Goal: Task Accomplishment & Management: Use online tool/utility

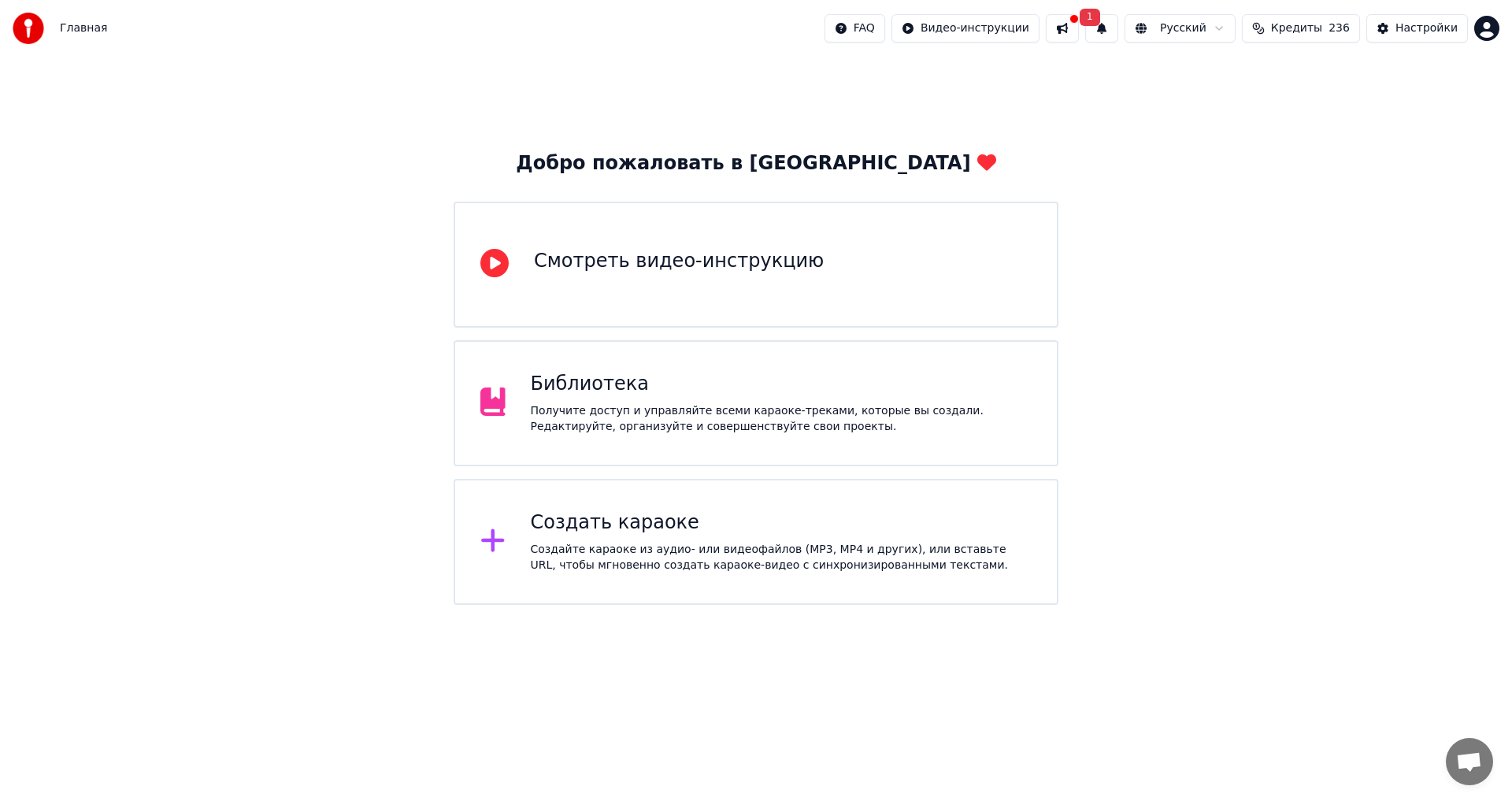
click at [753, 385] on div "Библиотека" at bounding box center [781, 384] width 502 height 25
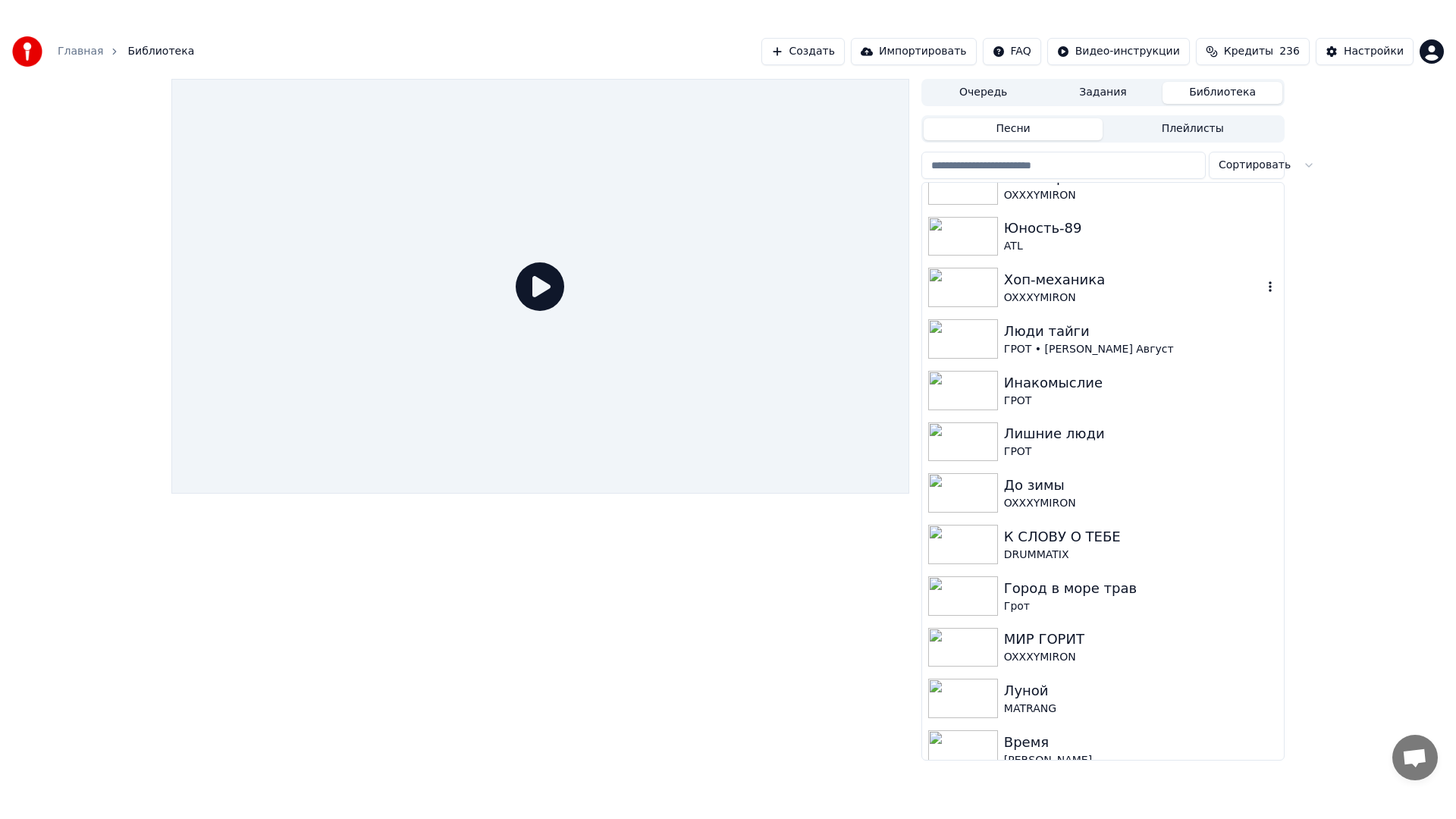
scroll to position [91, 0]
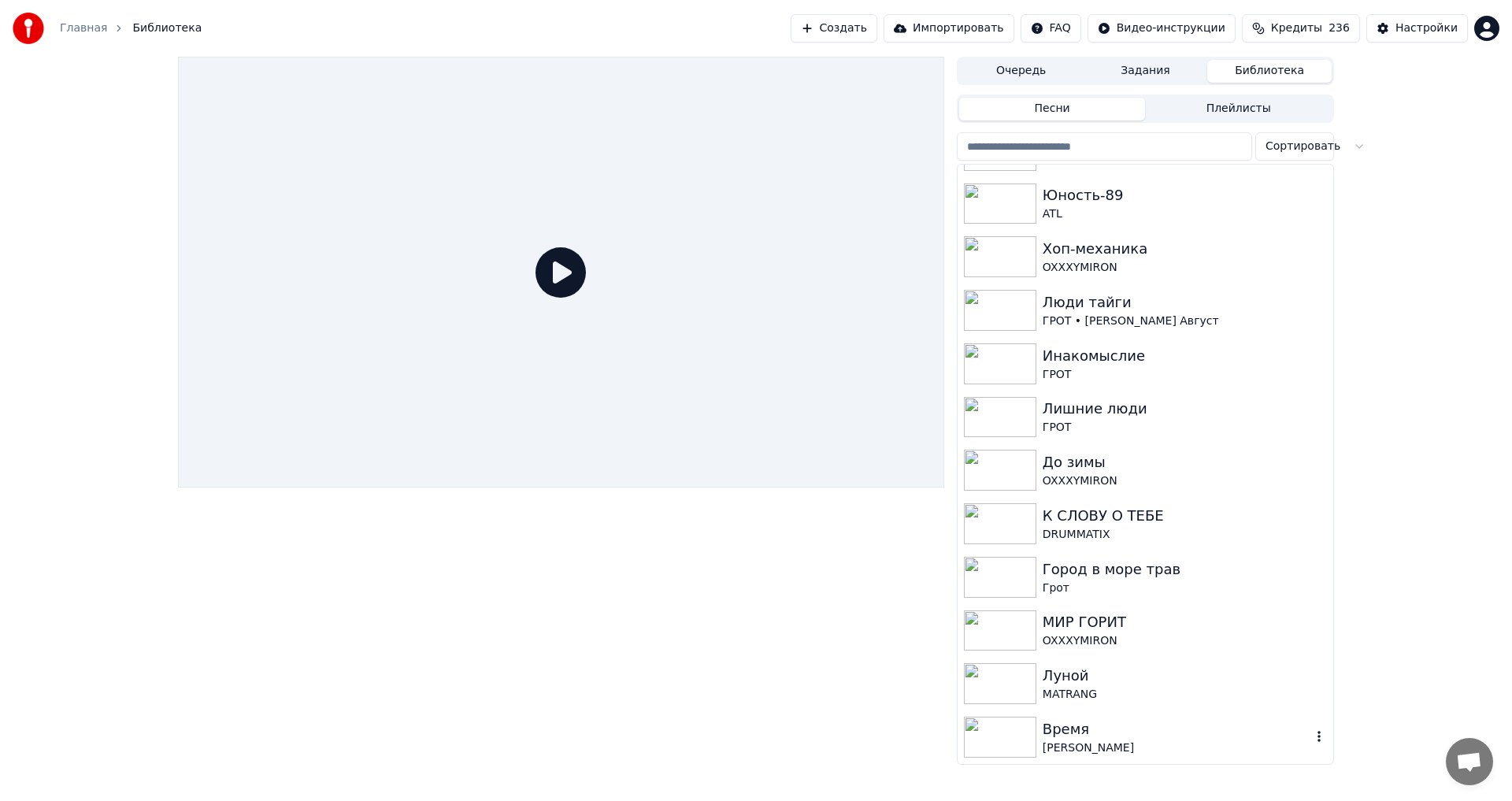
click at [1073, 736] on div "Время" at bounding box center [1177, 730] width 268 height 22
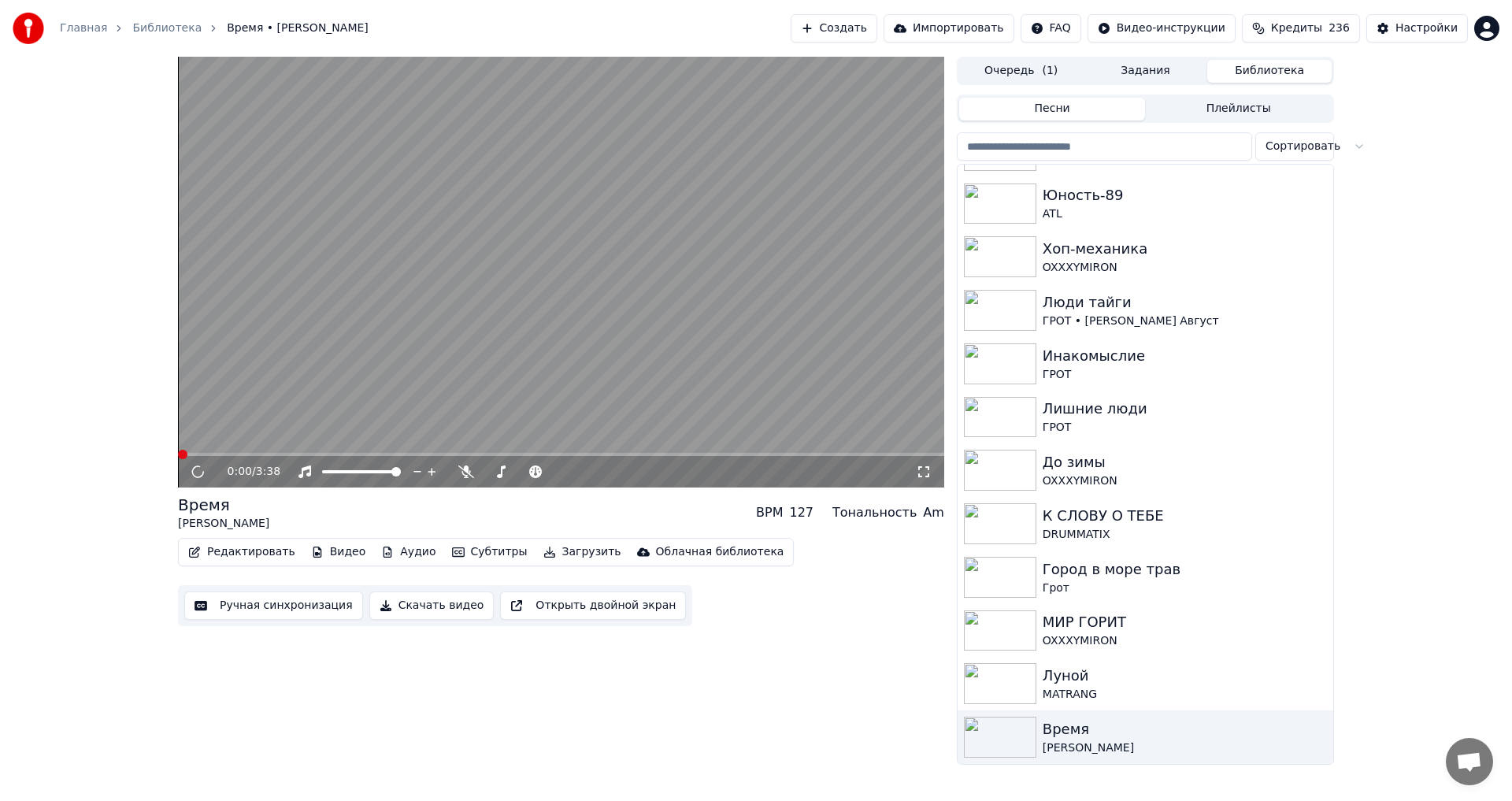
click at [549, 280] on video at bounding box center [561, 272] width 767 height 431
click at [178, 453] on span at bounding box center [182, 454] width 9 height 9
click at [562, 607] on button "Открыть двойной экран" at bounding box center [593, 605] width 186 height 28
click at [178, 454] on span at bounding box center [178, 454] width 0 height 3
click at [645, 258] on video at bounding box center [561, 272] width 767 height 431
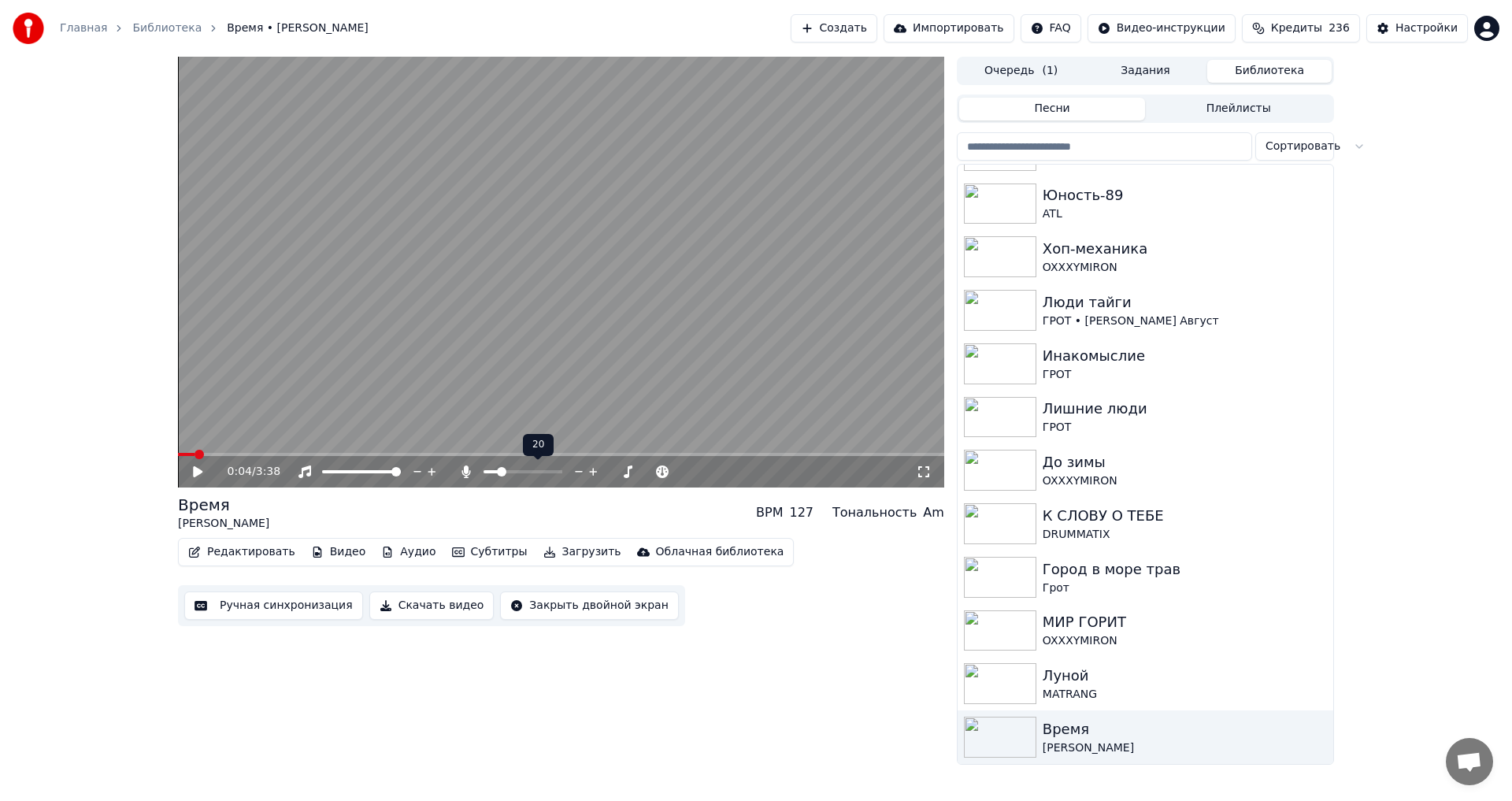
click at [499, 474] on span at bounding box center [502, 471] width 9 height 9
click at [178, 450] on span at bounding box center [182, 454] width 9 height 9
click at [194, 473] on icon at bounding box center [197, 471] width 9 height 11
click at [498, 477] on span at bounding box center [501, 471] width 9 height 9
click at [508, 469] on span at bounding box center [509, 471] width 9 height 9
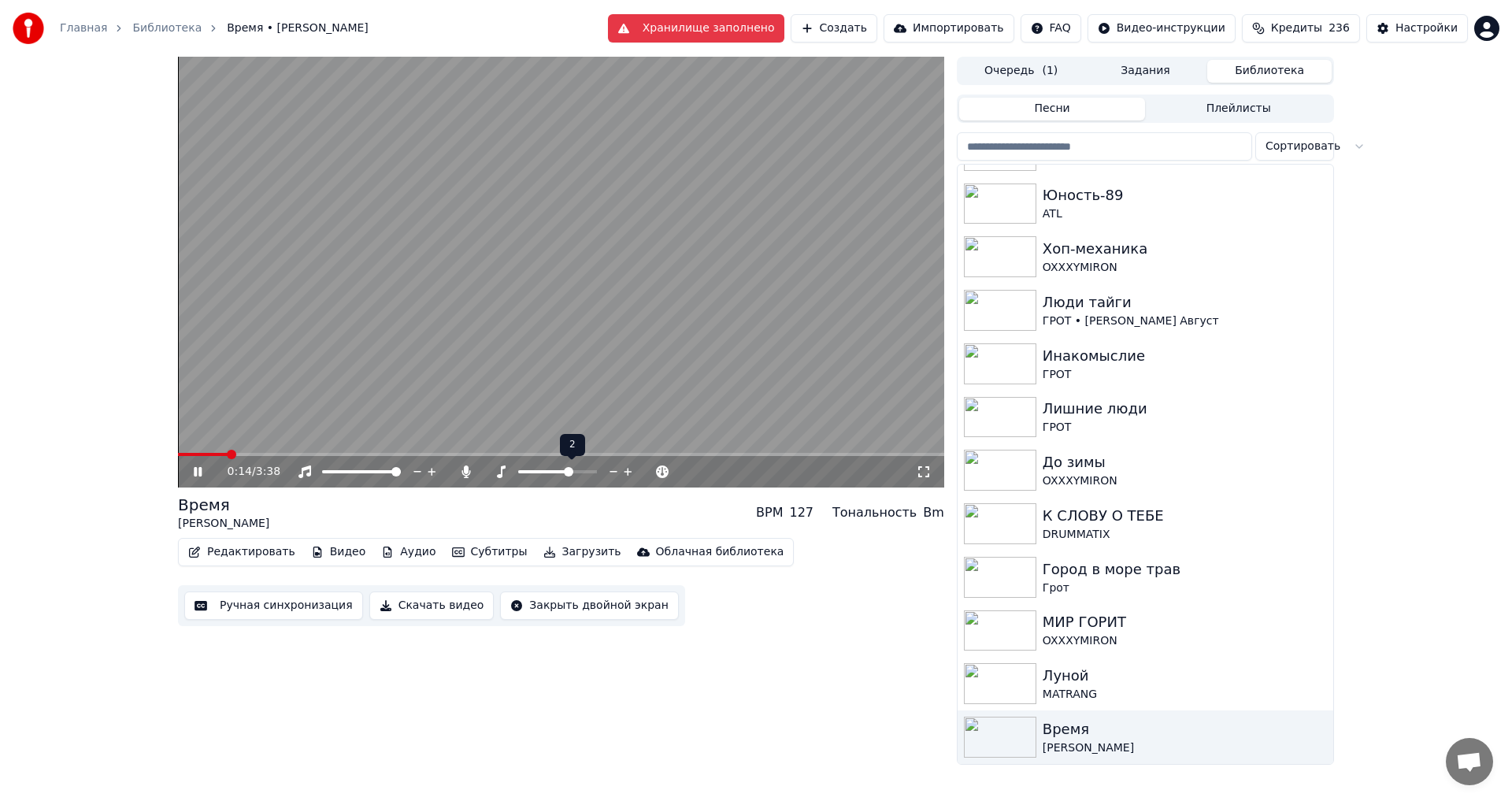
click at [571, 470] on span at bounding box center [568, 471] width 9 height 9
click at [484, 471] on span at bounding box center [488, 471] width 9 height 9
click at [611, 471] on icon at bounding box center [613, 471] width 8 height 2
click at [923, 467] on icon at bounding box center [923, 471] width 15 height 13
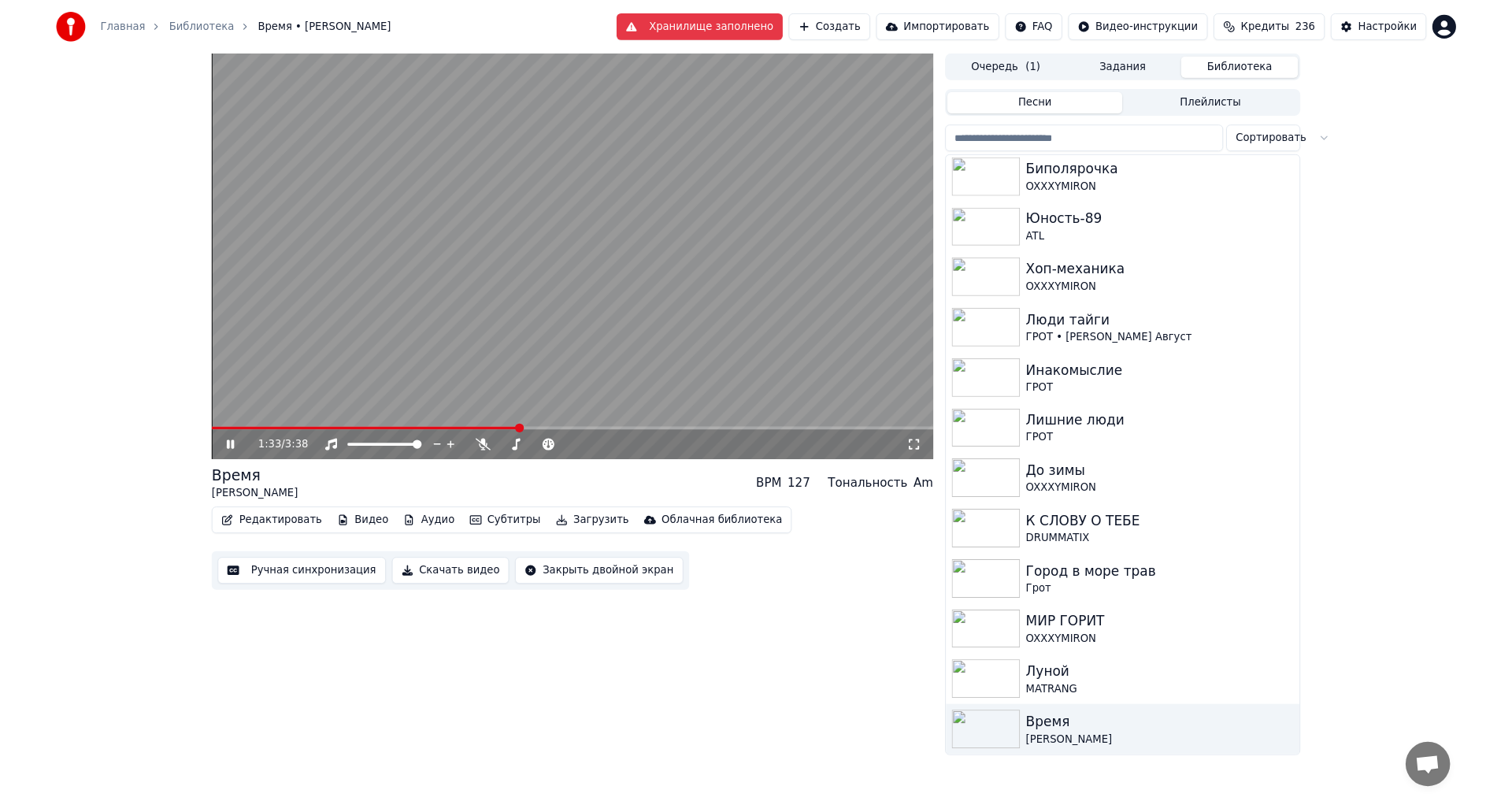
scroll to position [58, 0]
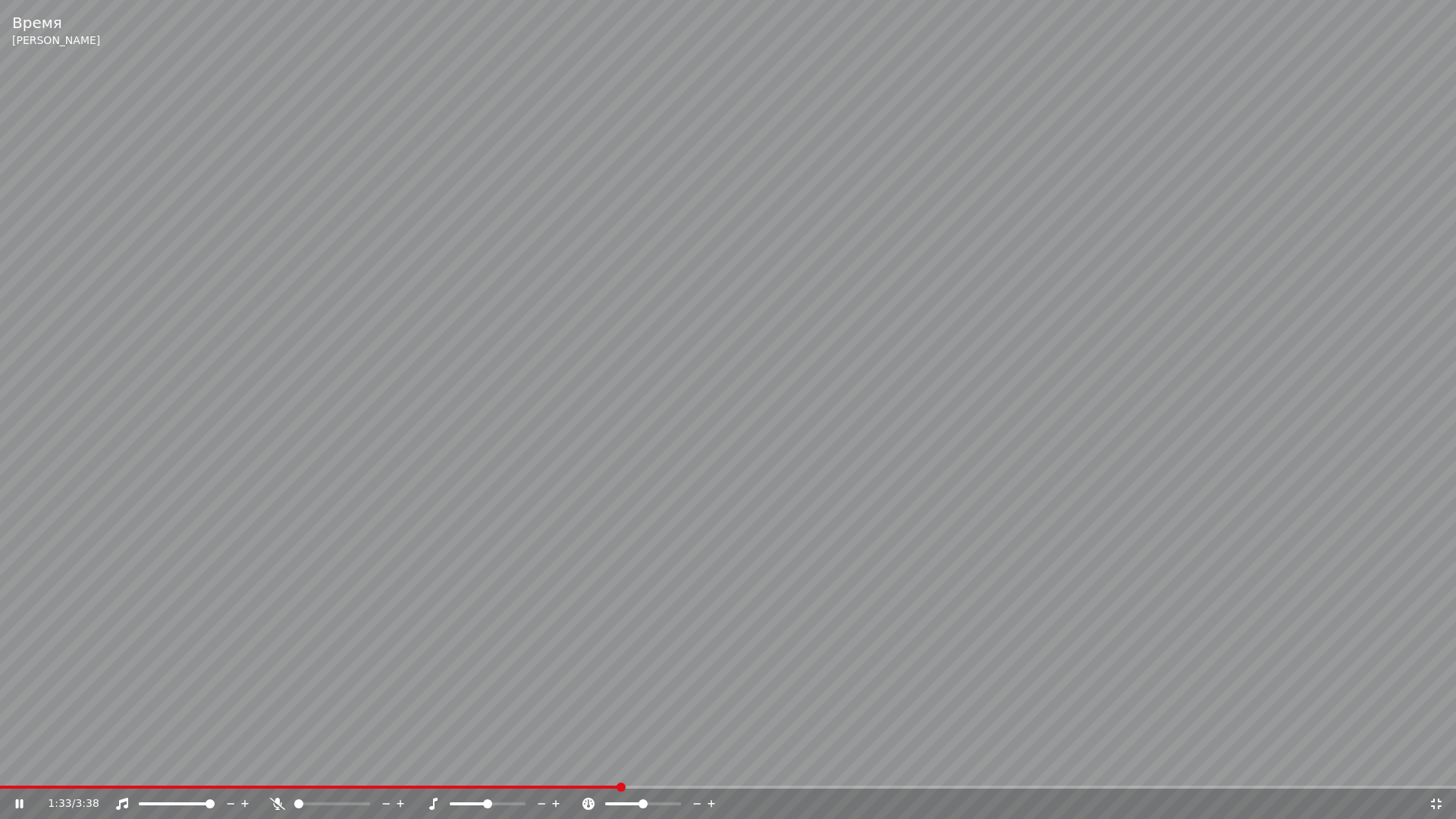
click at [1060, 256] on video at bounding box center [728, 410] width 1456 height 819
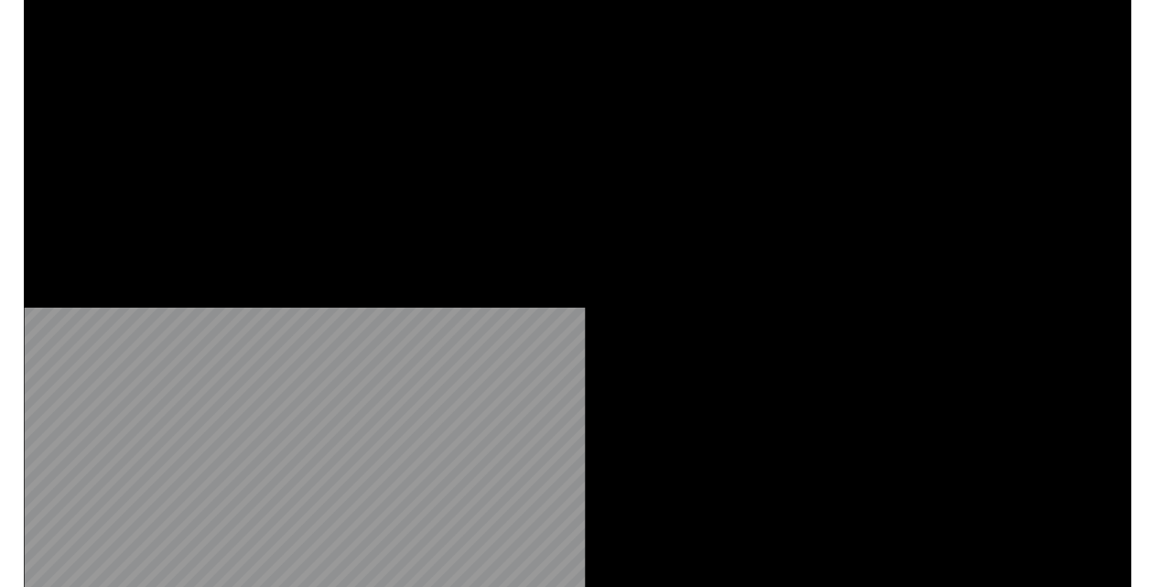
scroll to position [0, 0]
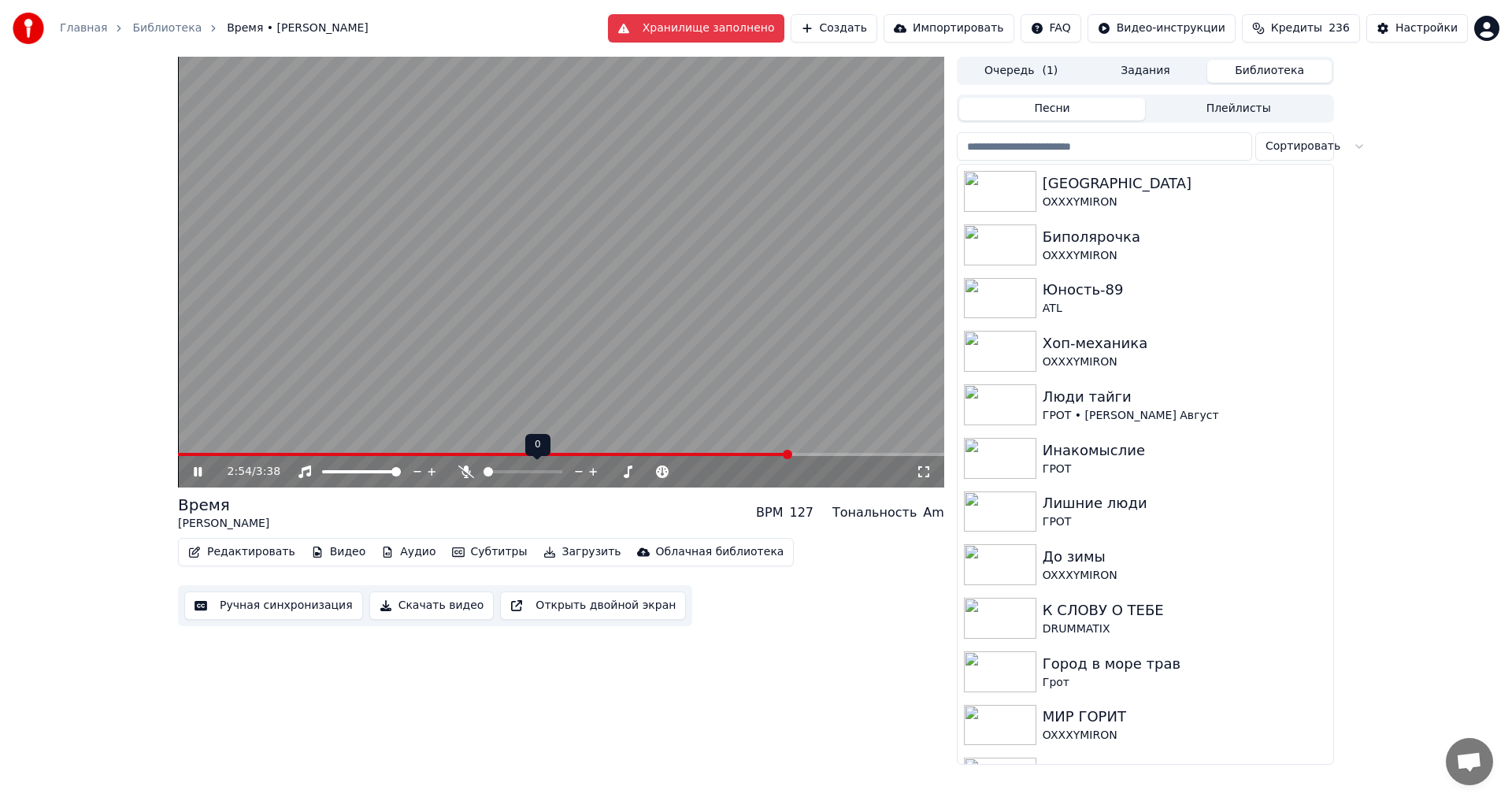
click at [484, 472] on span at bounding box center [488, 471] width 9 height 9
click at [190, 471] on icon at bounding box center [208, 471] width 37 height 13
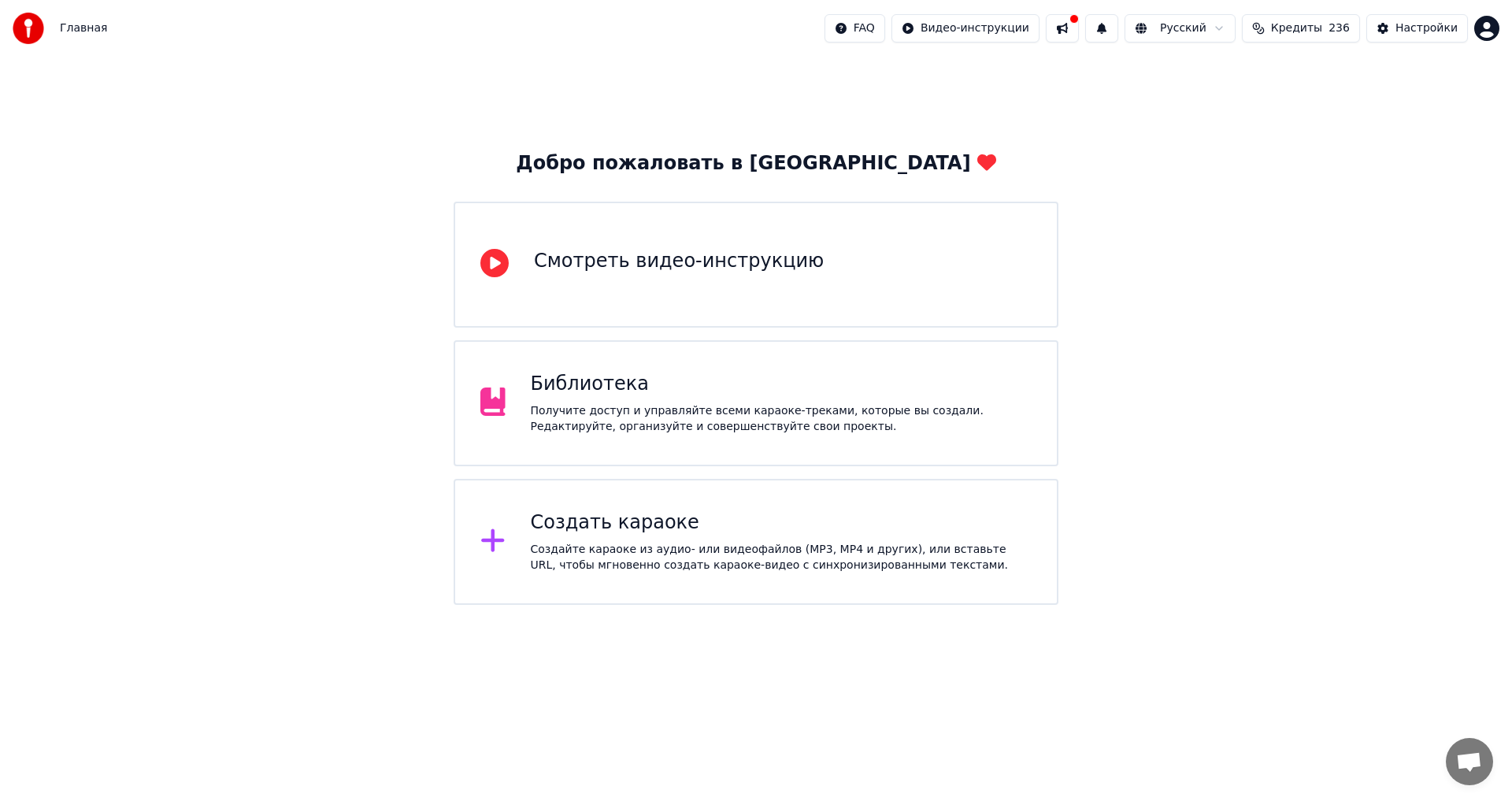
click at [658, 395] on div "Библиотека" at bounding box center [781, 384] width 502 height 25
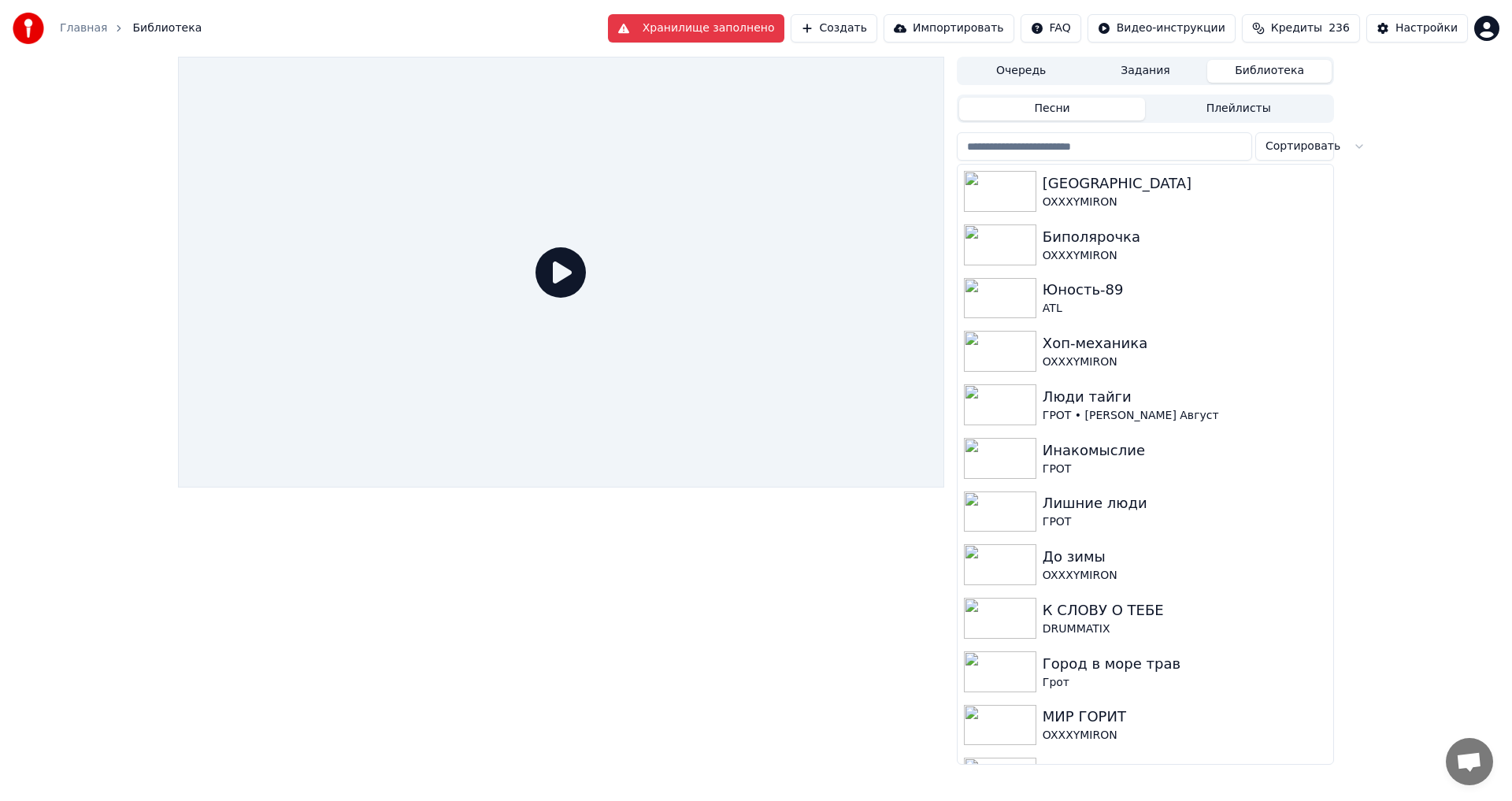
click at [878, 26] on button "Создать" at bounding box center [834, 28] width 87 height 28
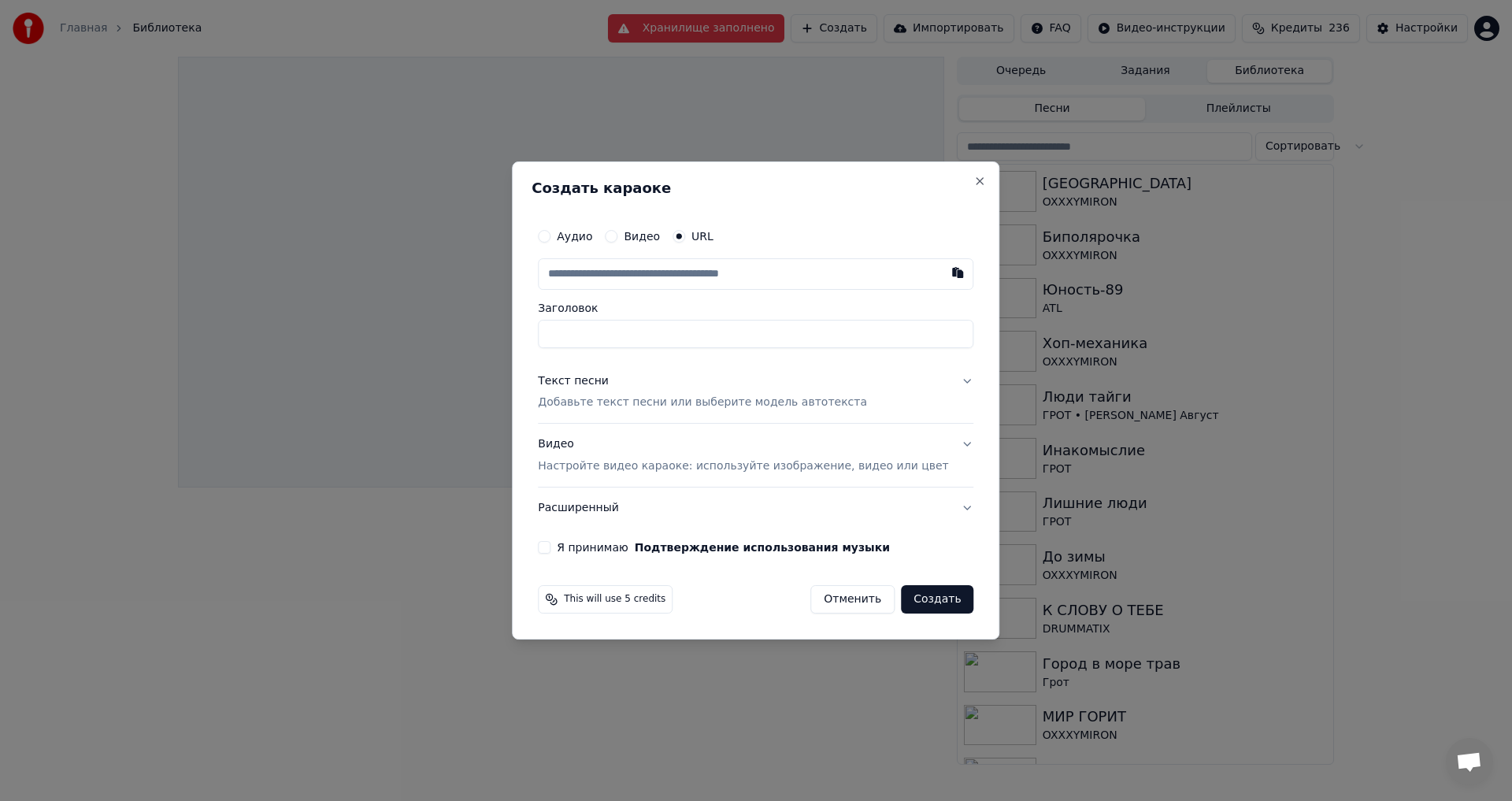
type input "**********"
type input "*******"
type input "**********"
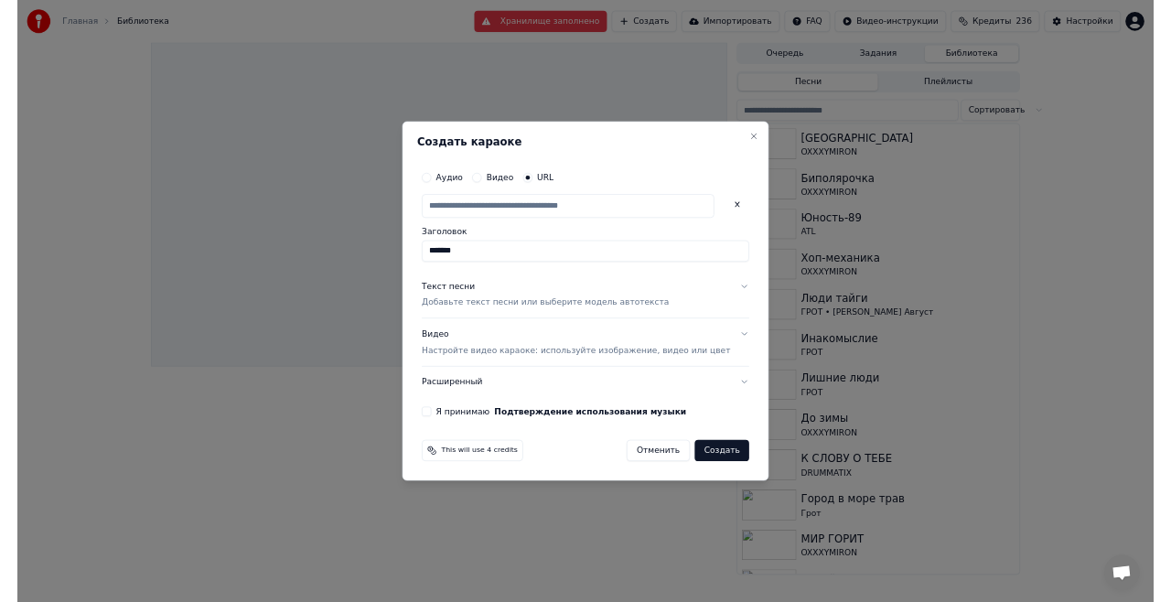
scroll to position [0, 0]
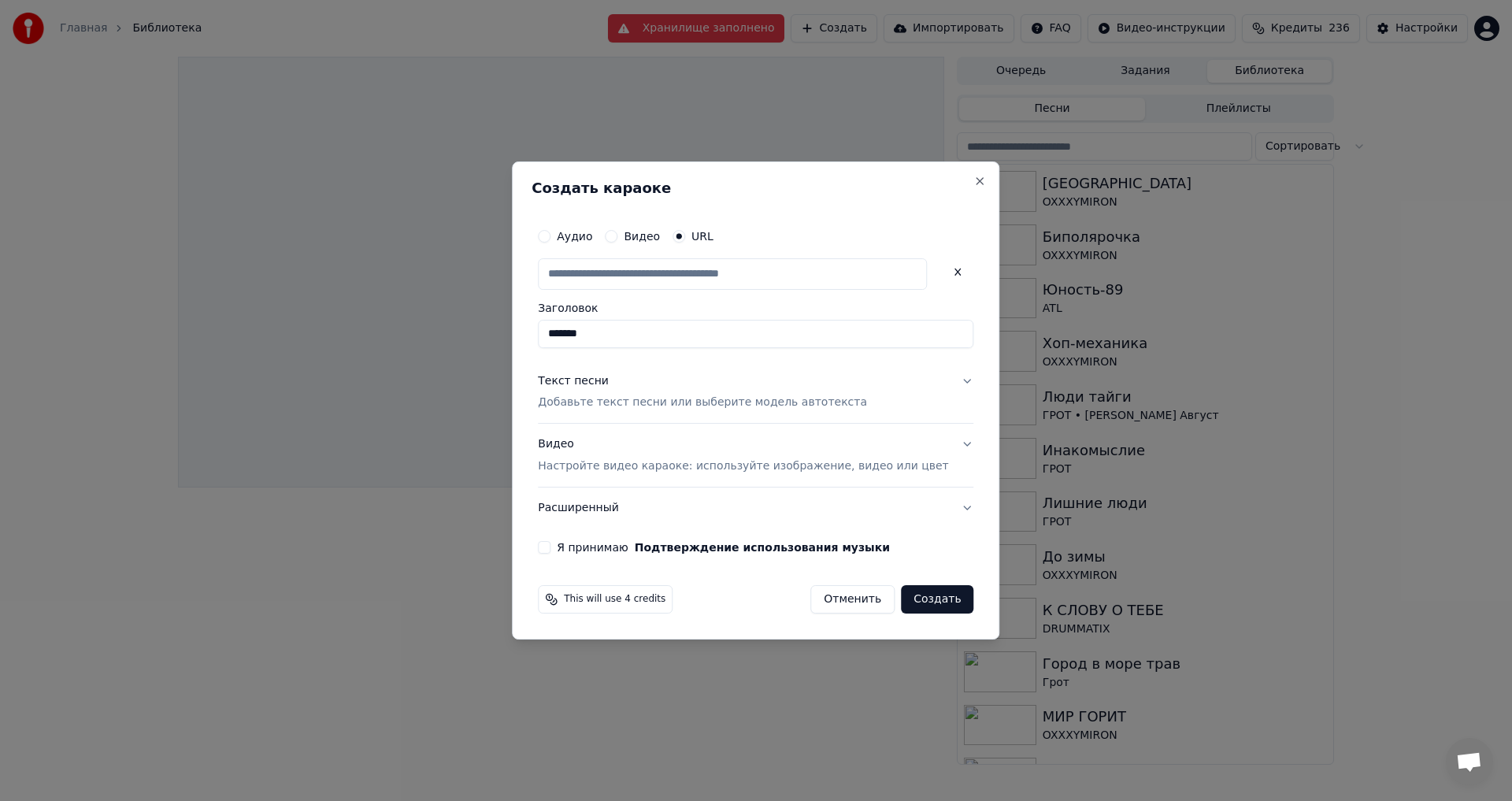
click at [574, 333] on input "*******" at bounding box center [756, 334] width 435 height 28
paste input "**********"
type input "**********"
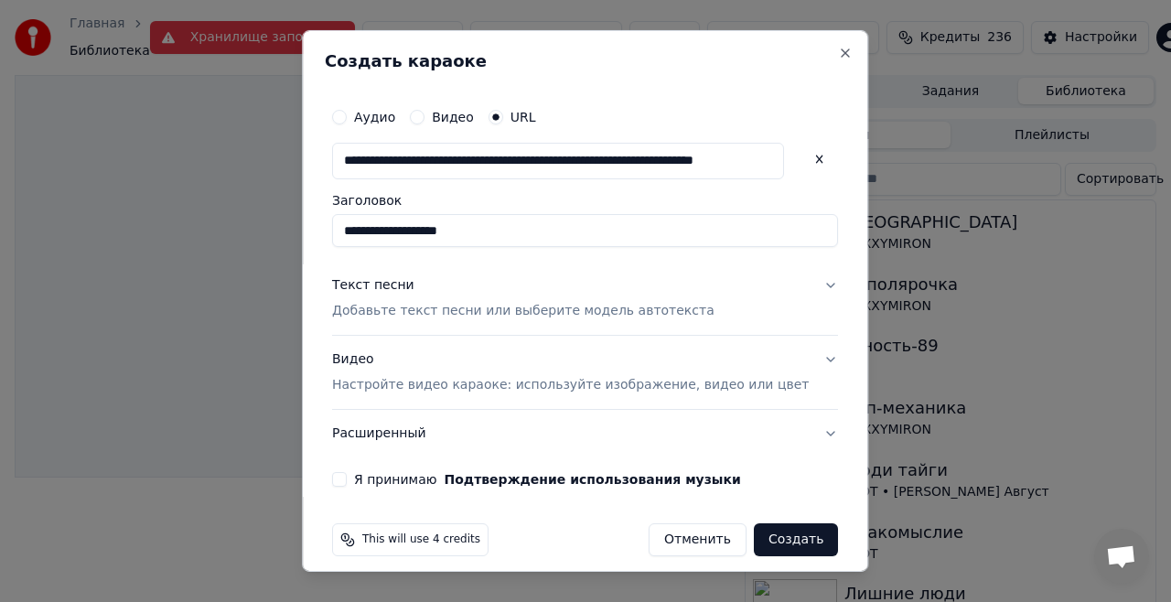
click at [452, 319] on p "Добавьте текст песни или выберите модель автотекста" at bounding box center [523, 311] width 383 height 18
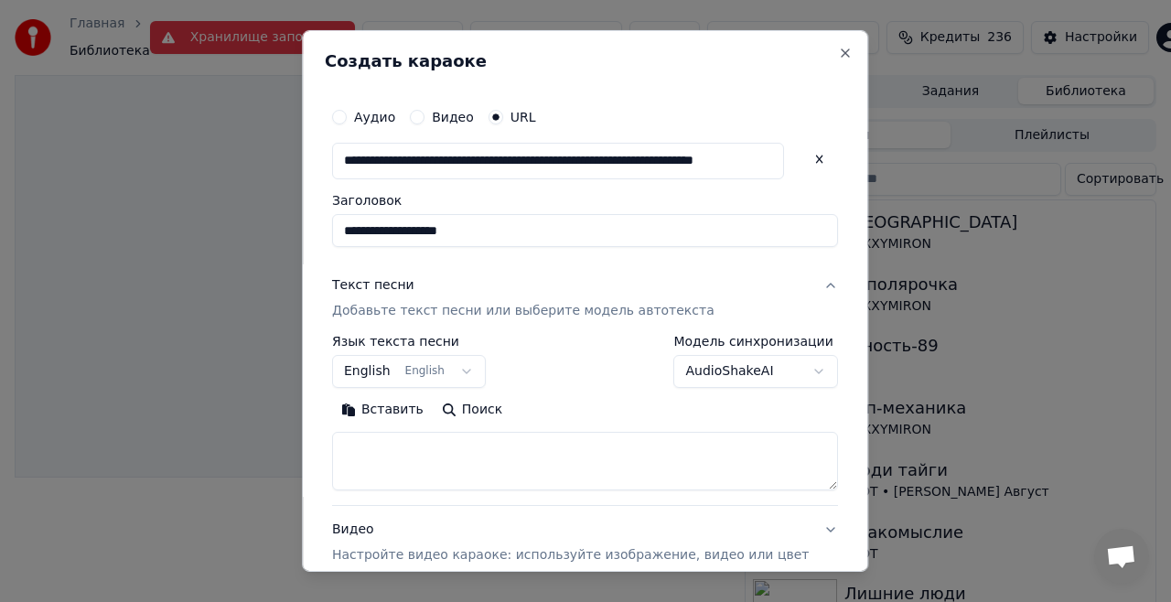
click at [442, 366] on button "English English" at bounding box center [409, 371] width 154 height 33
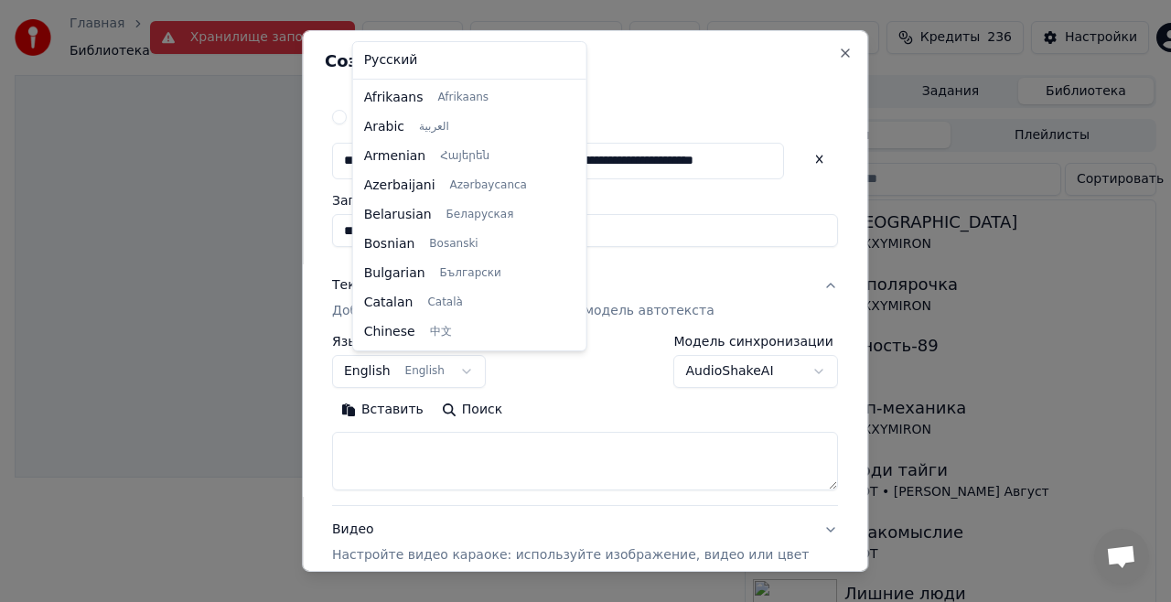
scroll to position [146, 0]
select select "**"
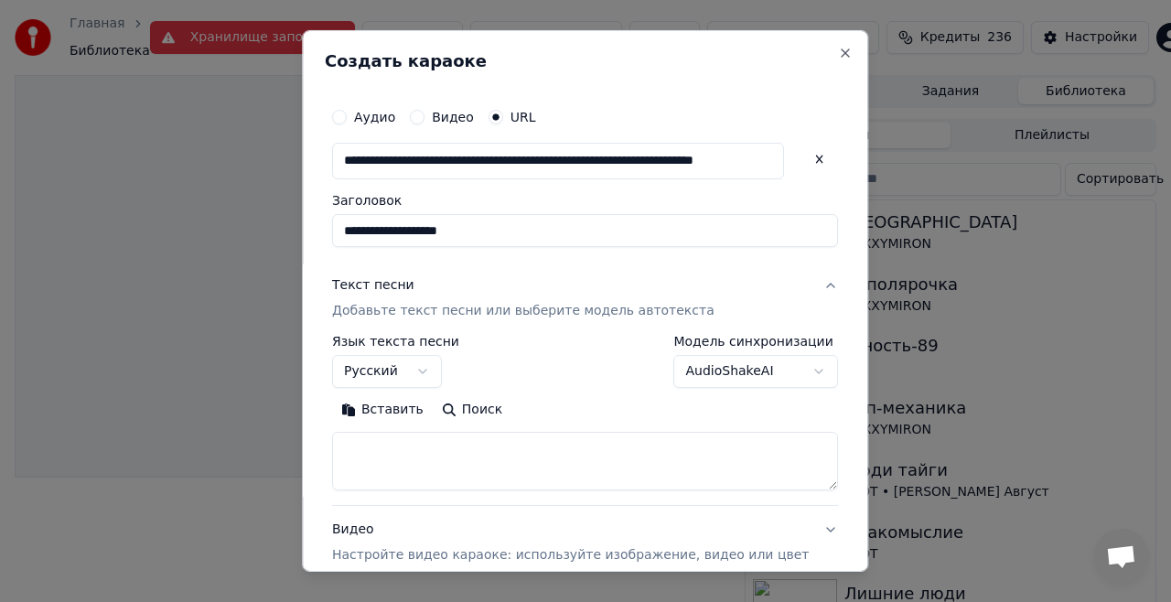
click at [489, 415] on button "Поиск" at bounding box center [472, 409] width 79 height 29
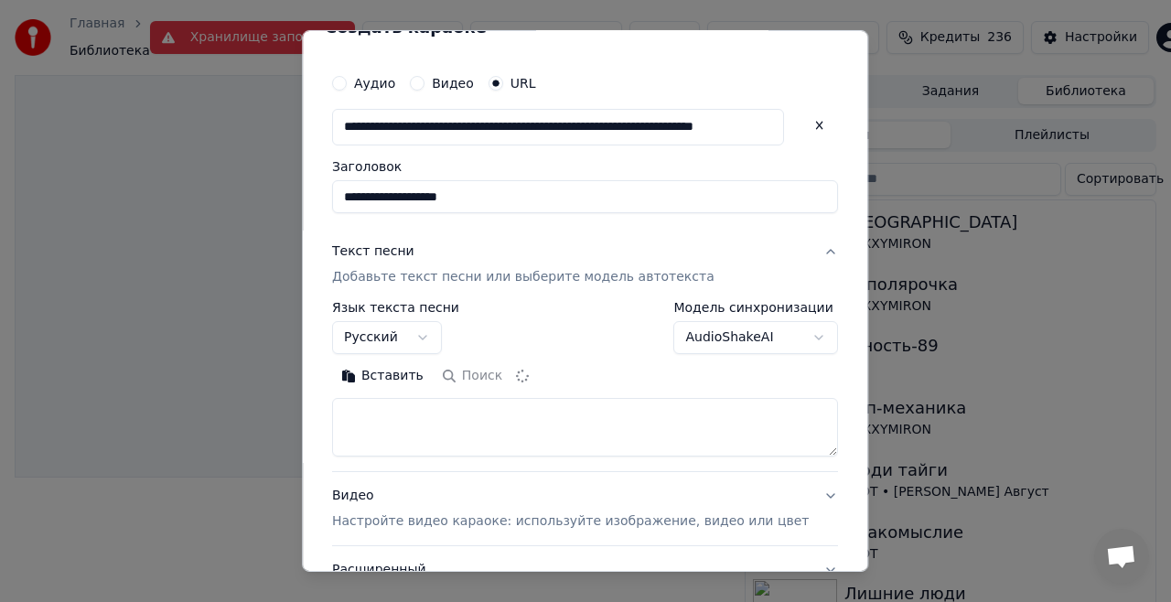
scroll to position [92, 0]
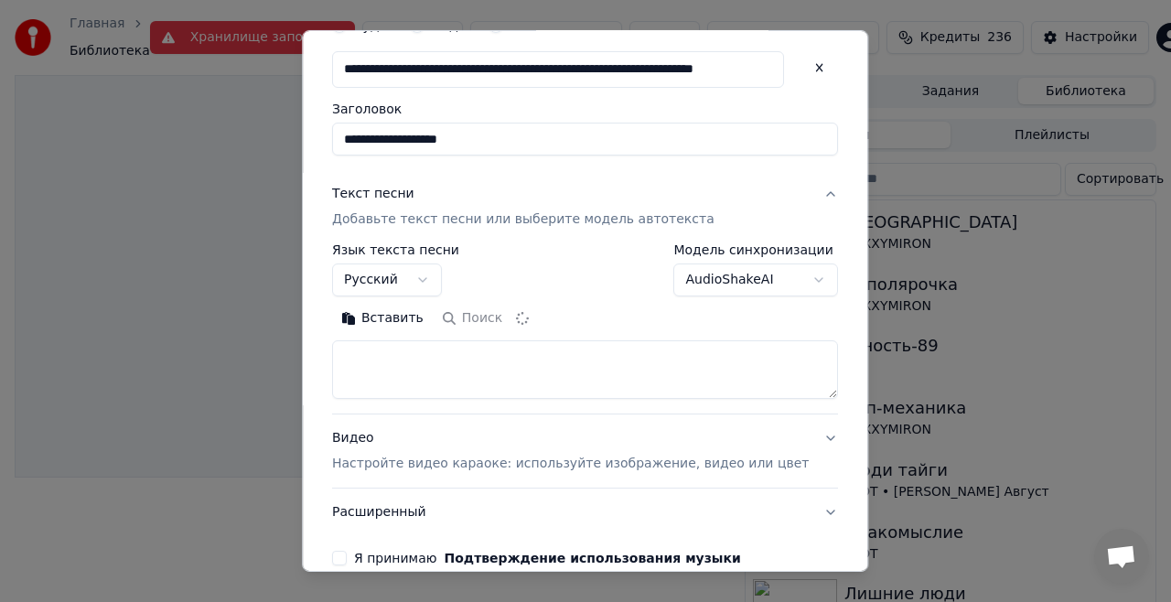
type textarea "**********"
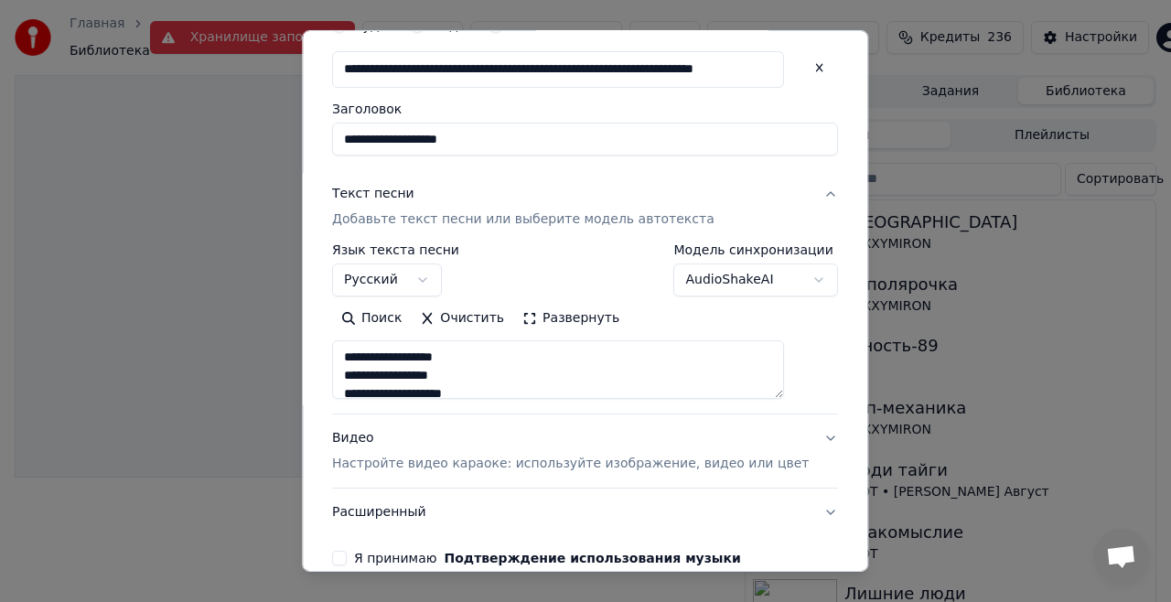
click at [550, 371] on textarea "**********" at bounding box center [558, 369] width 452 height 59
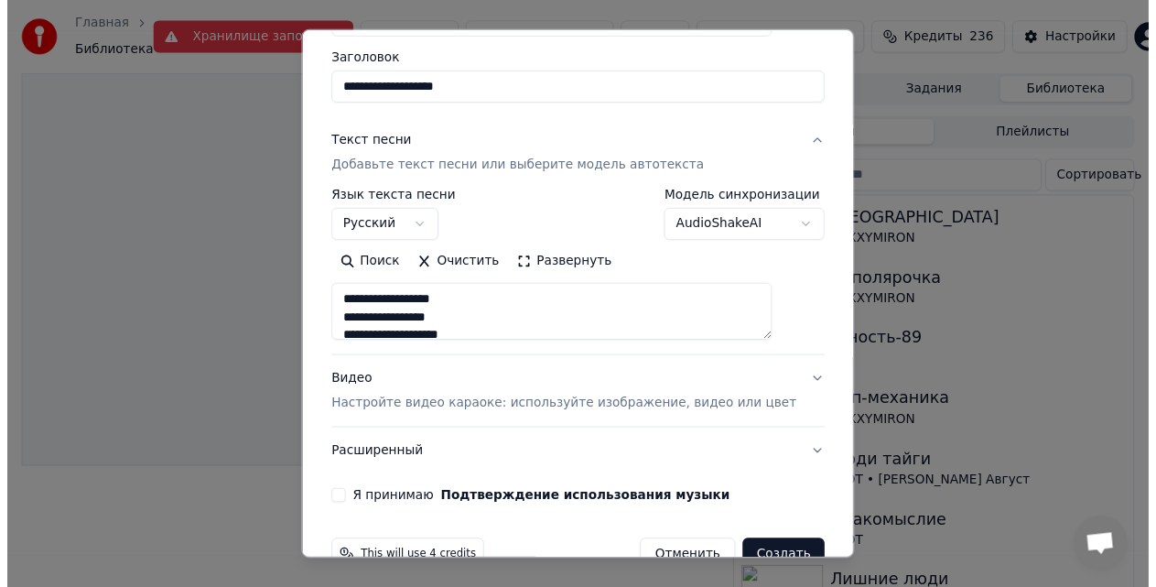
scroll to position [184, 0]
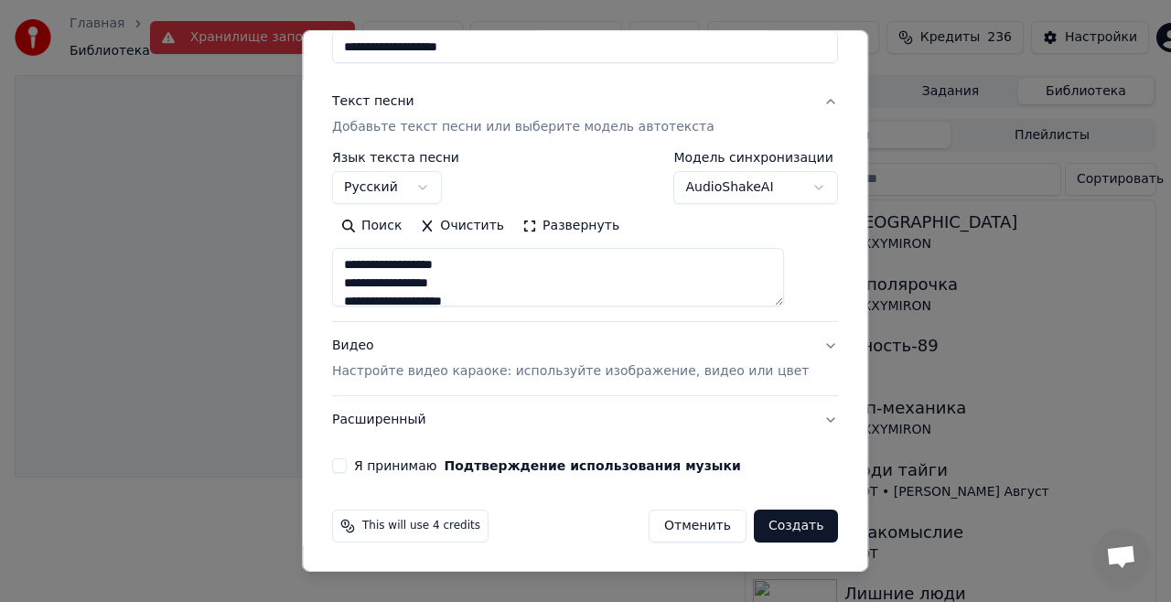
click at [347, 459] on button "Я принимаю Подтверждение использования музыки" at bounding box center [339, 466] width 15 height 15
click at [758, 525] on button "Создать" at bounding box center [796, 526] width 84 height 33
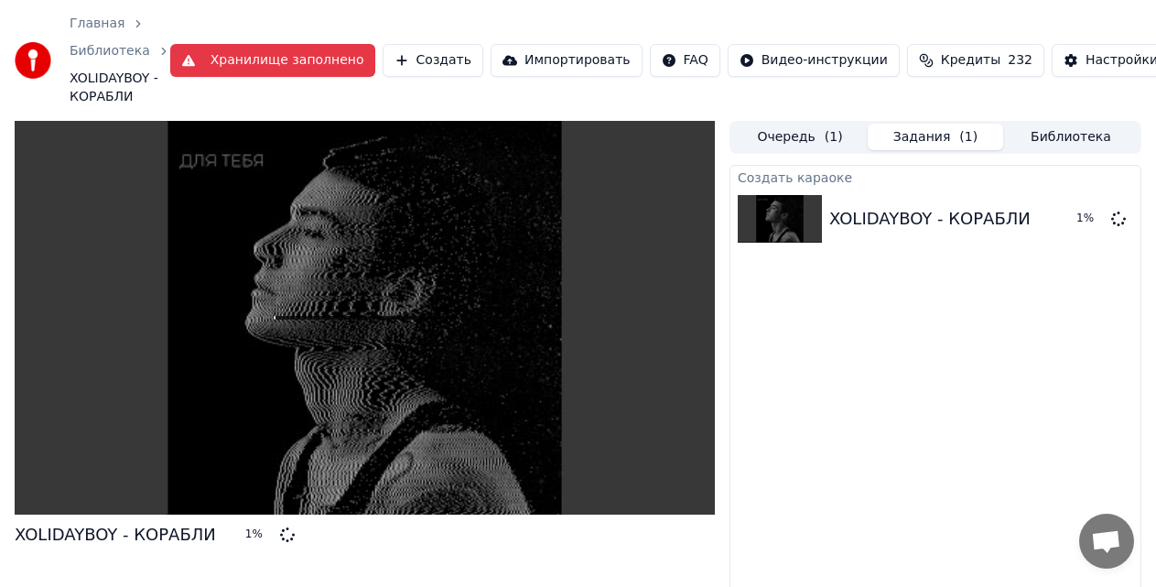
click at [1054, 132] on button "Библиотека" at bounding box center [1070, 137] width 135 height 27
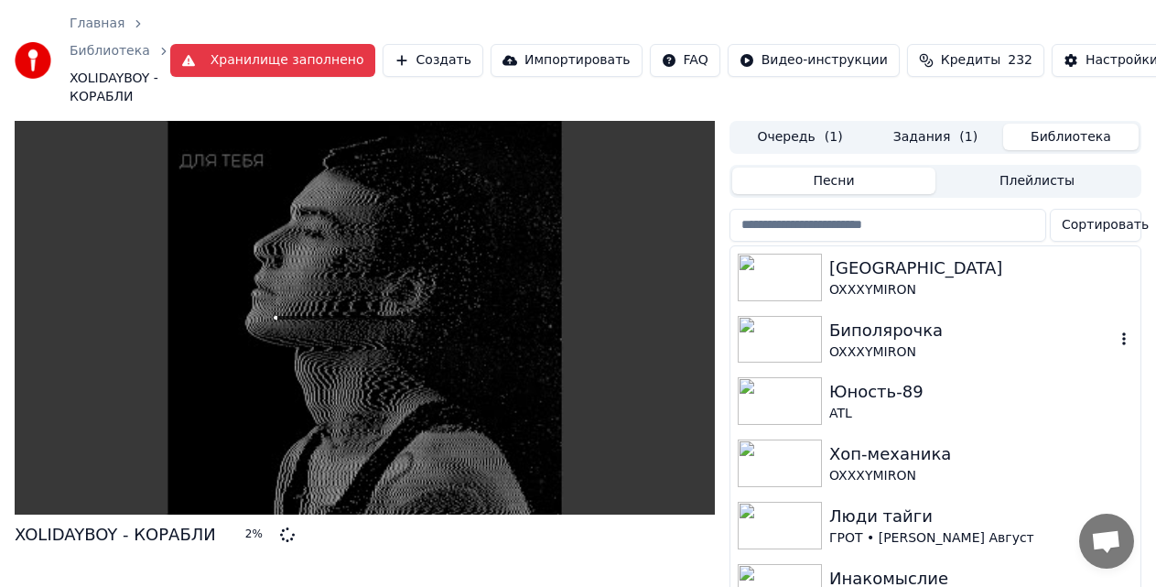
scroll to position [92, 0]
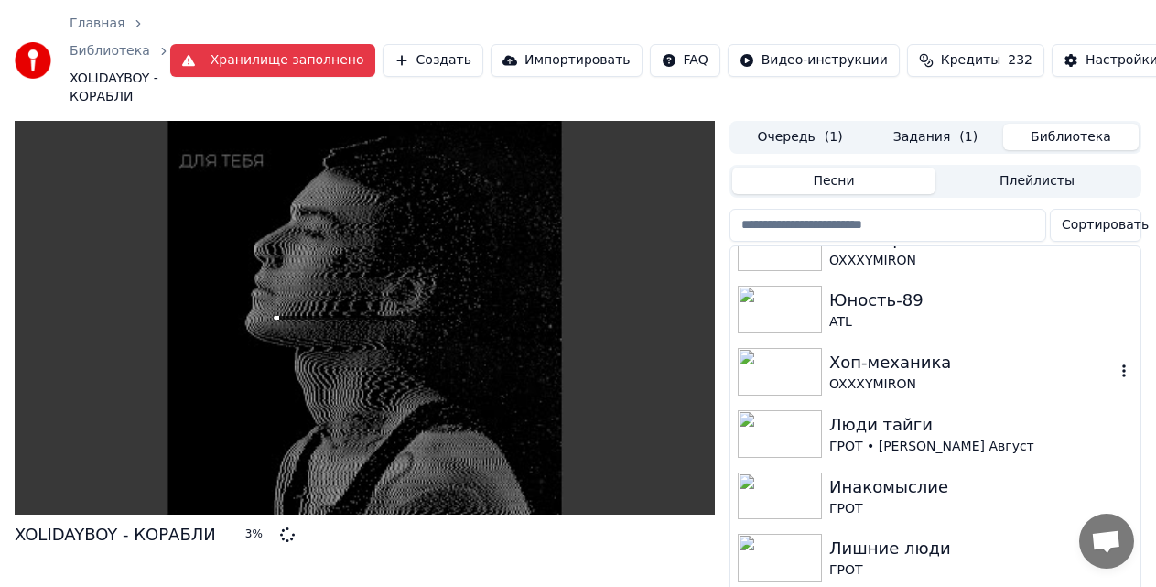
click at [923, 359] on div "Хоп-механика" at bounding box center [972, 363] width 286 height 26
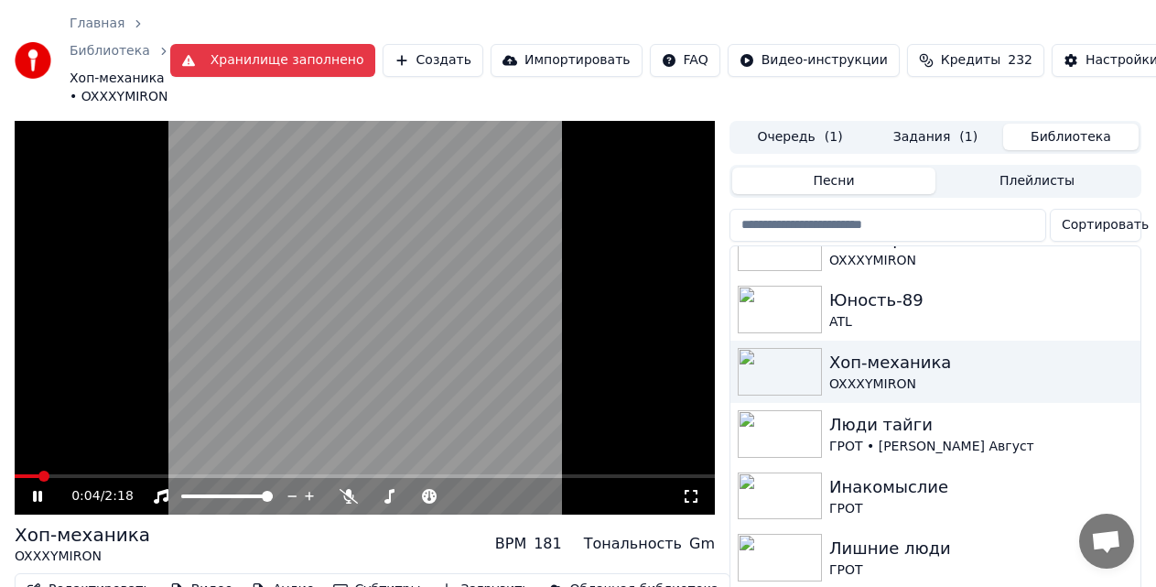
click at [685, 496] on icon at bounding box center [691, 496] width 18 height 15
click at [416, 253] on video at bounding box center [365, 318] width 700 height 394
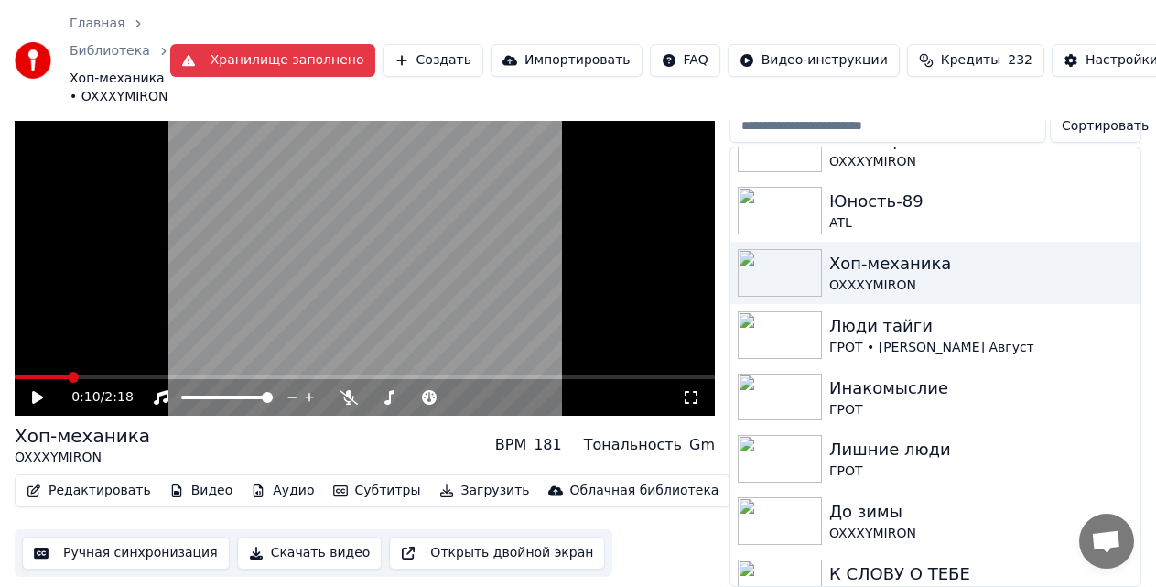
scroll to position [110, 0]
click at [194, 480] on button "Видео" at bounding box center [201, 491] width 79 height 26
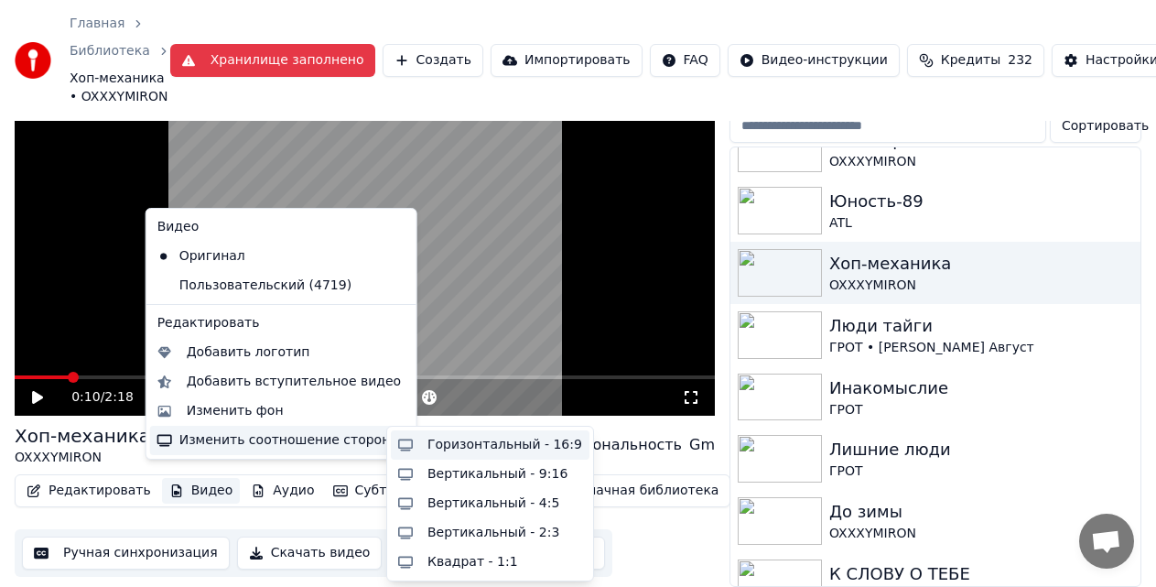
click at [463, 448] on div "Горизонтальный - 16:9" at bounding box center [504, 445] width 155 height 18
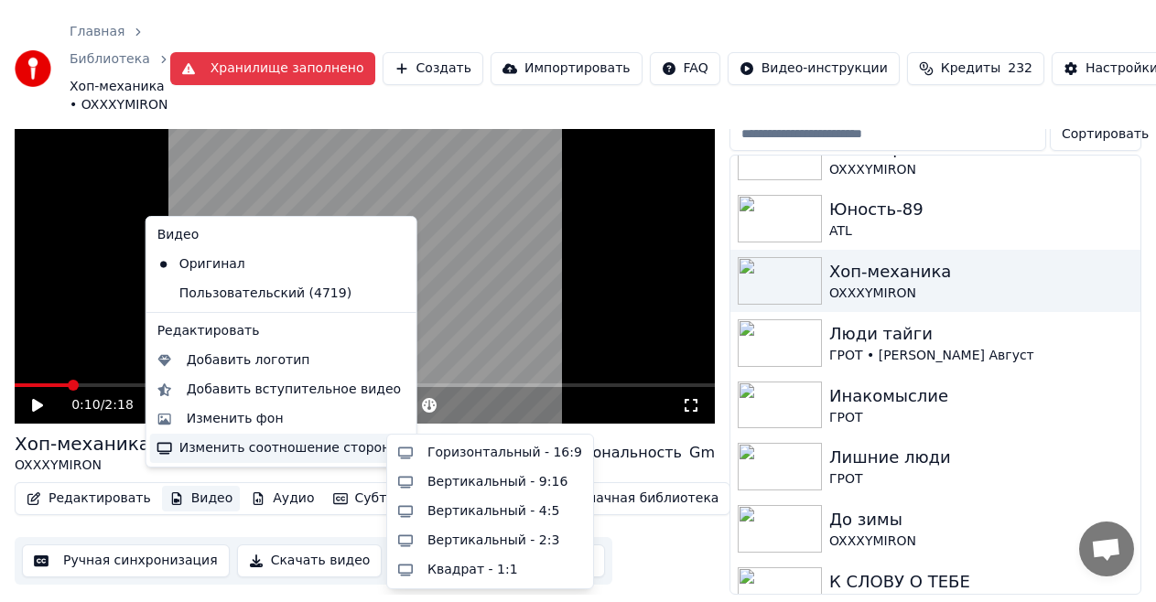
scroll to position [74, 0]
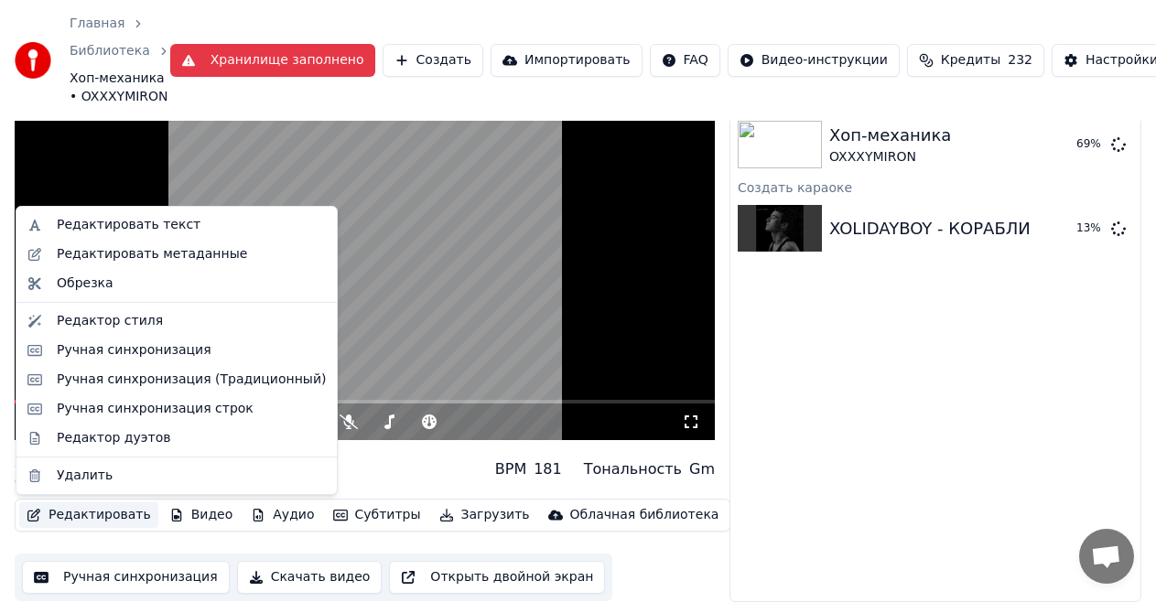
click at [41, 517] on button "Редактировать" at bounding box center [88, 515] width 139 height 26
click at [121, 351] on div "Ручная синхронизация" at bounding box center [134, 350] width 155 height 18
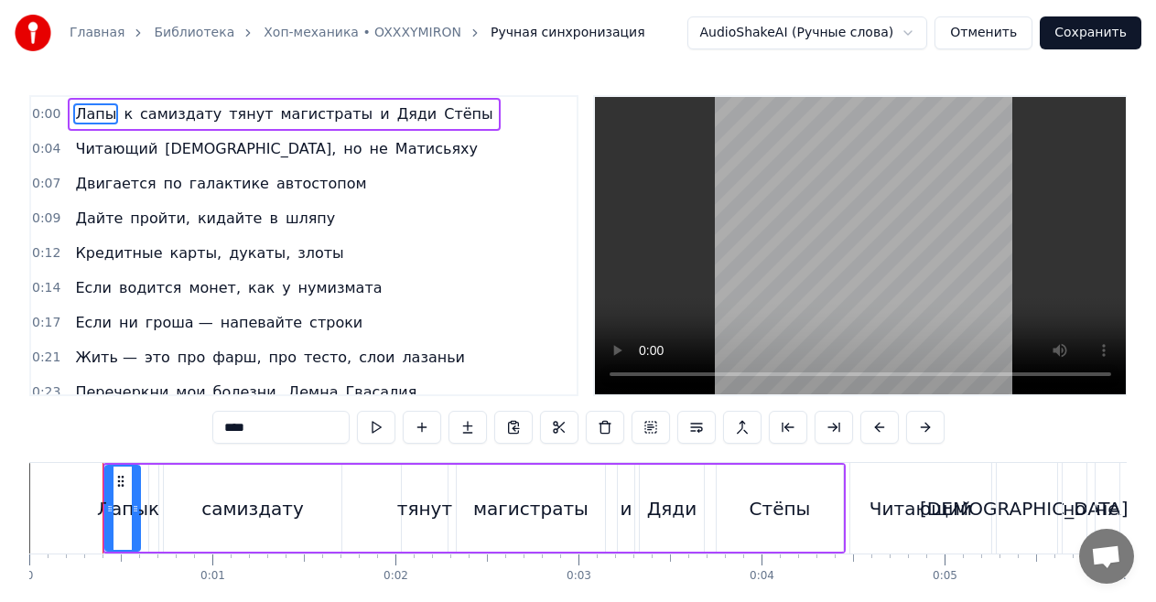
click at [976, 29] on button "Отменить" at bounding box center [983, 32] width 98 height 33
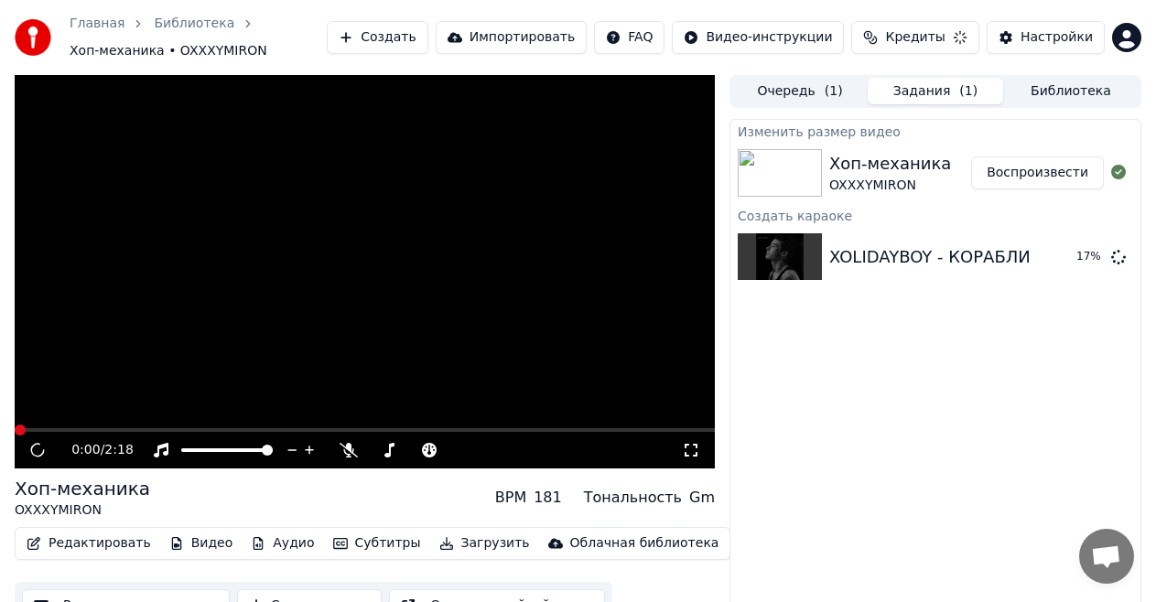
scroll to position [28, 0]
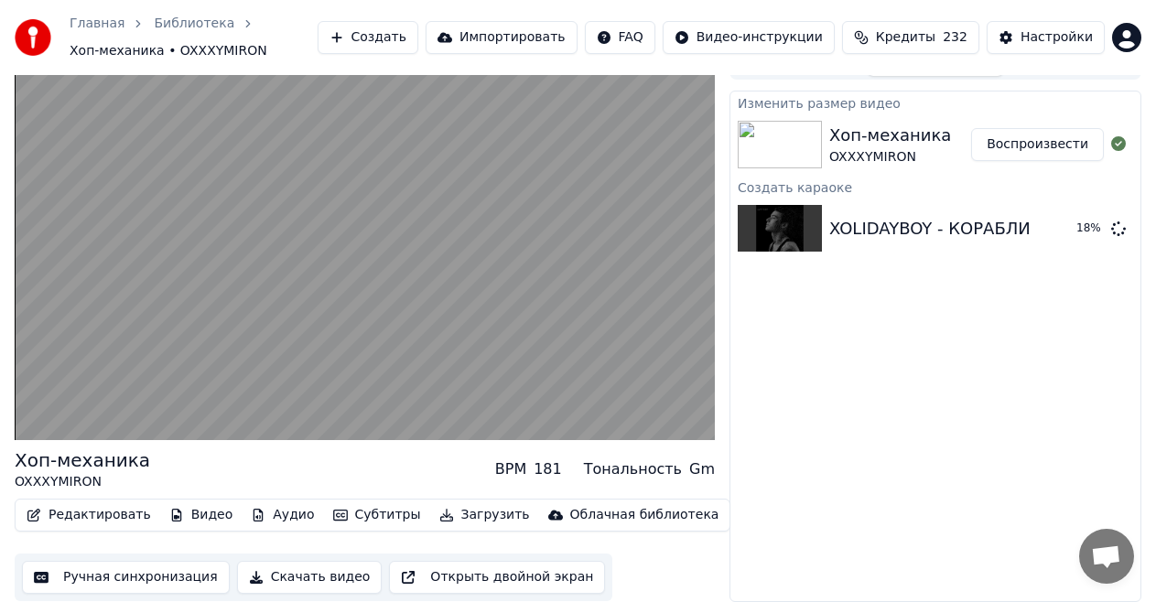
click at [1023, 142] on button "Воспроизвести" at bounding box center [1037, 144] width 133 height 33
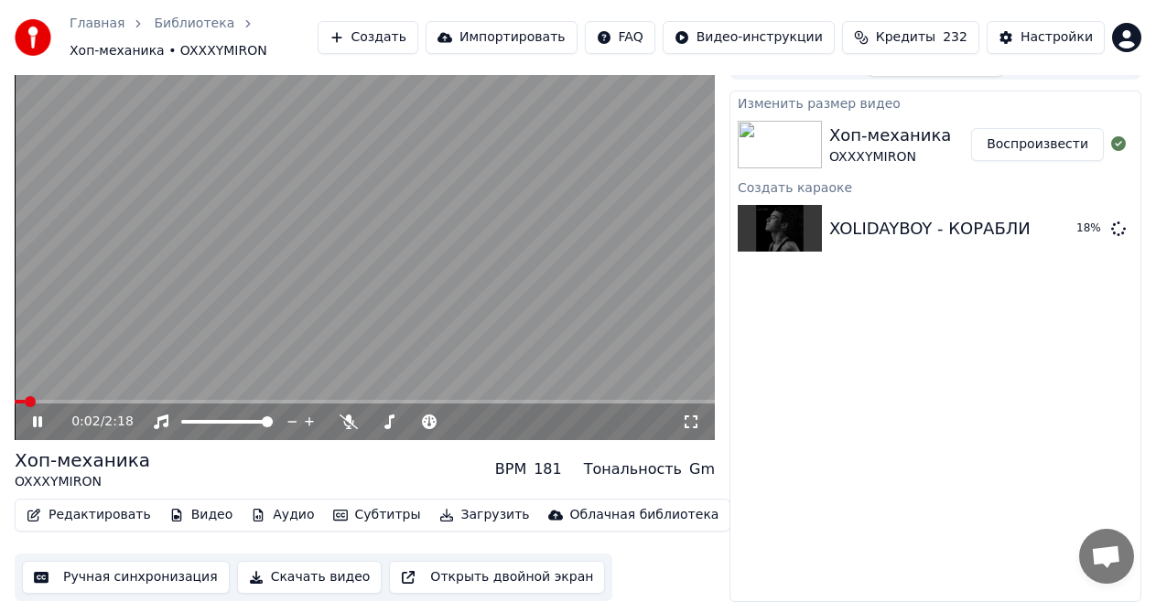
click at [693, 424] on icon at bounding box center [691, 422] width 18 height 15
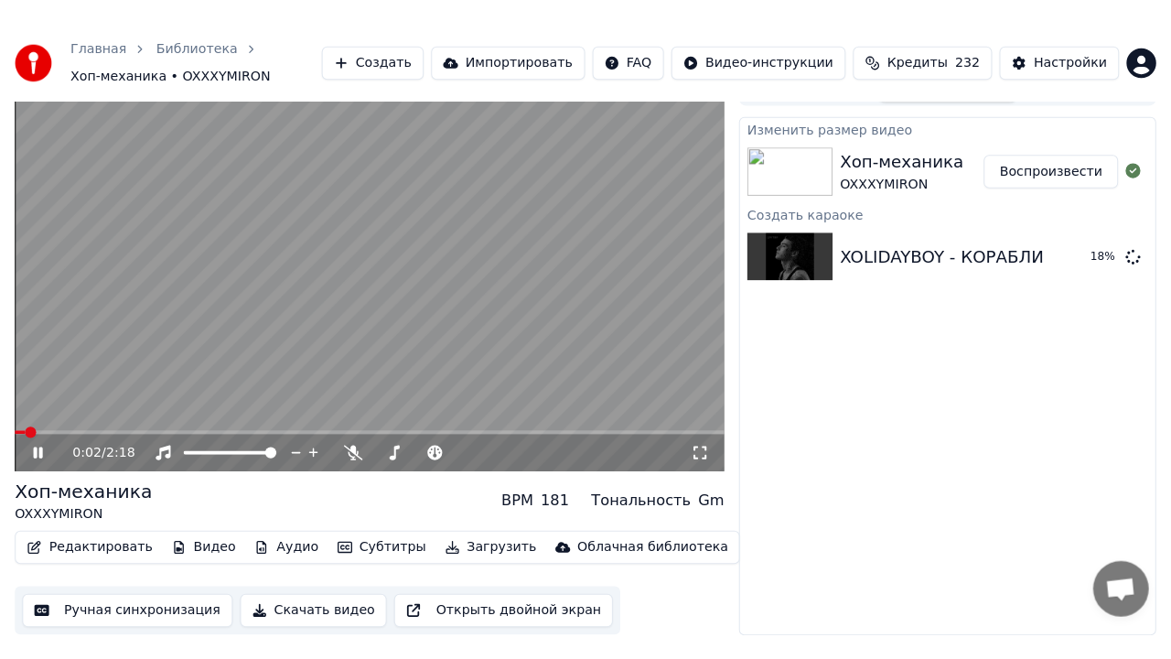
scroll to position [20, 0]
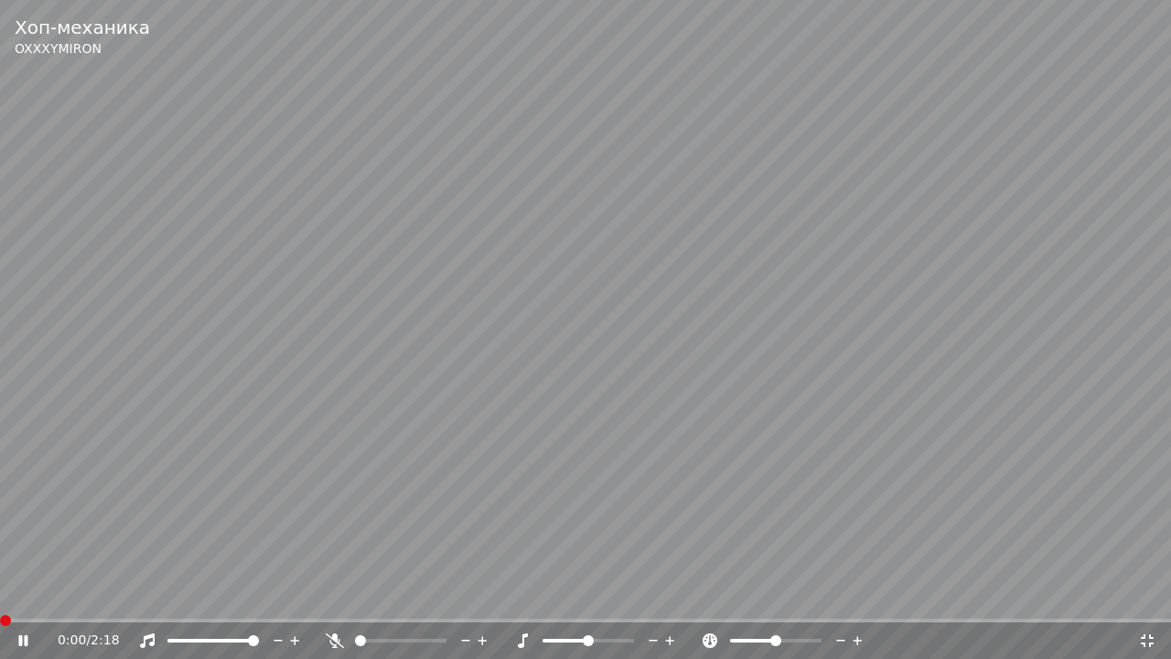
click at [0, 626] on span at bounding box center [5, 620] width 11 height 11
click at [355, 643] on span at bounding box center [360, 640] width 11 height 11
click at [355, 644] on span at bounding box center [360, 640] width 11 height 11
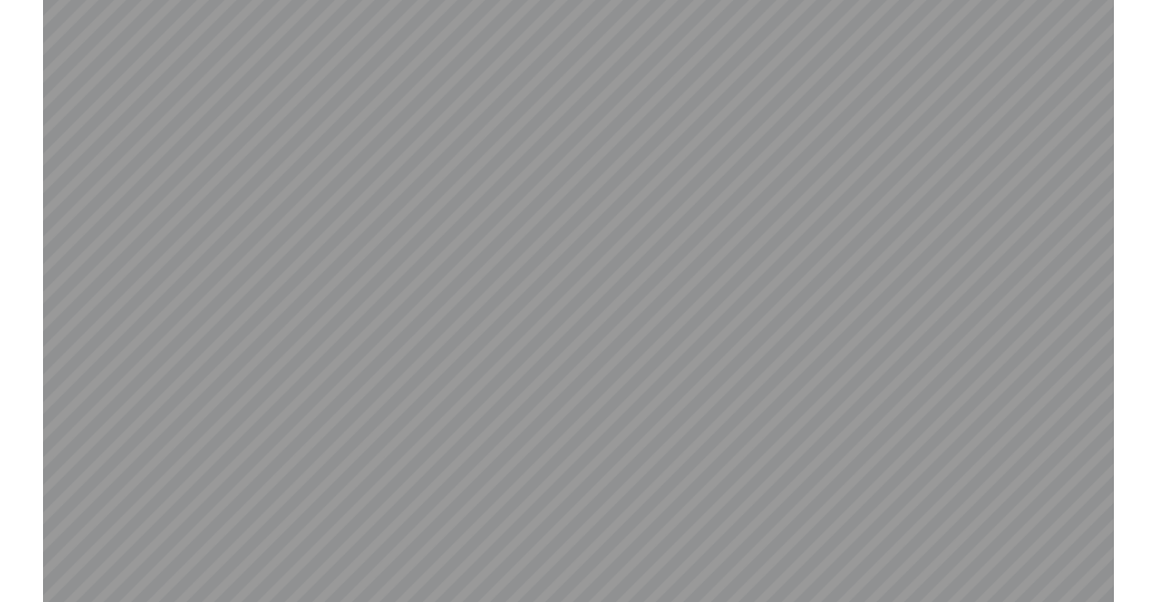
scroll to position [66, 0]
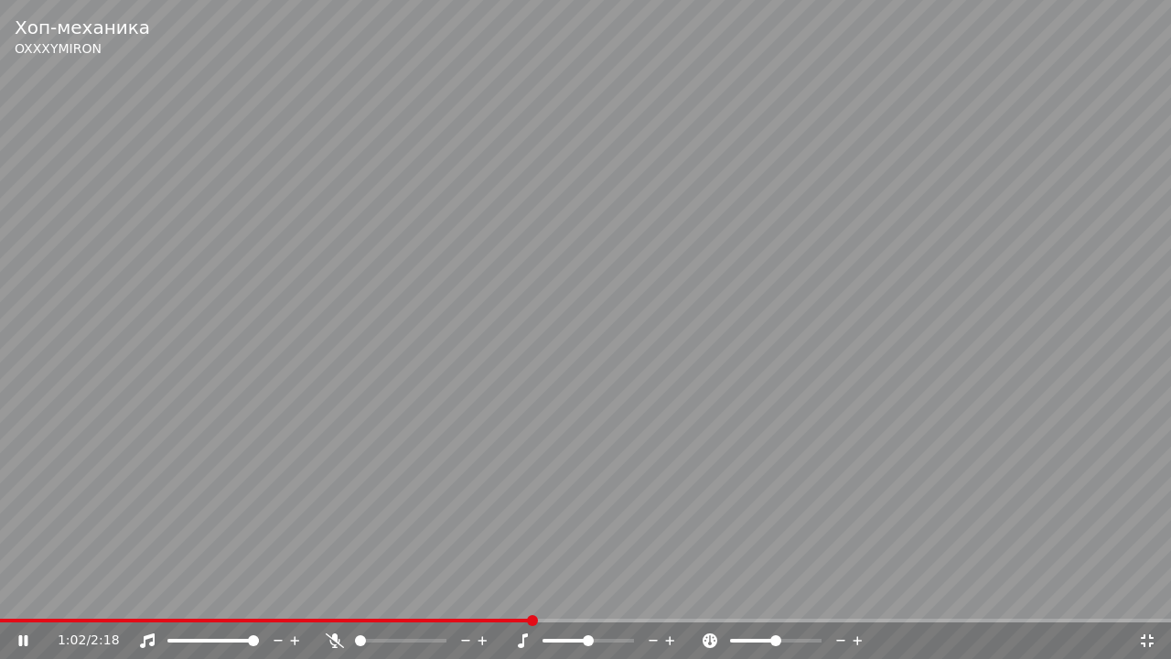
click at [222, 641] on span at bounding box center [213, 641] width 92 height 4
click at [206, 642] on span at bounding box center [207, 640] width 11 height 11
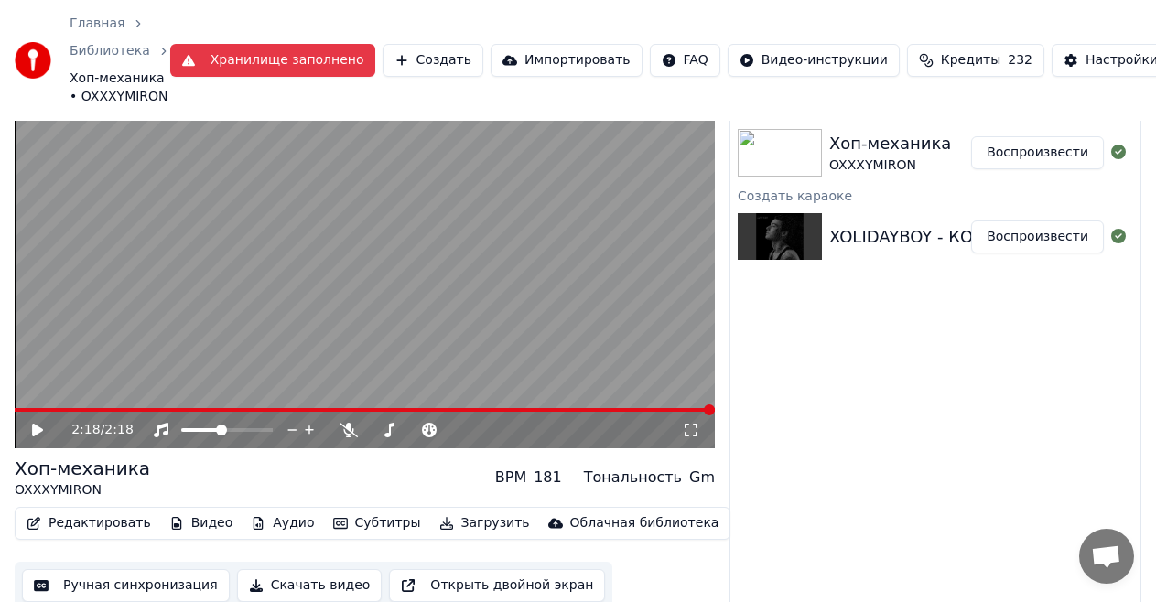
click at [904, 240] on div "XOLIDAYBOY - КОРАБЛИ" at bounding box center [929, 237] width 201 height 26
click at [1039, 232] on button "Воспроизвести" at bounding box center [1037, 237] width 133 height 33
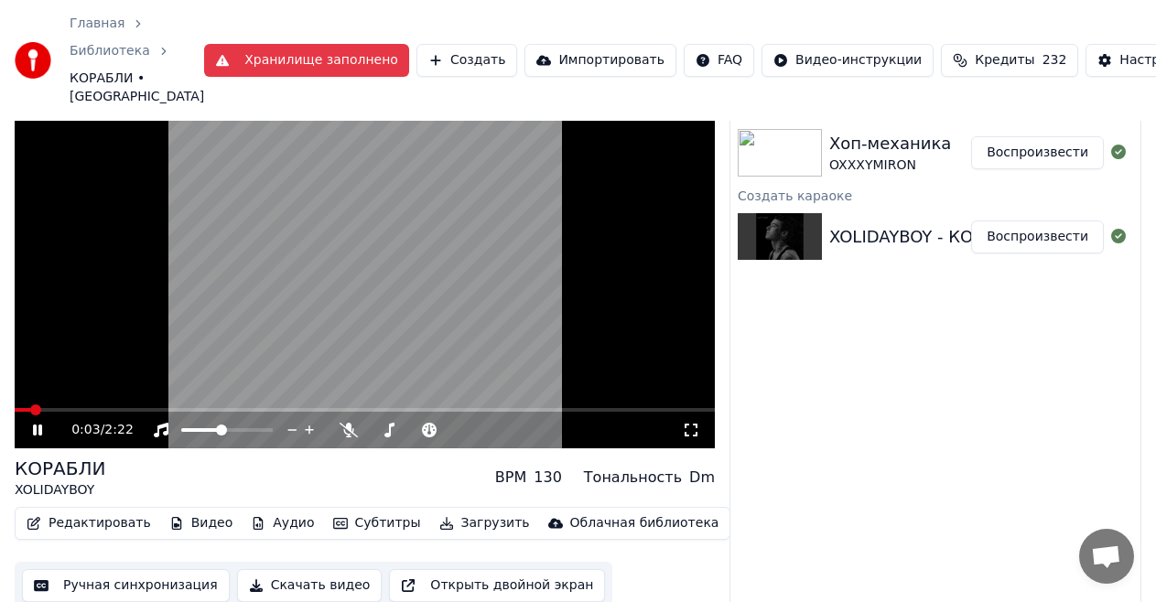
click at [692, 426] on icon at bounding box center [691, 430] width 18 height 15
click at [252, 227] on video at bounding box center [365, 252] width 700 height 394
click at [167, 513] on button "Видео" at bounding box center [201, 524] width 79 height 26
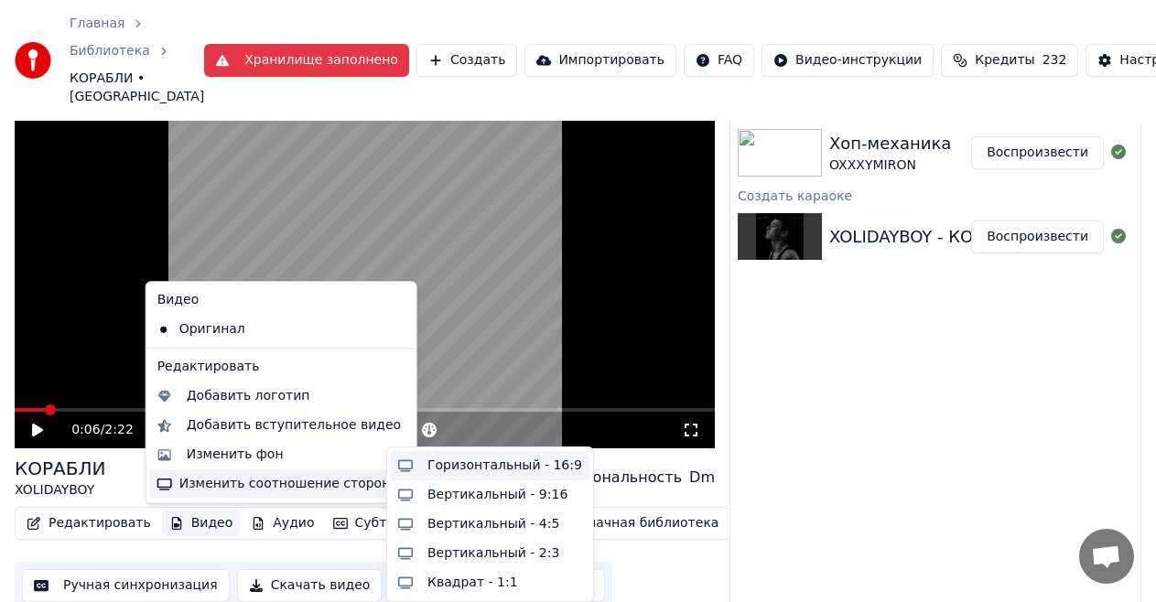
click at [421, 471] on div "Горизонтальный - 16:9" at bounding box center [490, 465] width 199 height 29
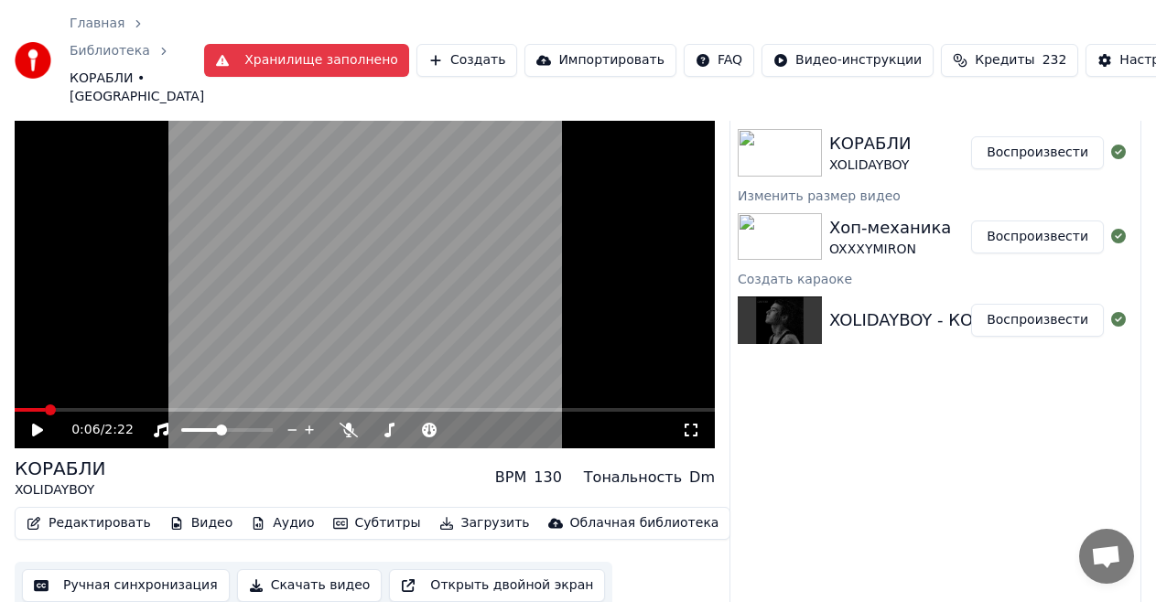
click at [1007, 157] on button "Воспроизвести" at bounding box center [1037, 152] width 133 height 33
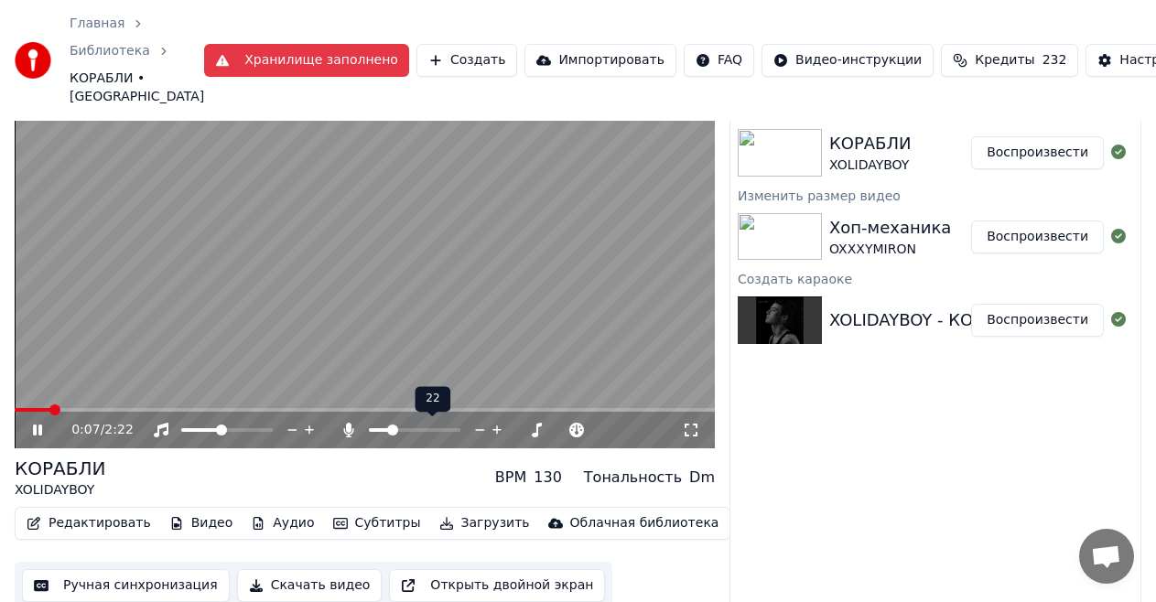
click at [389, 433] on span at bounding box center [392, 430] width 11 height 11
click at [696, 436] on icon at bounding box center [691, 430] width 13 height 13
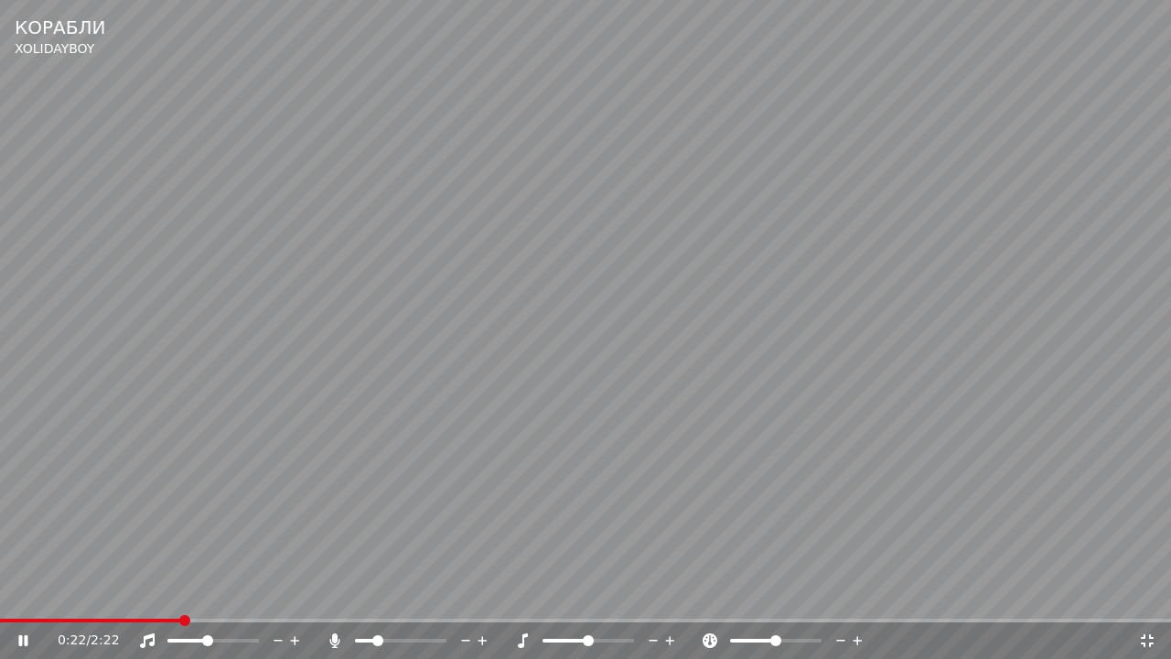
click at [466, 640] on icon at bounding box center [465, 641] width 9 height 2
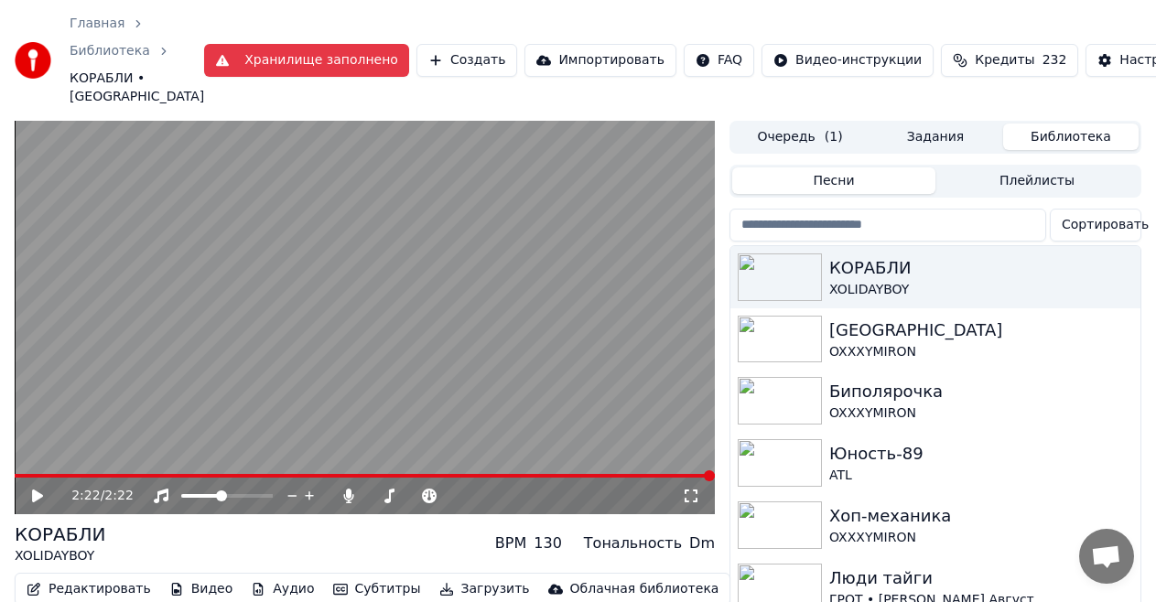
click at [1063, 135] on button "Библиотека" at bounding box center [1070, 137] width 135 height 27
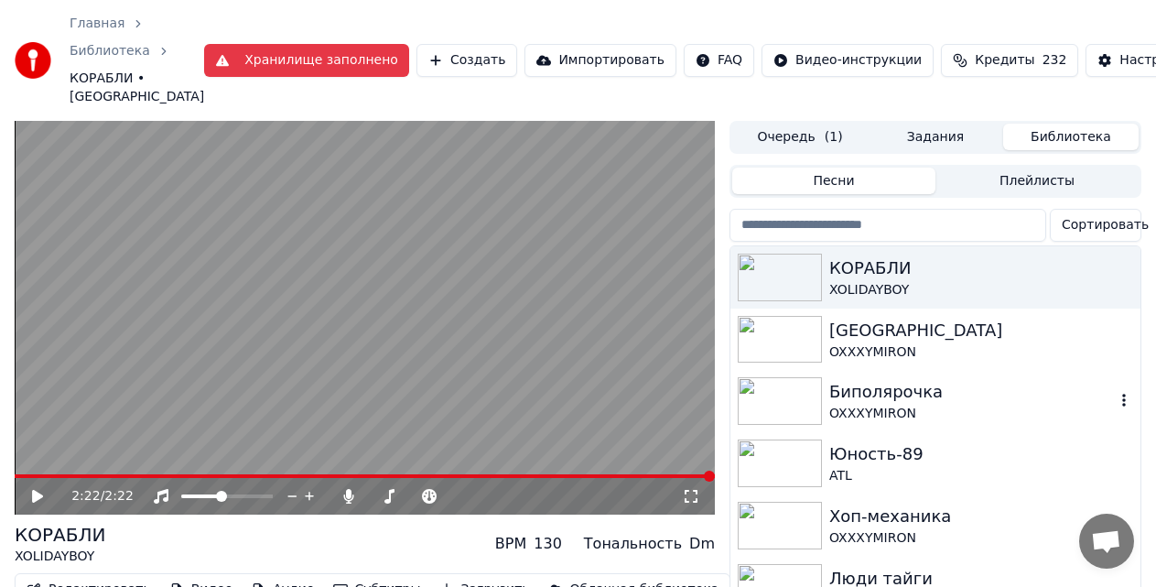
click at [862, 401] on div "Биполярочка" at bounding box center [972, 392] width 286 height 26
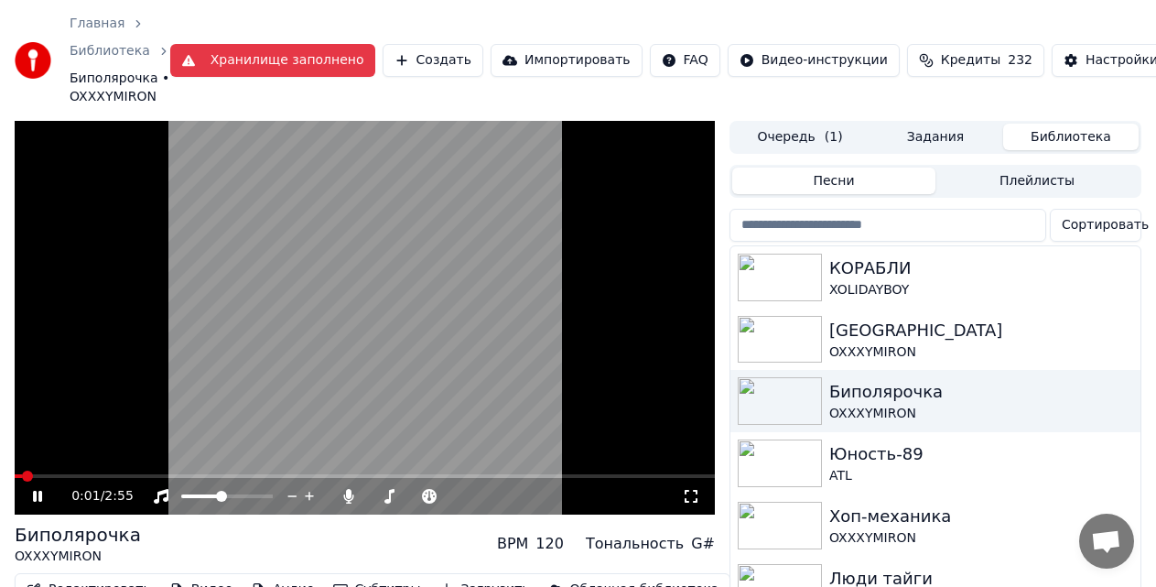
drag, startPoint x: 695, startPoint y: 491, endPoint x: 695, endPoint y: 511, distance: 20.1
click at [695, 490] on icon at bounding box center [691, 496] width 13 height 13
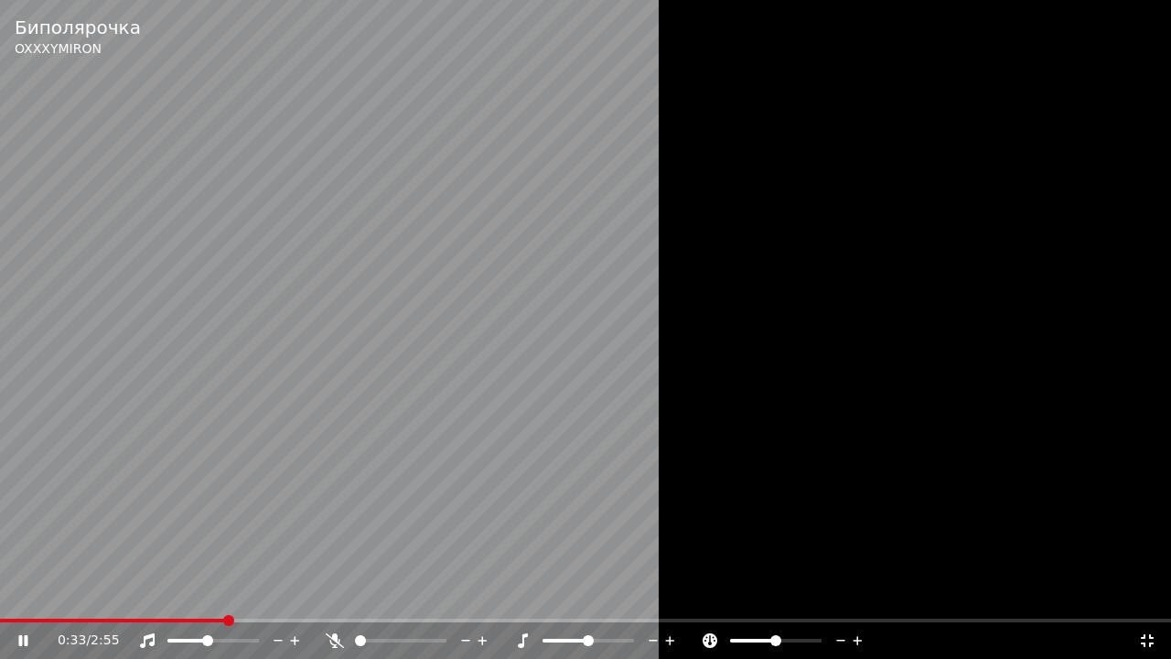
click at [355, 643] on span at bounding box center [360, 640] width 11 height 11
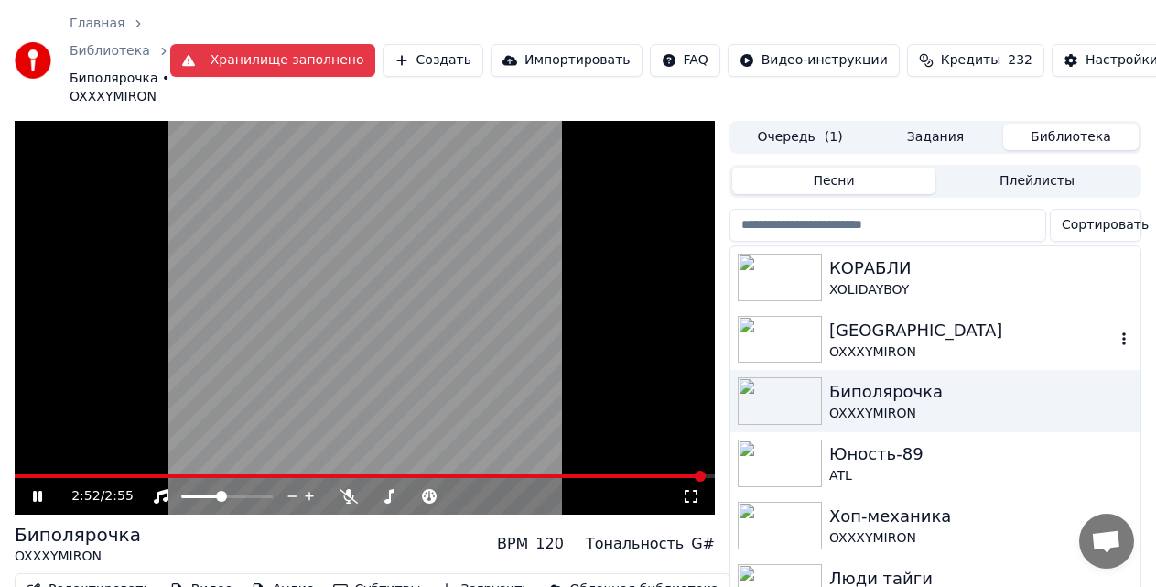
click at [802, 343] on img at bounding box center [780, 340] width 84 height 48
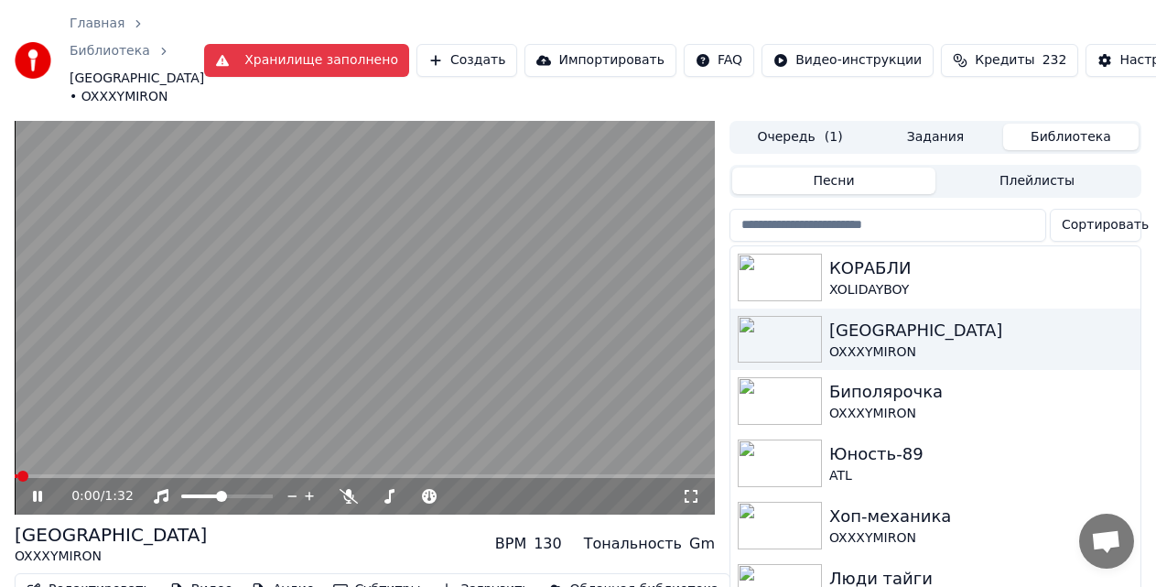
click at [498, 273] on video at bounding box center [365, 318] width 700 height 394
click at [697, 494] on icon at bounding box center [691, 496] width 18 height 15
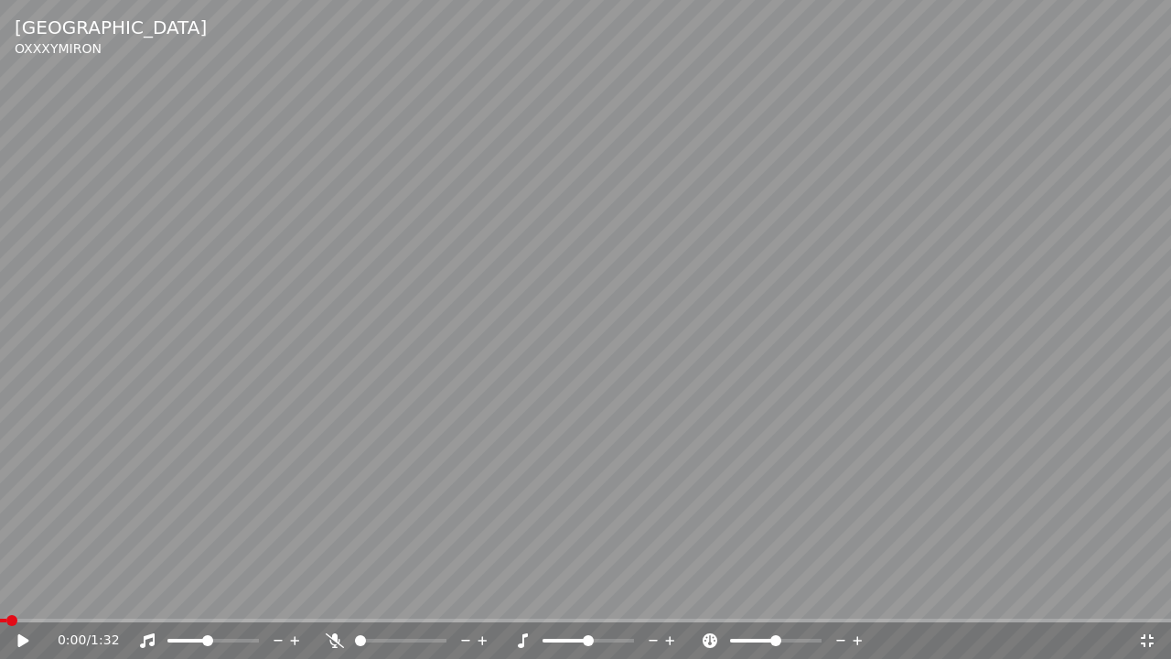
click at [610, 338] on video at bounding box center [585, 329] width 1171 height 659
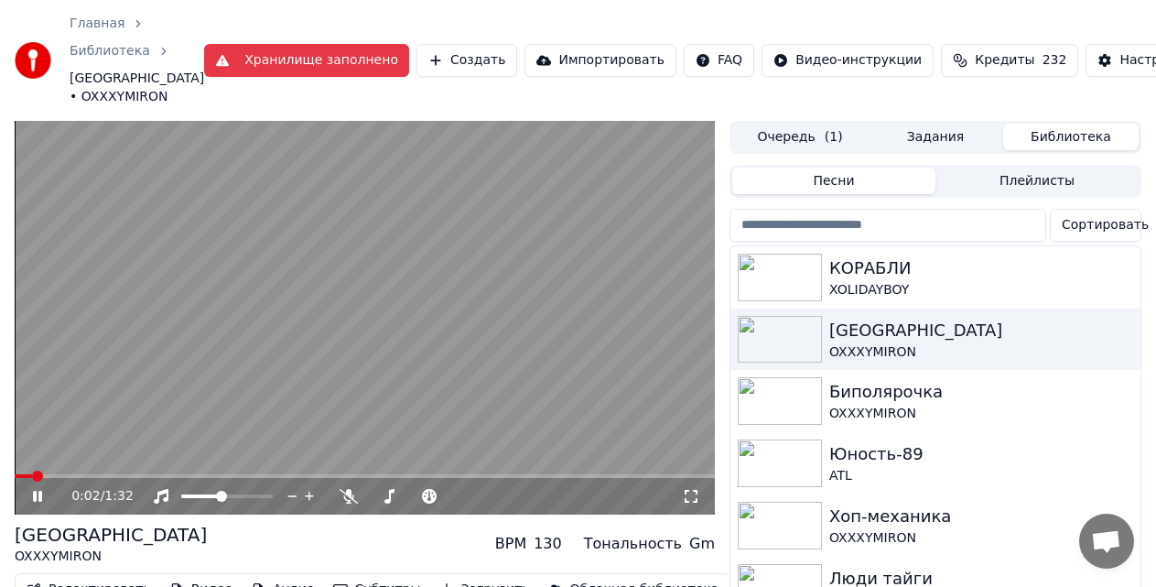
click at [467, 265] on video at bounding box center [365, 318] width 700 height 394
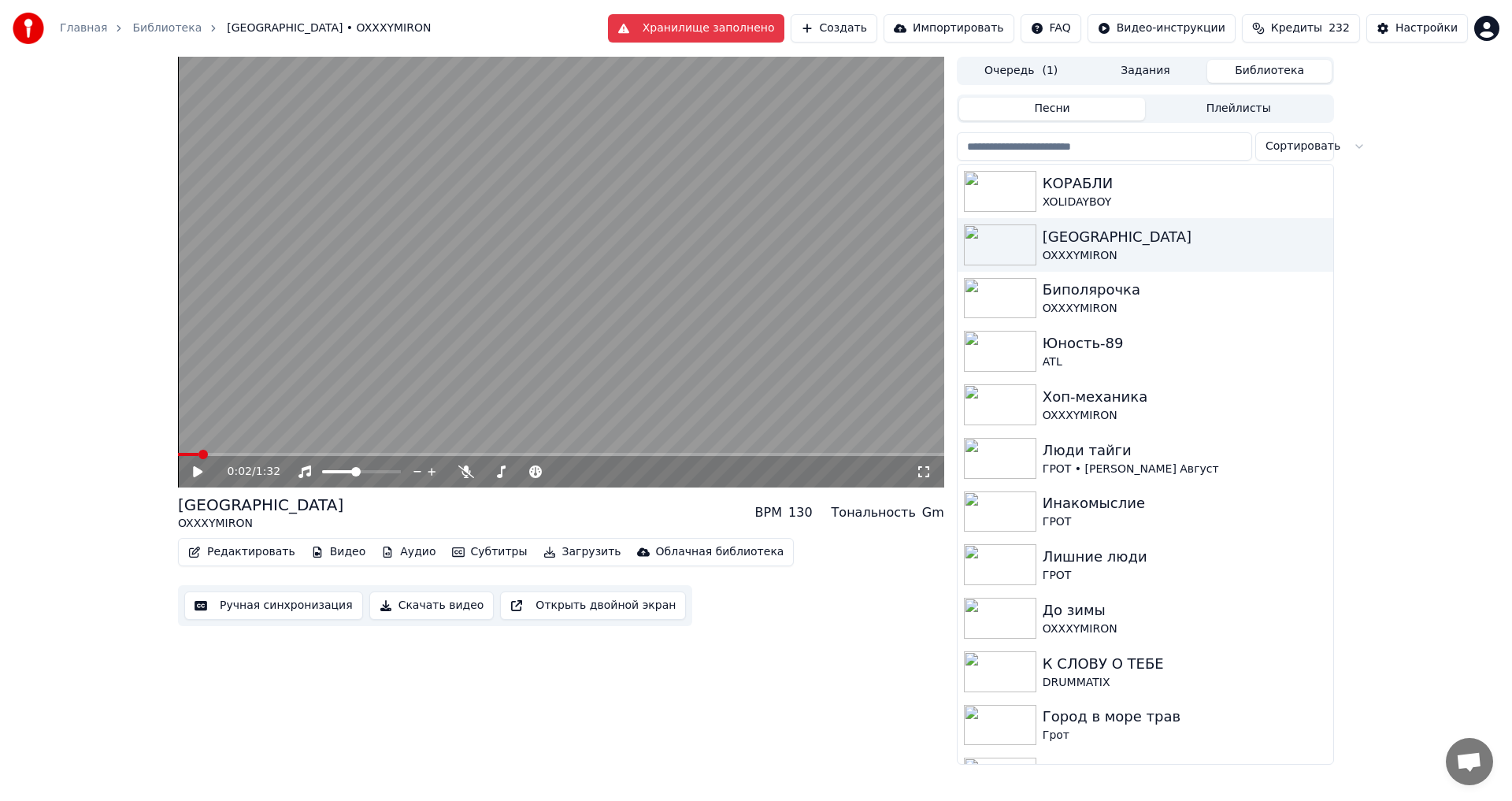
click at [768, 386] on video at bounding box center [561, 272] width 767 height 431
click at [373, 320] on video at bounding box center [561, 272] width 767 height 431
click at [518, 325] on video at bounding box center [561, 272] width 767 height 431
click at [865, 27] on button "Создать" at bounding box center [834, 28] width 87 height 28
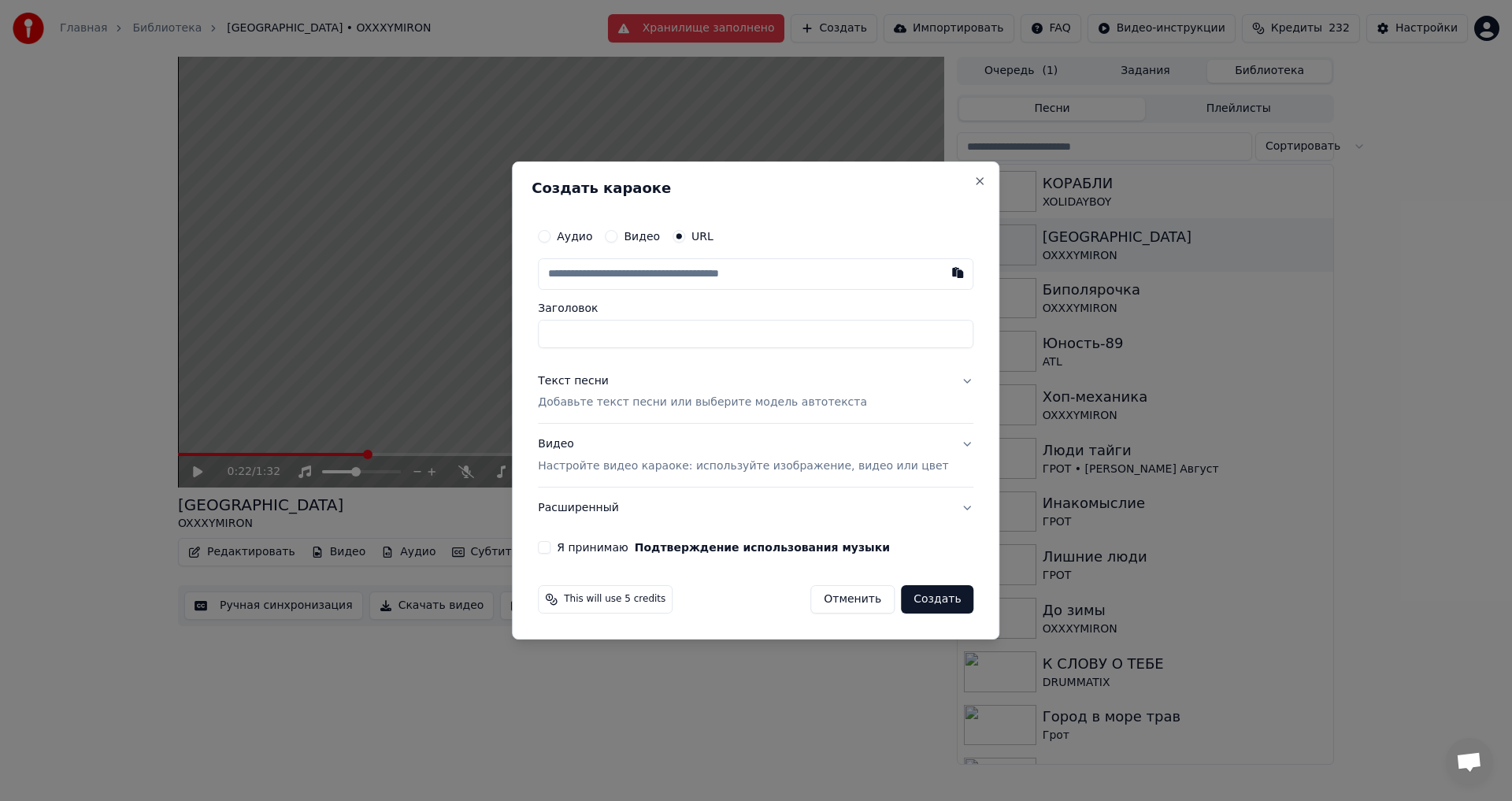
type input "**********"
click at [652, 406] on p "Добавьте текст песни или выберите модель автотекста" at bounding box center [702, 403] width 330 height 15
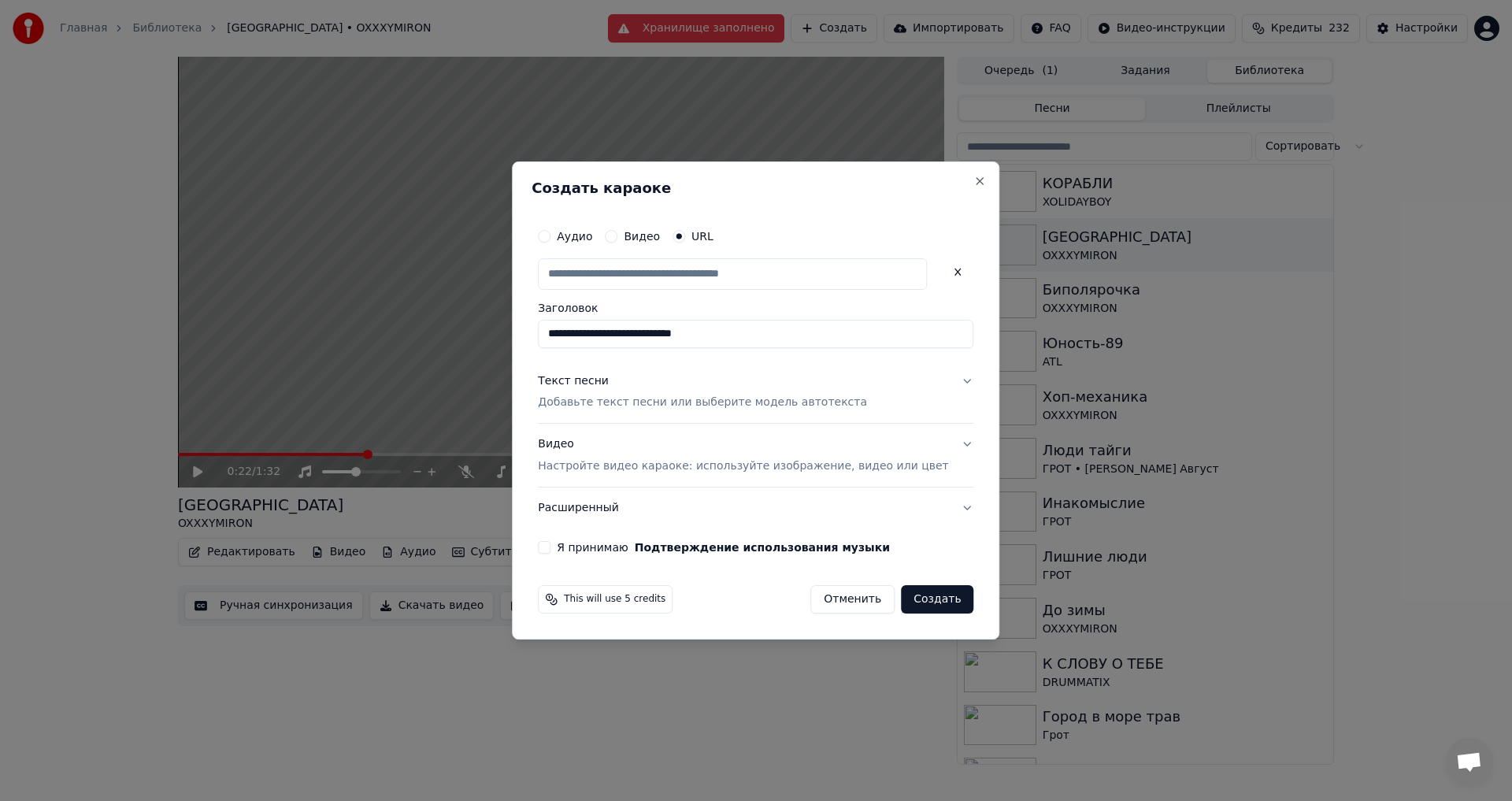
scroll to position [0, 0]
type input "**********"
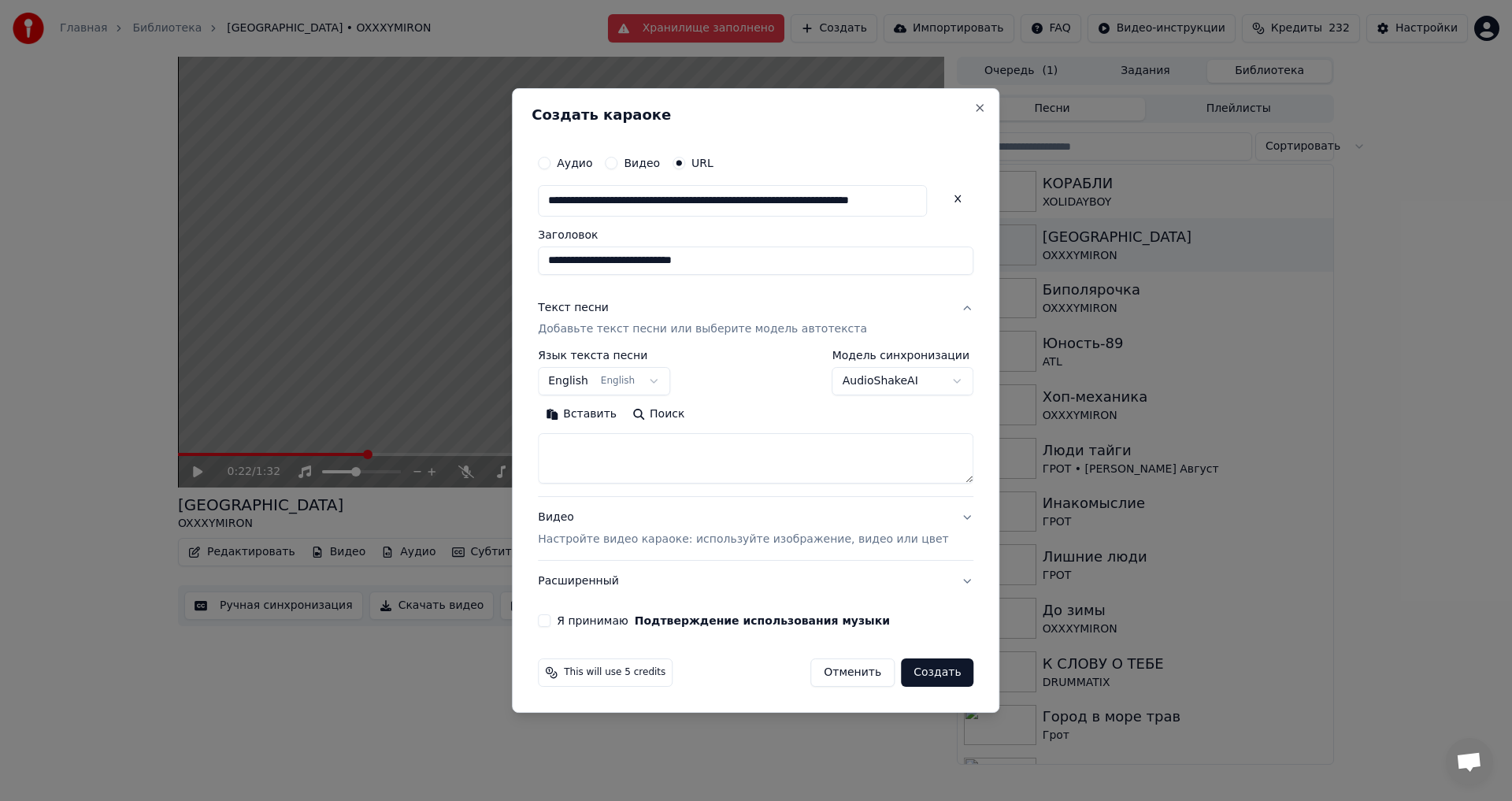
click at [643, 385] on body "Главная Библиотека [GEOGRAPHIC_DATA] • OXXXYMIRON Хранилище заполнено Создать И…" at bounding box center [756, 400] width 1512 height 801
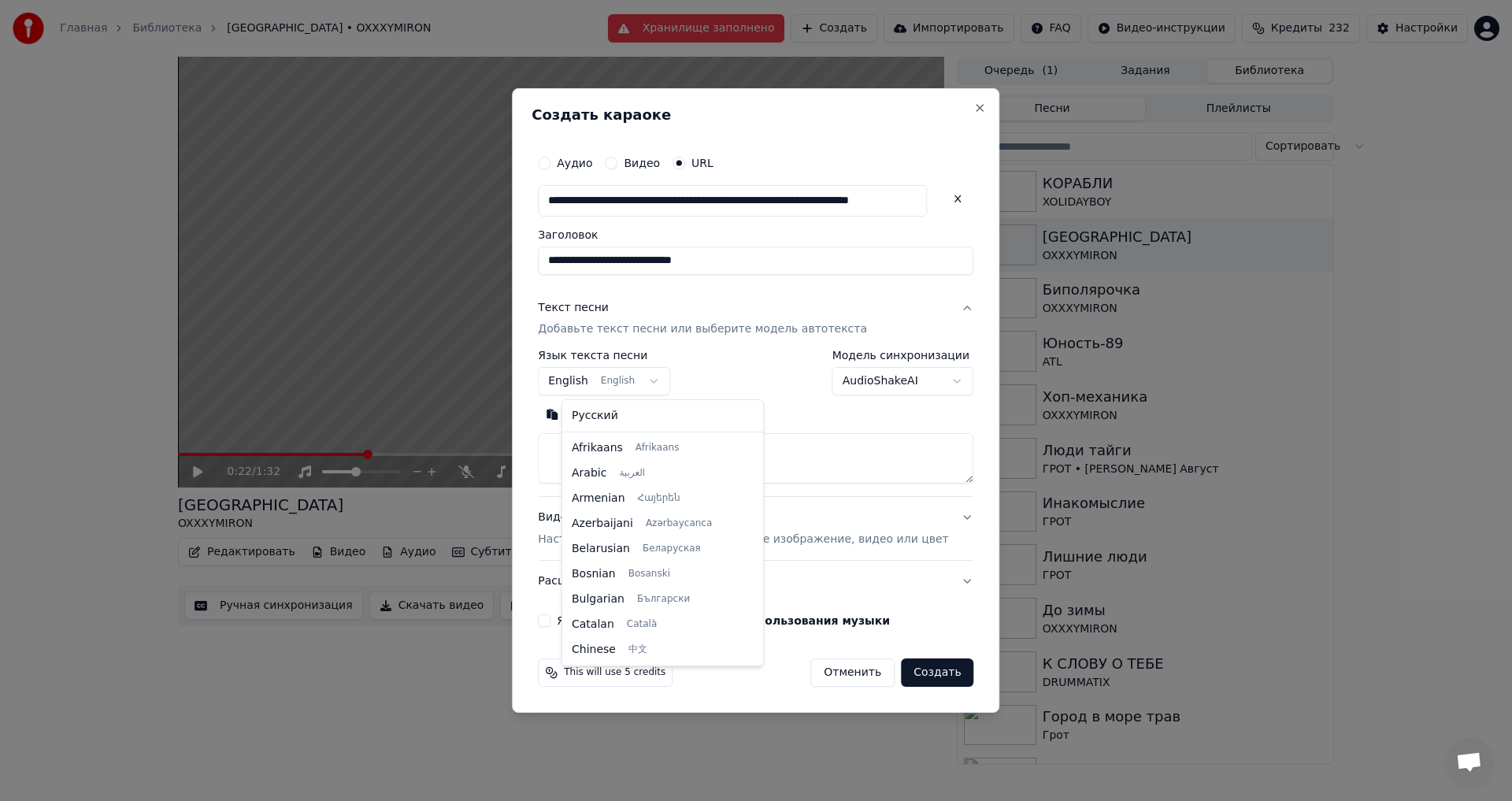
scroll to position [126, 0]
select select "**"
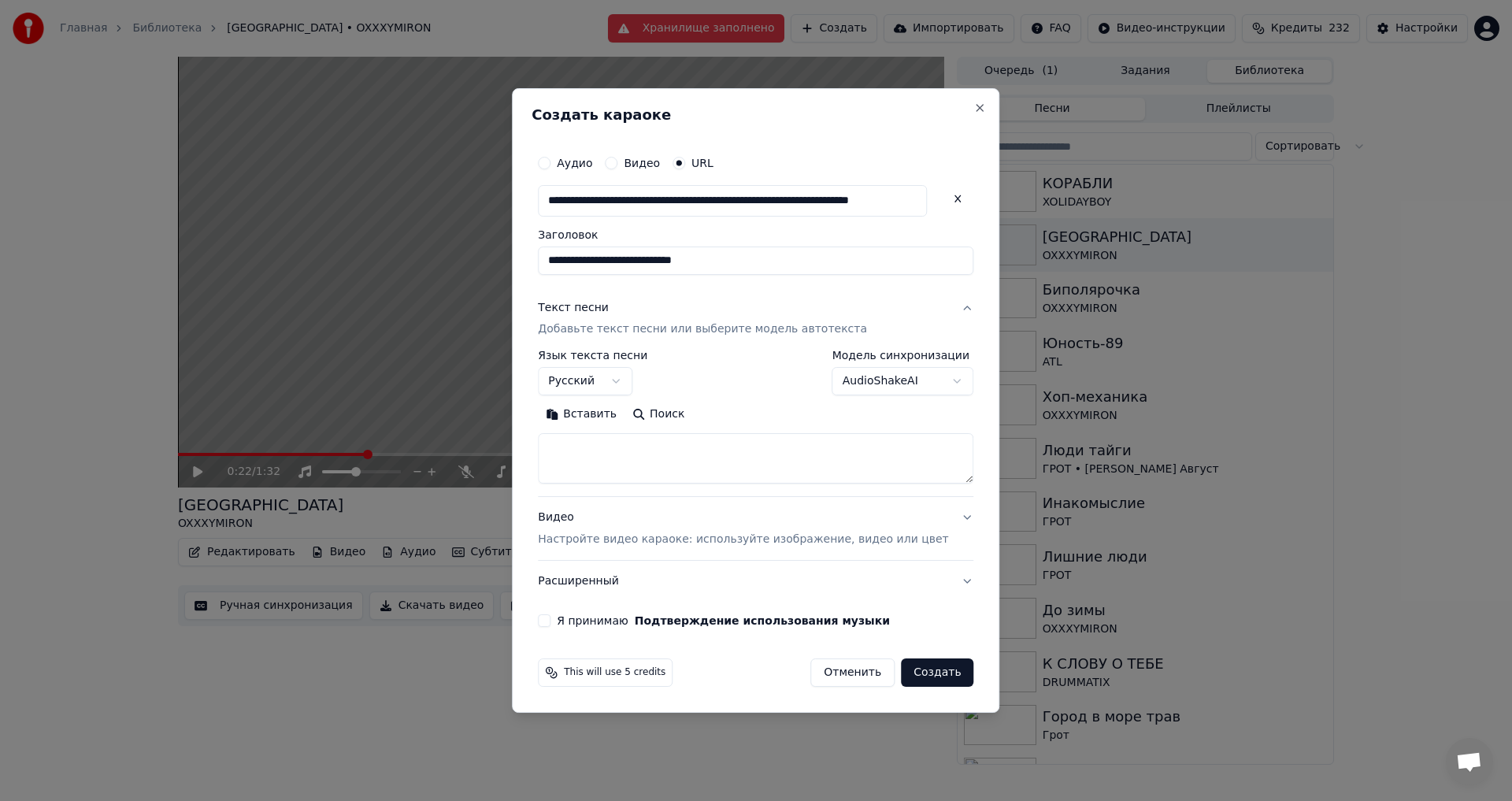
click at [673, 422] on button "Поиск" at bounding box center [658, 415] width 68 height 25
click at [672, 422] on button "Поиск" at bounding box center [658, 415] width 68 height 25
drag, startPoint x: 677, startPoint y: 265, endPoint x: 741, endPoint y: 266, distance: 64.0
click at [741, 266] on input "**********" at bounding box center [756, 260] width 435 height 28
click at [618, 453] on textarea at bounding box center [756, 459] width 435 height 51
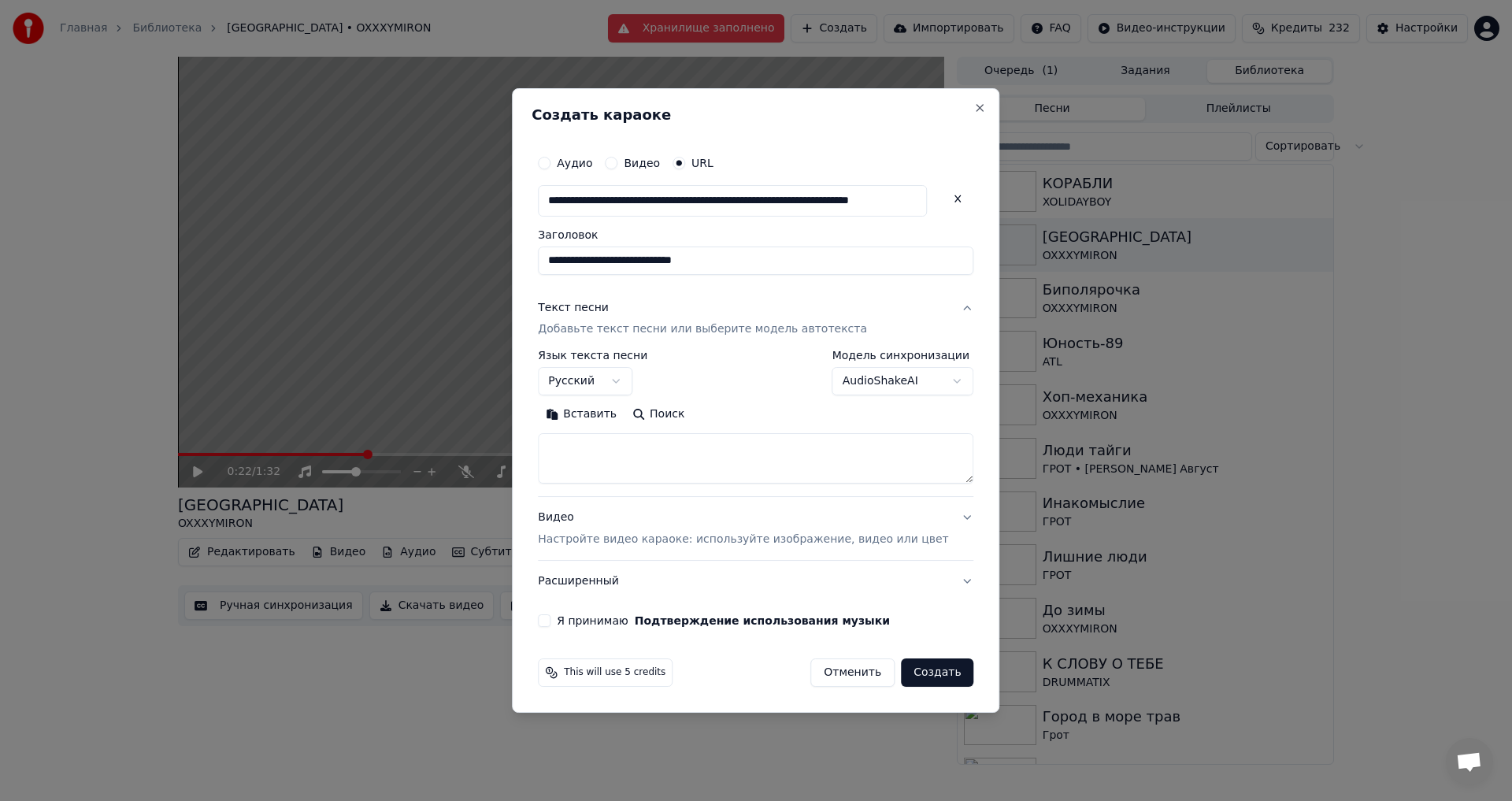
paste textarea "**********"
click at [778, 413] on button "Развернуть" at bounding box center [743, 415] width 99 height 25
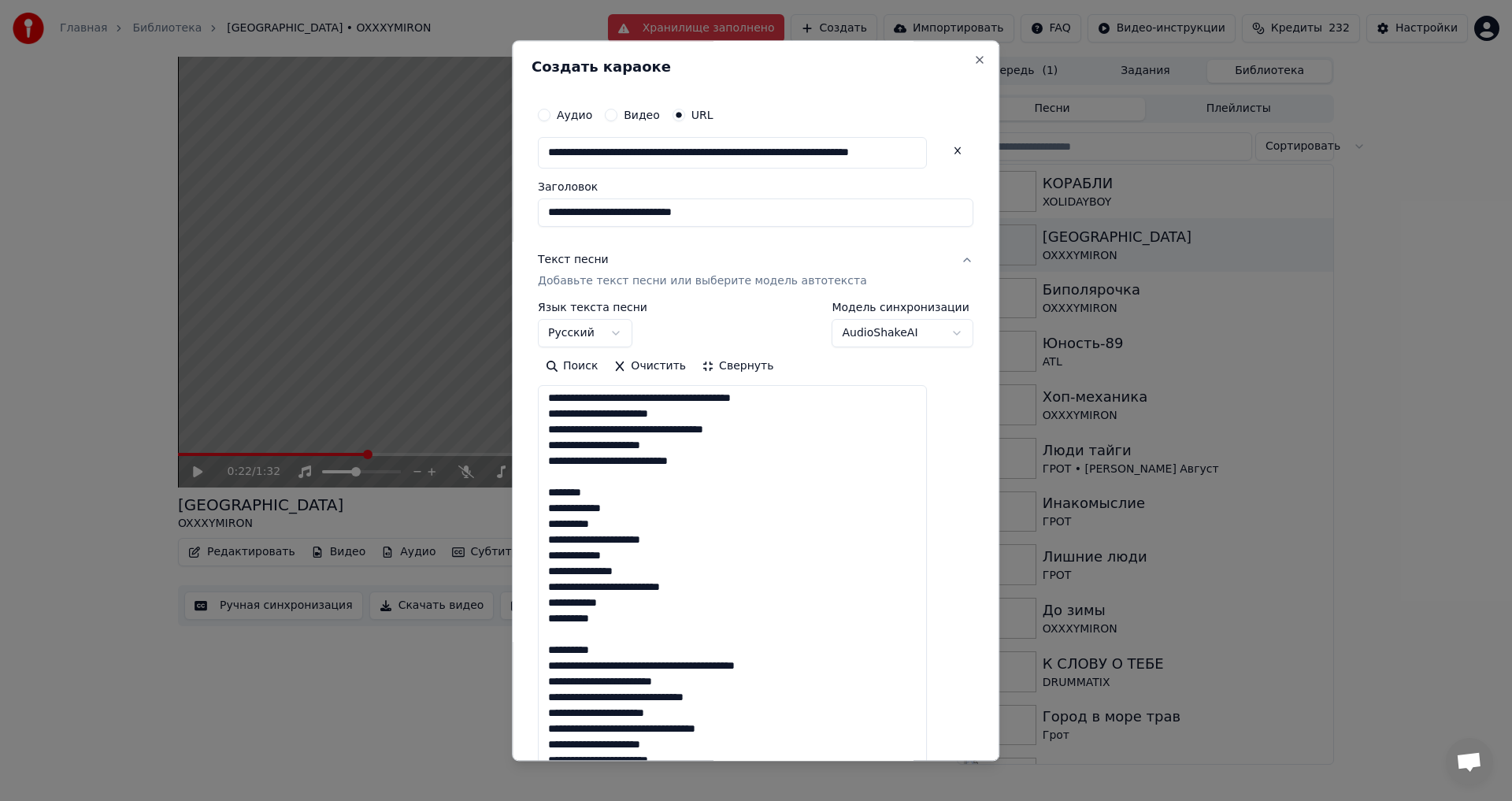
scroll to position [0, 0]
drag, startPoint x: 627, startPoint y: 499, endPoint x: 536, endPoint y: 488, distance: 91.7
click at [536, 488] on div "**********" at bounding box center [756, 400] width 488 height 720
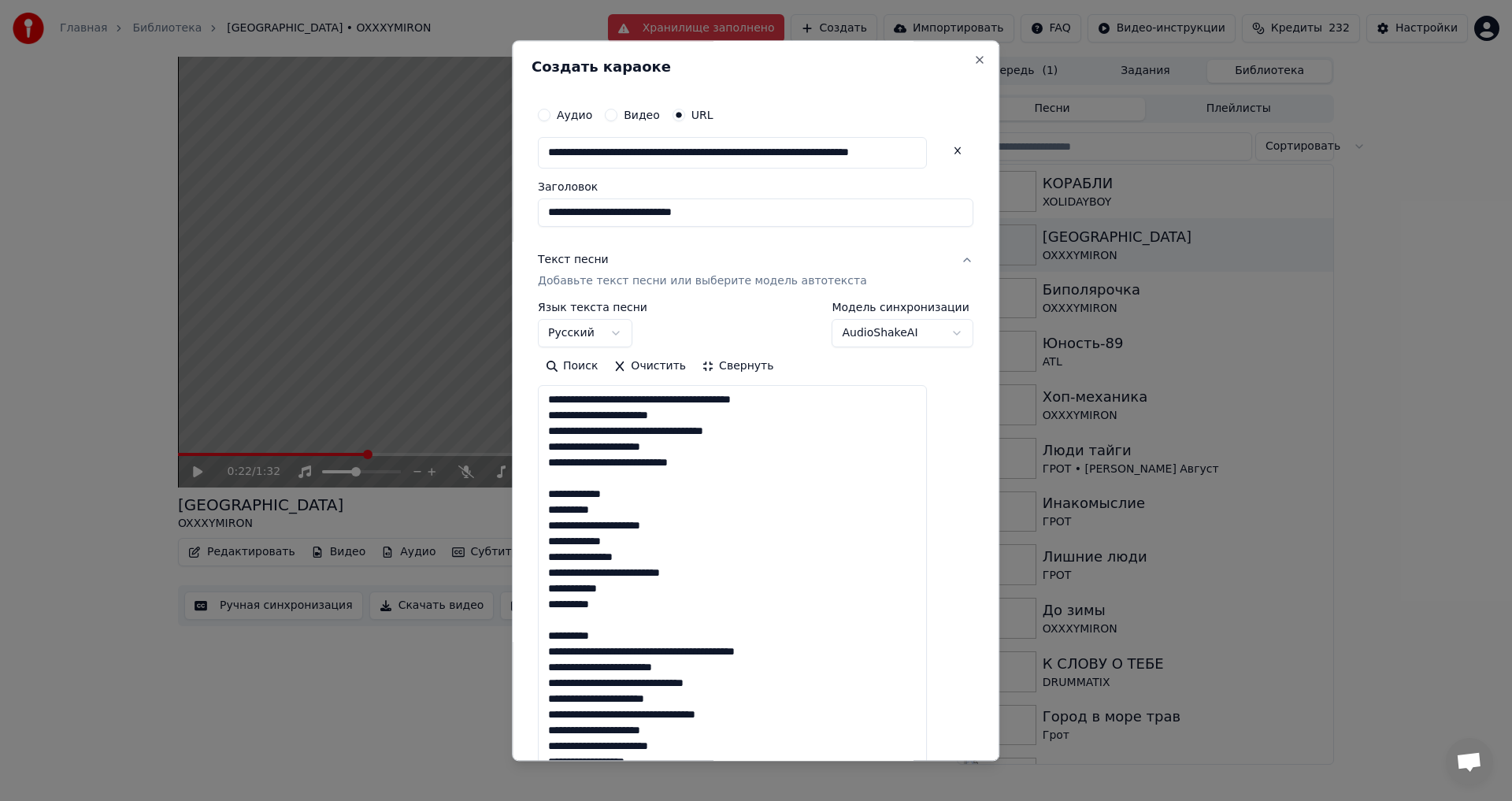
drag, startPoint x: 628, startPoint y: 640, endPoint x: 534, endPoint y: 637, distance: 94.0
click at [534, 637] on div "**********" at bounding box center [756, 400] width 488 height 720
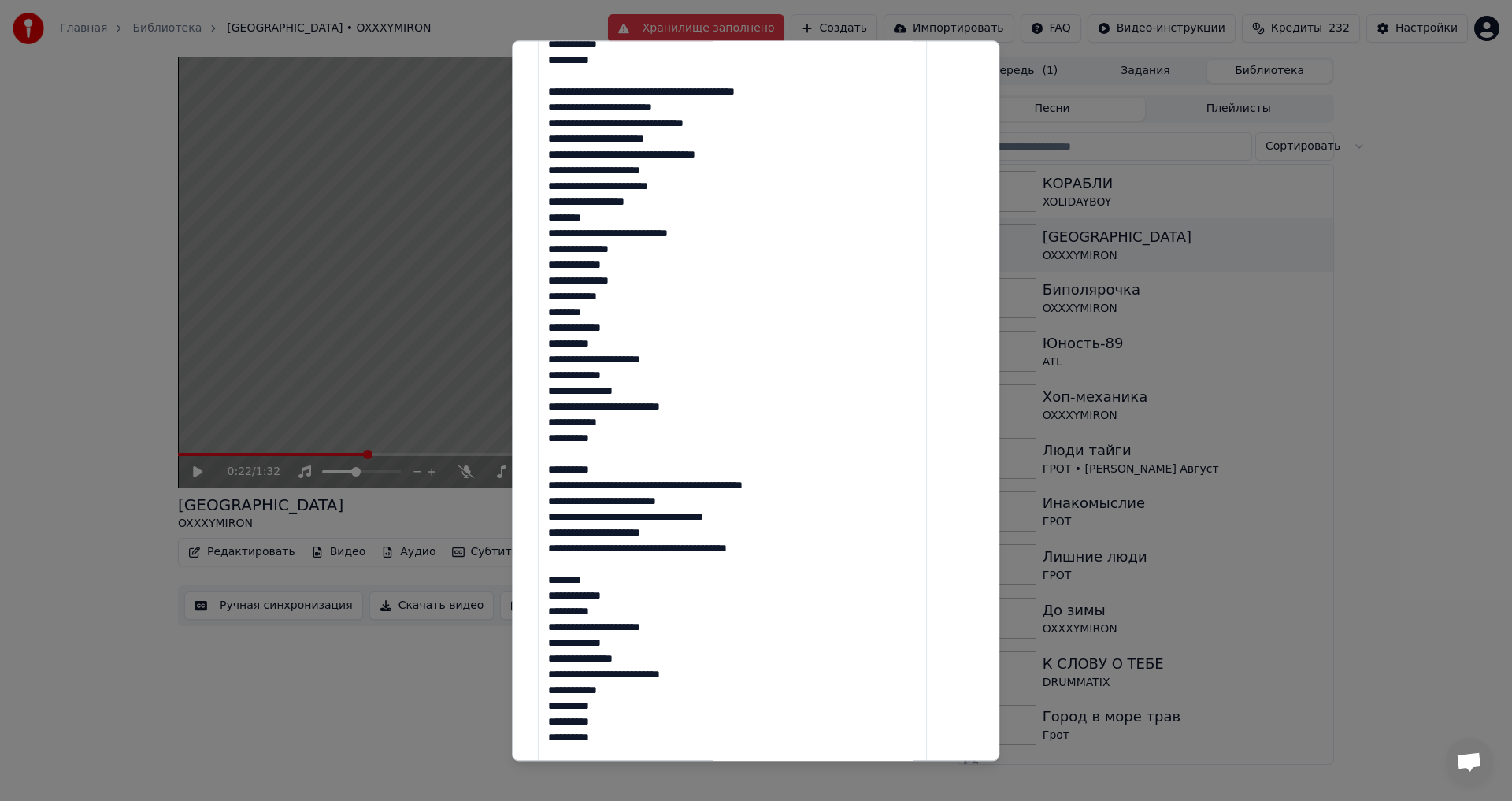
scroll to position [551, 0]
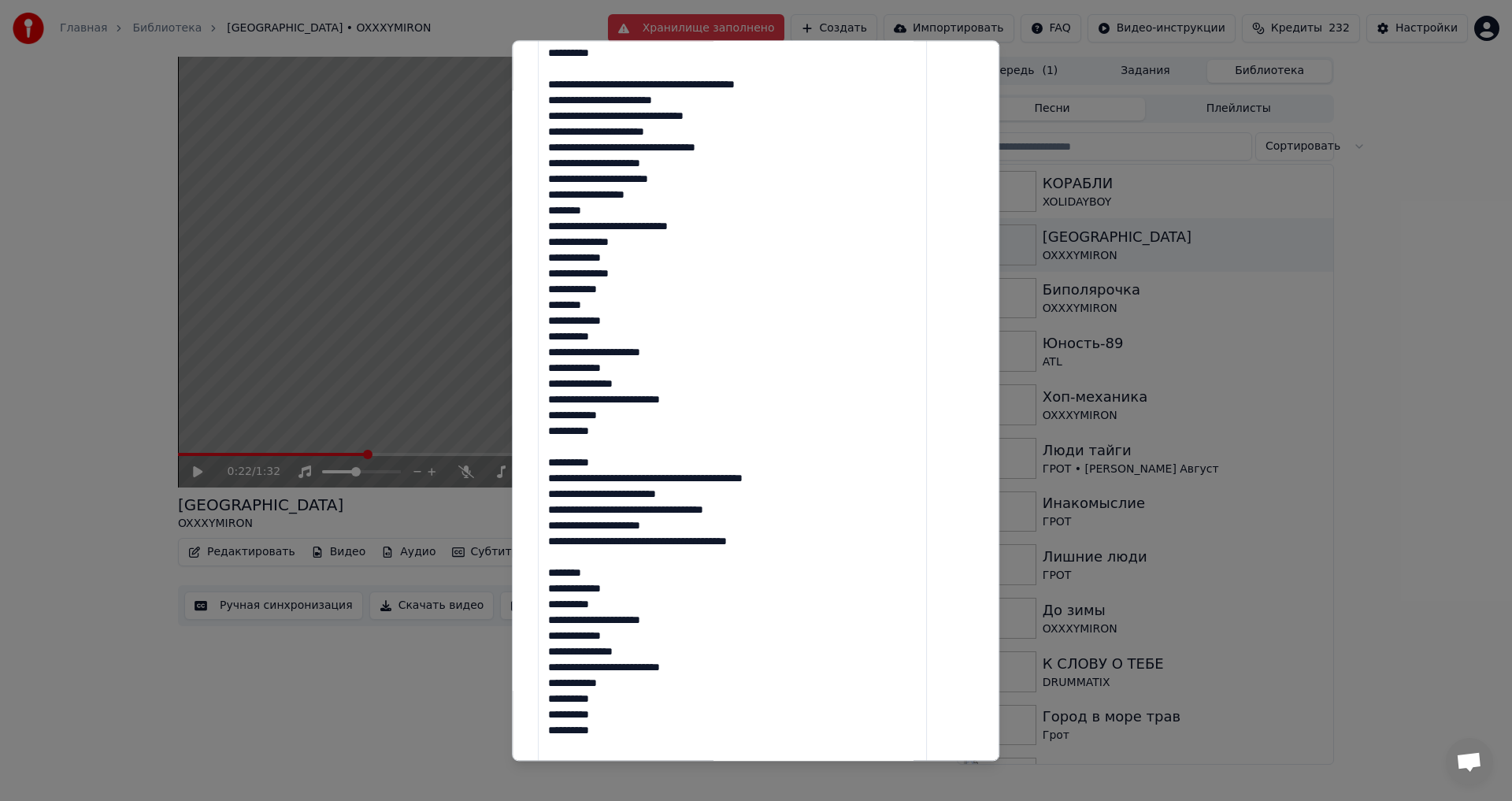
drag, startPoint x: 630, startPoint y: 299, endPoint x: 506, endPoint y: 299, distance: 124.0
click at [506, 299] on body "Главная Библиотека [GEOGRAPHIC_DATA] • OXXXYMIRON Хранилище заполнено Создать И…" at bounding box center [756, 400] width 1512 height 801
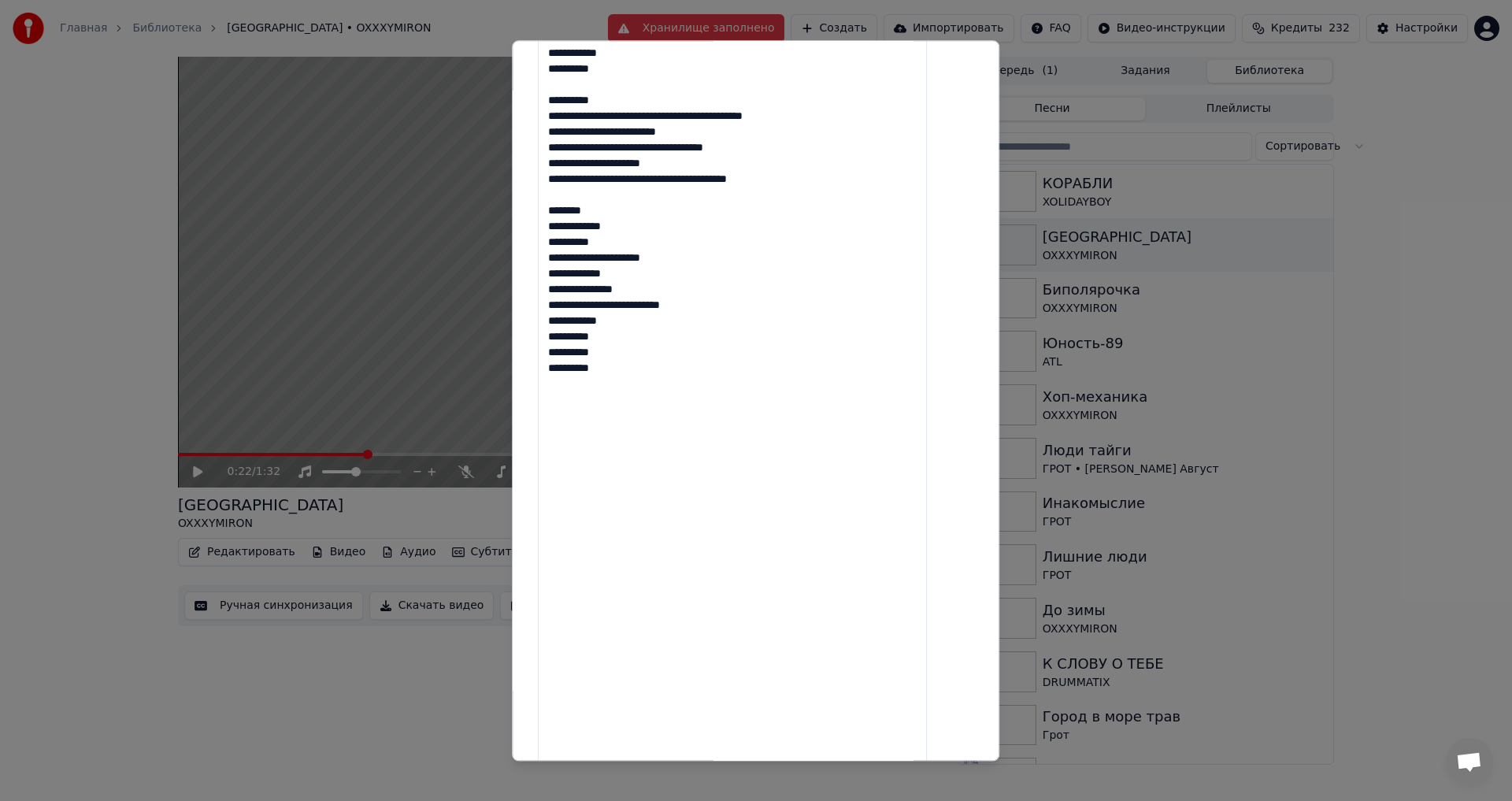
scroll to position [446, 0]
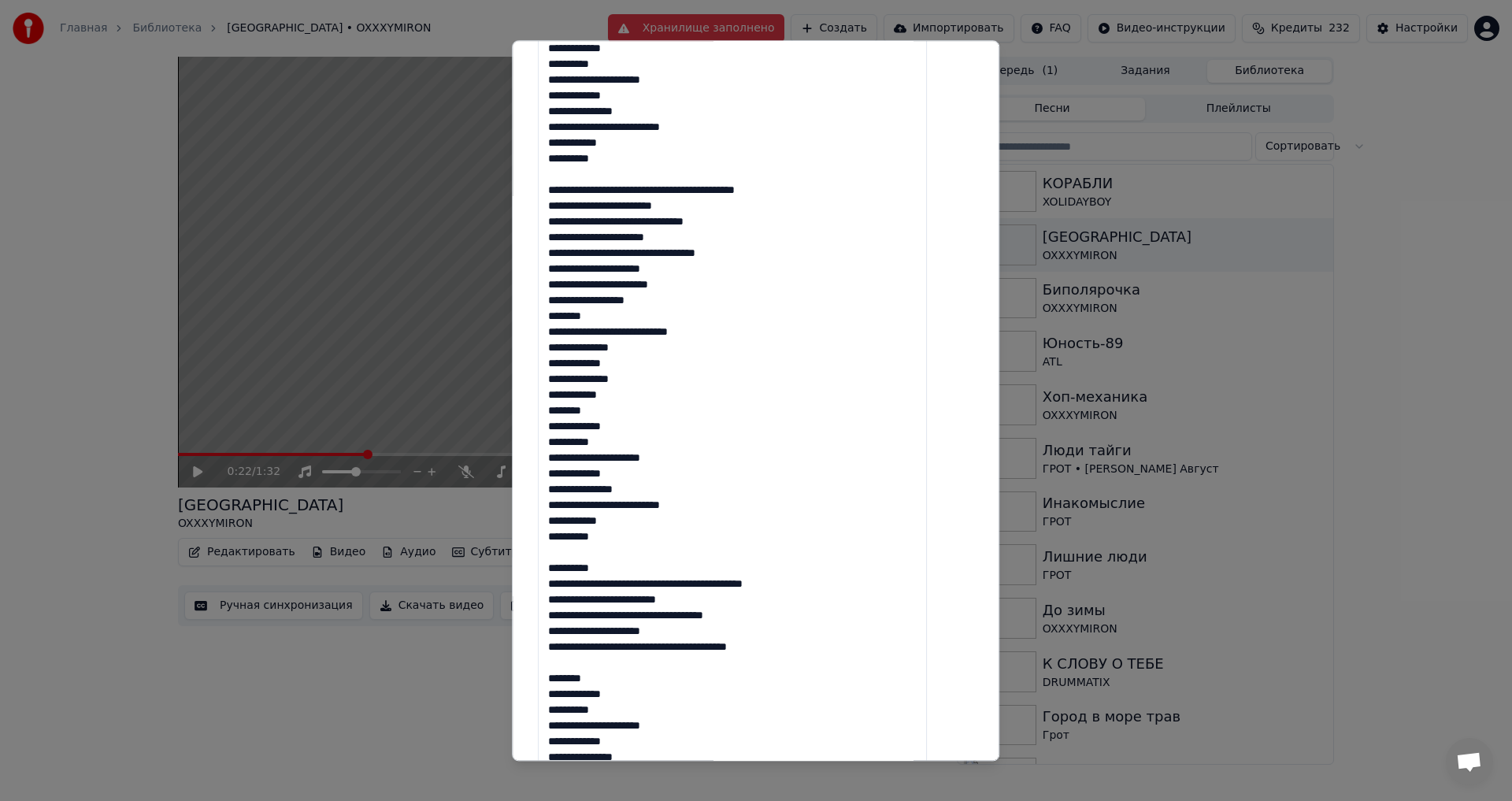
click at [645, 416] on textarea at bounding box center [732, 410] width 389 height 941
drag, startPoint x: 632, startPoint y: 413, endPoint x: 550, endPoint y: 416, distance: 82.1
click at [550, 416] on div "**********" at bounding box center [756, 339] width 448 height 1383
drag, startPoint x: 627, startPoint y: 568, endPoint x: 545, endPoint y: 570, distance: 82.0
click at [545, 570] on div "**********" at bounding box center [756, 400] width 488 height 720
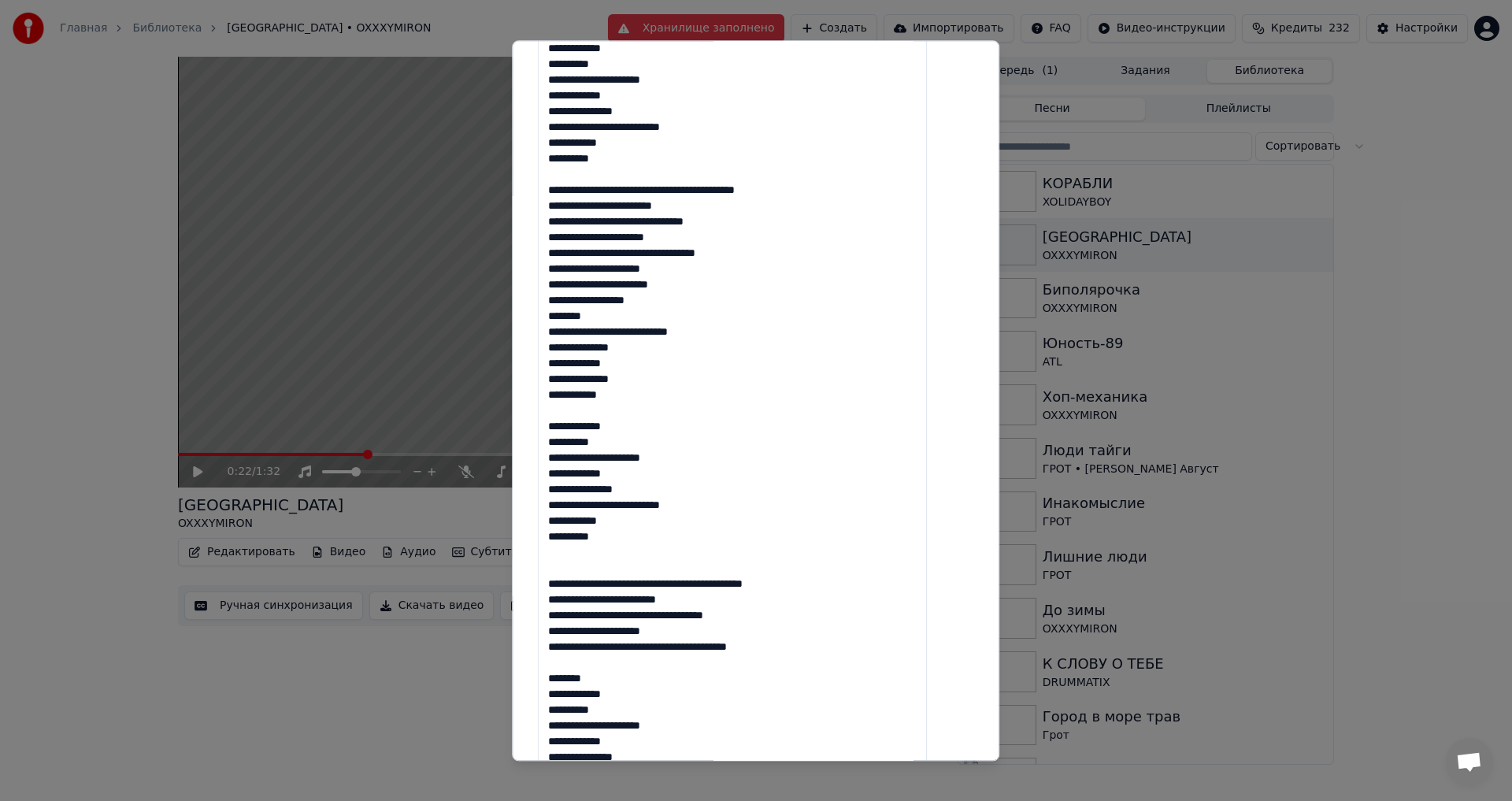
drag, startPoint x: 636, startPoint y: 397, endPoint x: 533, endPoint y: 267, distance: 165.9
click at [533, 267] on div "**********" at bounding box center [756, 400] width 488 height 720
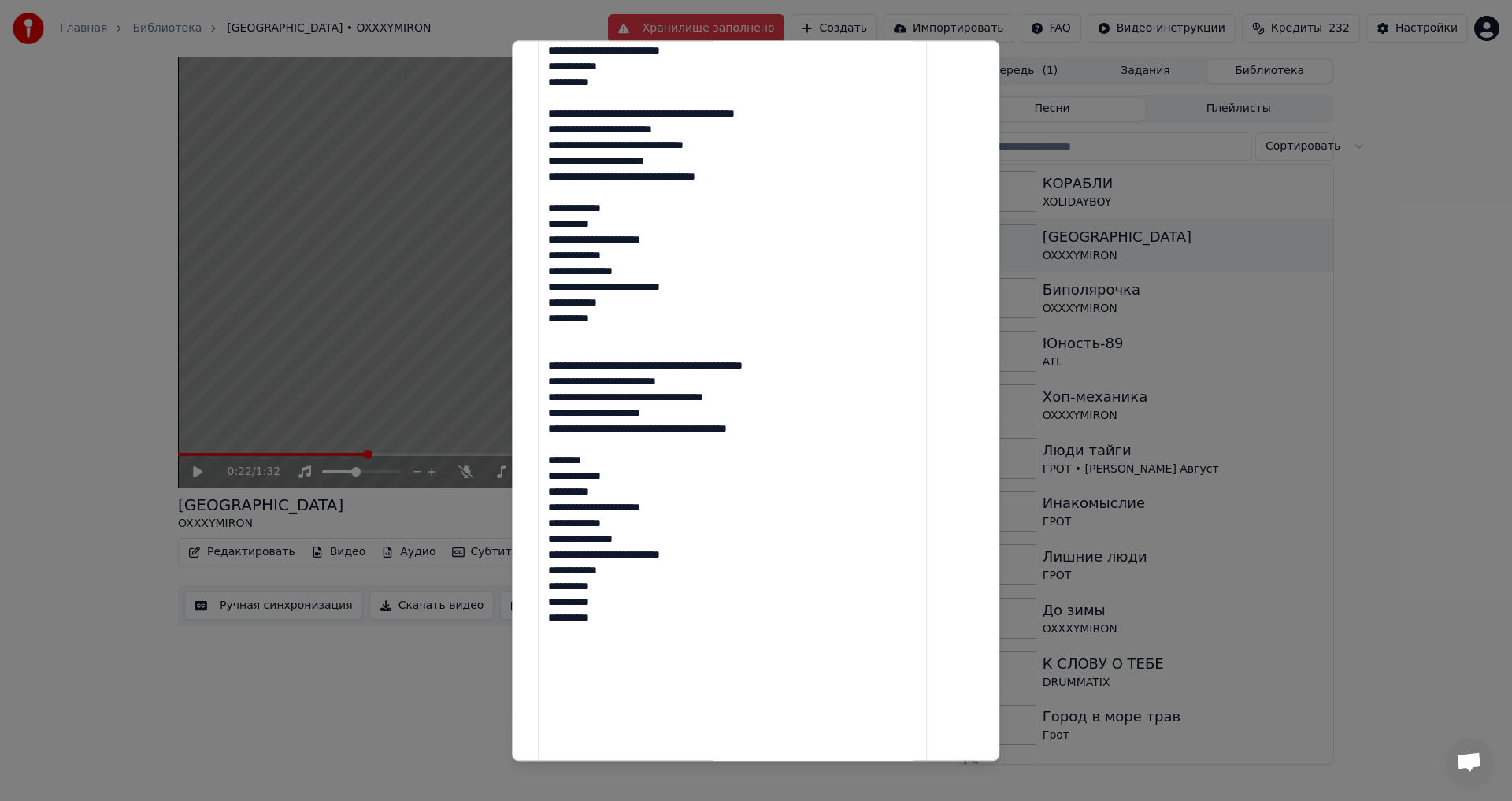
scroll to position [525, 0]
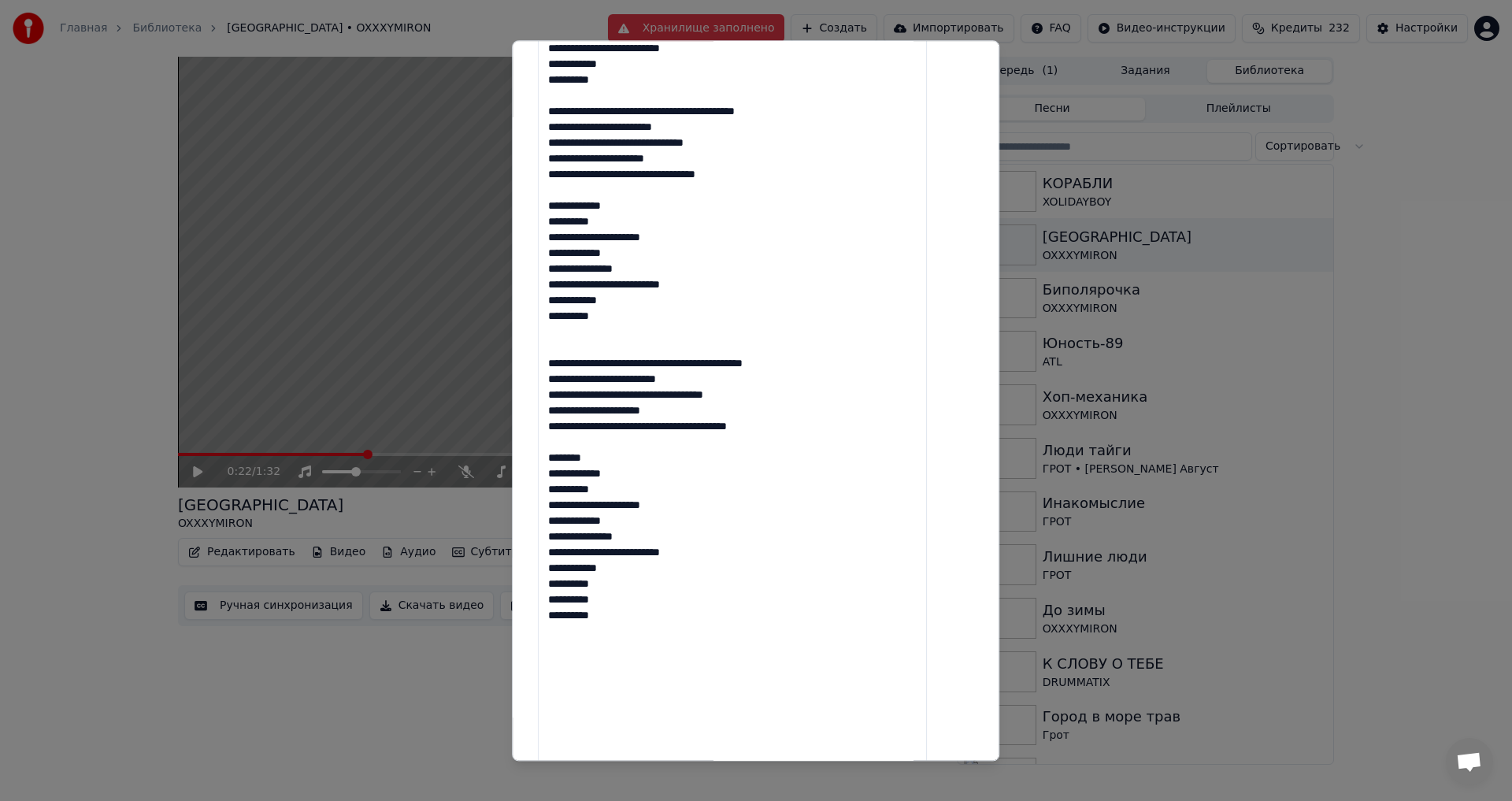
drag, startPoint x: 621, startPoint y: 454, endPoint x: 526, endPoint y: 456, distance: 95.0
click at [526, 456] on body "Главная Библиотека [GEOGRAPHIC_DATA] • OXXXYMIRON Хранилище заполнено Создать И…" at bounding box center [756, 400] width 1512 height 801
click at [623, 469] on textarea "**********" at bounding box center [732, 332] width 389 height 941
drag, startPoint x: 623, startPoint y: 459, endPoint x: 543, endPoint y: 465, distance: 80.2
click at [543, 465] on div "**********" at bounding box center [756, 400] width 488 height 720
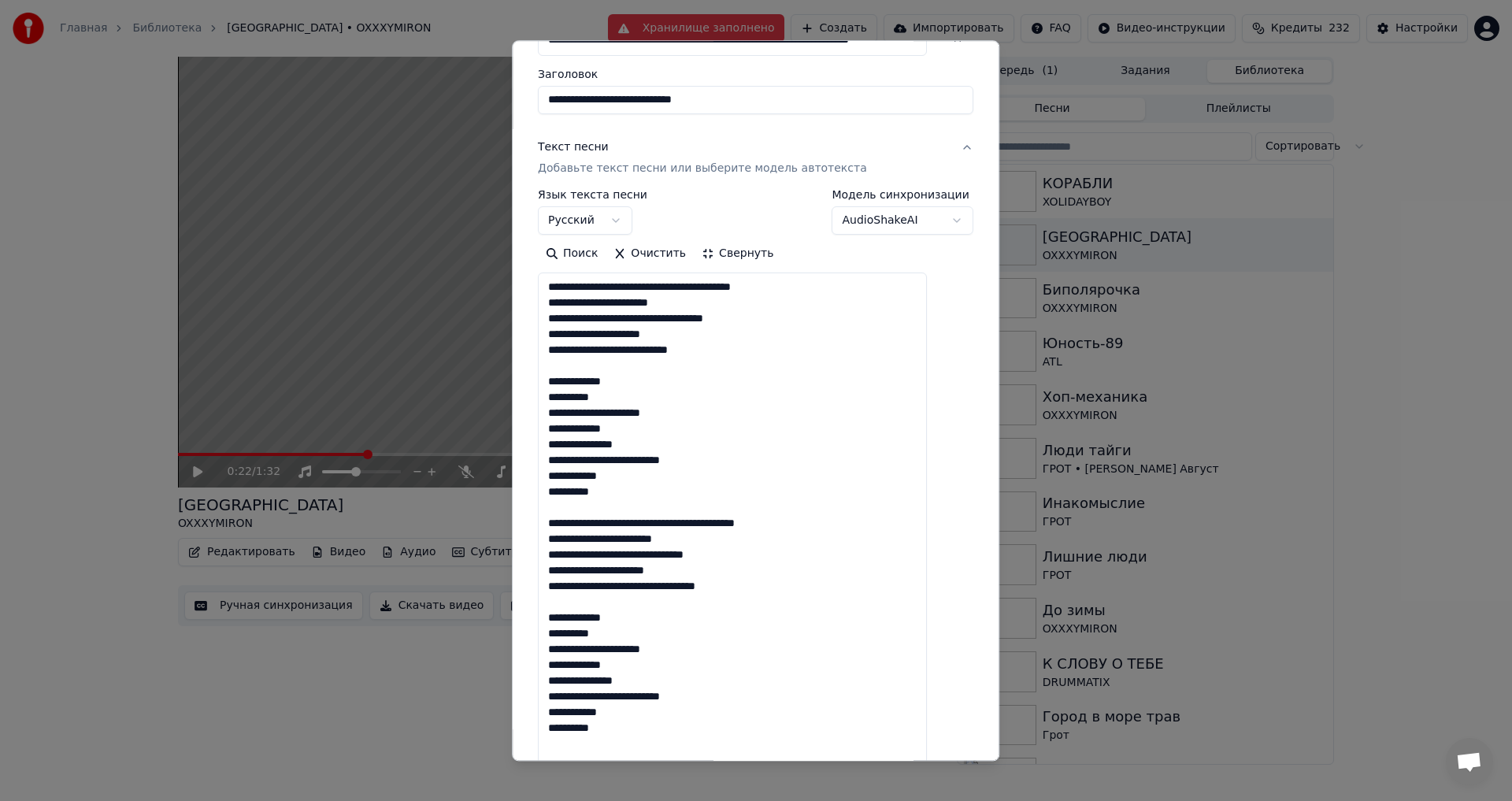
scroll to position [52, 0]
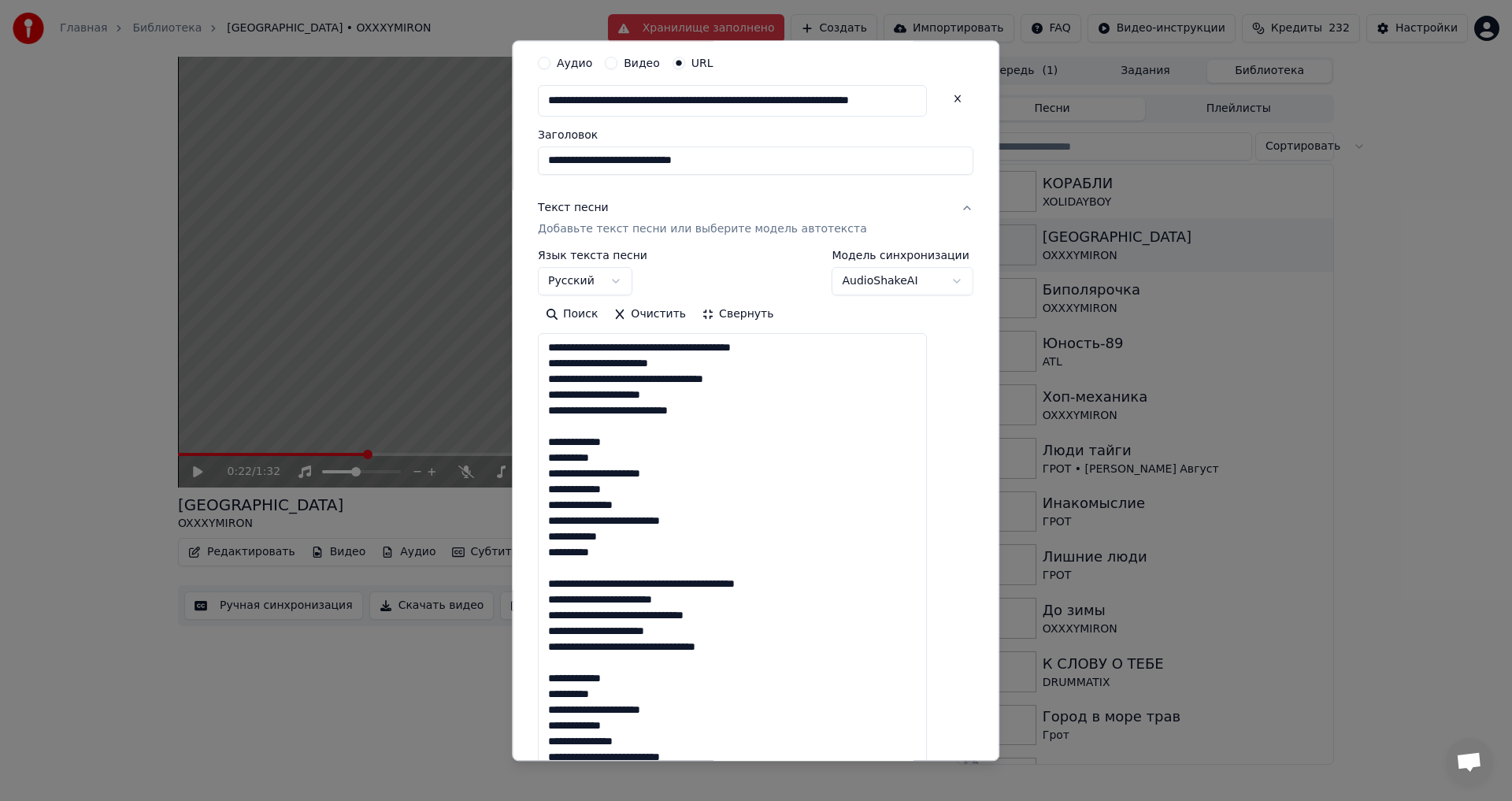
type textarea "**********"
click at [762, 305] on button "Свернуть" at bounding box center [737, 314] width 88 height 25
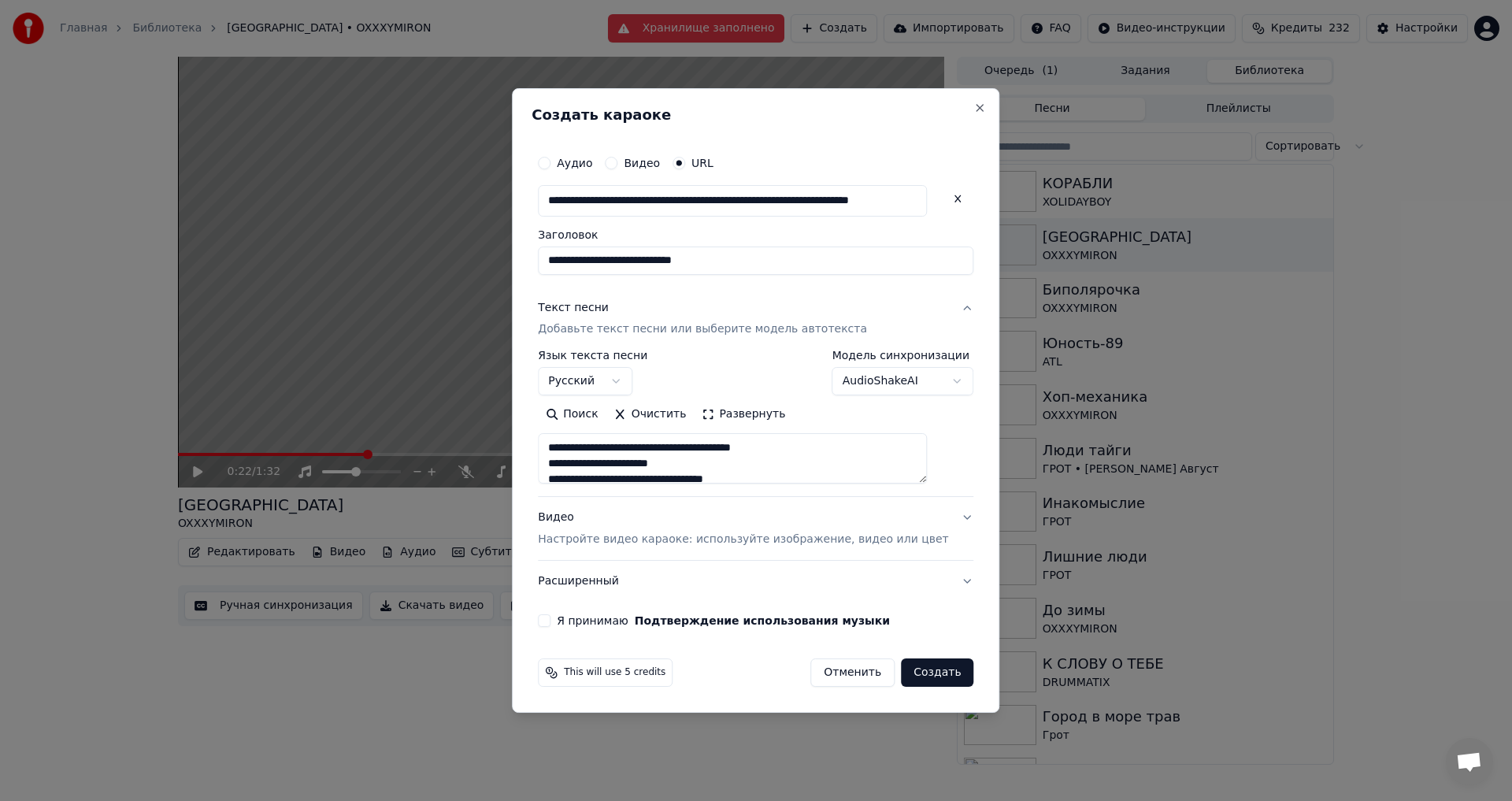
click at [551, 620] on button "Я принимаю Подтверждение использования музыки" at bounding box center [544, 620] width 13 height 13
click at [918, 675] on button "Создать" at bounding box center [937, 672] width 72 height 28
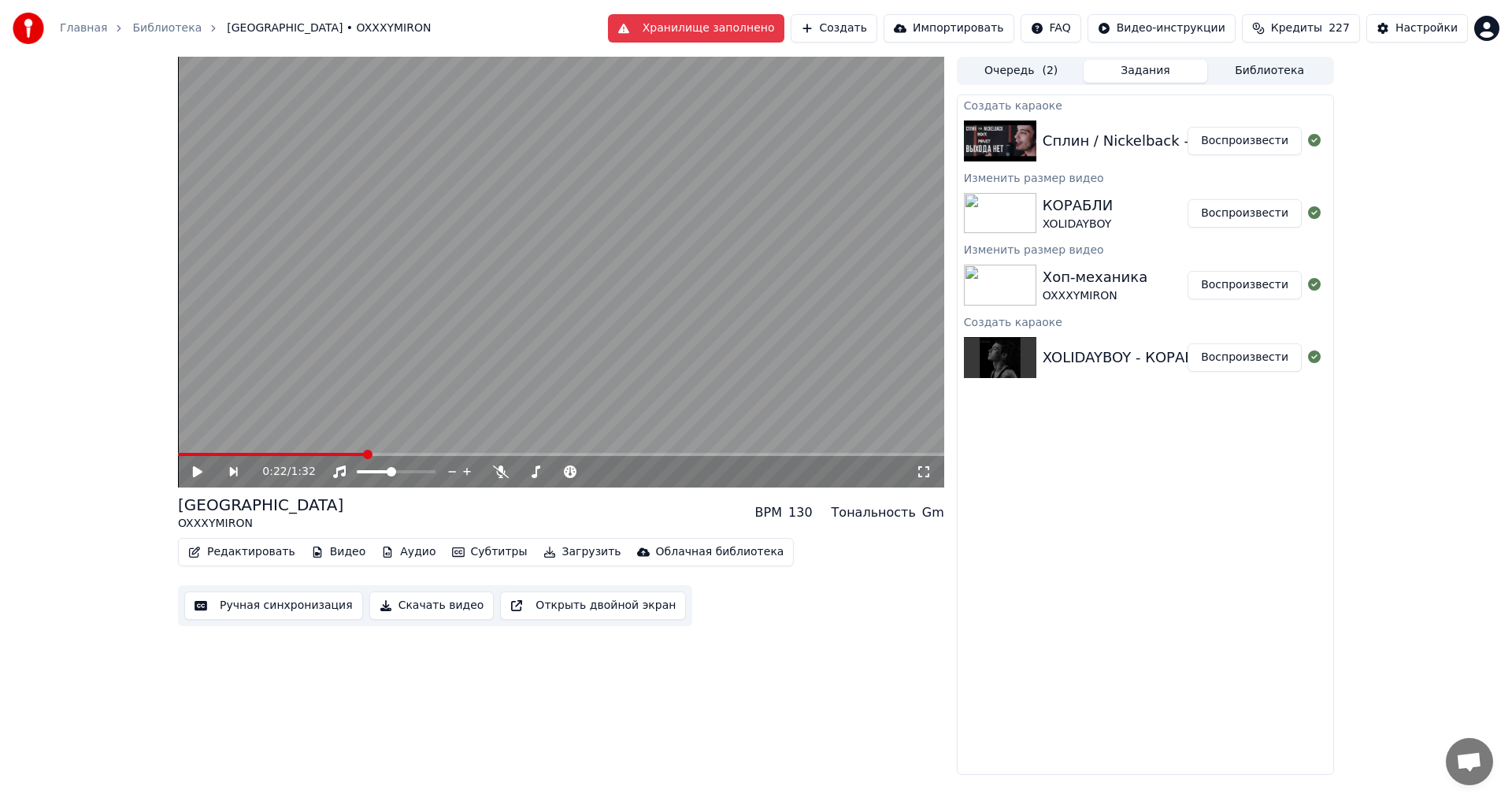
click at [1225, 143] on button "Воспроизвести" at bounding box center [1244, 140] width 114 height 28
click at [500, 475] on span at bounding box center [502, 471] width 9 height 9
click at [920, 471] on icon at bounding box center [923, 471] width 15 height 13
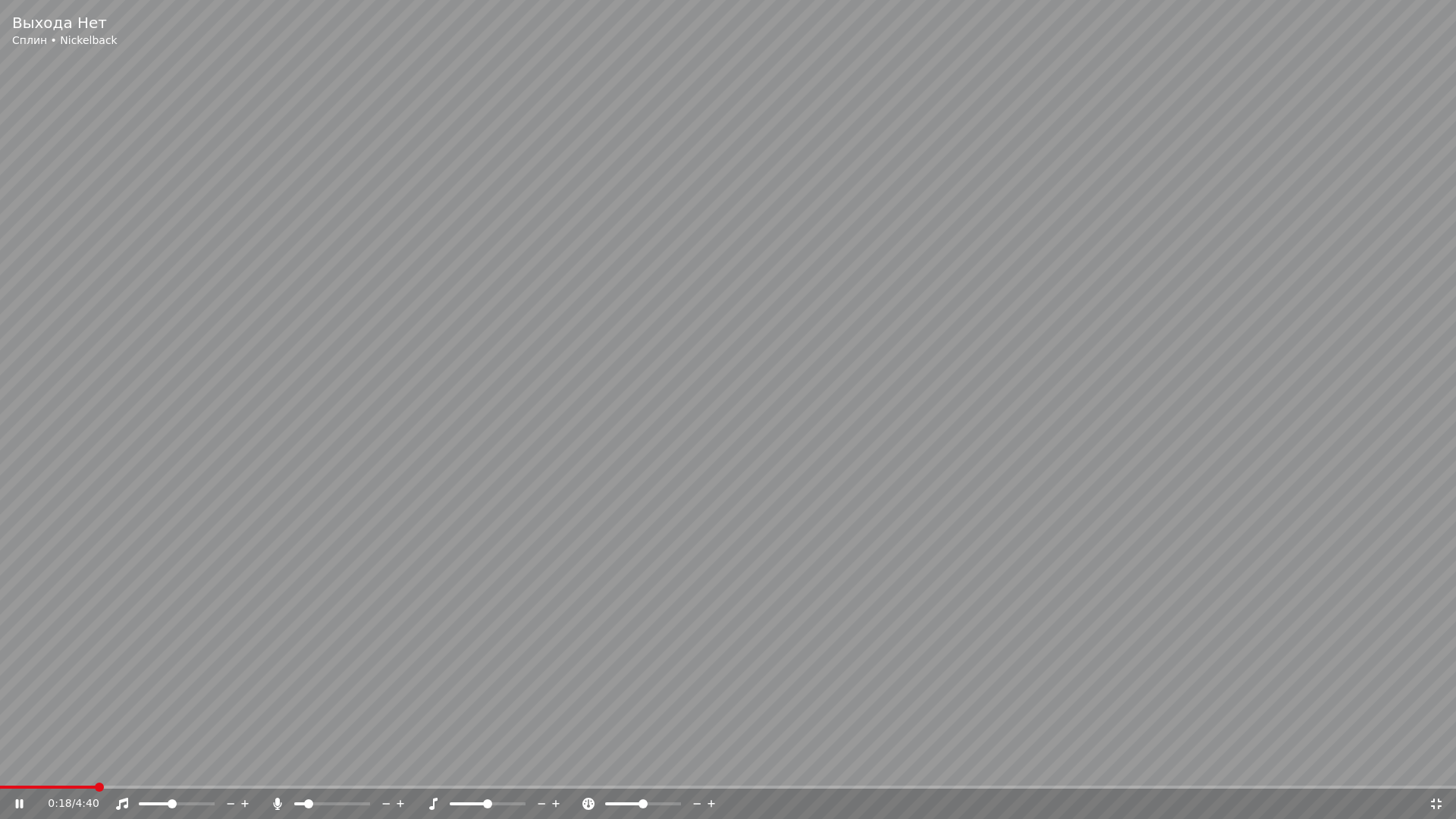
click at [305, 771] on span at bounding box center [308, 804] width 9 height 9
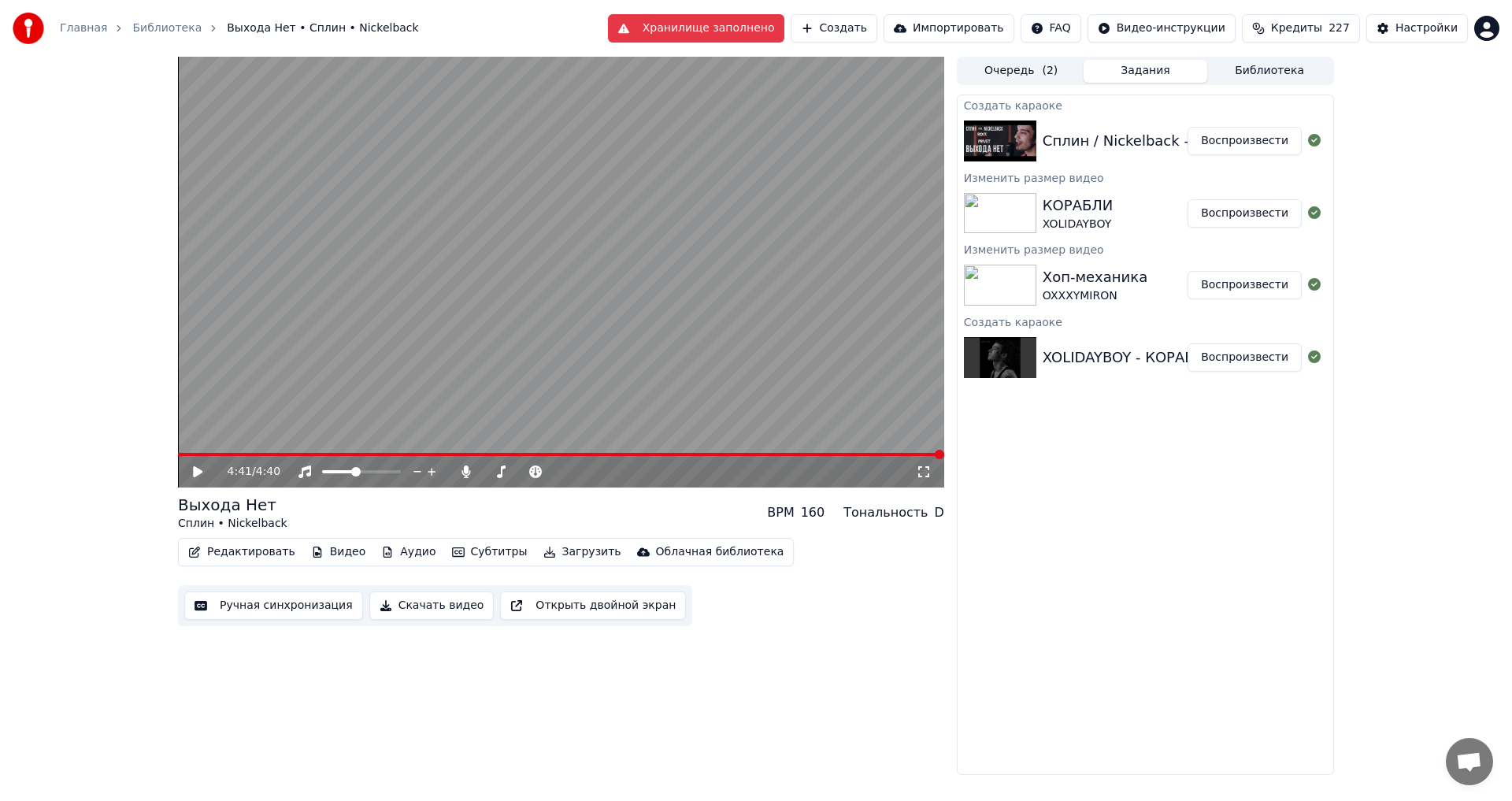
click at [878, 28] on button "Создать" at bounding box center [834, 28] width 87 height 28
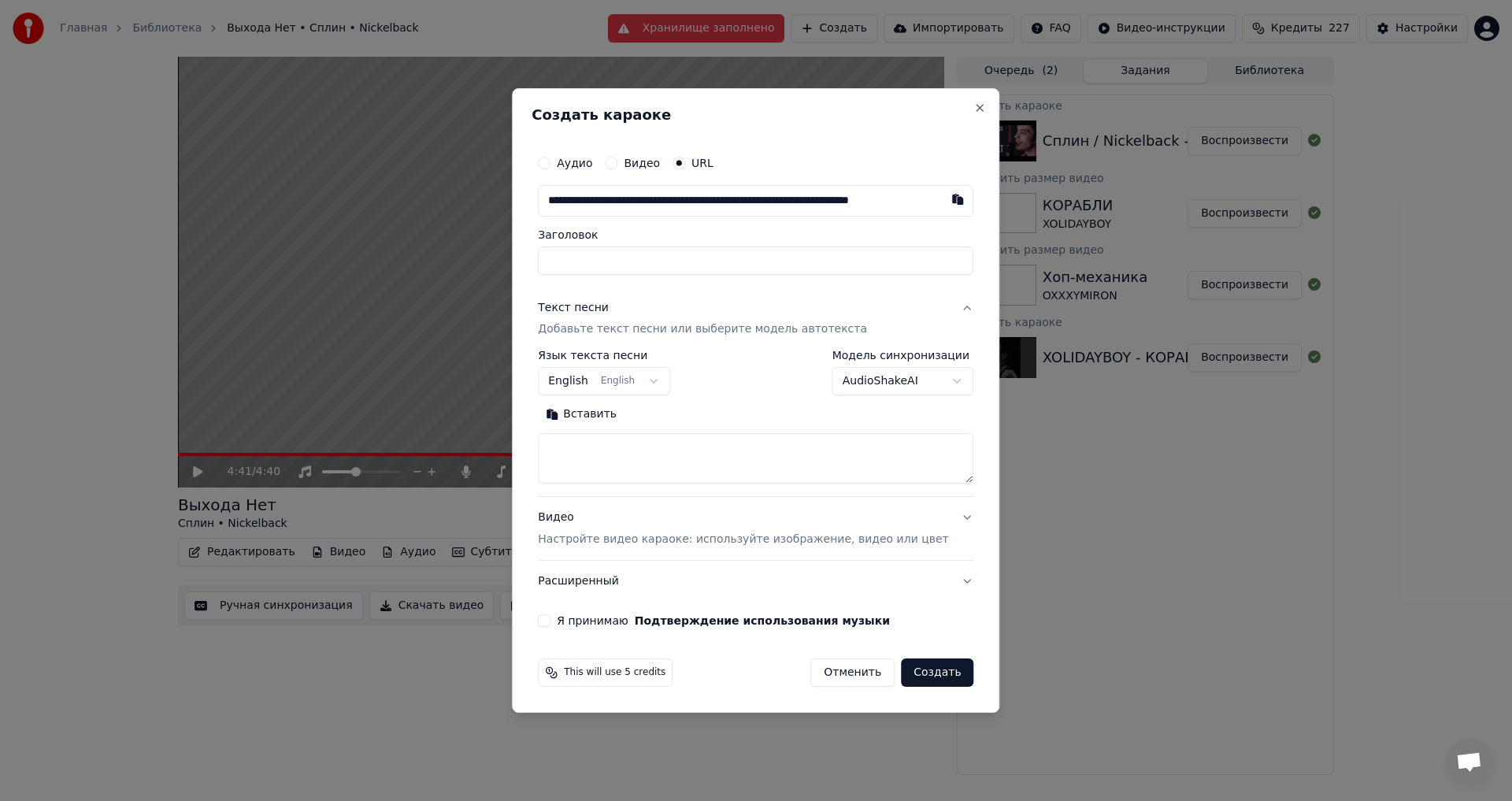
scroll to position [0, 42]
type input "**********"
click at [711, 264] on input "Заголовок" at bounding box center [756, 260] width 435 height 28
type input "**********"
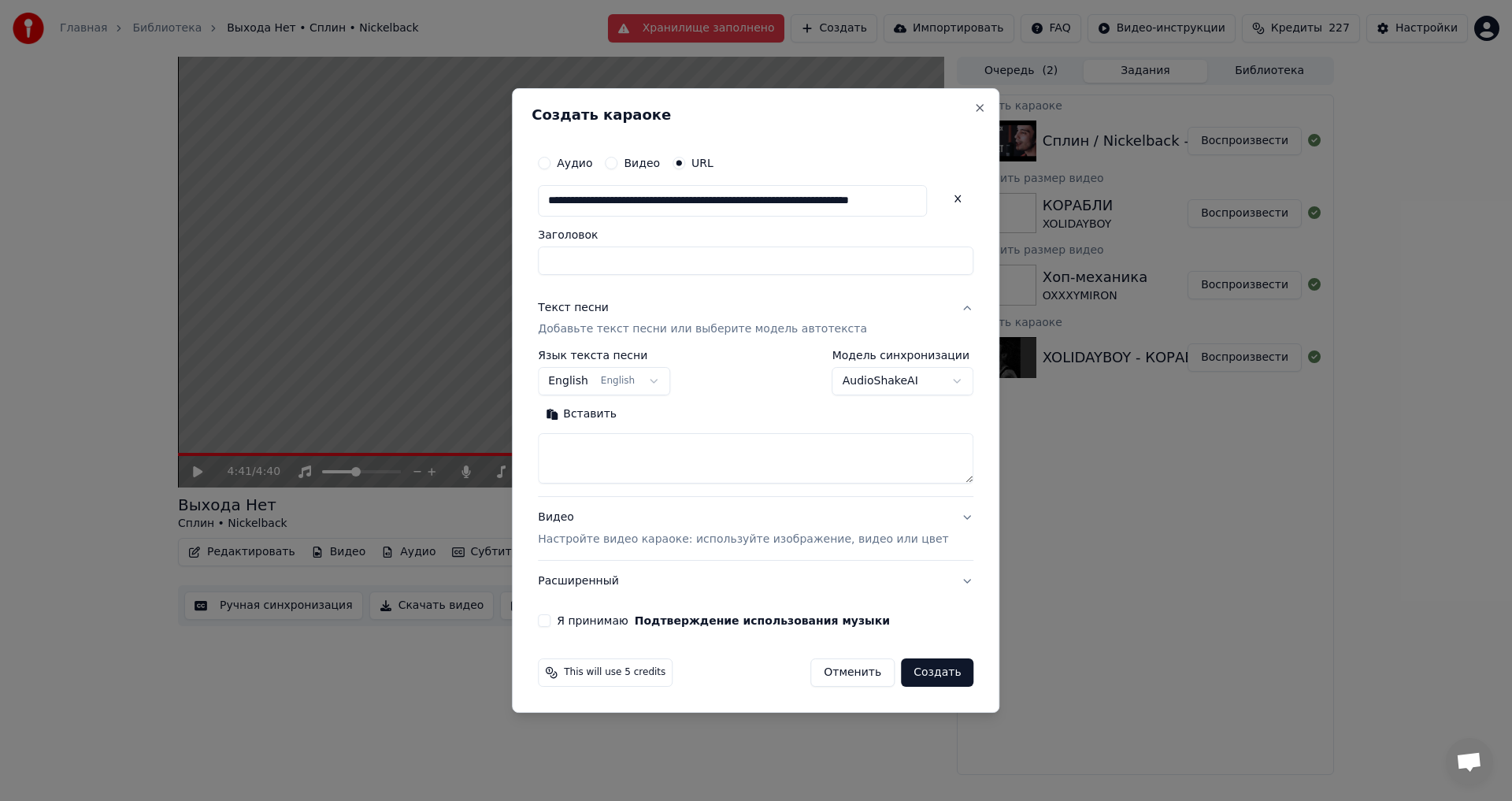
type input "**********"
click at [840, 327] on p "Добавьте текст песни или выберите модель автотекста" at bounding box center [702, 330] width 330 height 15
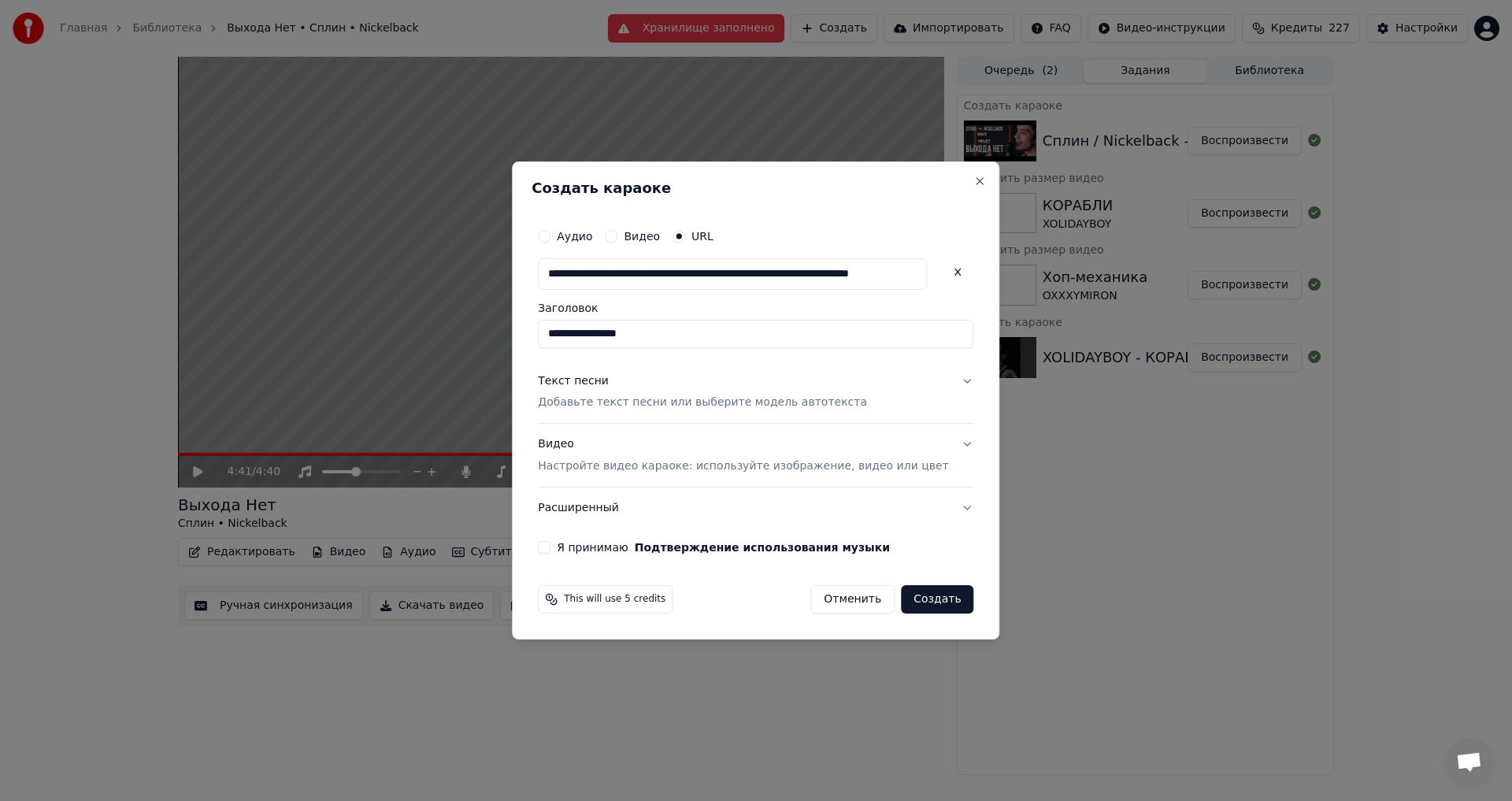
click at [729, 398] on p "Добавьте текст песни или выберите модель автотекста" at bounding box center [702, 403] width 330 height 15
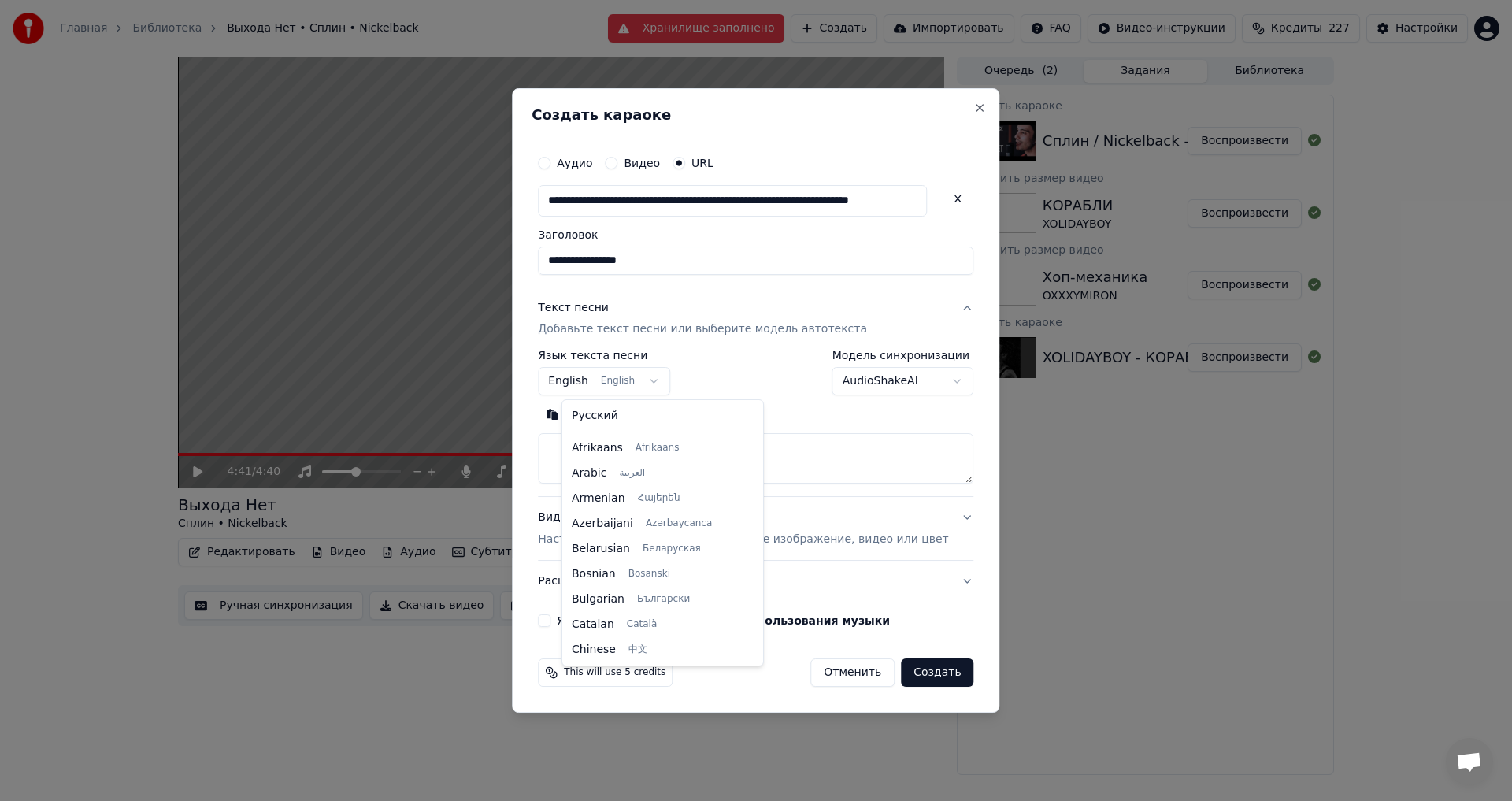
scroll to position [126, 0]
click at [638, 386] on body "Главная Библиотека Выхода Нет • Сплин • Nickelback Хранилище заполнено Создать …" at bounding box center [756, 400] width 1512 height 801
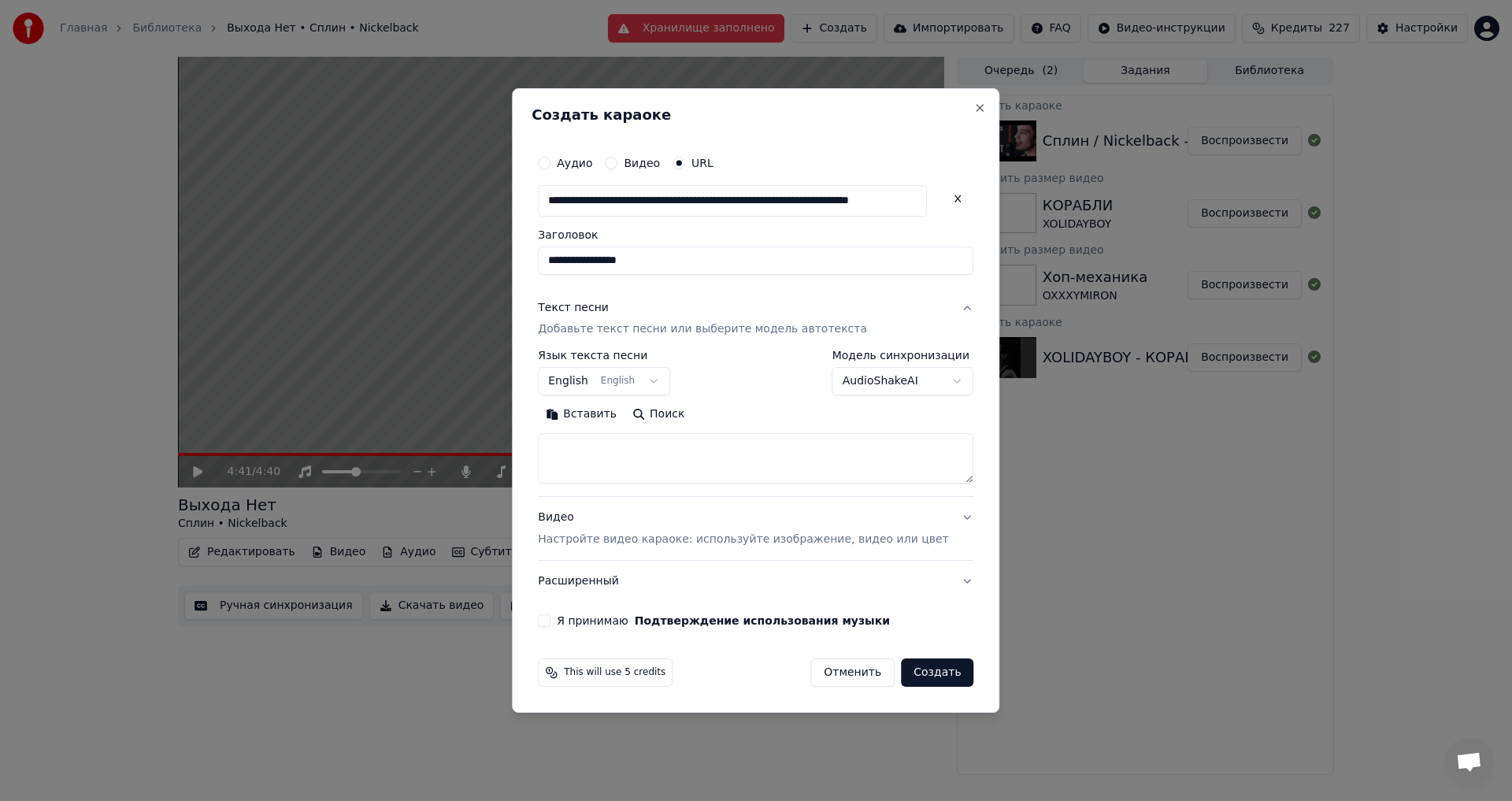
click at [665, 413] on button "Поиск" at bounding box center [658, 415] width 68 height 25
type textarea "**********"
click at [551, 618] on button "Я принимаю Подтверждение использования музыки" at bounding box center [544, 620] width 13 height 13
click at [909, 673] on button "Создать" at bounding box center [937, 672] width 72 height 28
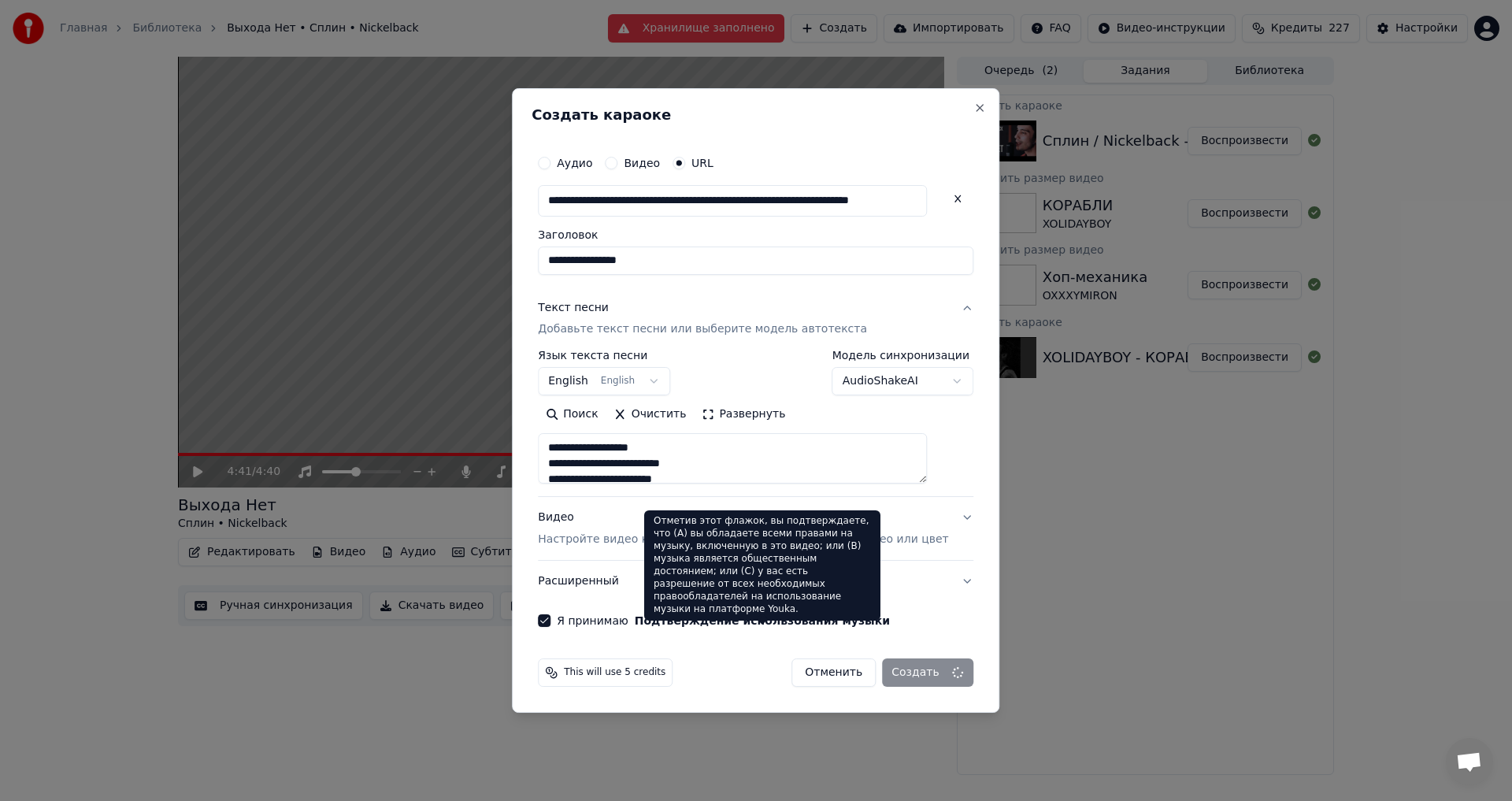
select select
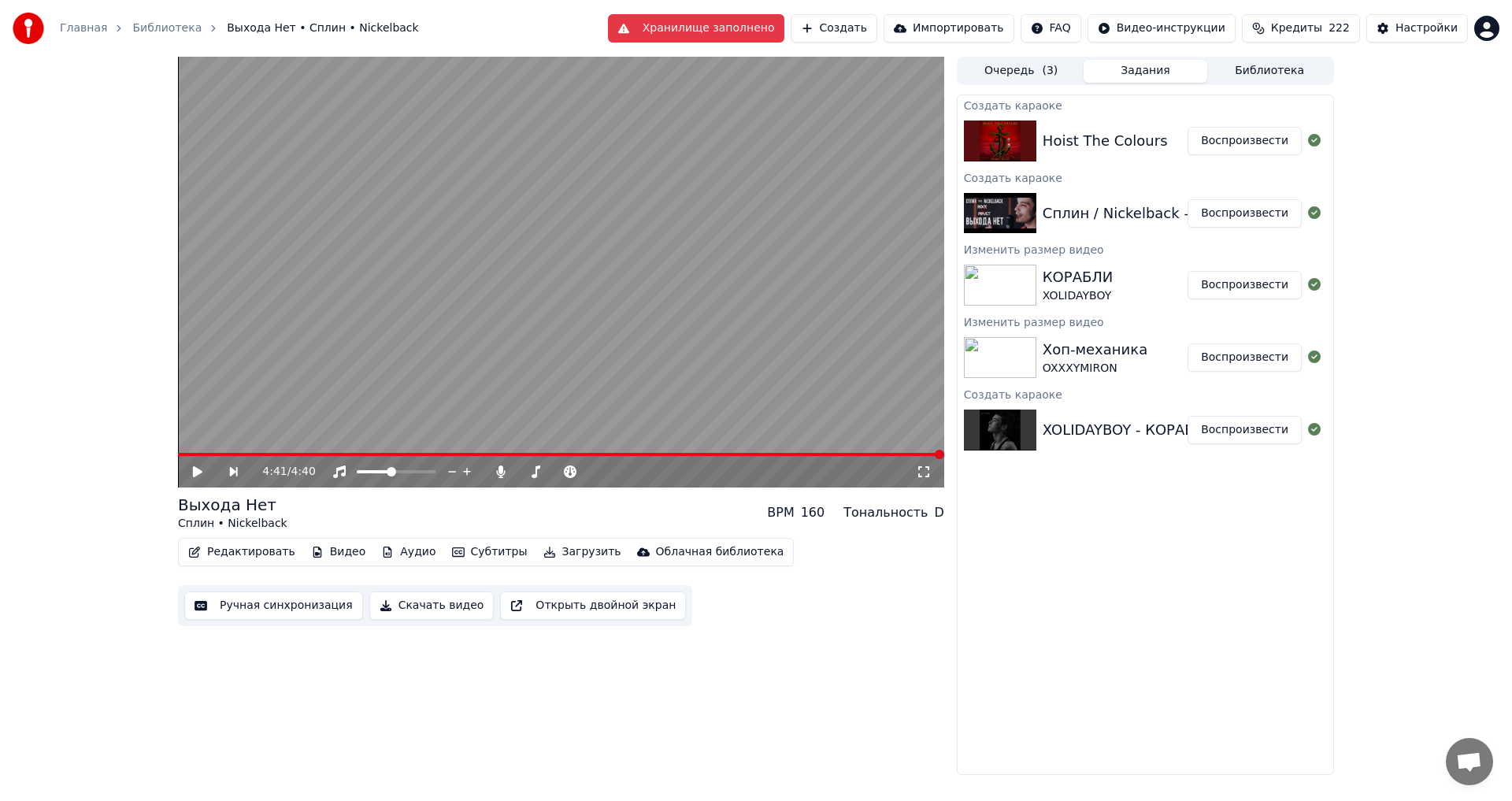
click at [1112, 151] on div "Hoist The Colours" at bounding box center [1106, 141] width 126 height 22
click at [1253, 141] on button "Воспроизвести" at bounding box center [1244, 140] width 114 height 28
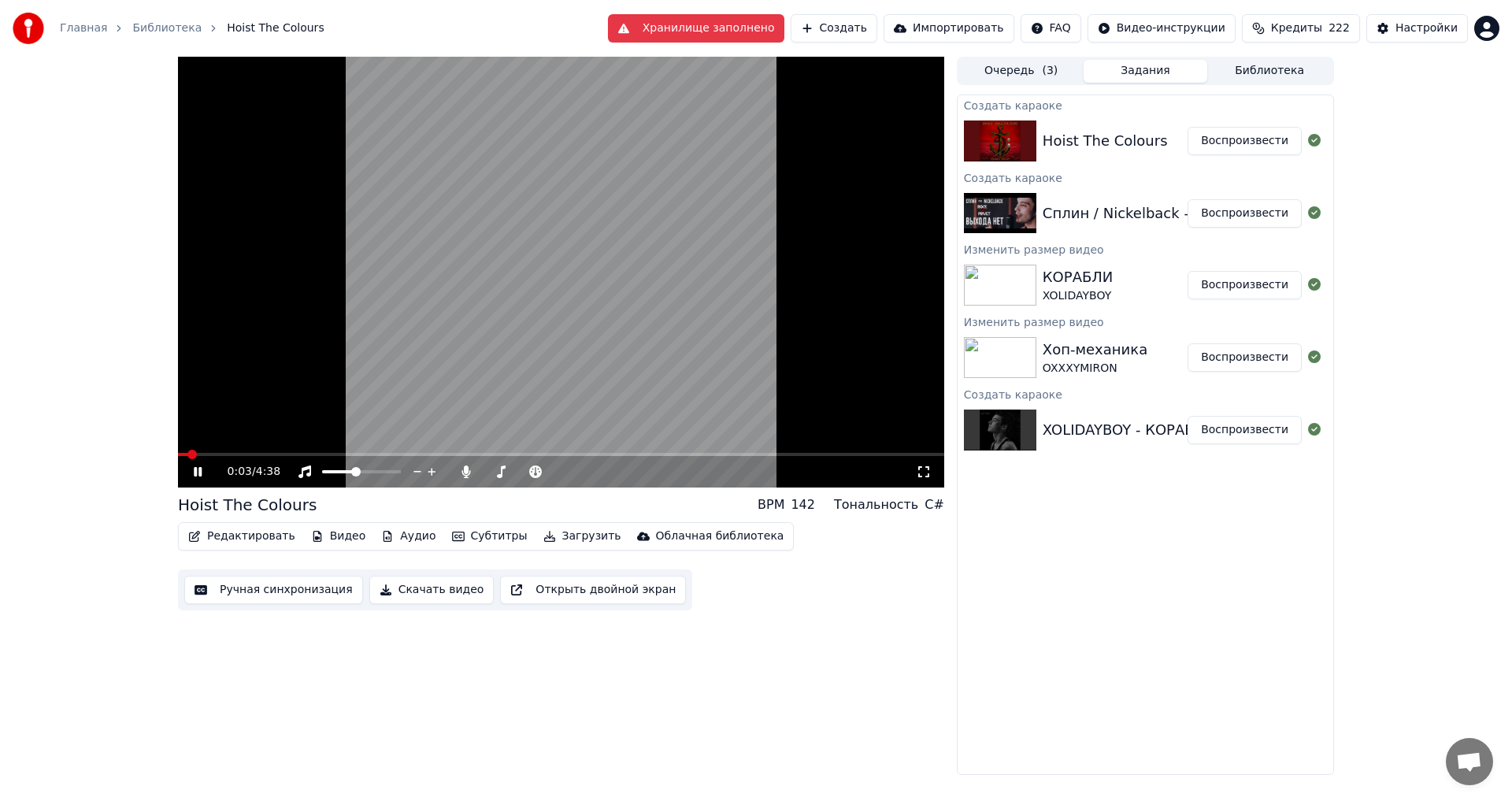
click at [924, 467] on icon at bounding box center [923, 471] width 15 height 13
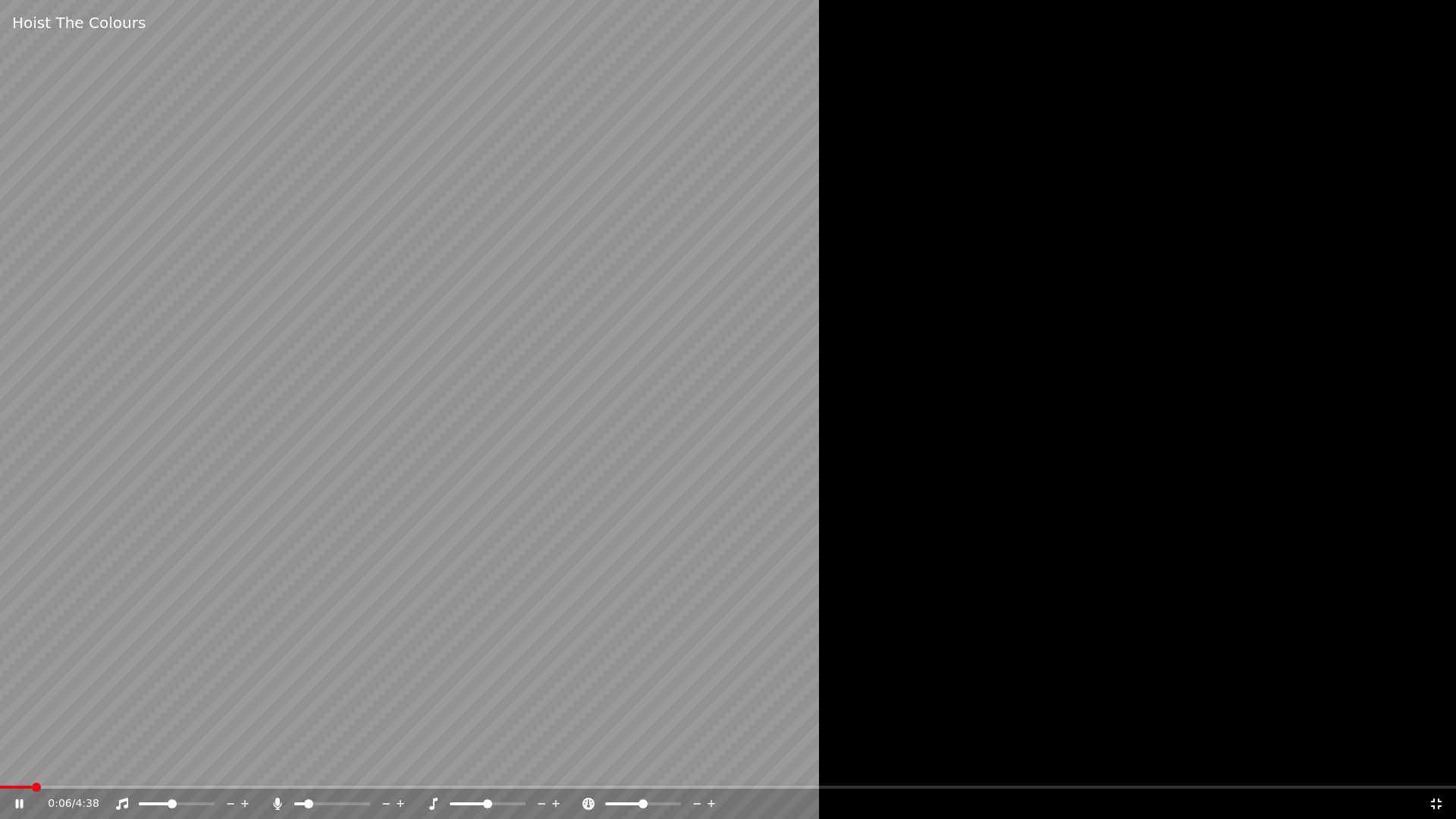
click at [1445, 771] on div "0:06 / 4:38" at bounding box center [728, 804] width 1444 height 15
click at [1437, 771] on icon at bounding box center [1436, 804] width 15 height 12
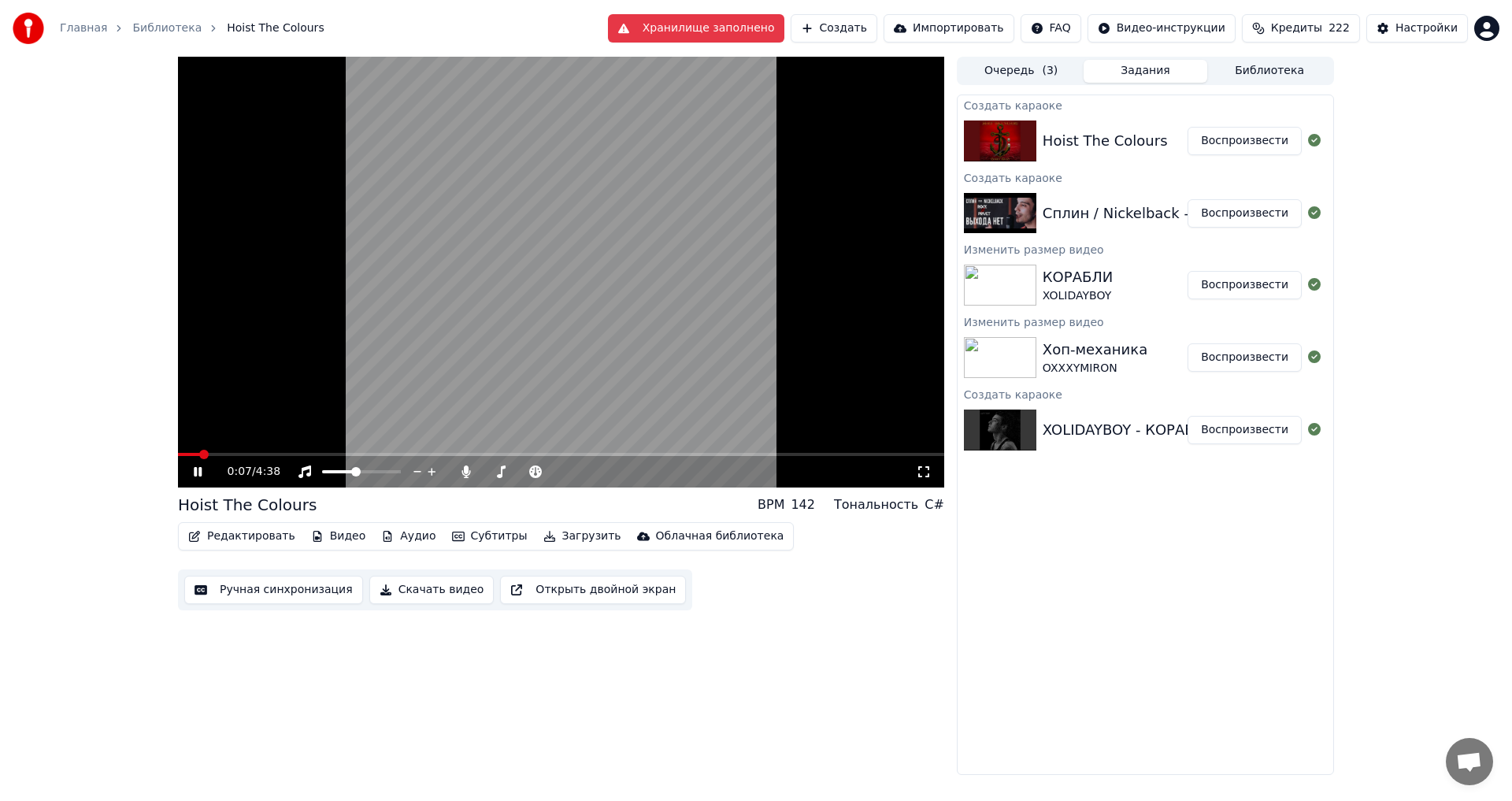
click at [725, 324] on video at bounding box center [561, 272] width 767 height 431
click at [338, 536] on button "Видео" at bounding box center [338, 536] width 68 height 22
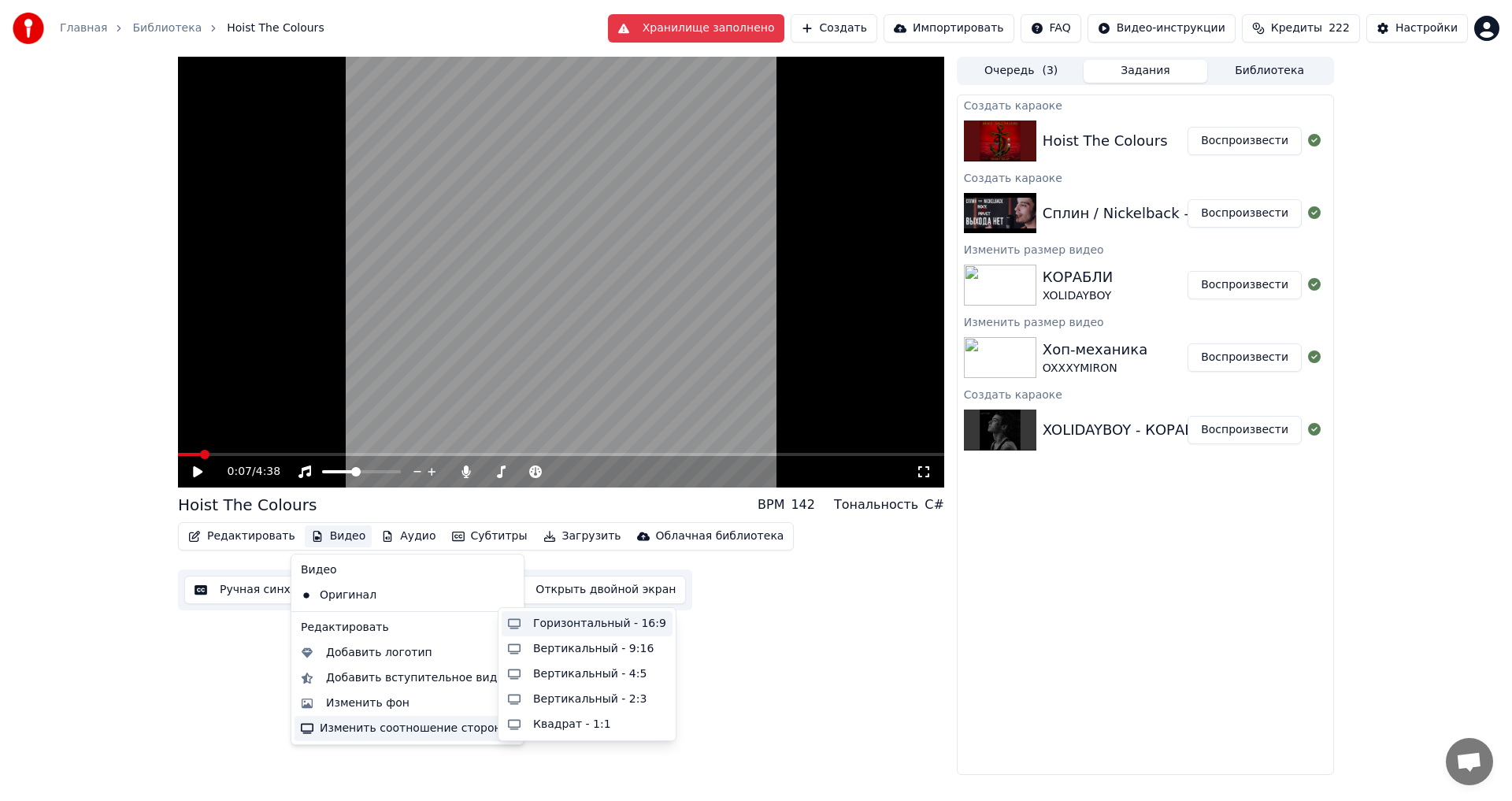
click at [562, 630] on div "Горизонтальный - 16:9" at bounding box center [600, 624] width 133 height 15
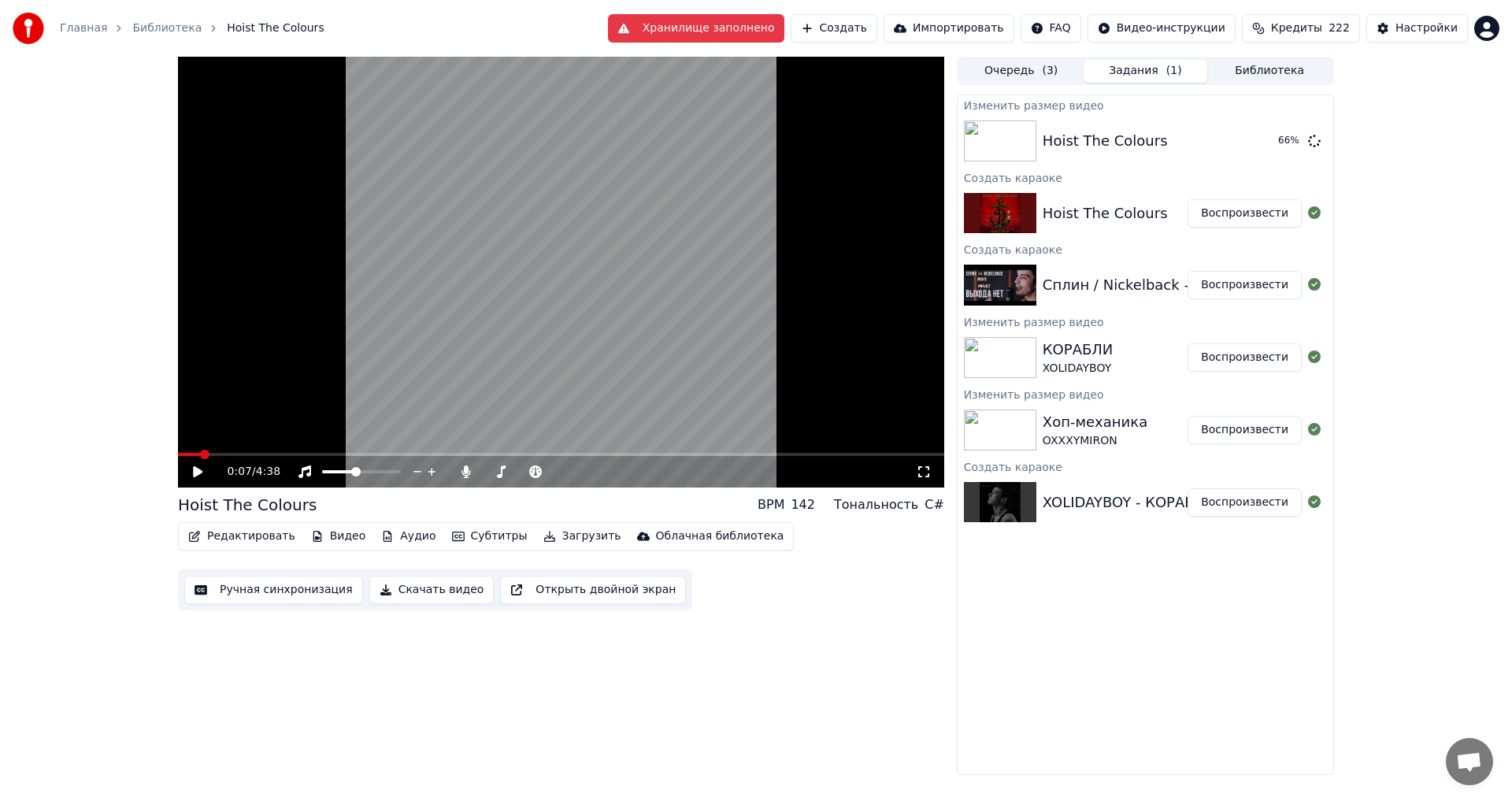
click at [1262, 76] on button "Библиотека" at bounding box center [1269, 71] width 125 height 23
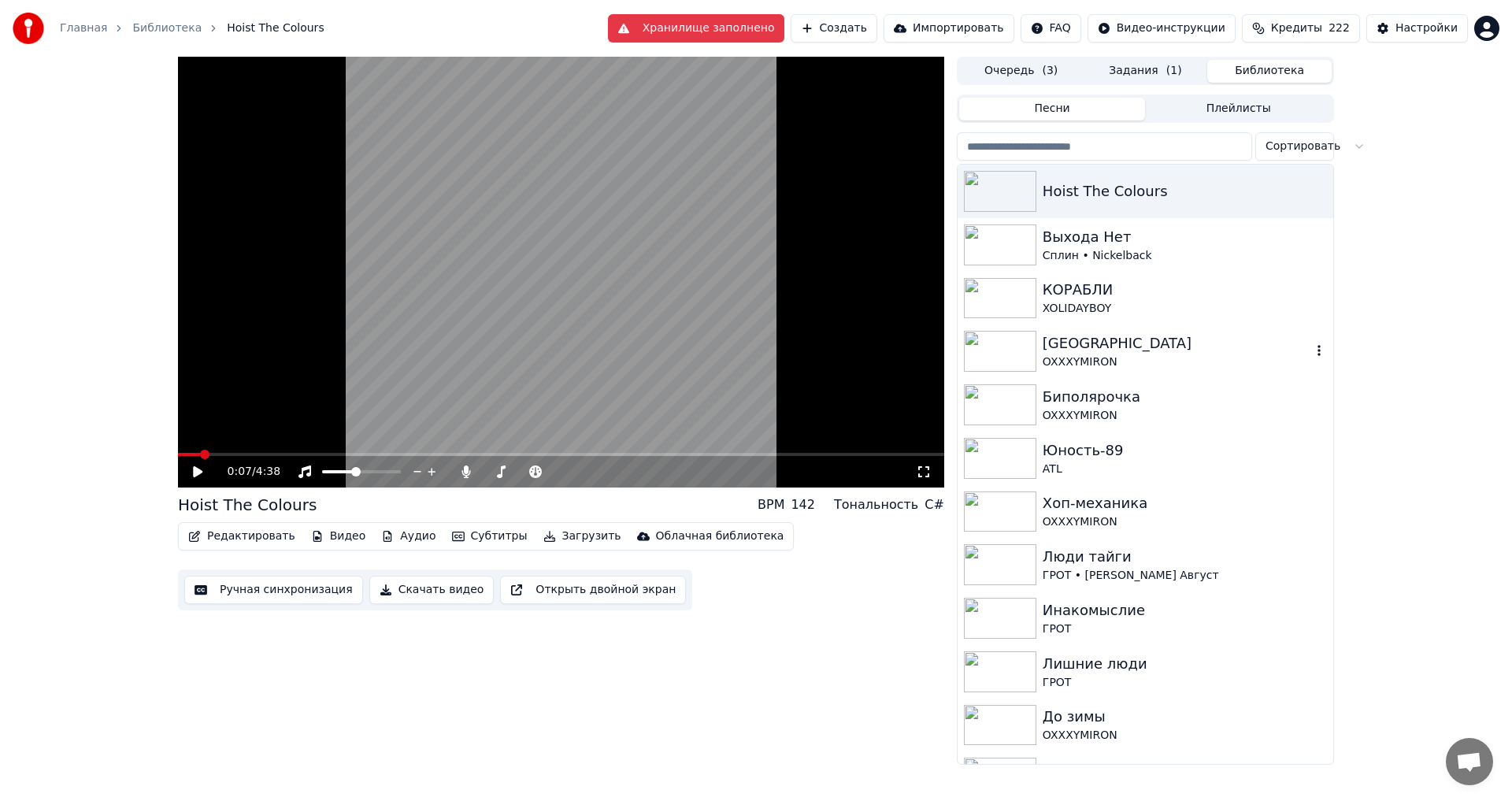
click at [1126, 348] on div "[GEOGRAPHIC_DATA]" at bounding box center [1177, 343] width 268 height 22
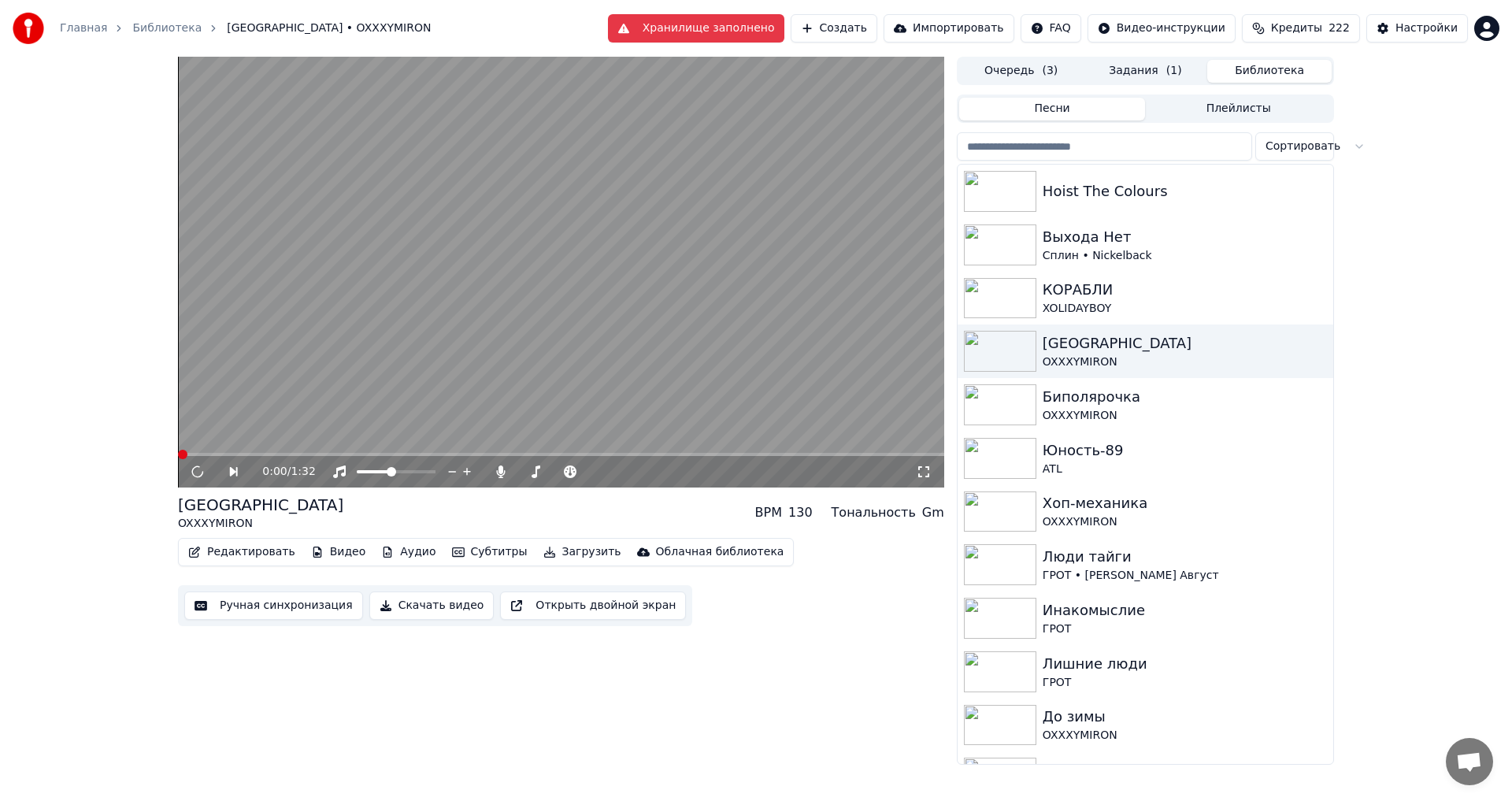
click at [571, 276] on video at bounding box center [561, 272] width 767 height 431
click at [552, 331] on video at bounding box center [561, 272] width 767 height 431
click at [342, 558] on button "Видео" at bounding box center [338, 552] width 68 height 22
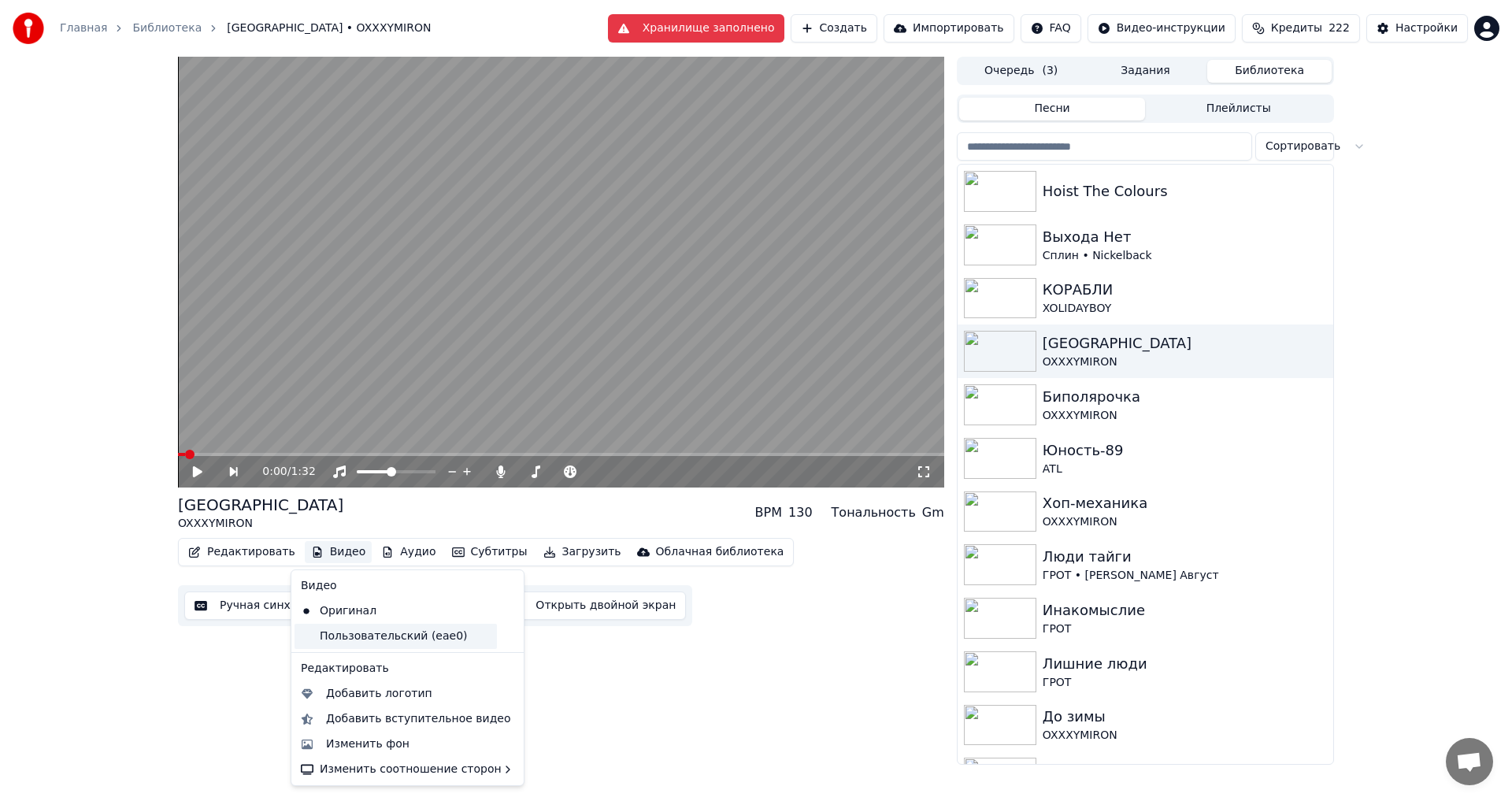
click at [351, 635] on div "Пользовательский (eae0)" at bounding box center [395, 636] width 202 height 25
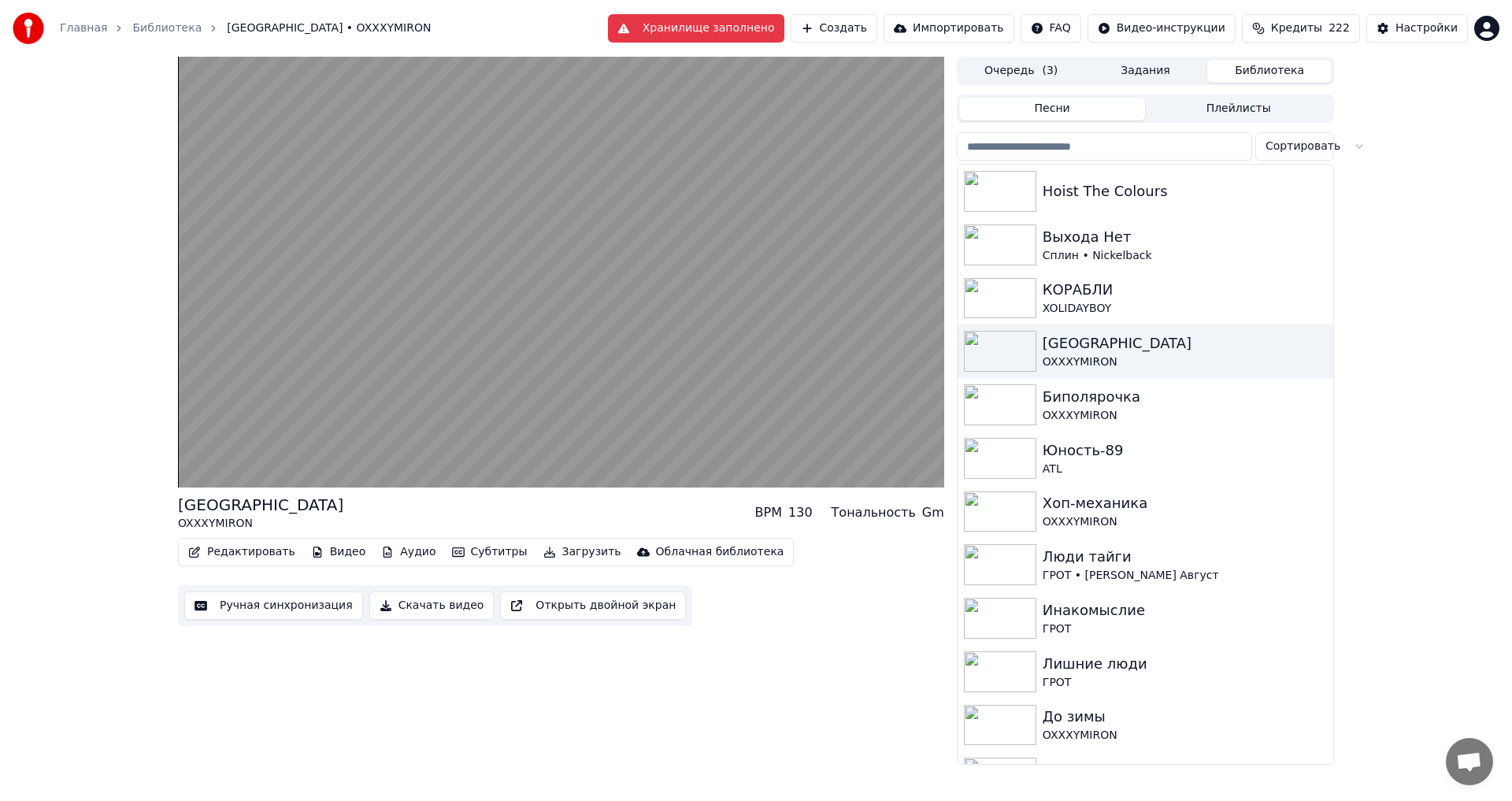
click at [333, 551] on button "Видео" at bounding box center [338, 552] width 68 height 22
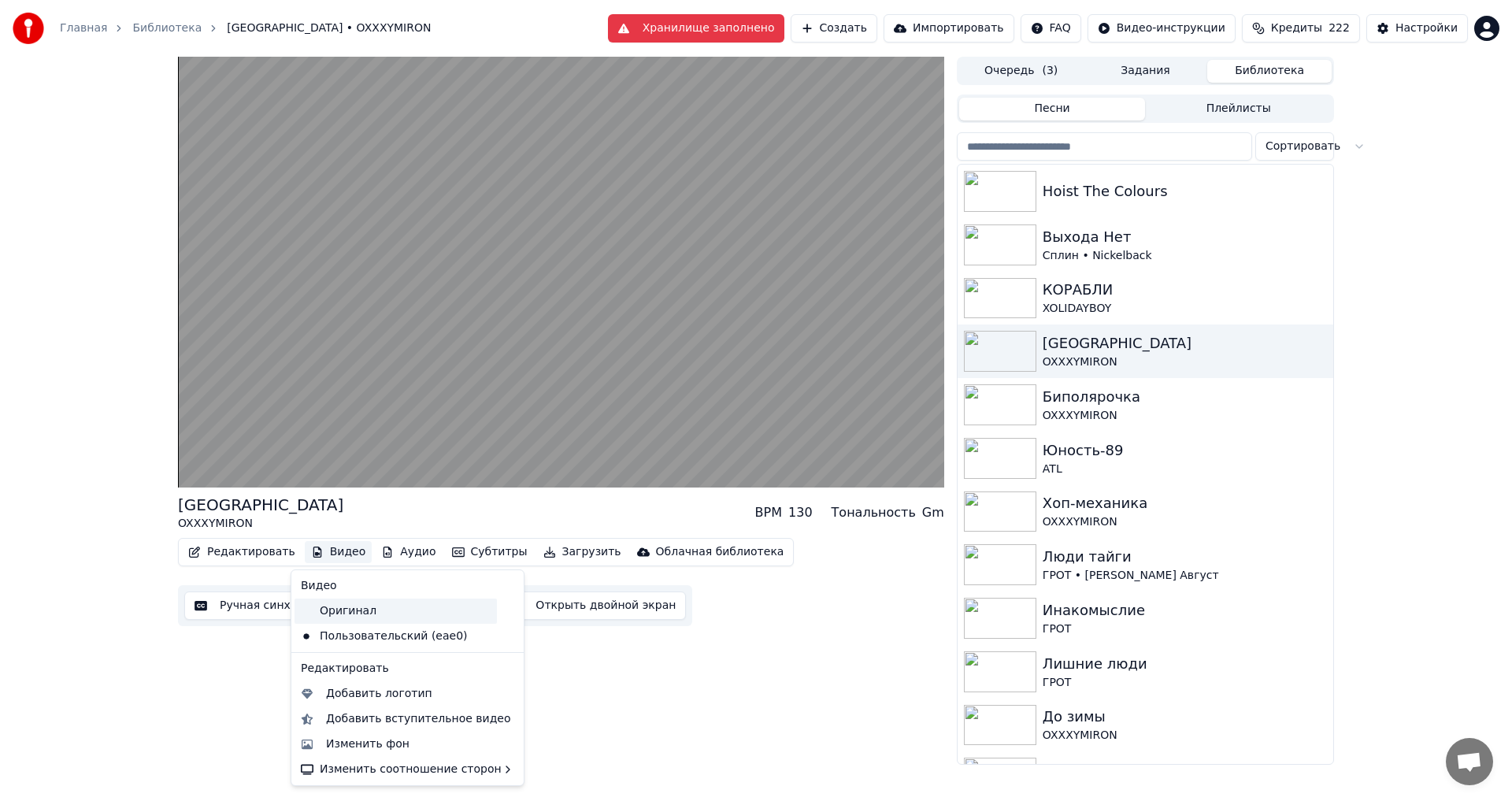
click at [338, 609] on div "Оригинал" at bounding box center [395, 611] width 202 height 25
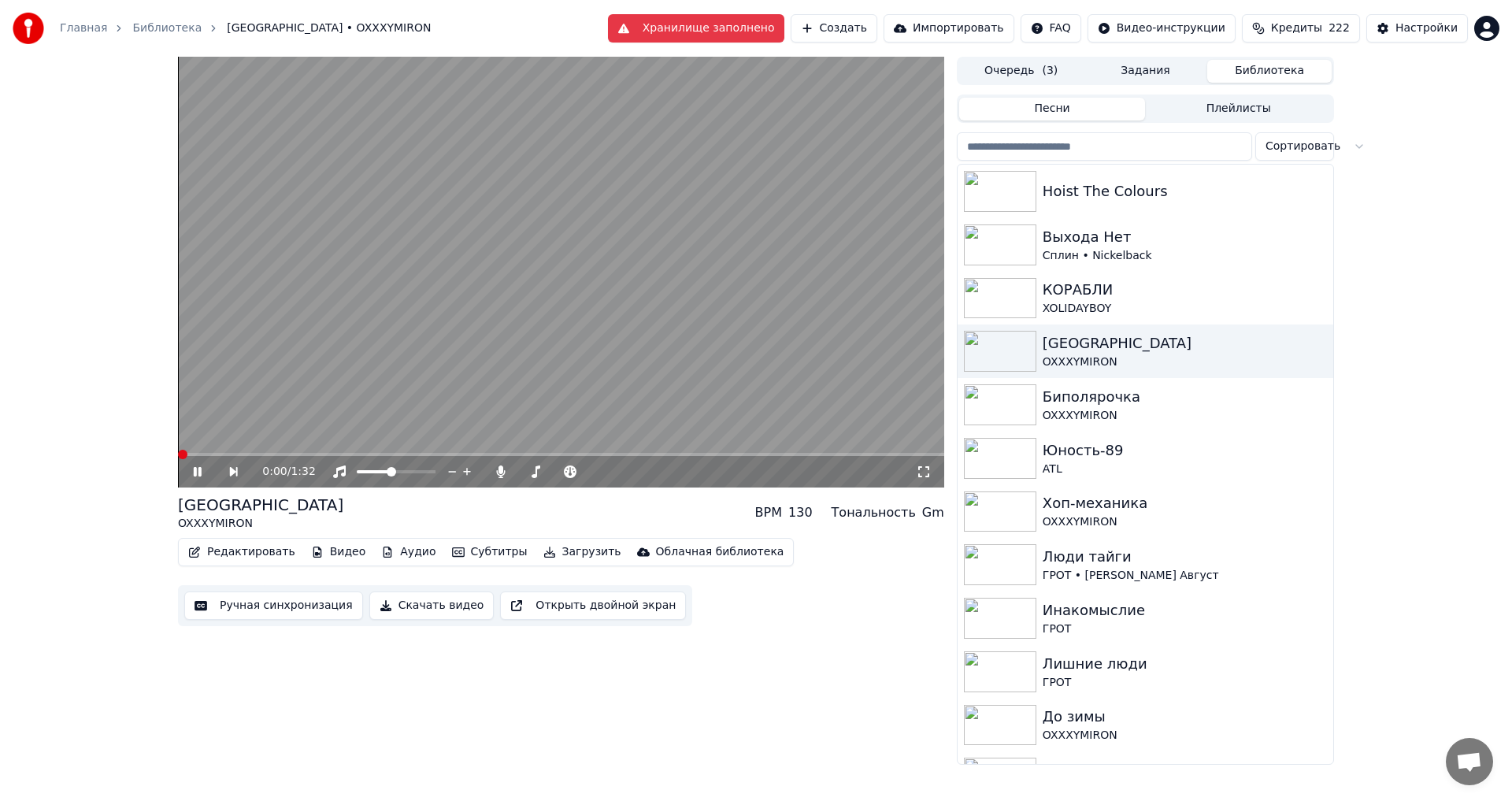
click at [494, 301] on video at bounding box center [561, 272] width 767 height 431
click at [1144, 73] on button "Задания" at bounding box center [1145, 71] width 125 height 23
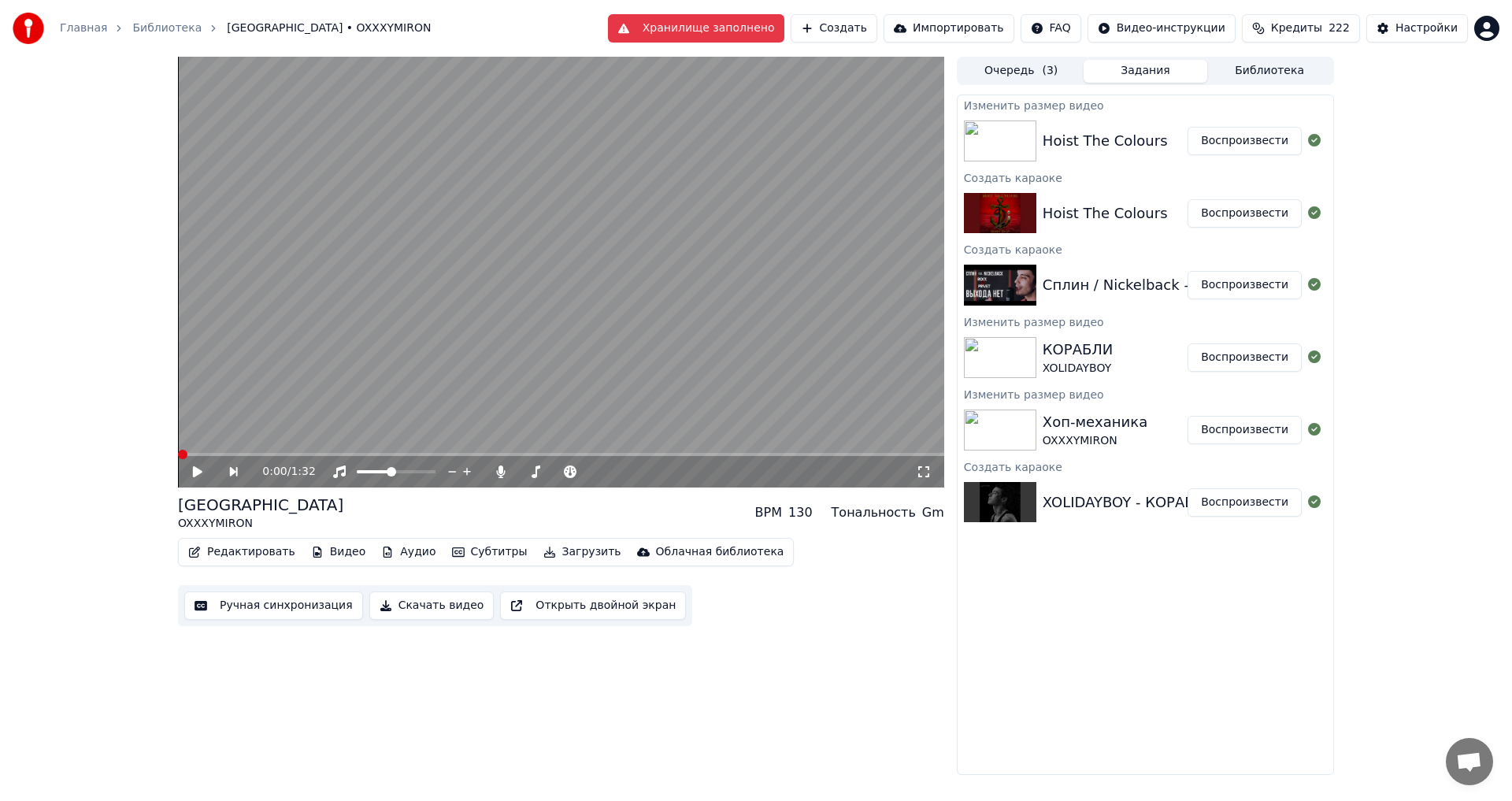
click at [1229, 144] on button "Воспроизвести" at bounding box center [1244, 140] width 114 height 28
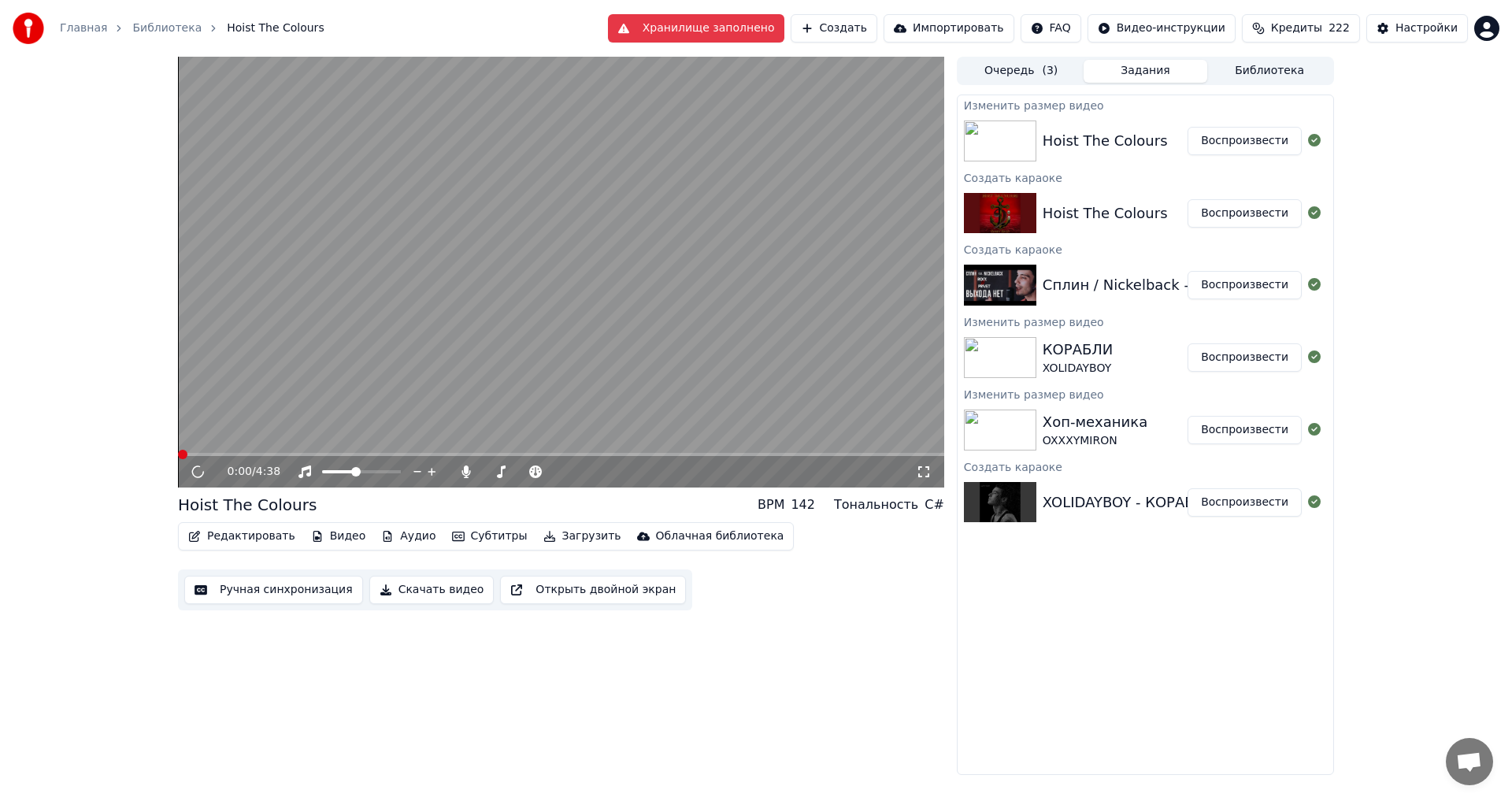
click at [748, 308] on video at bounding box center [561, 272] width 767 height 431
click at [745, 303] on video at bounding box center [561, 272] width 767 height 431
click at [925, 478] on icon at bounding box center [923, 471] width 15 height 13
click at [614, 214] on video at bounding box center [561, 272] width 767 height 431
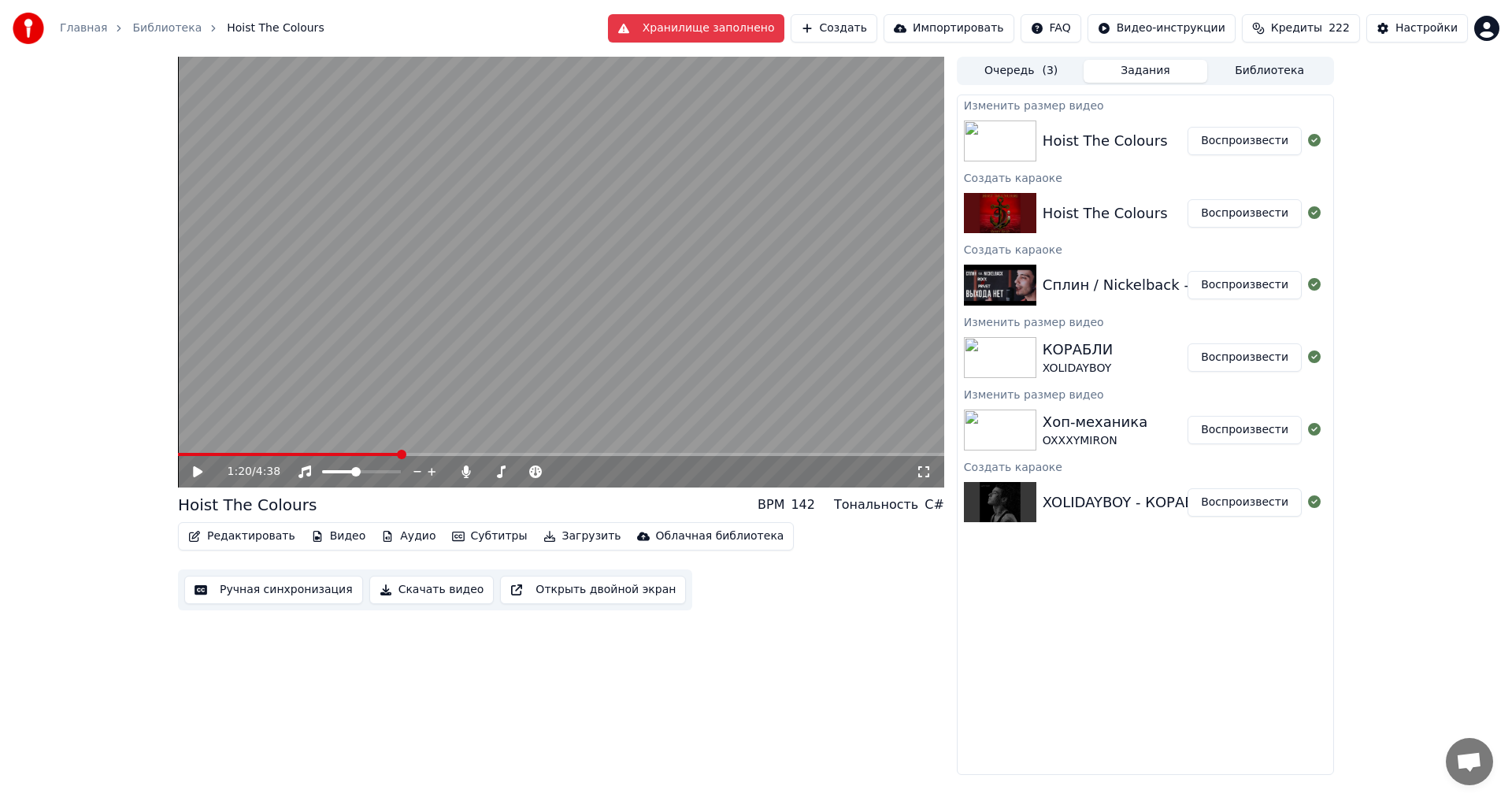
click at [1275, 71] on button "Библиотека" at bounding box center [1269, 71] width 125 height 23
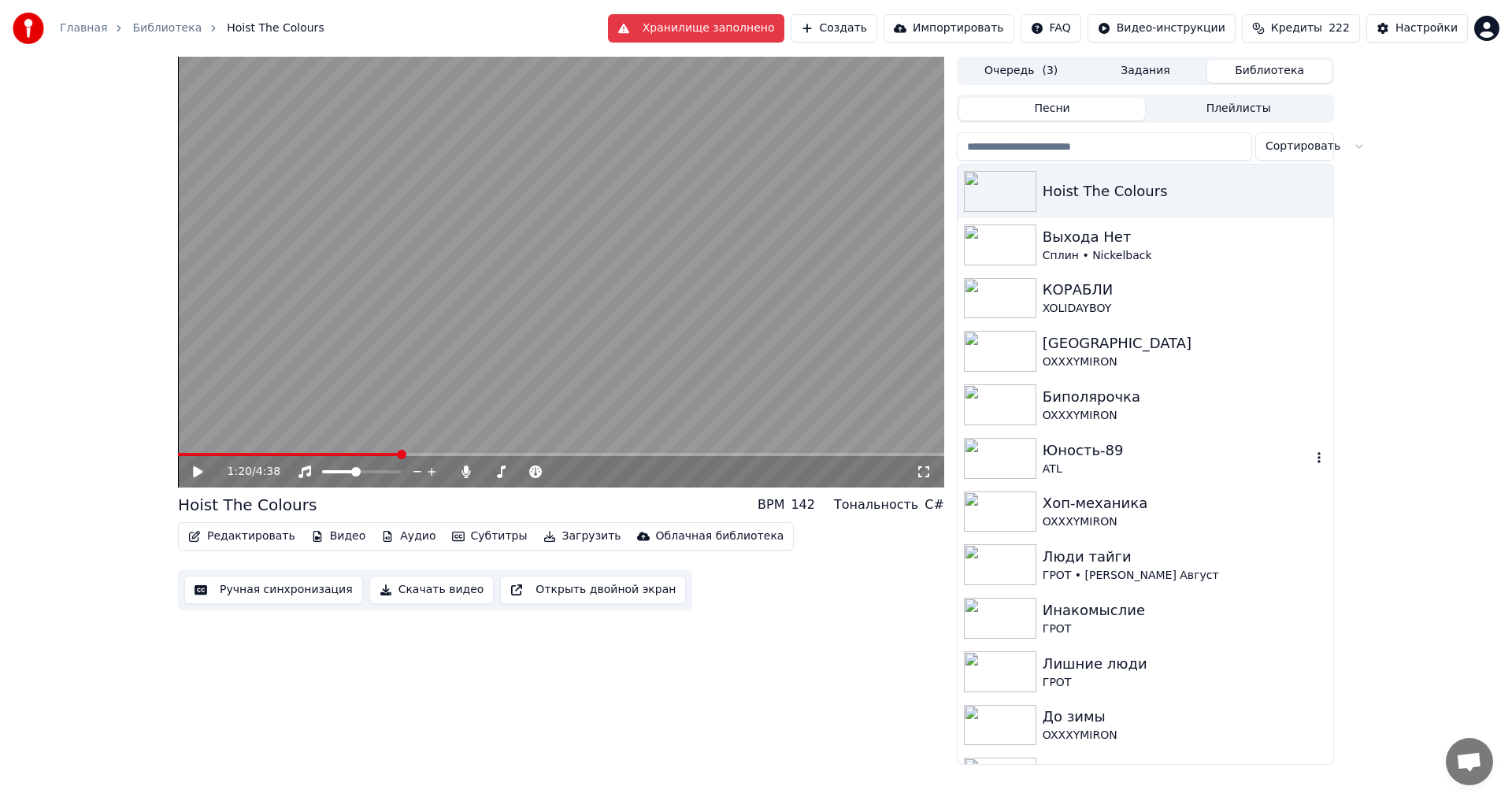
click at [1096, 471] on div "ATL" at bounding box center [1177, 469] width 268 height 15
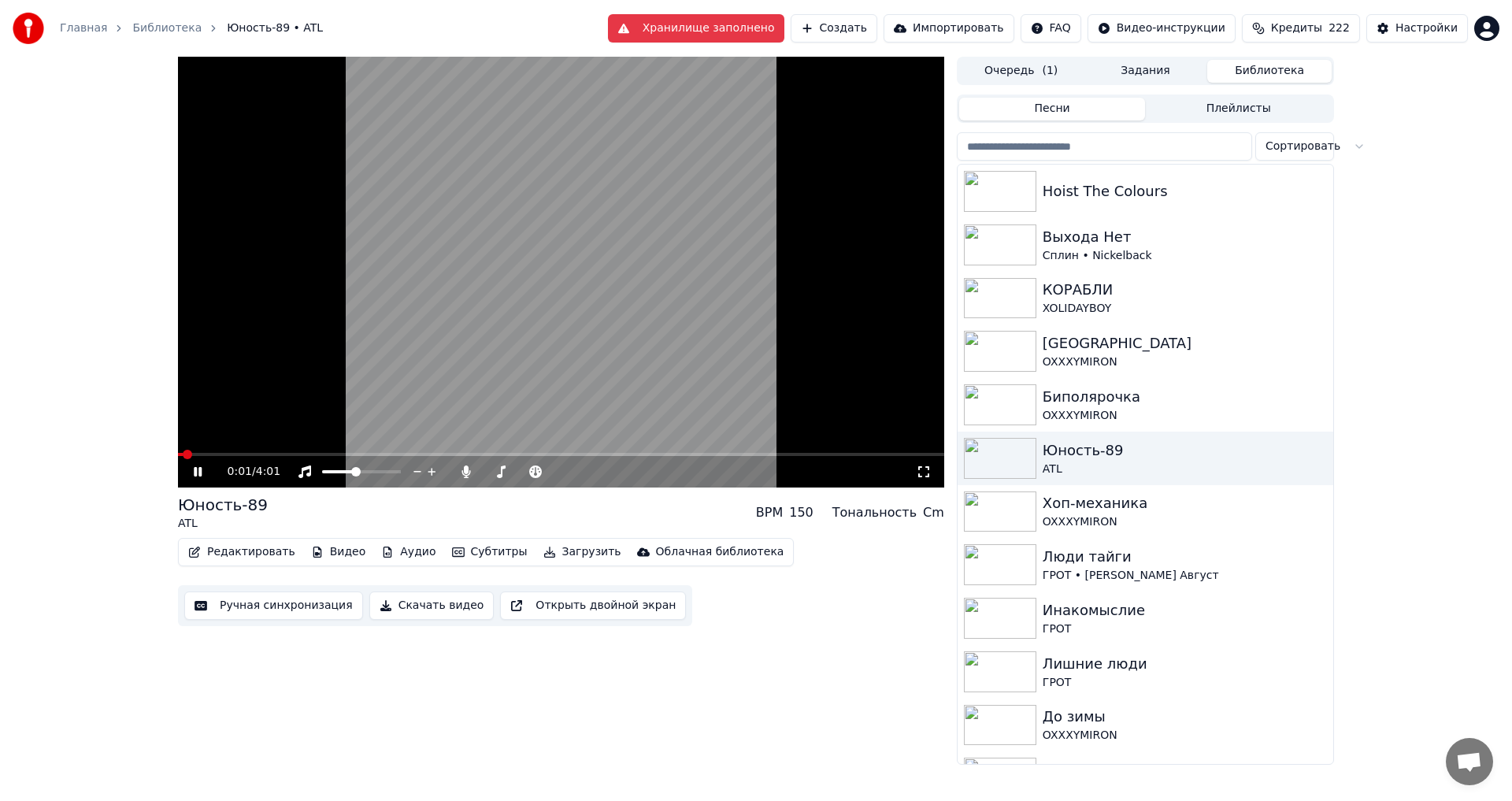
click at [923, 471] on icon at bounding box center [923, 471] width 15 height 13
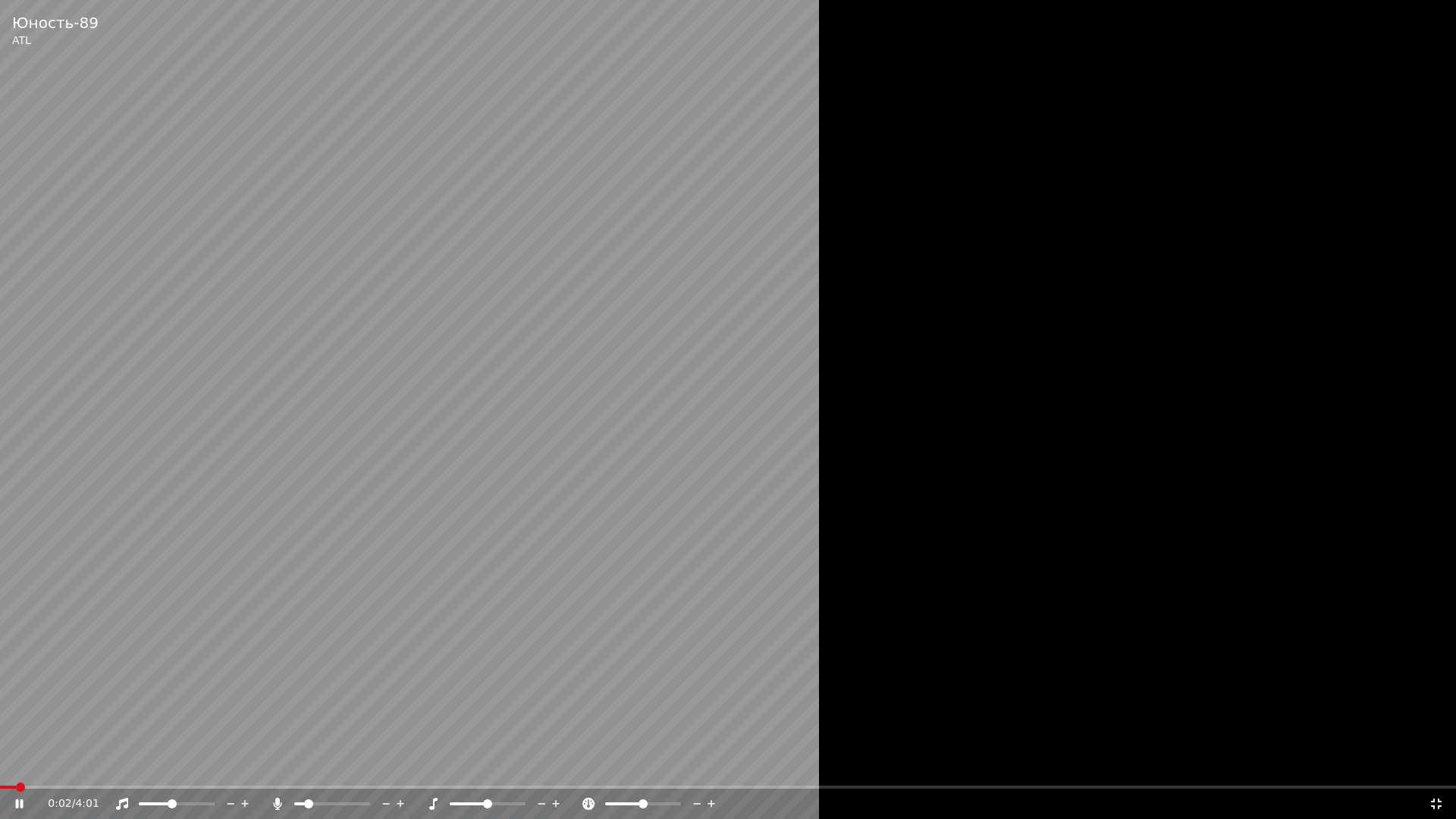
click at [834, 446] on div at bounding box center [728, 410] width 1456 height 819
click at [1432, 771] on icon at bounding box center [1436, 804] width 11 height 11
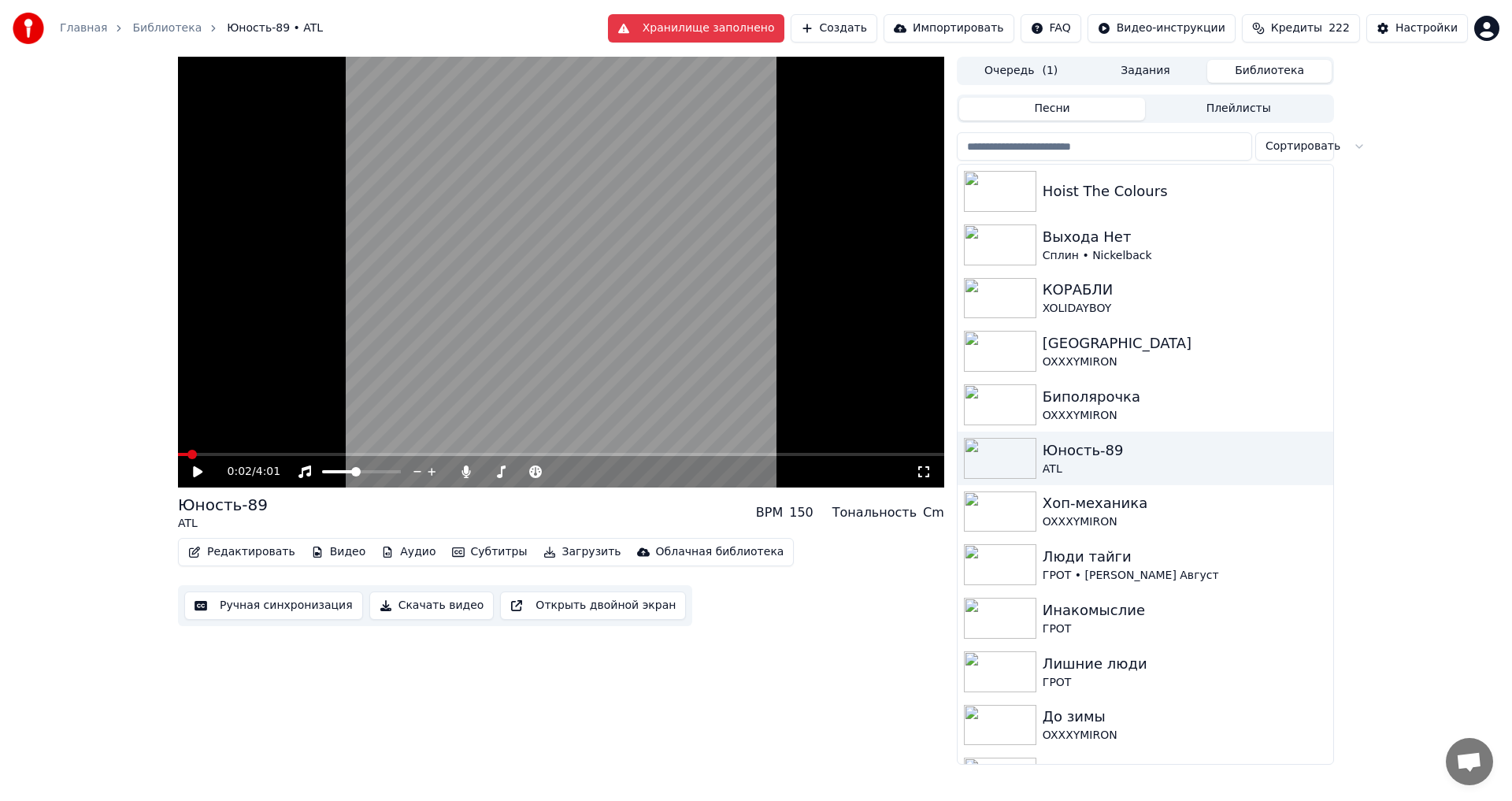
click at [1015, 68] on button "Очередь ( 1 )" at bounding box center [1021, 71] width 125 height 23
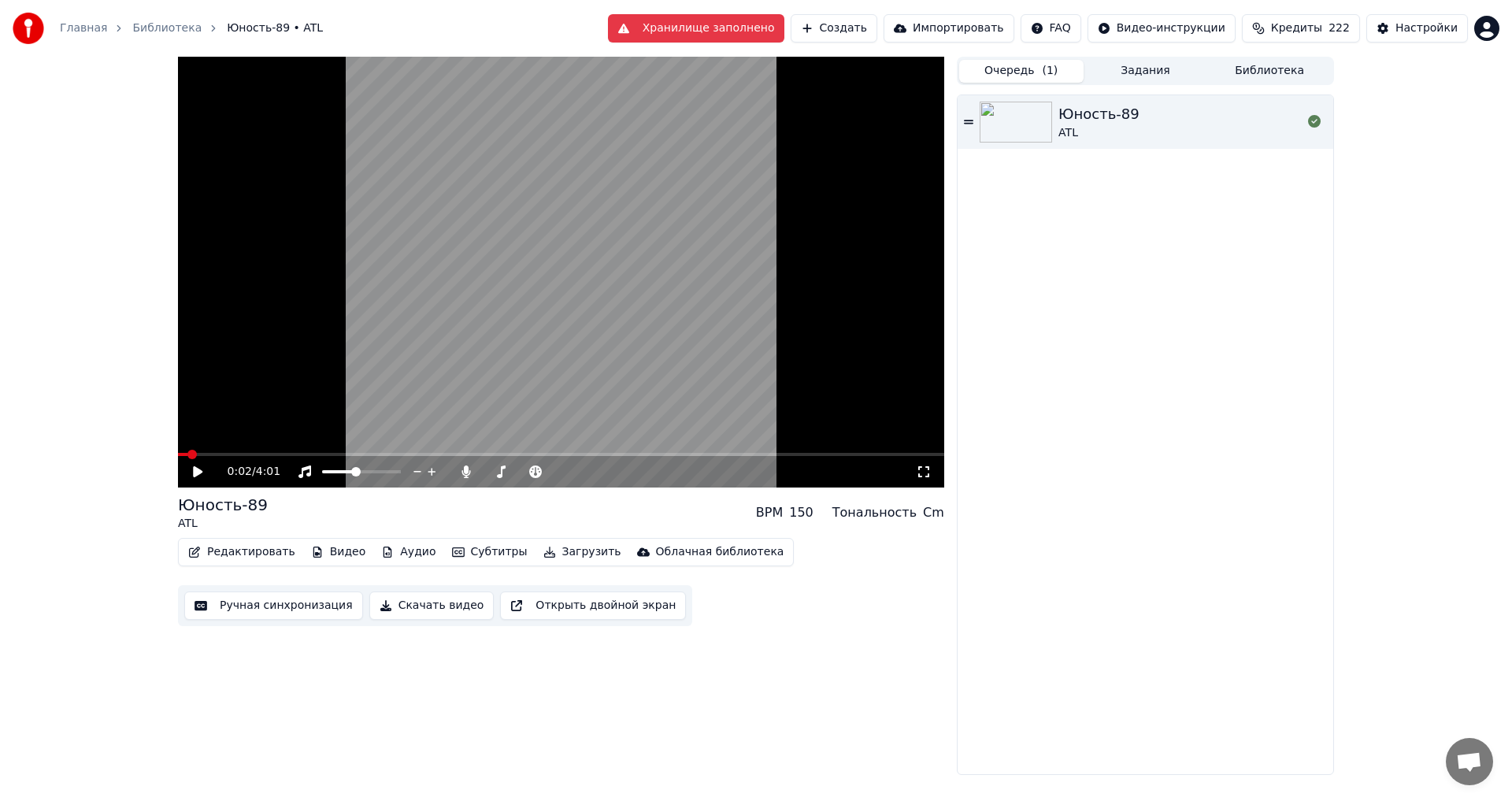
click at [878, 23] on button "Создать" at bounding box center [834, 28] width 87 height 28
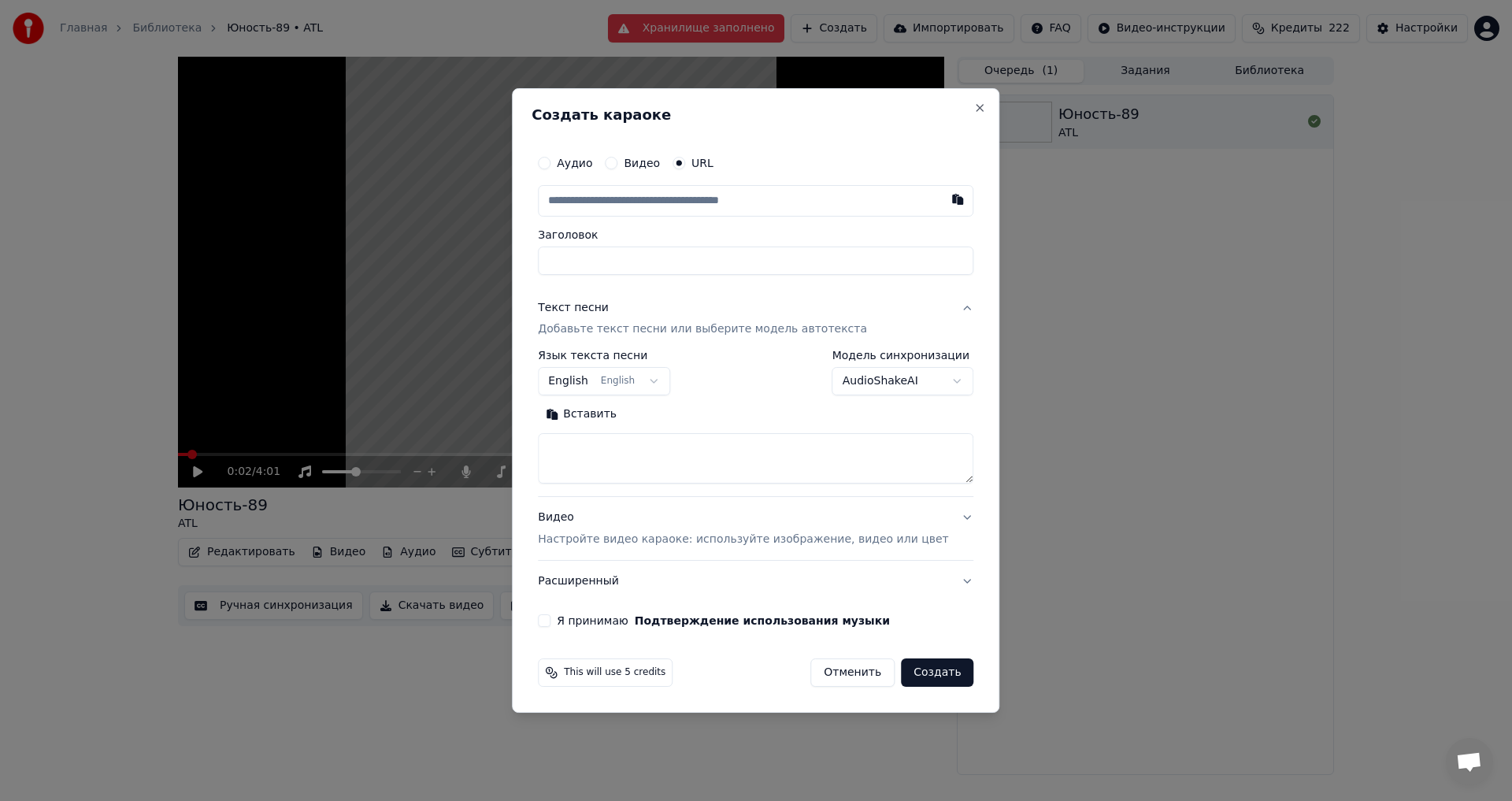
type input "**********"
type input "******"
type input "**********"
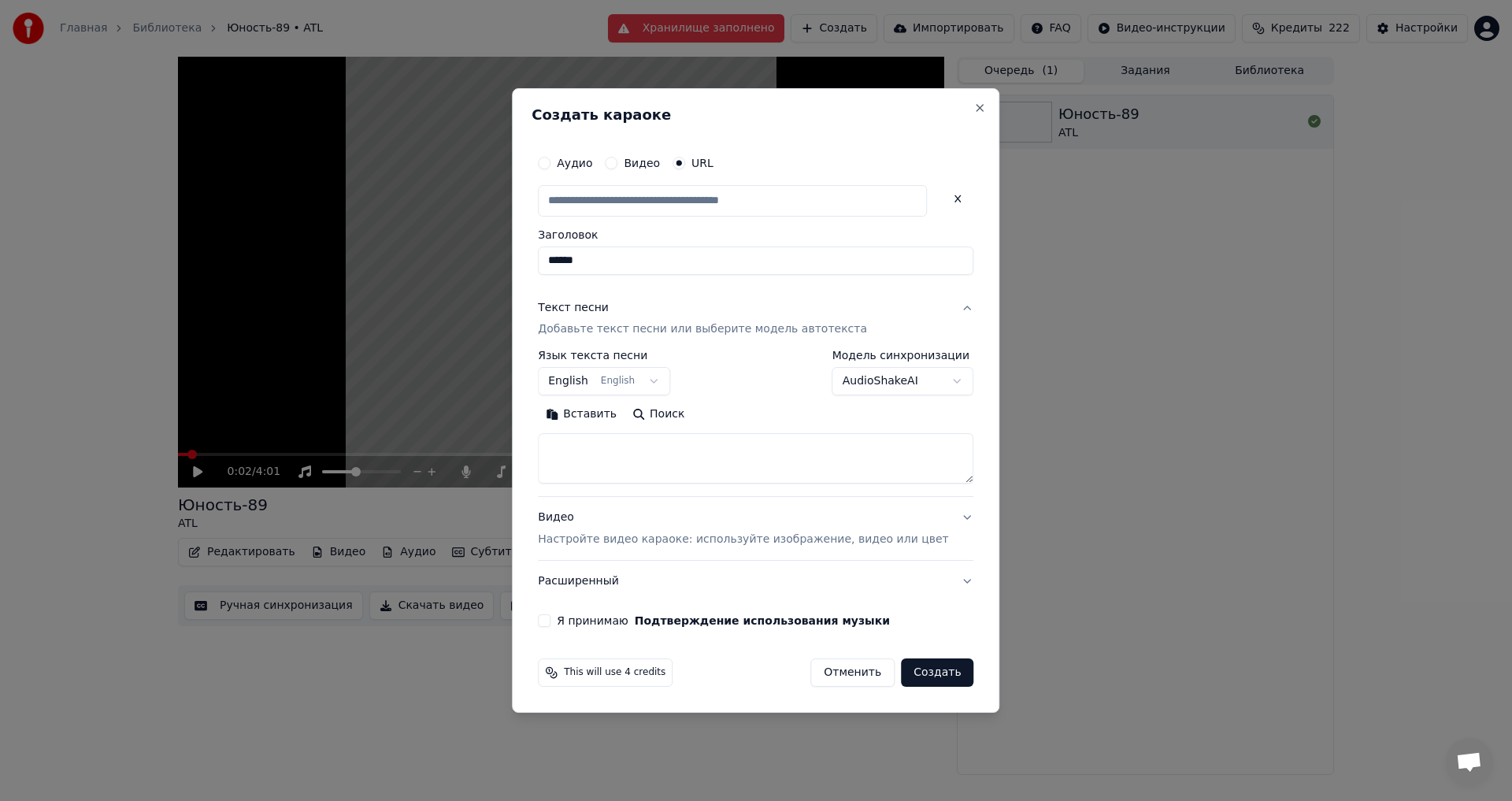
click at [566, 256] on input "******" at bounding box center [756, 260] width 435 height 28
type input "**********"
click at [596, 376] on body "**********" at bounding box center [756, 400] width 1512 height 801
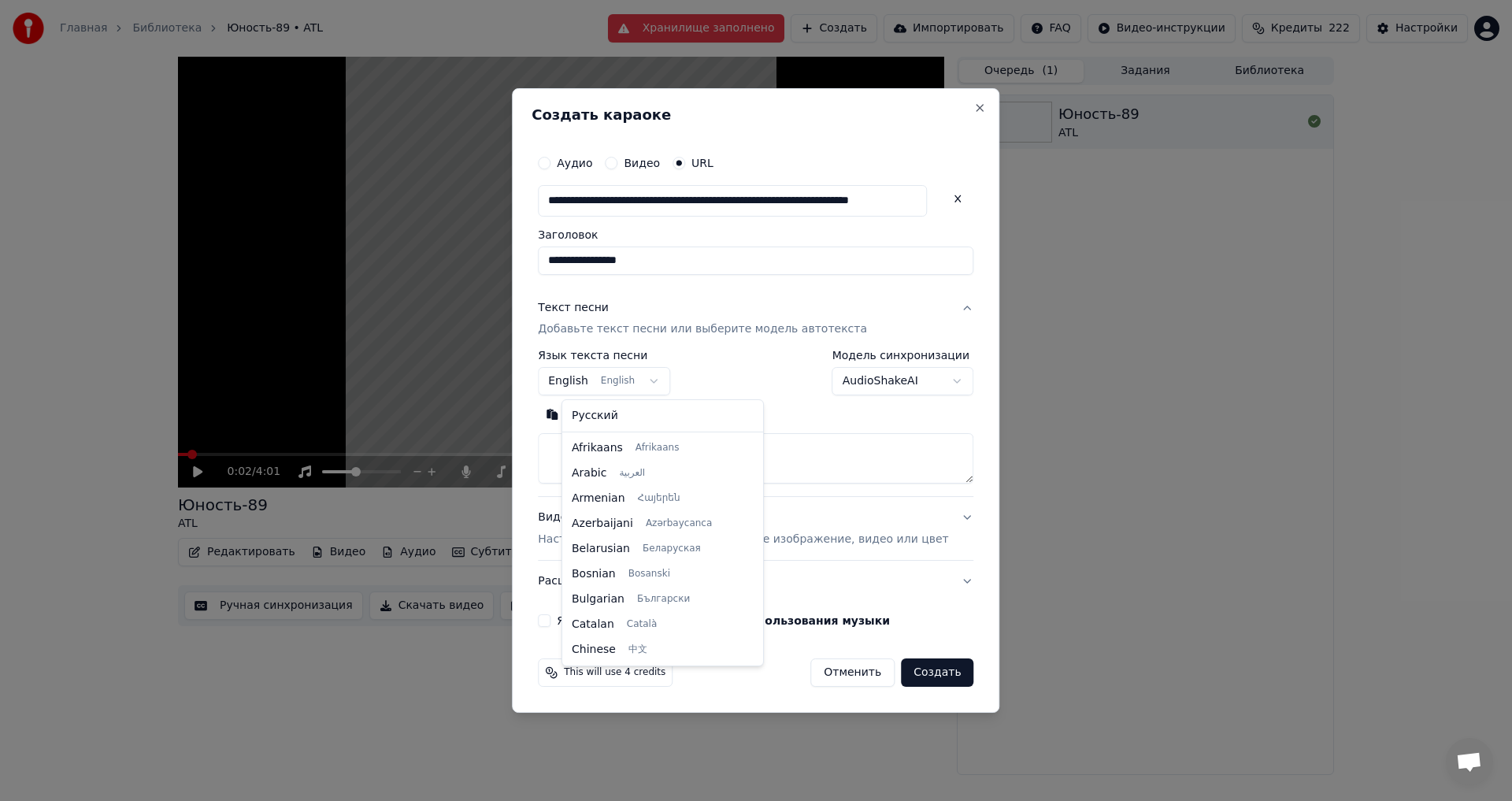
scroll to position [126, 0]
select select "**"
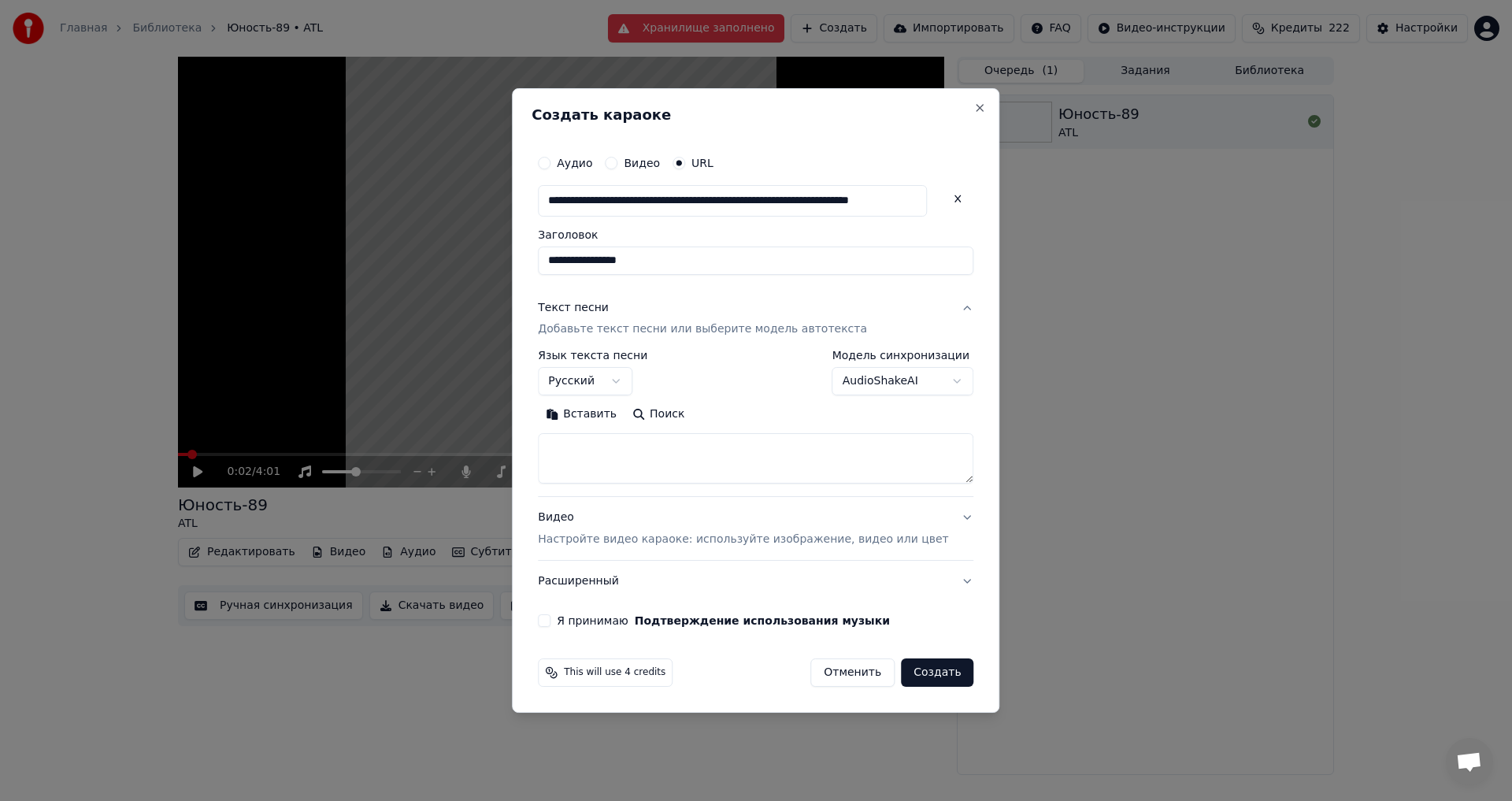
click at [667, 416] on button "Поиск" at bounding box center [658, 415] width 68 height 25
type textarea "**********"
click at [573, 618] on div "Я принимаю Подтверждение использования музыки" at bounding box center [756, 620] width 435 height 13
click at [551, 620] on button "Я принимаю Подтверждение использования музыки" at bounding box center [544, 620] width 13 height 13
click at [666, 542] on p "Настройте видео караоке: используйте изображение, видео или цвет" at bounding box center [743, 539] width 410 height 15
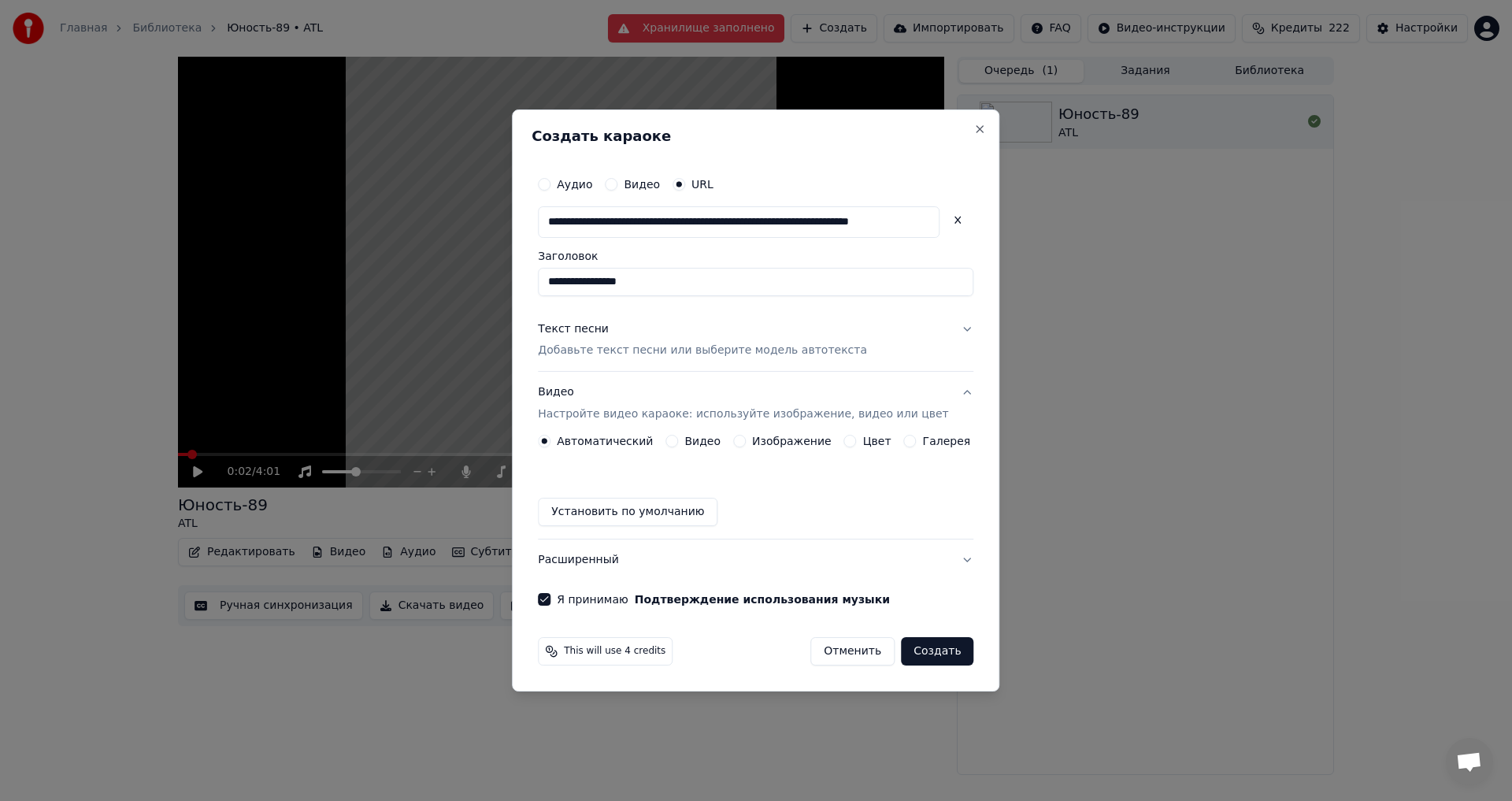
click at [697, 441] on label "Видео" at bounding box center [702, 441] width 36 height 11
click at [678, 441] on button "Видео" at bounding box center [671, 441] width 13 height 13
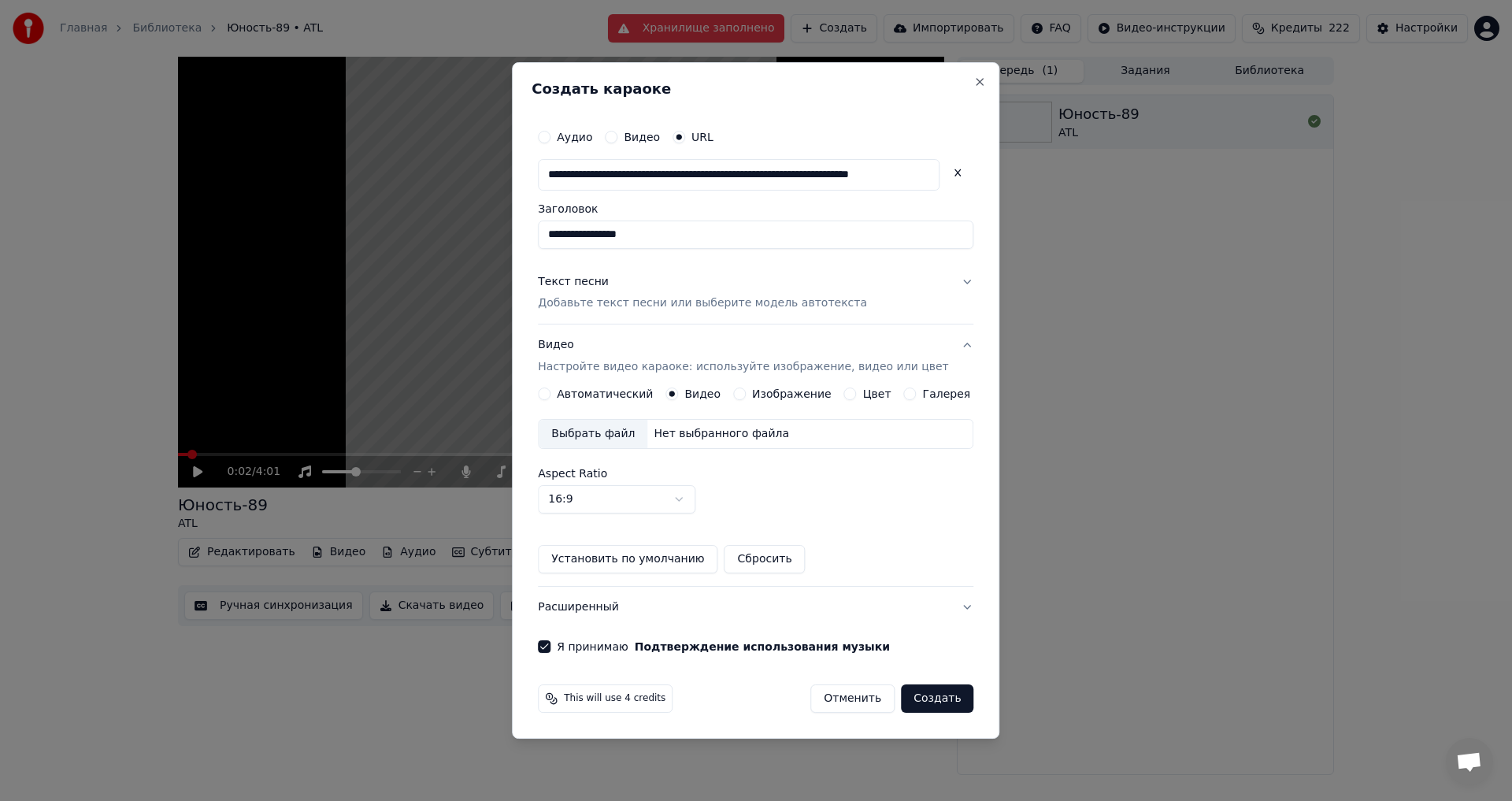
click at [620, 506] on body "**********" at bounding box center [756, 400] width 1512 height 801
click at [626, 502] on body "**********" at bounding box center [756, 400] width 1512 height 801
click at [927, 699] on button "Создать" at bounding box center [937, 698] width 72 height 28
click at [643, 563] on button "Установить по умолчанию" at bounding box center [627, 558] width 180 height 28
click at [923, 700] on button "Создать" at bounding box center [937, 698] width 72 height 28
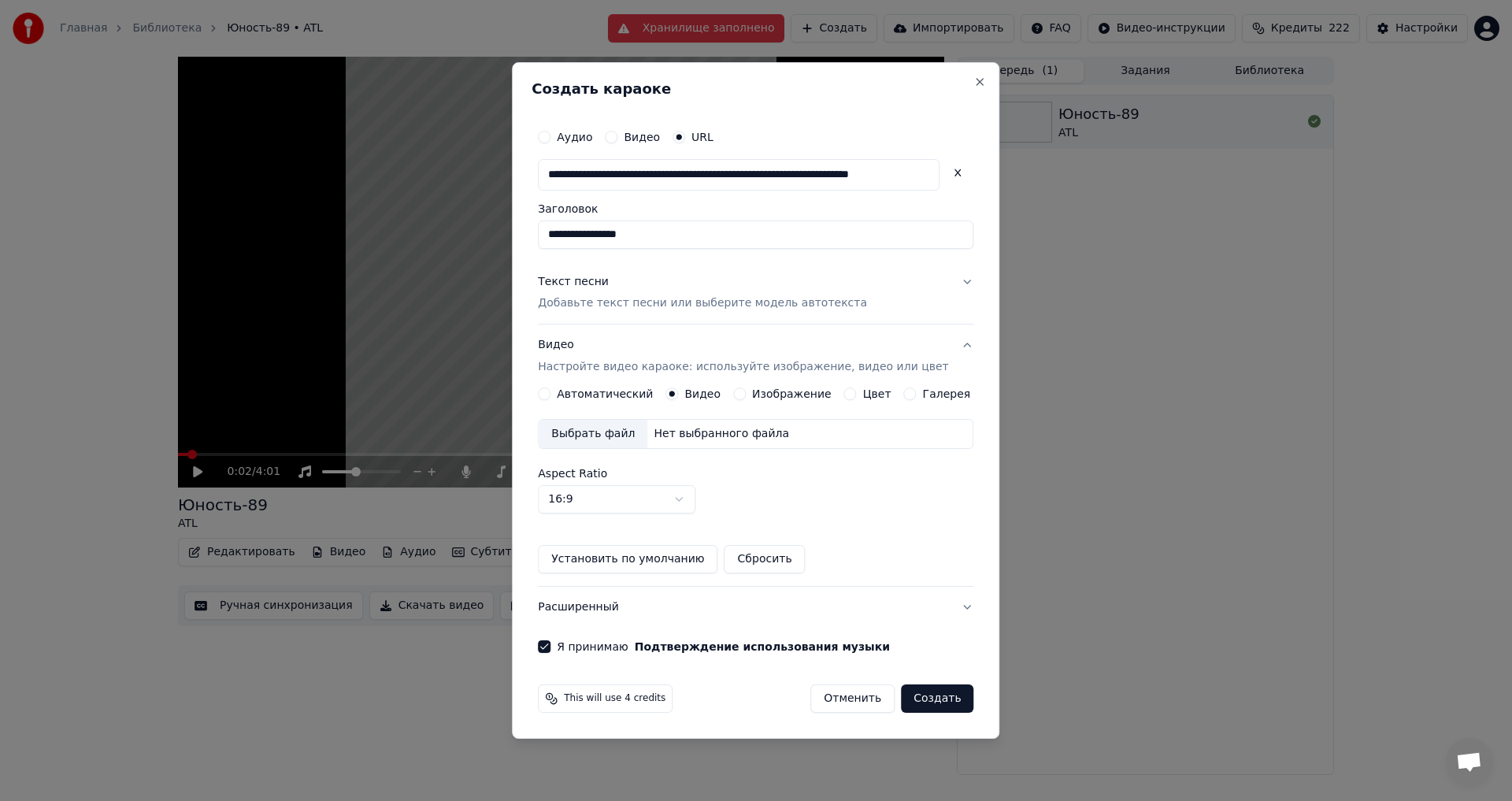
click at [938, 349] on button "Видео Настройте видео караоке: используйте изображение, видео или цвет" at bounding box center [756, 356] width 435 height 63
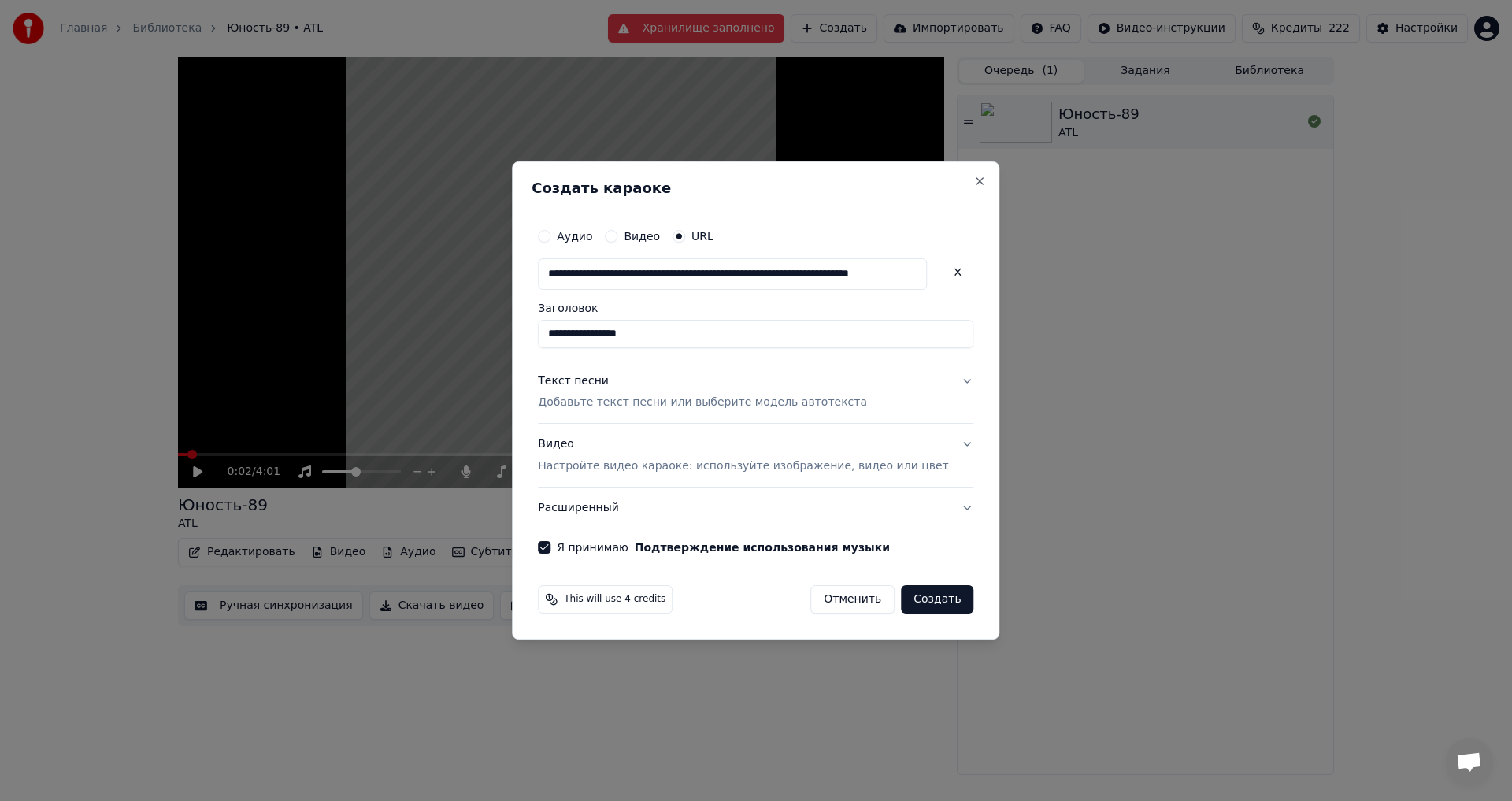
click at [910, 597] on button "Создать" at bounding box center [937, 599] width 72 height 28
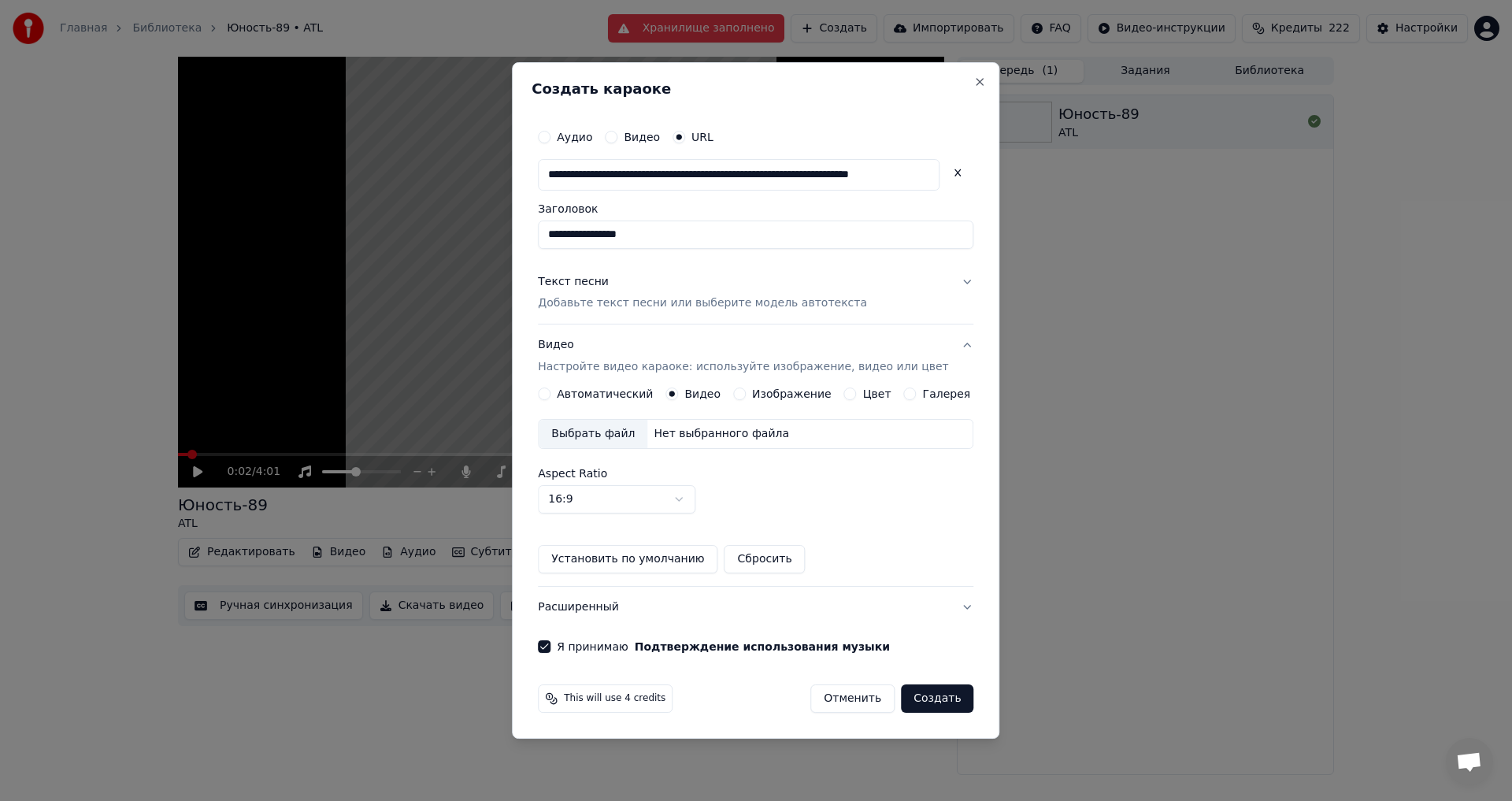
click at [622, 392] on label "Автоматический" at bounding box center [605, 393] width 96 height 11
click at [551, 392] on button "Автоматический" at bounding box center [544, 393] width 13 height 13
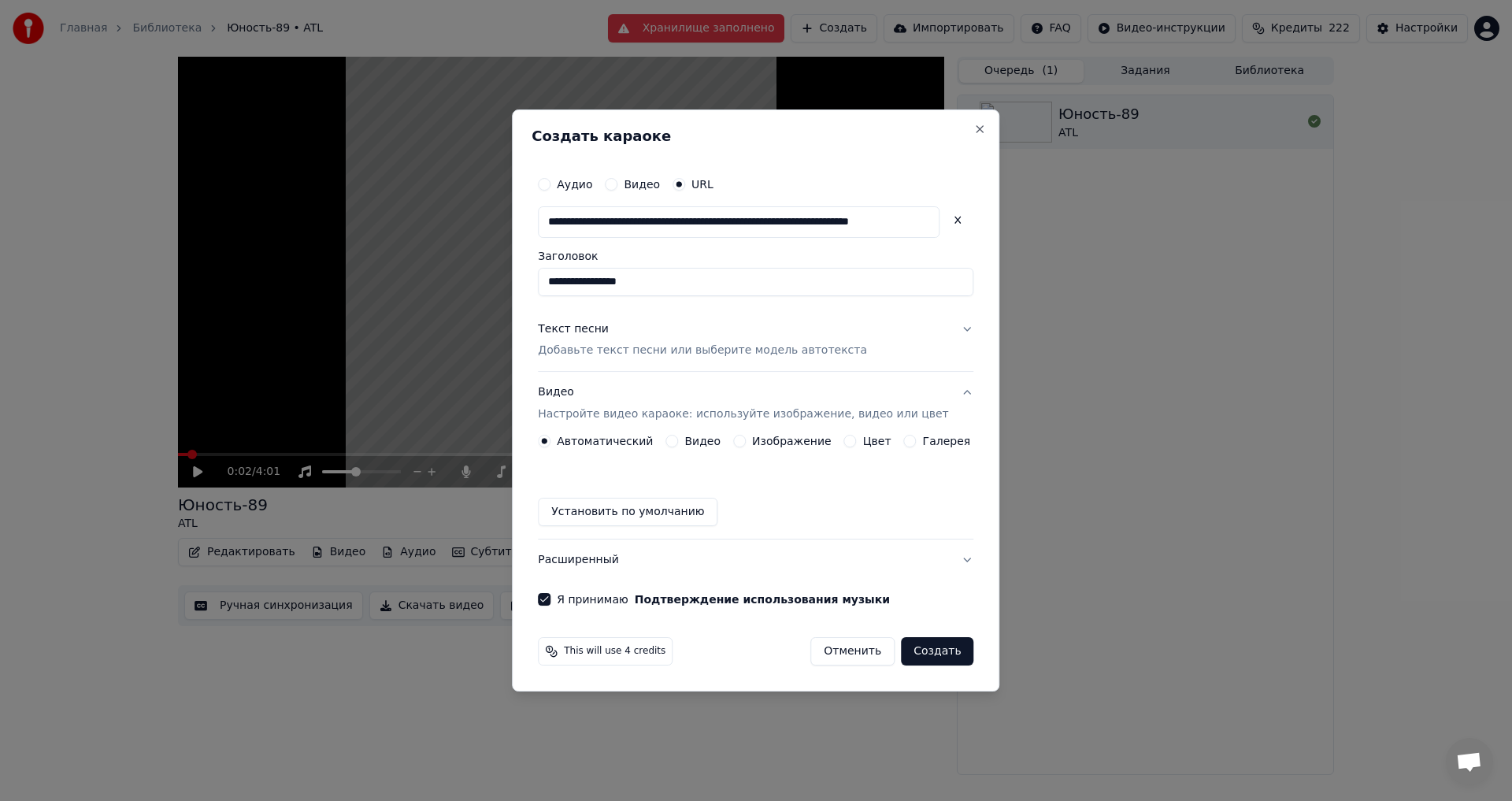
click at [589, 554] on button "Расширенный" at bounding box center [756, 560] width 435 height 41
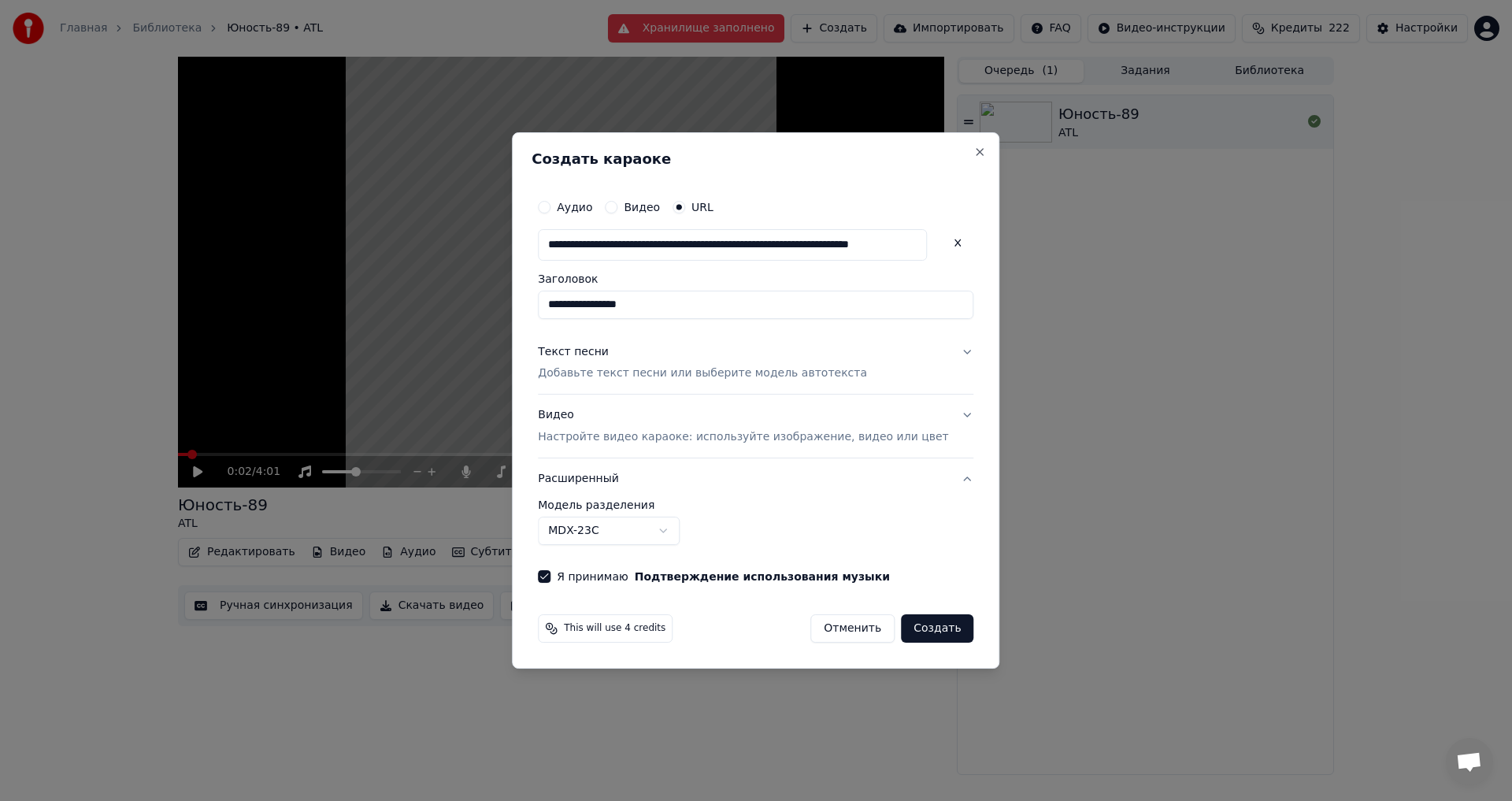
click at [901, 627] on button "Создать" at bounding box center [937, 628] width 72 height 28
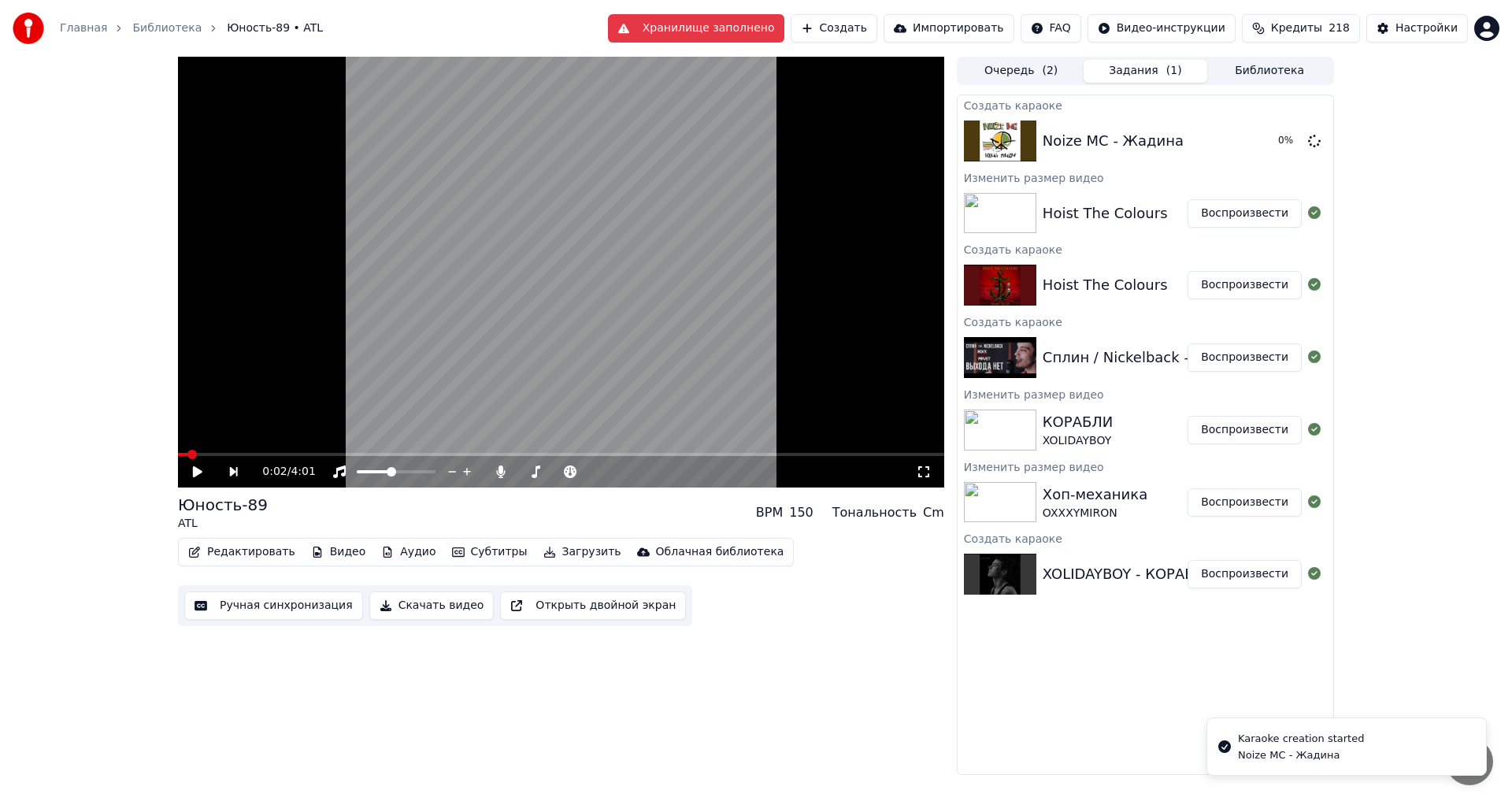
click at [1258, 71] on button "Библиотека" at bounding box center [1269, 71] width 125 height 23
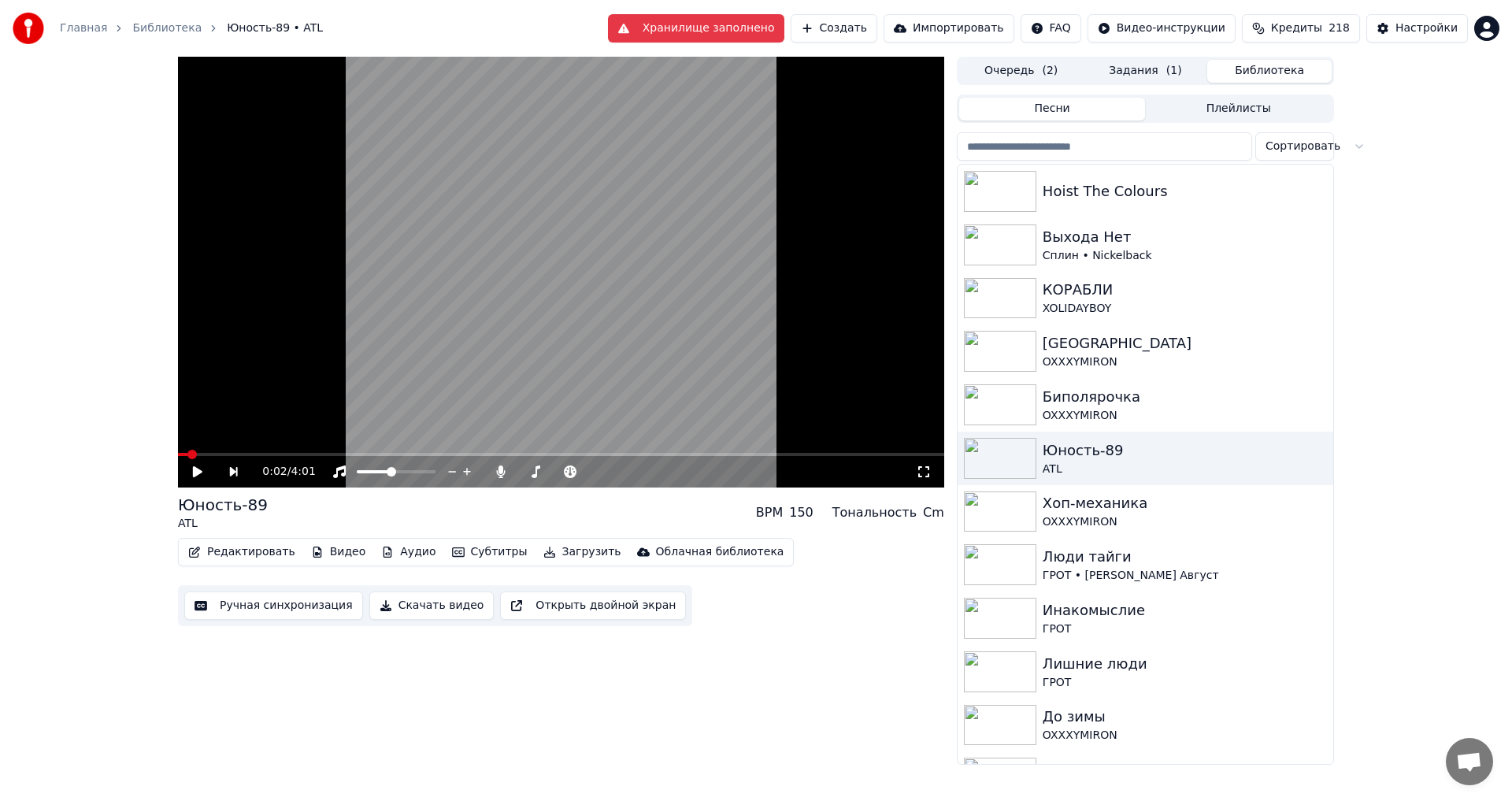
click at [488, 303] on video at bounding box center [561, 272] width 767 height 431
click at [923, 466] on icon at bounding box center [923, 471] width 15 height 13
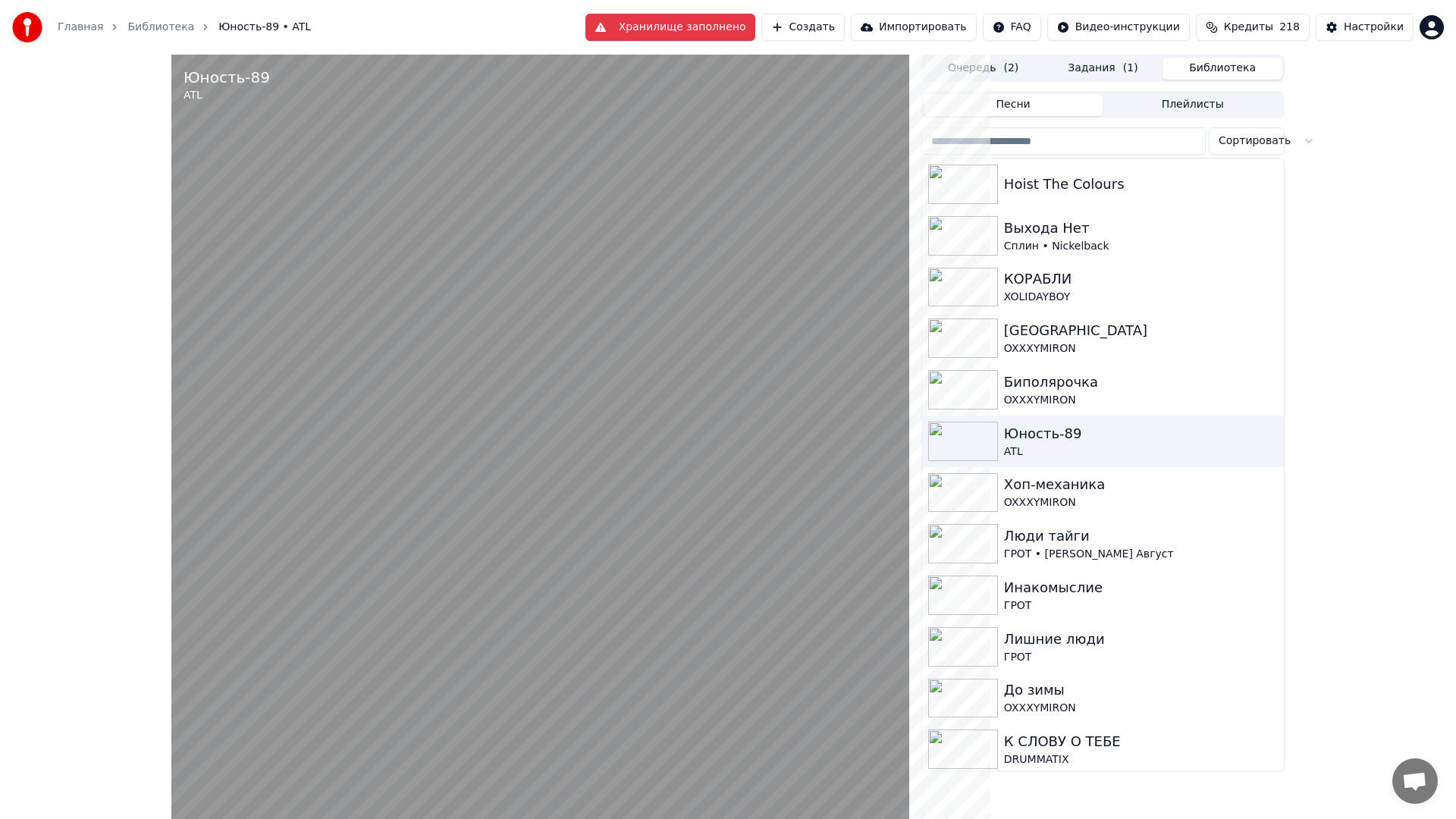
click at [878, 465] on div at bounding box center [540, 464] width 738 height 819
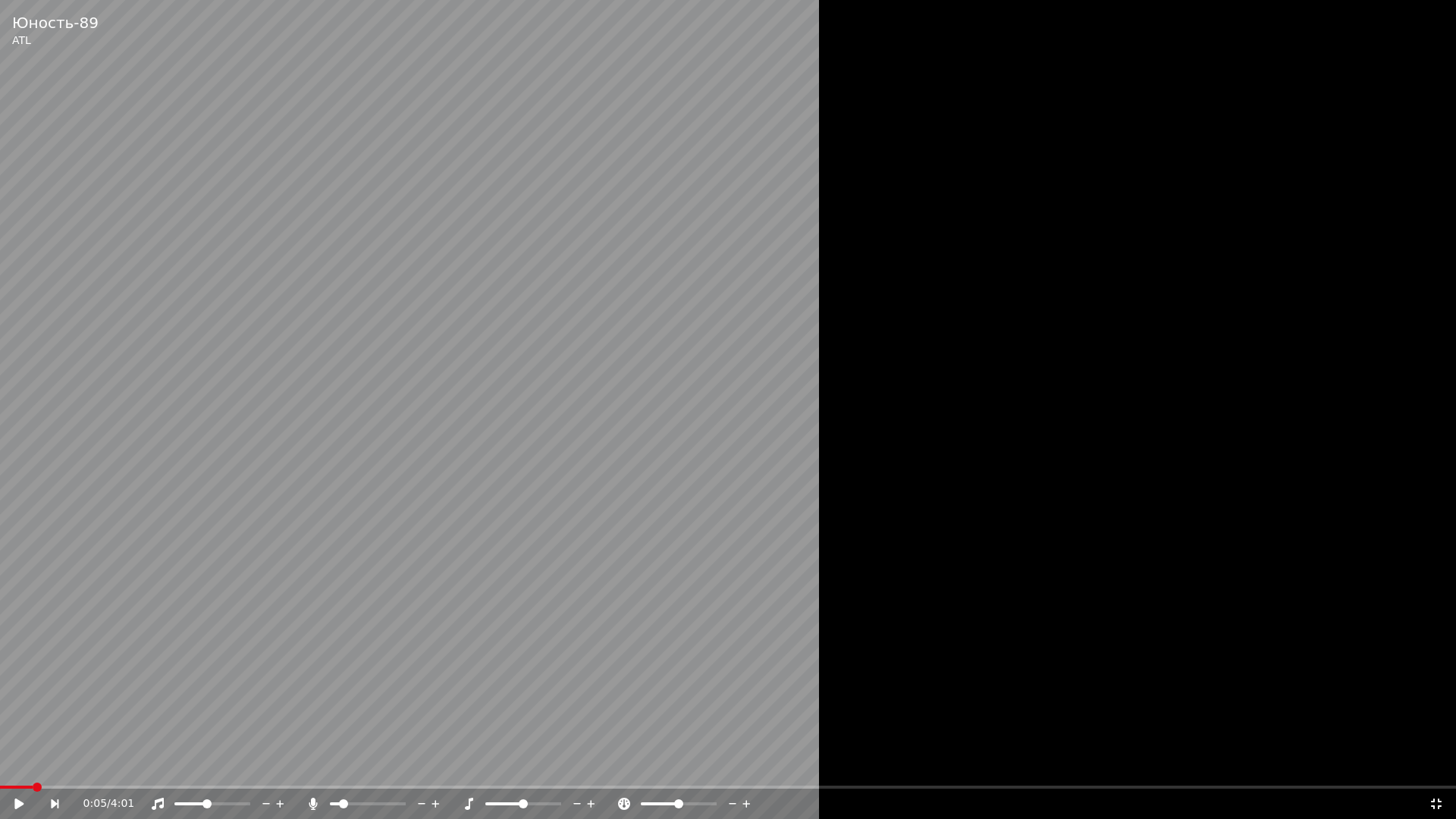
click at [1429, 771] on icon at bounding box center [1436, 804] width 15 height 12
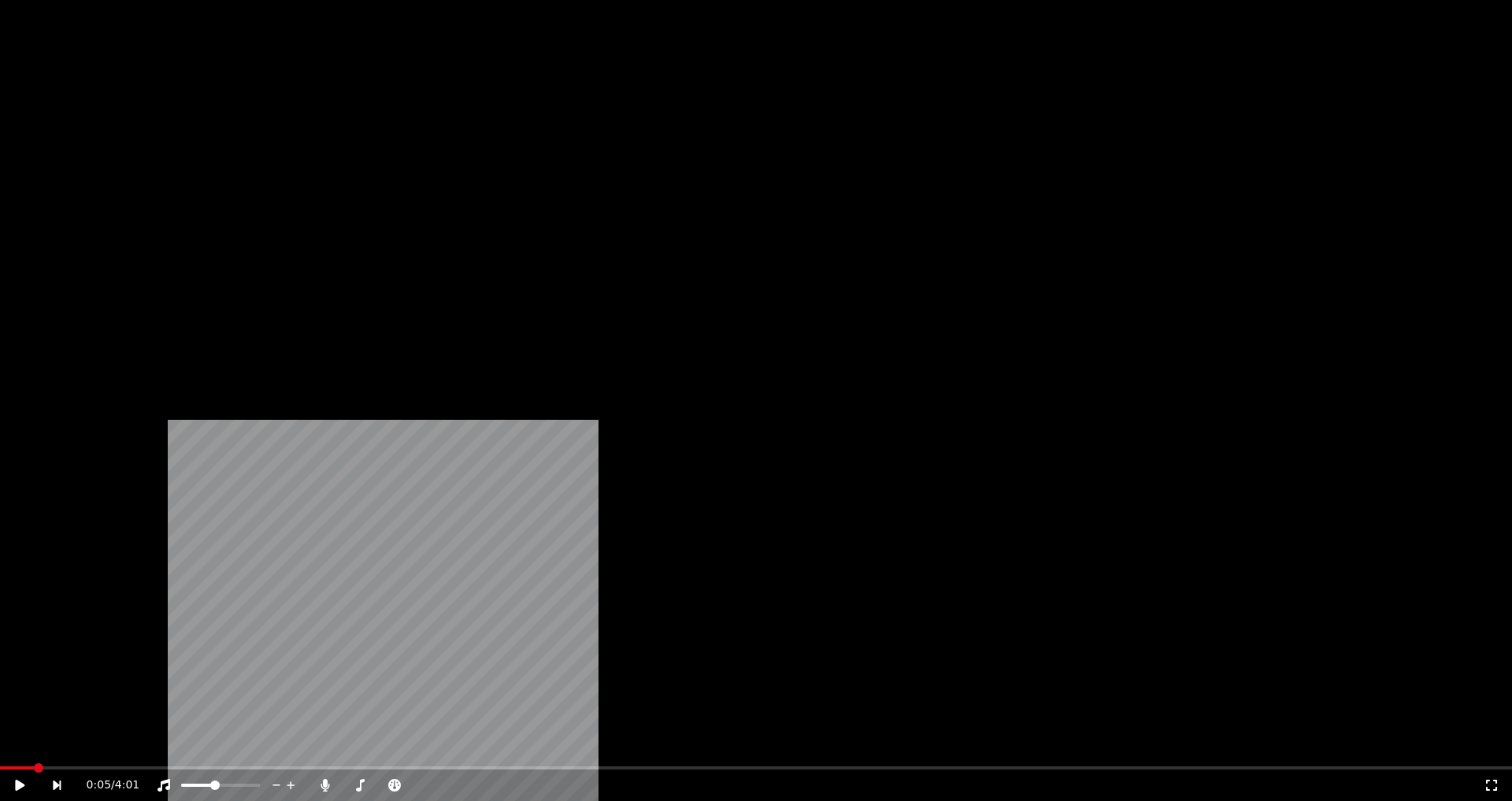
click at [334, 132] on button "Видео" at bounding box center [338, 121] width 68 height 22
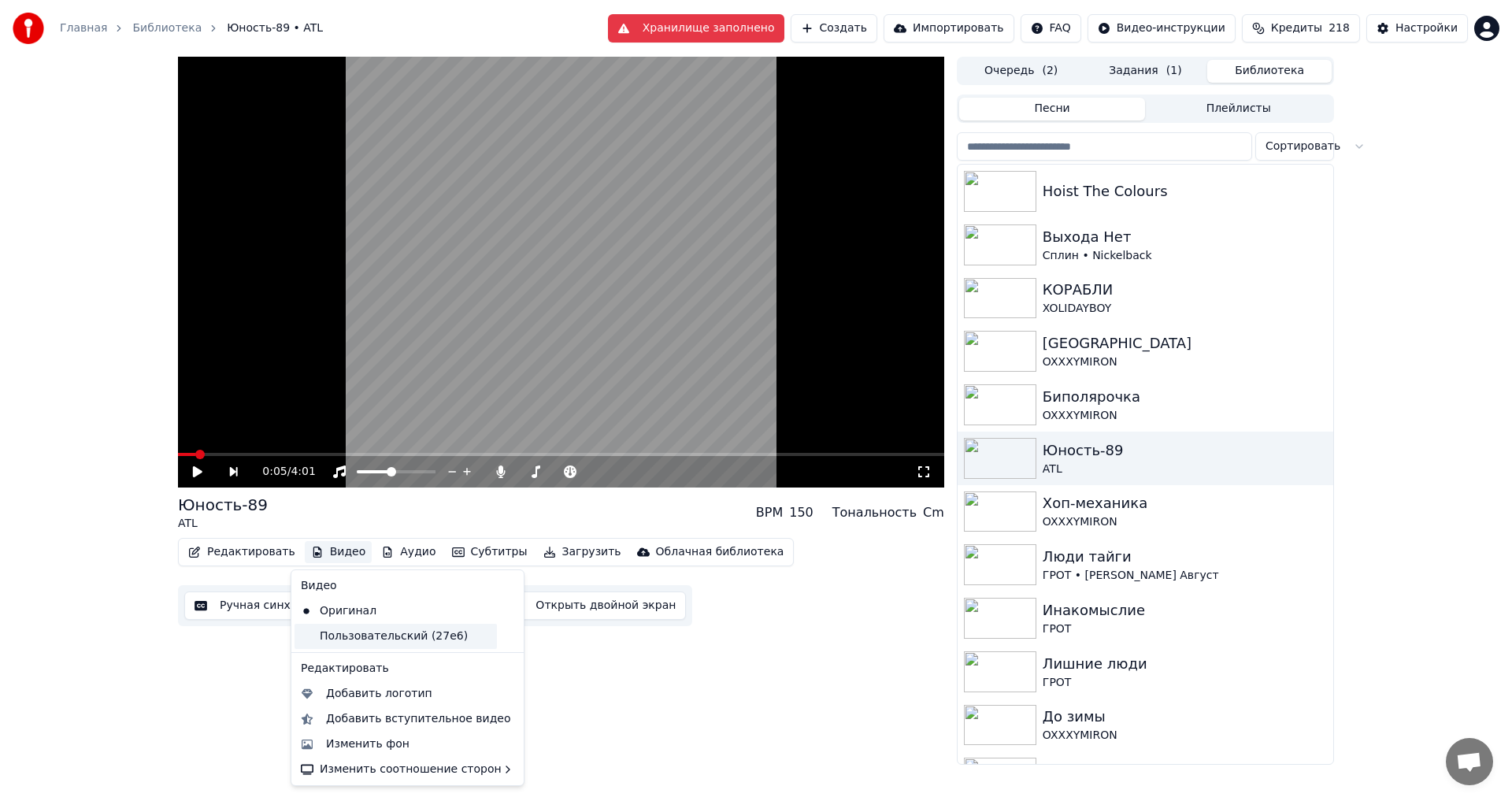
click at [343, 641] on div "Пользовательский (27e6)" at bounding box center [395, 636] width 202 height 25
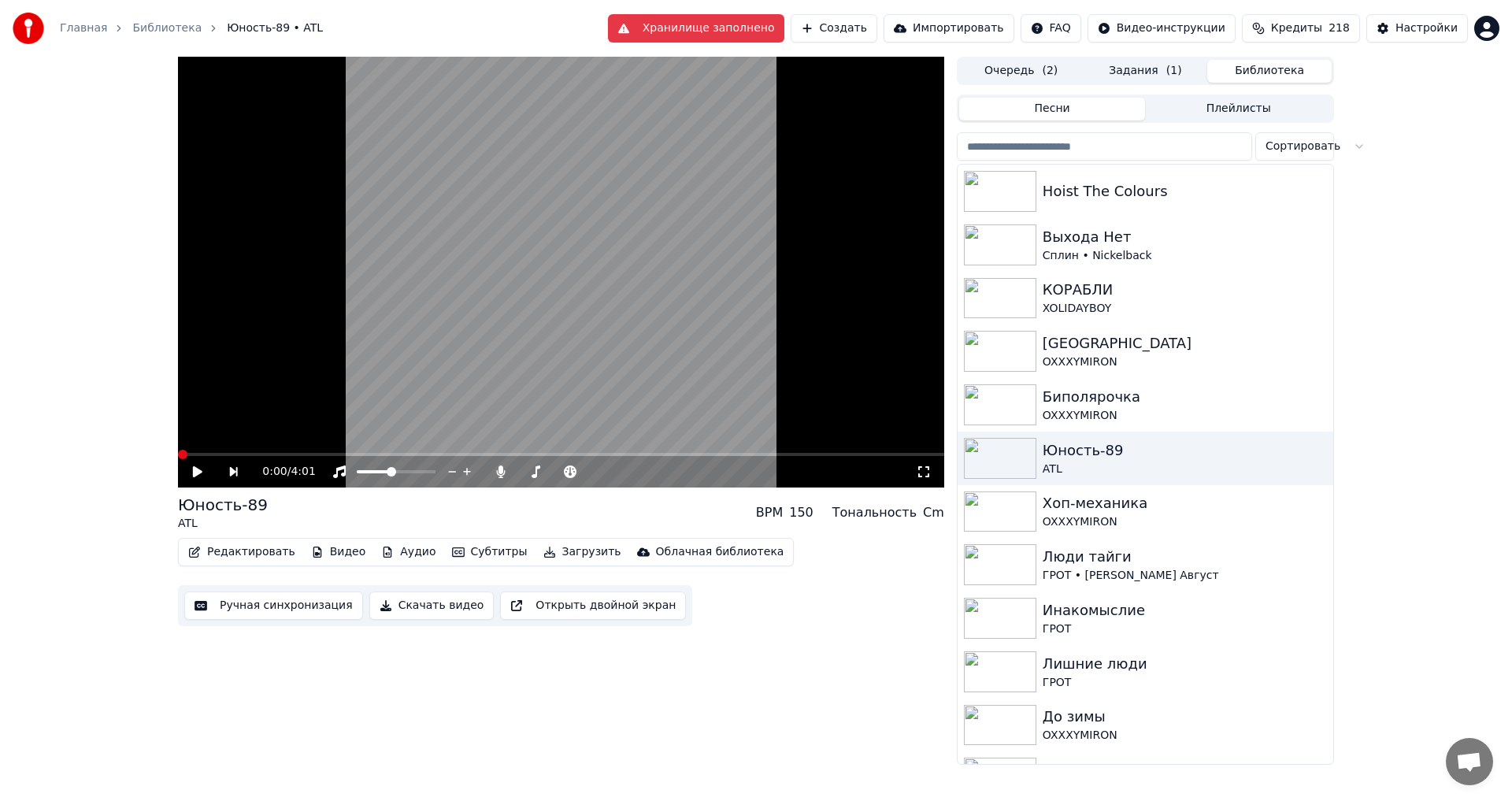
click at [503, 313] on video at bounding box center [561, 272] width 767 height 431
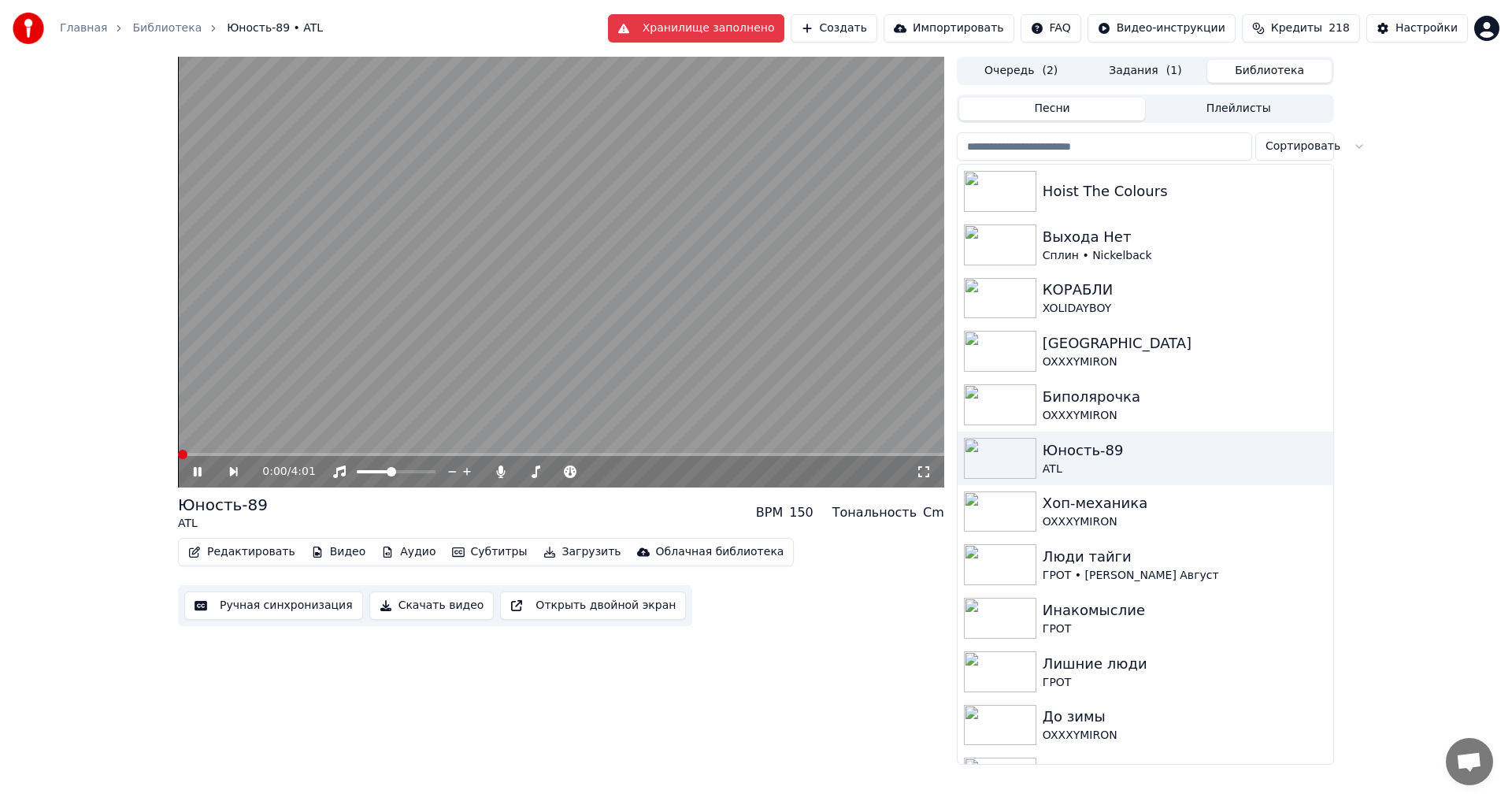
click at [924, 470] on icon at bounding box center [923, 471] width 15 height 13
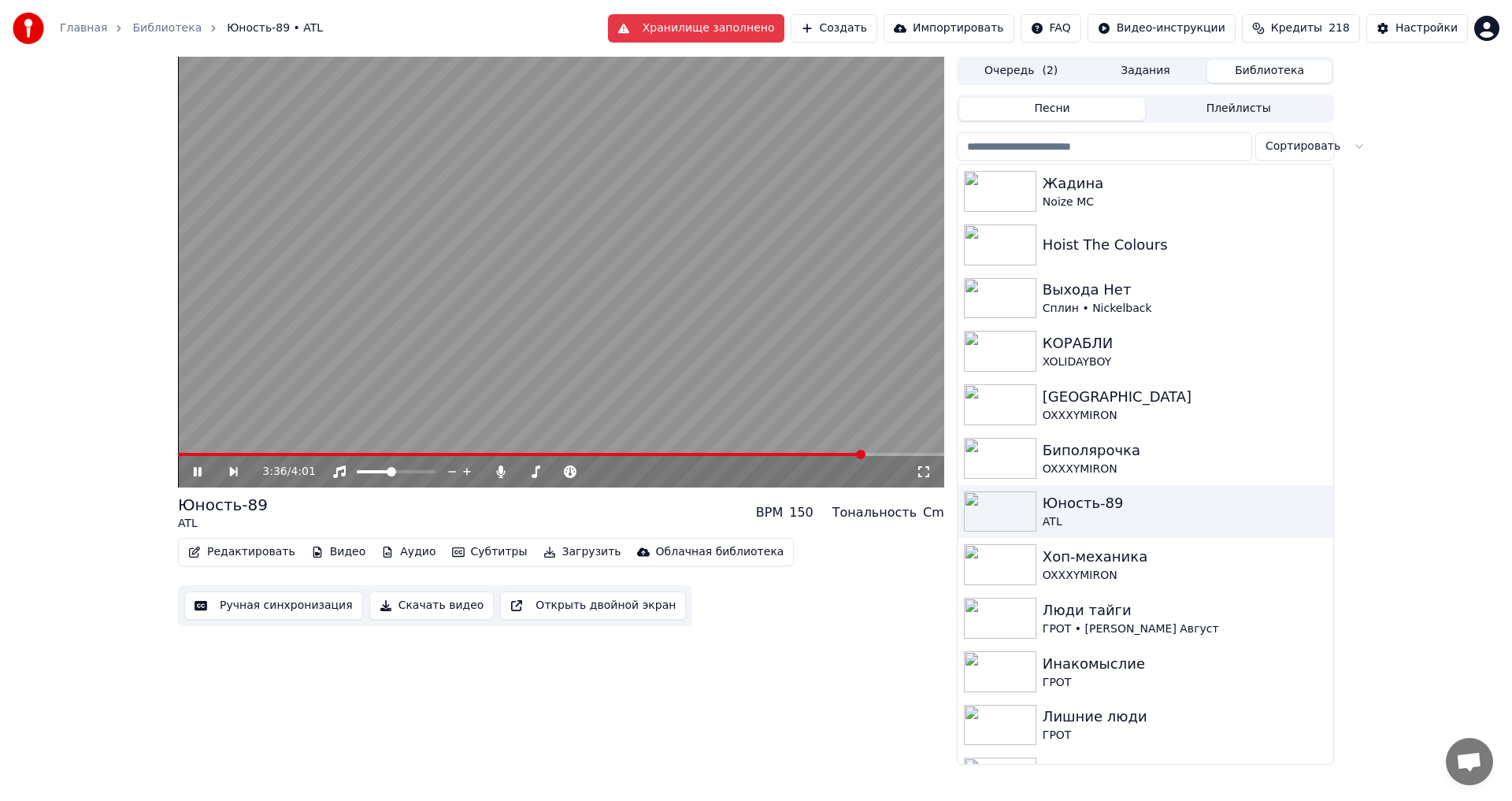
click at [744, 355] on video at bounding box center [561, 272] width 767 height 431
click at [1106, 197] on div "Noize MC" at bounding box center [1177, 202] width 268 height 15
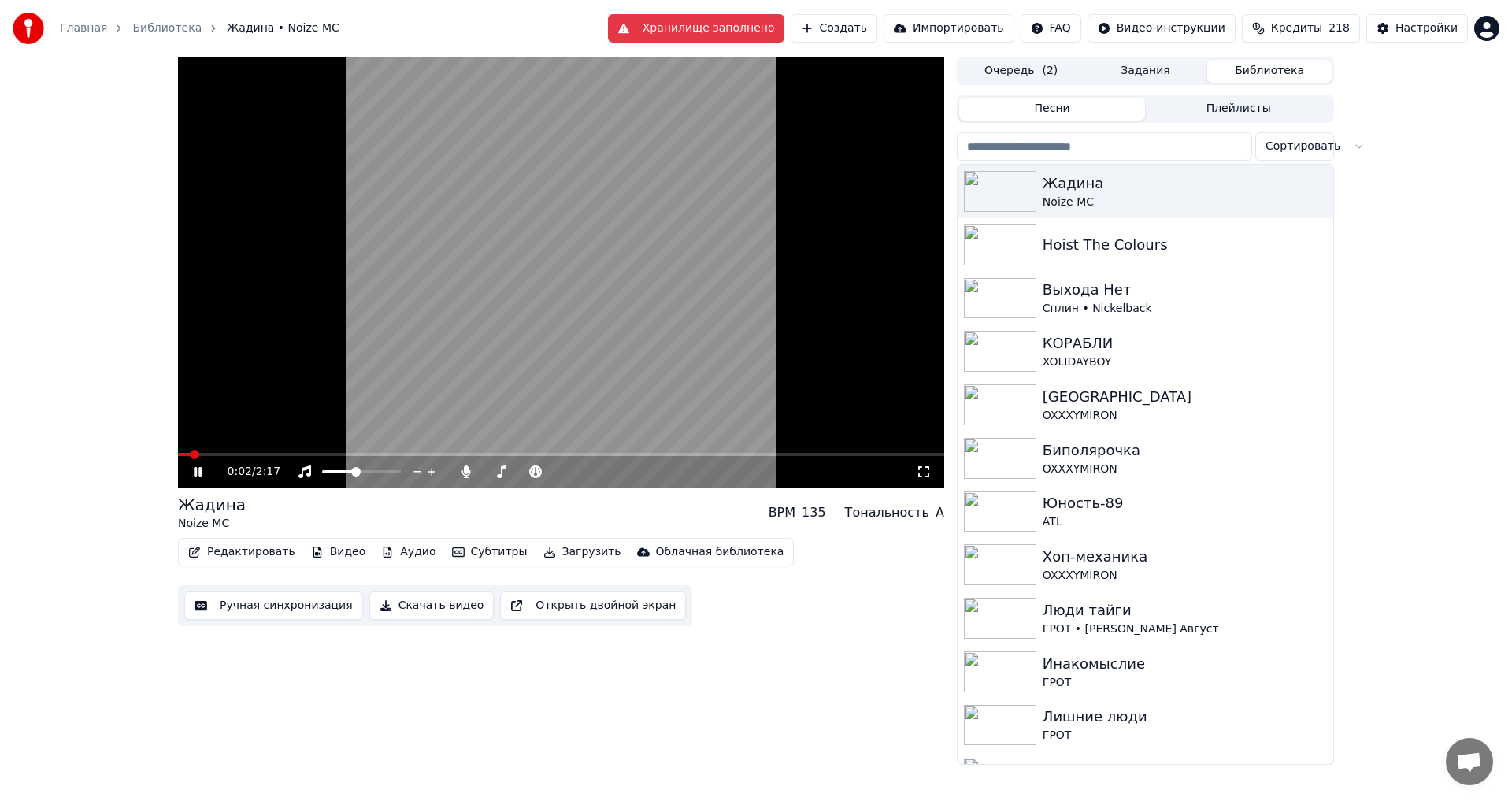
click at [925, 471] on icon at bounding box center [923, 471] width 15 height 13
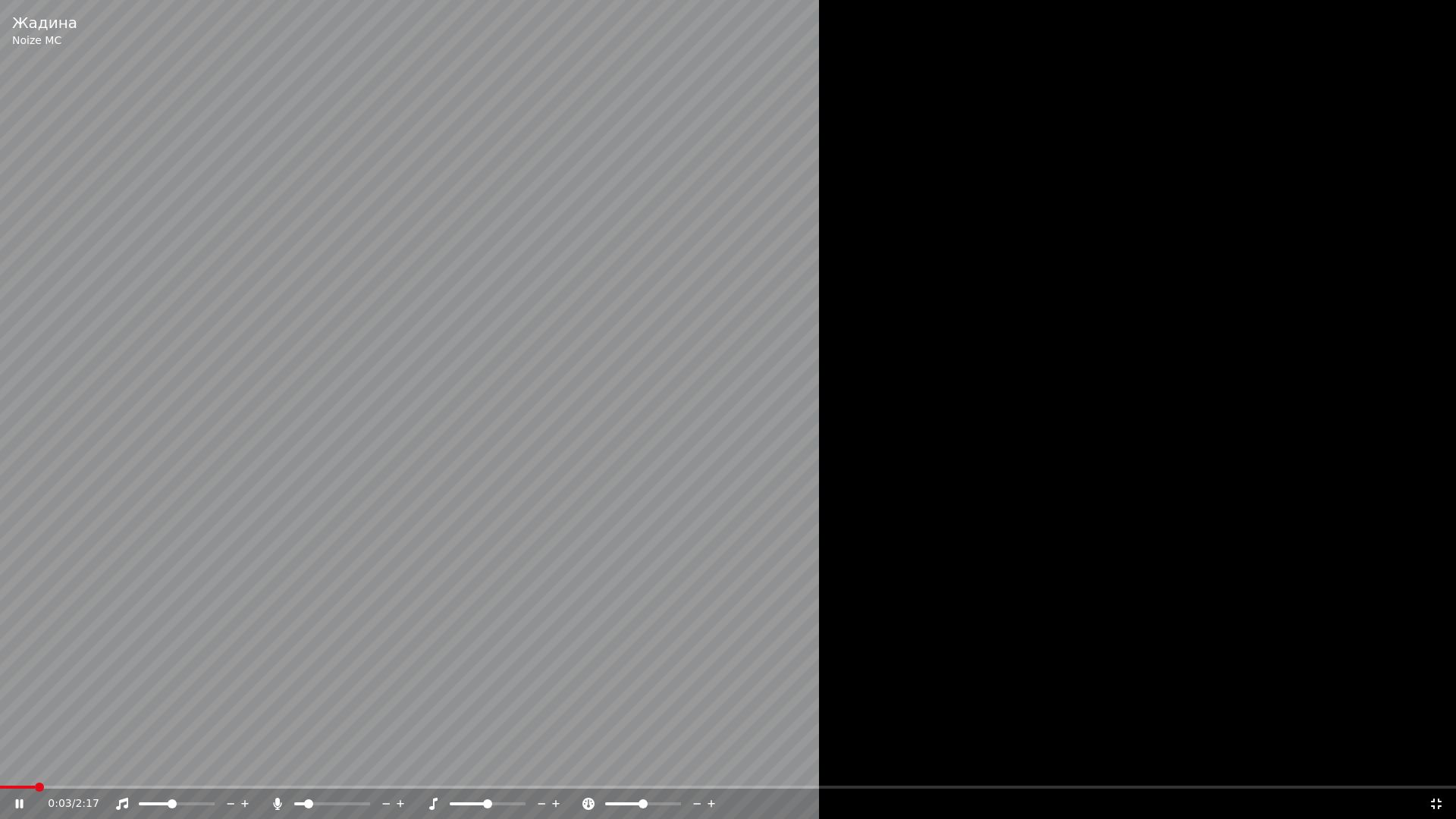
click at [920, 420] on div at bounding box center [728, 410] width 1456 height 819
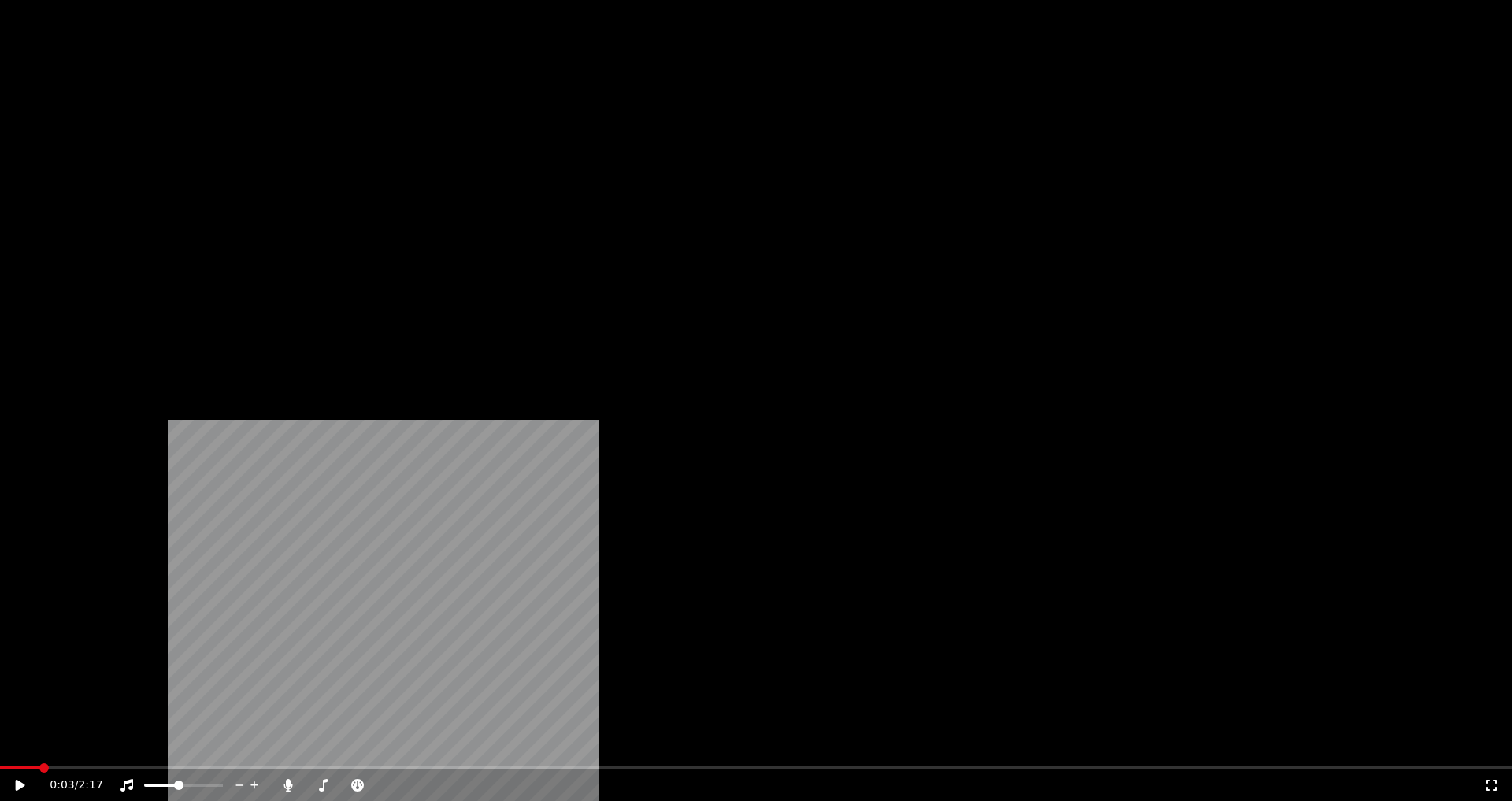
click at [341, 132] on button "Видео" at bounding box center [338, 121] width 68 height 22
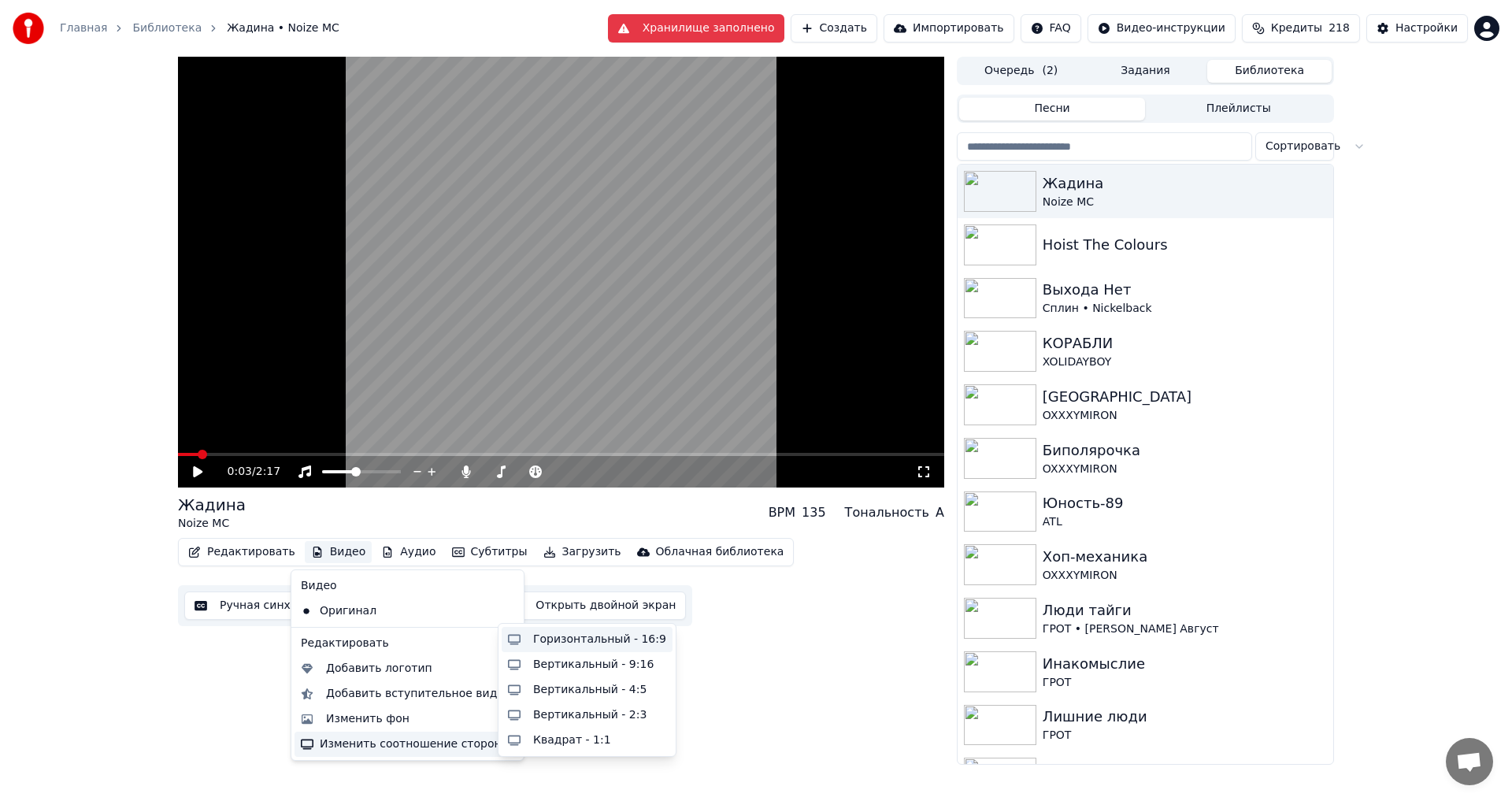
click at [557, 641] on div "Горизонтальный - 16:9" at bounding box center [600, 639] width 133 height 15
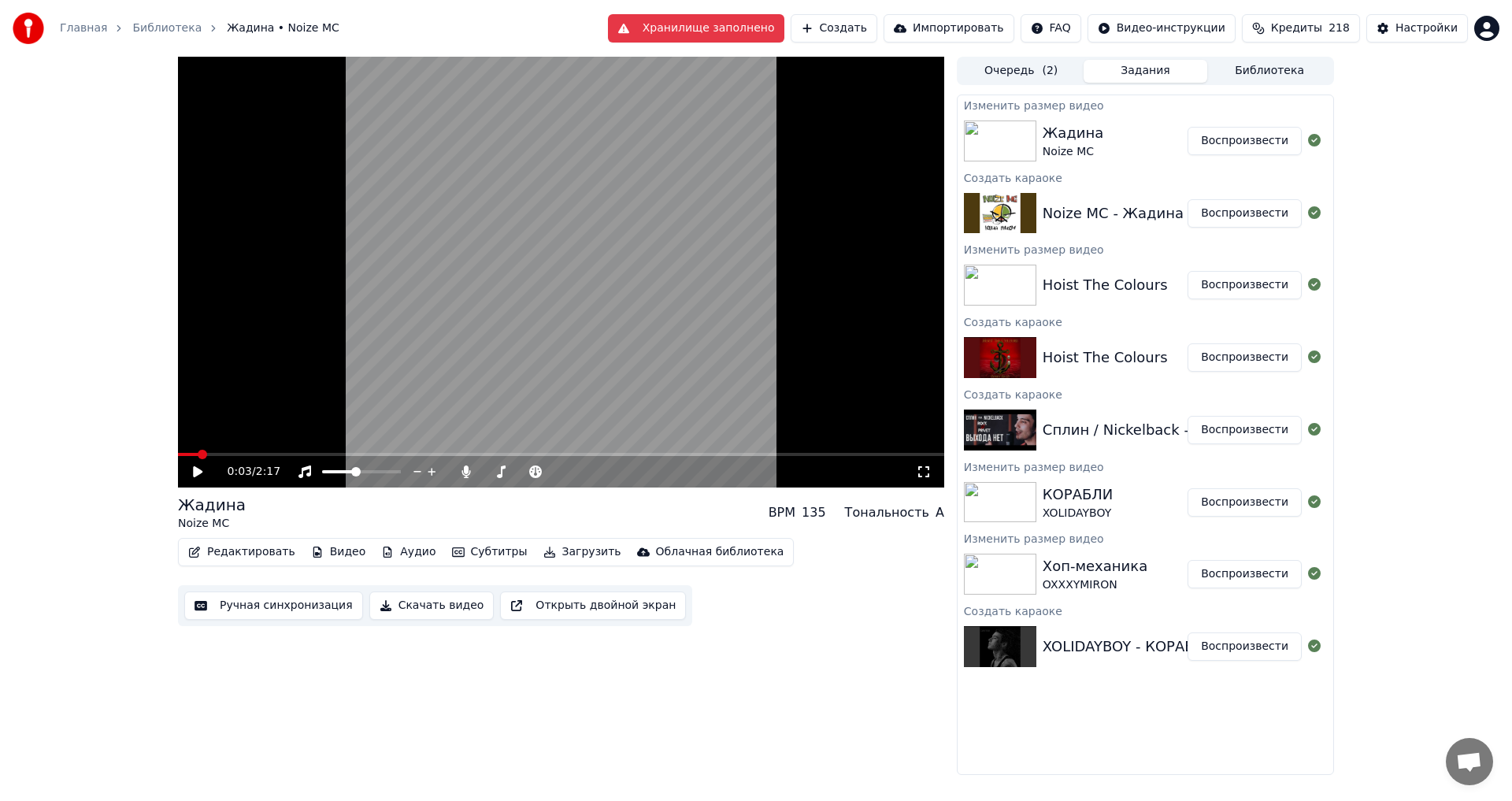
click at [1166, 146] on div "Жадина Noize MC" at bounding box center [1115, 141] width 145 height 38
click at [1225, 141] on button "Воспроизвести" at bounding box center [1244, 140] width 114 height 28
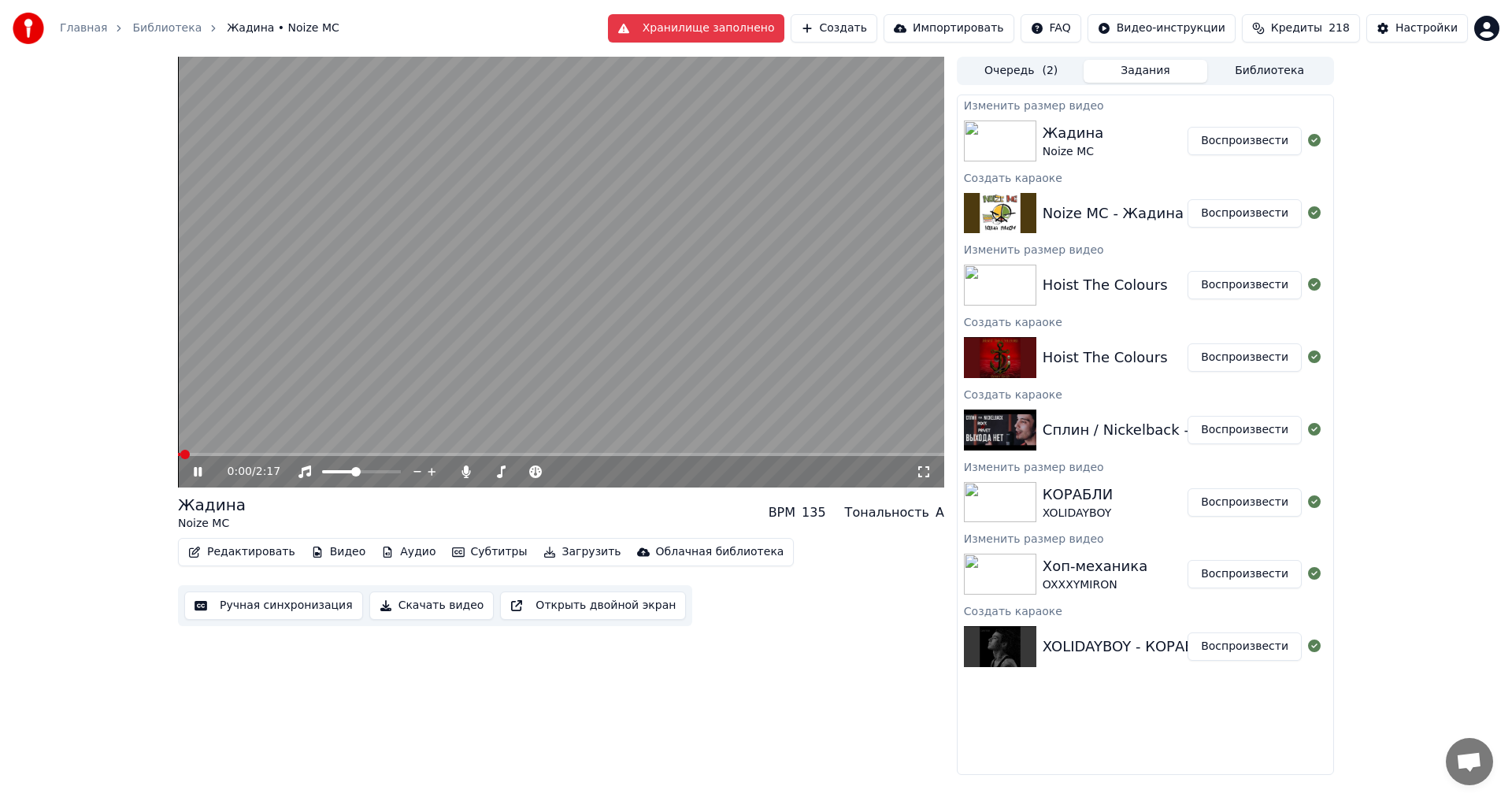
click at [930, 467] on icon at bounding box center [923, 471] width 15 height 13
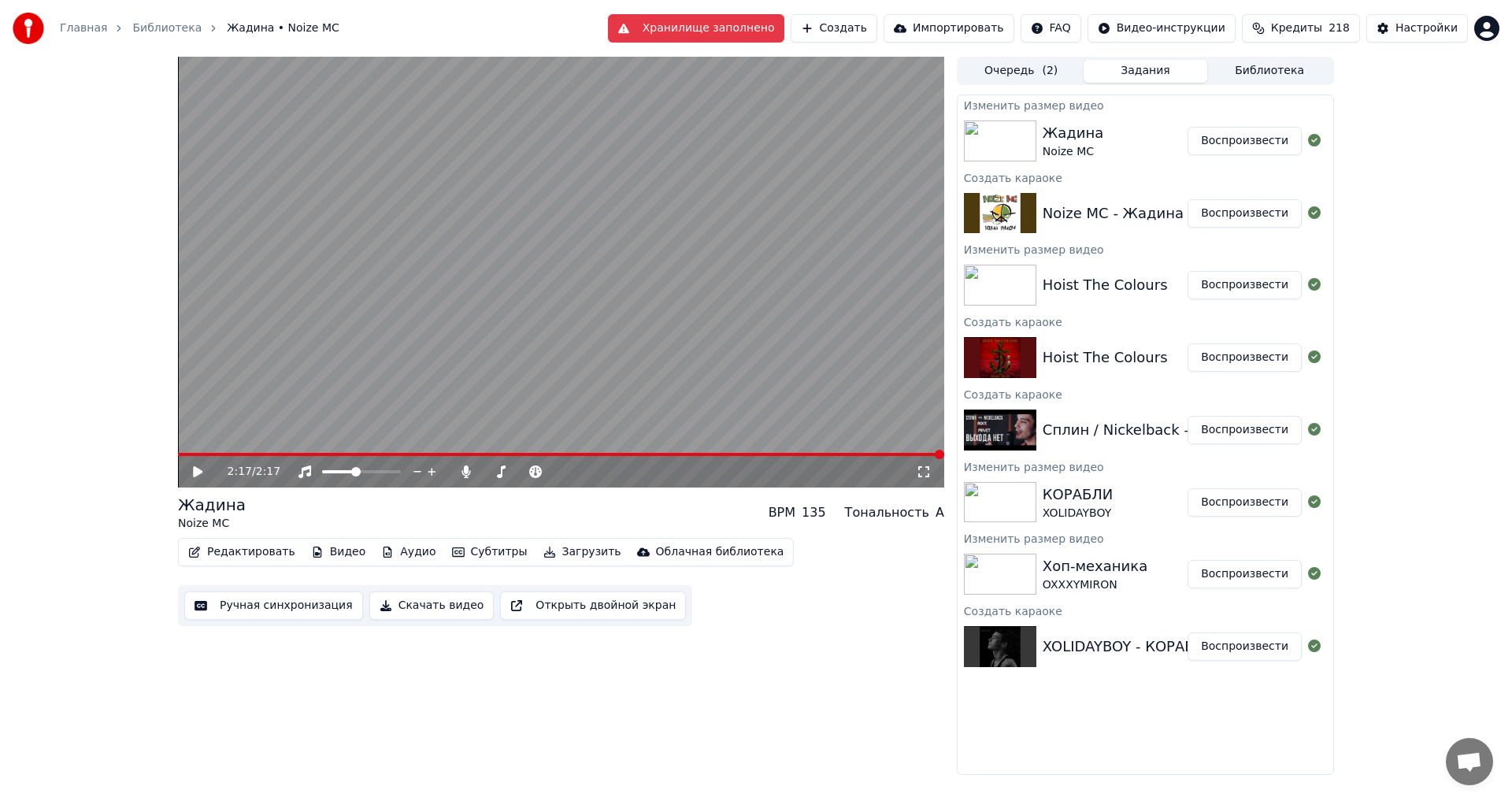
click at [1237, 66] on button "Библиотека" at bounding box center [1269, 71] width 125 height 23
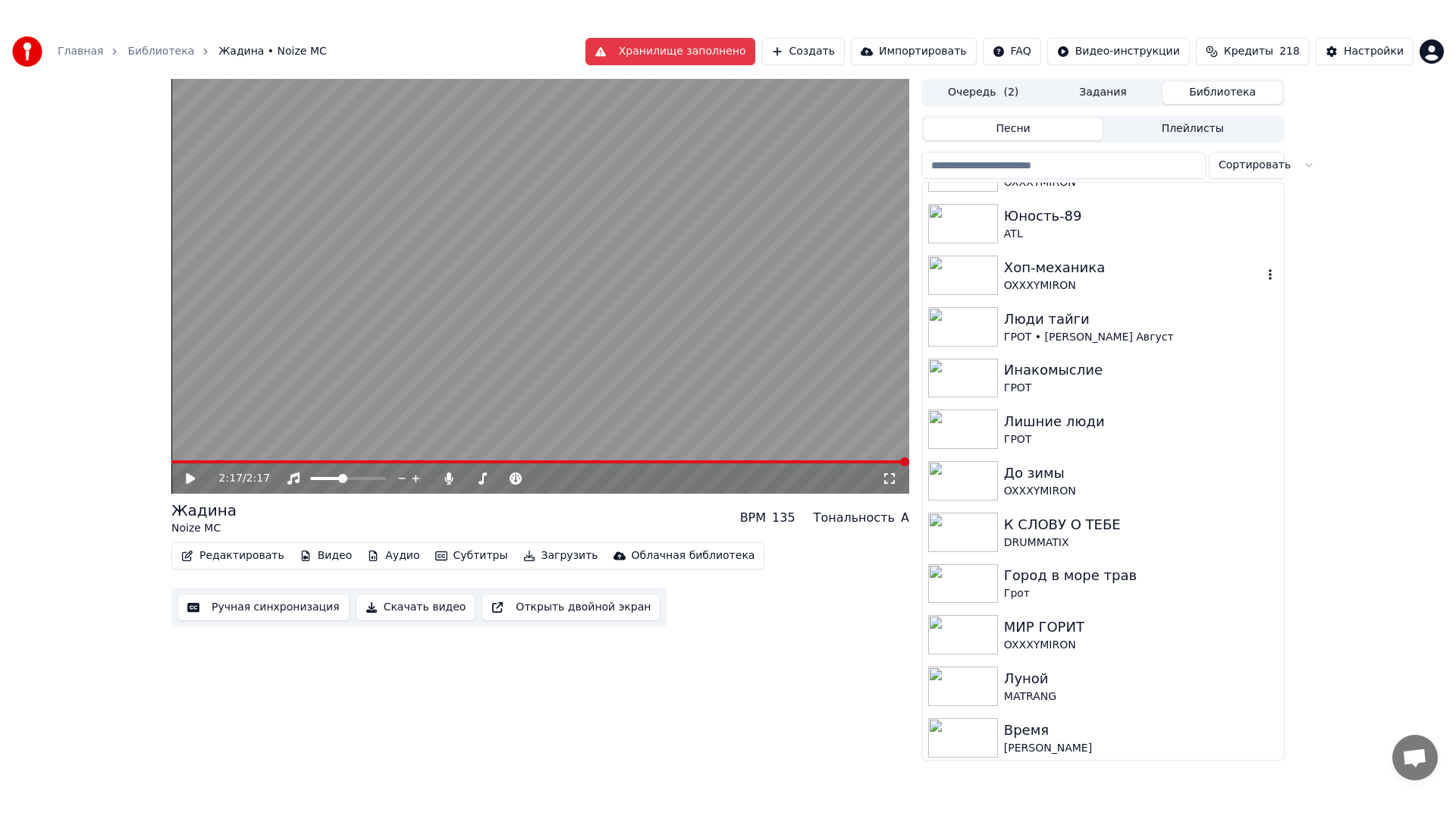
scroll to position [298, 0]
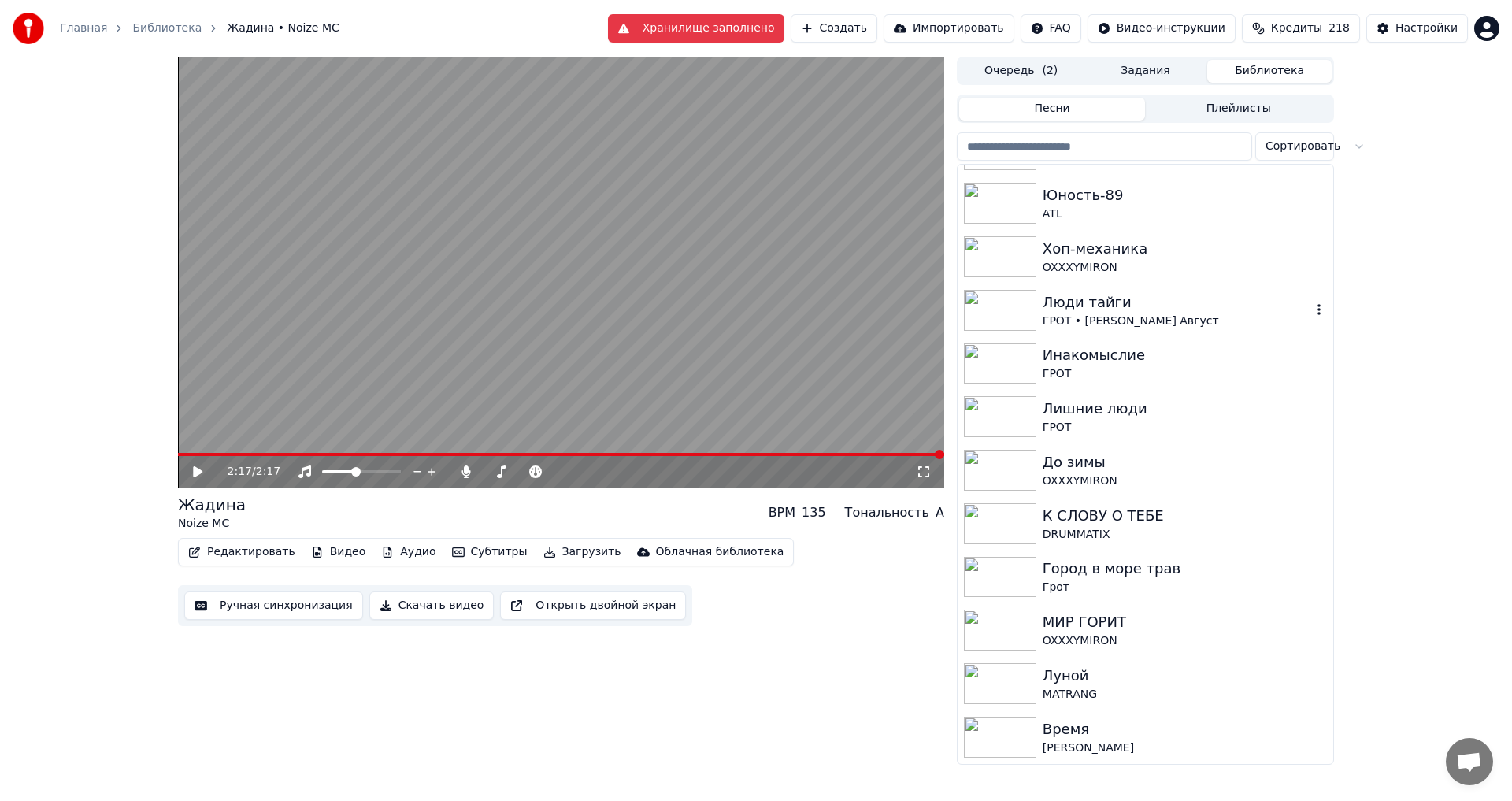
click at [1155, 320] on div "ГРОТ • [PERSON_NAME] Август" at bounding box center [1177, 321] width 268 height 15
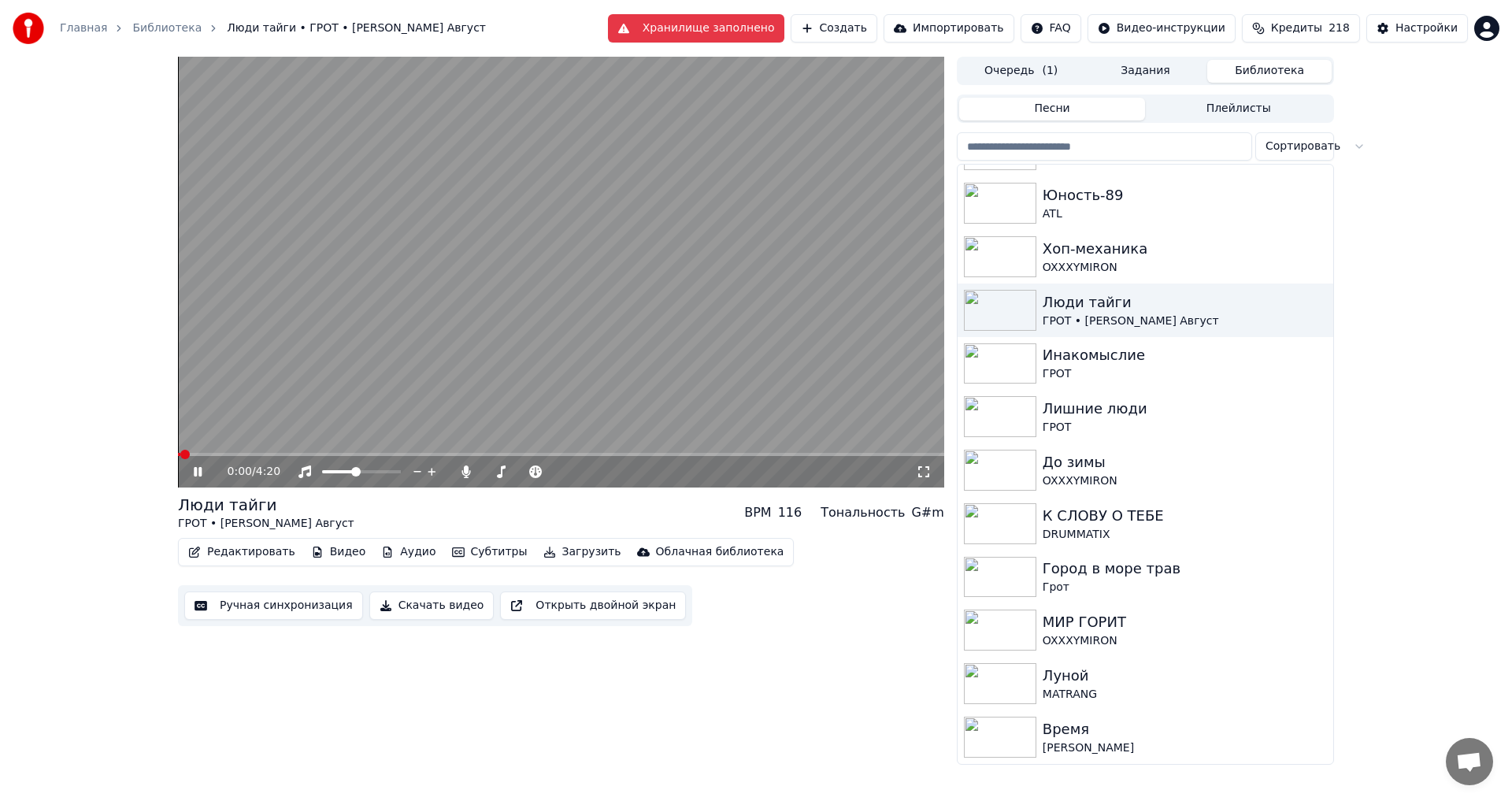
click at [563, 299] on video at bounding box center [561, 272] width 767 height 431
click at [526, 472] on span at bounding box center [525, 471] width 9 height 9
click at [395, 450] on span at bounding box center [398, 454] width 9 height 9
click at [429, 454] on span at bounding box center [429, 454] width 9 height 9
click at [538, 237] on video at bounding box center [561, 272] width 767 height 431
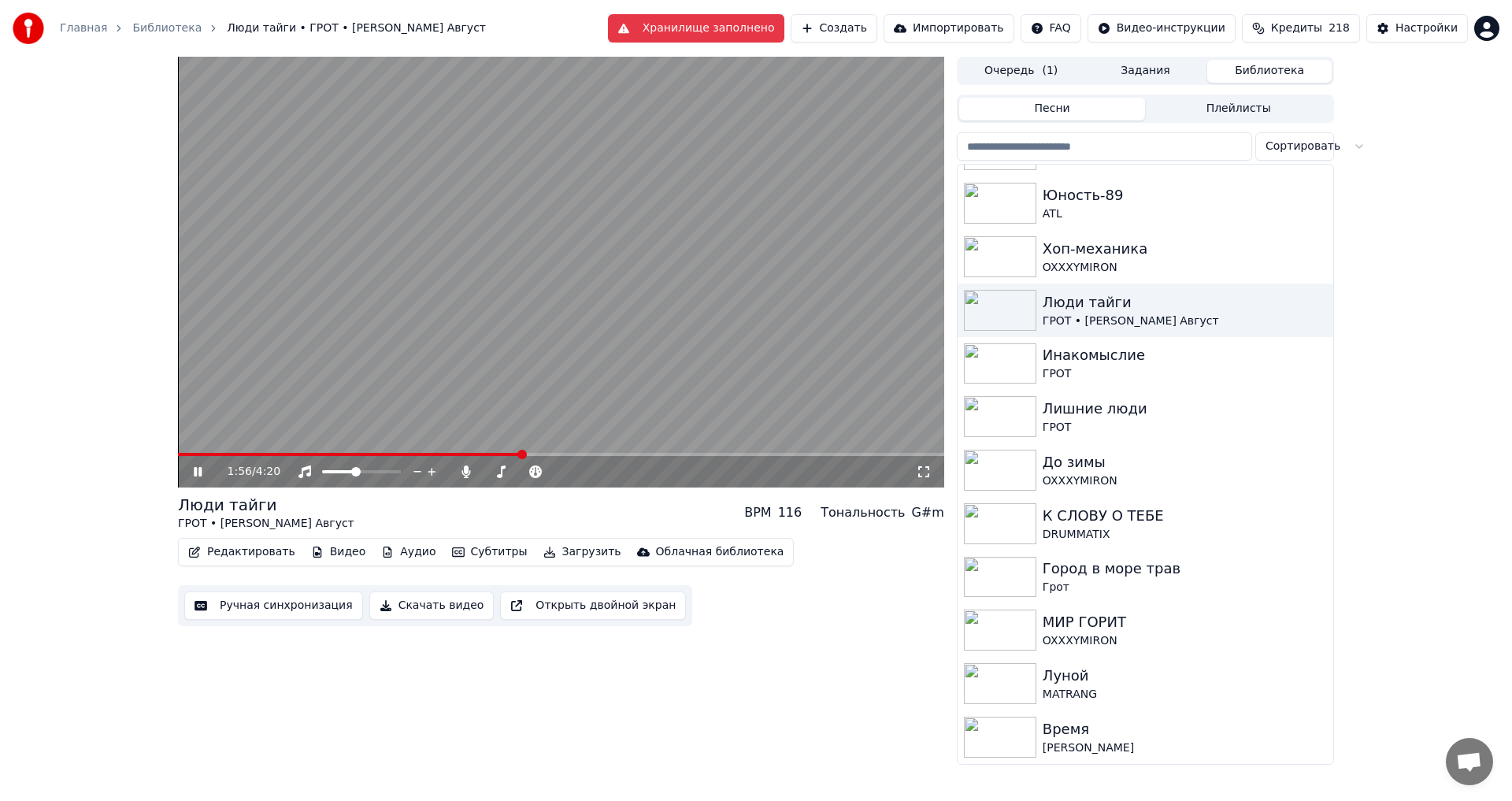
click at [453, 453] on span at bounding box center [349, 454] width 343 height 3
click at [432, 451] on video at bounding box center [561, 272] width 767 height 431
click at [413, 456] on span at bounding box center [296, 454] width 236 height 3
click at [466, 339] on video at bounding box center [561, 272] width 767 height 431
click at [546, 300] on video at bounding box center [561, 272] width 767 height 431
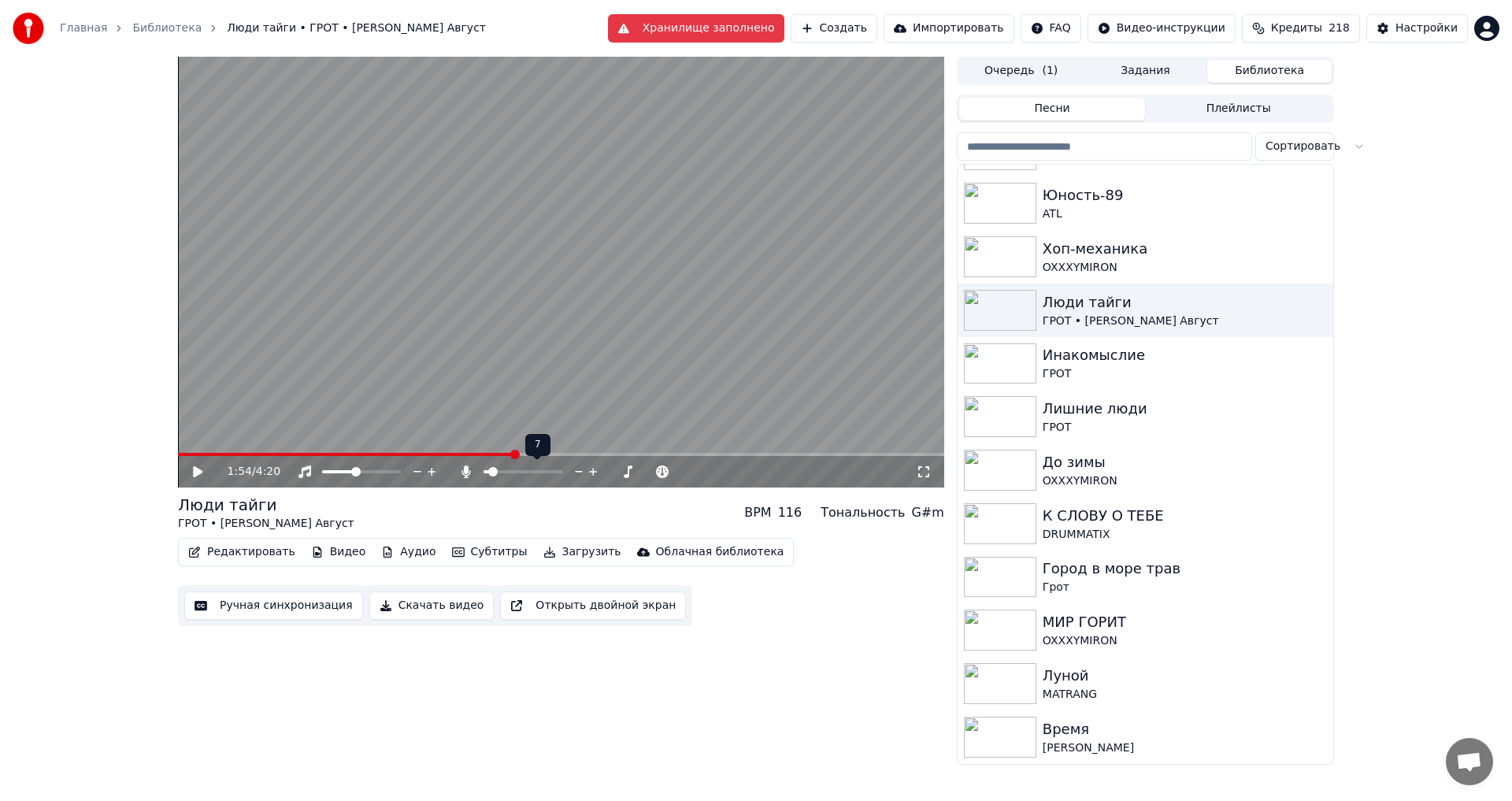
click at [489, 475] on span at bounding box center [492, 471] width 9 height 9
click at [178, 454] on span at bounding box center [178, 454] width 0 height 3
click at [417, 453] on span at bounding box center [561, 454] width 767 height 3
click at [517, 271] on video at bounding box center [561, 272] width 767 height 431
click at [494, 471] on span at bounding box center [497, 471] width 9 height 9
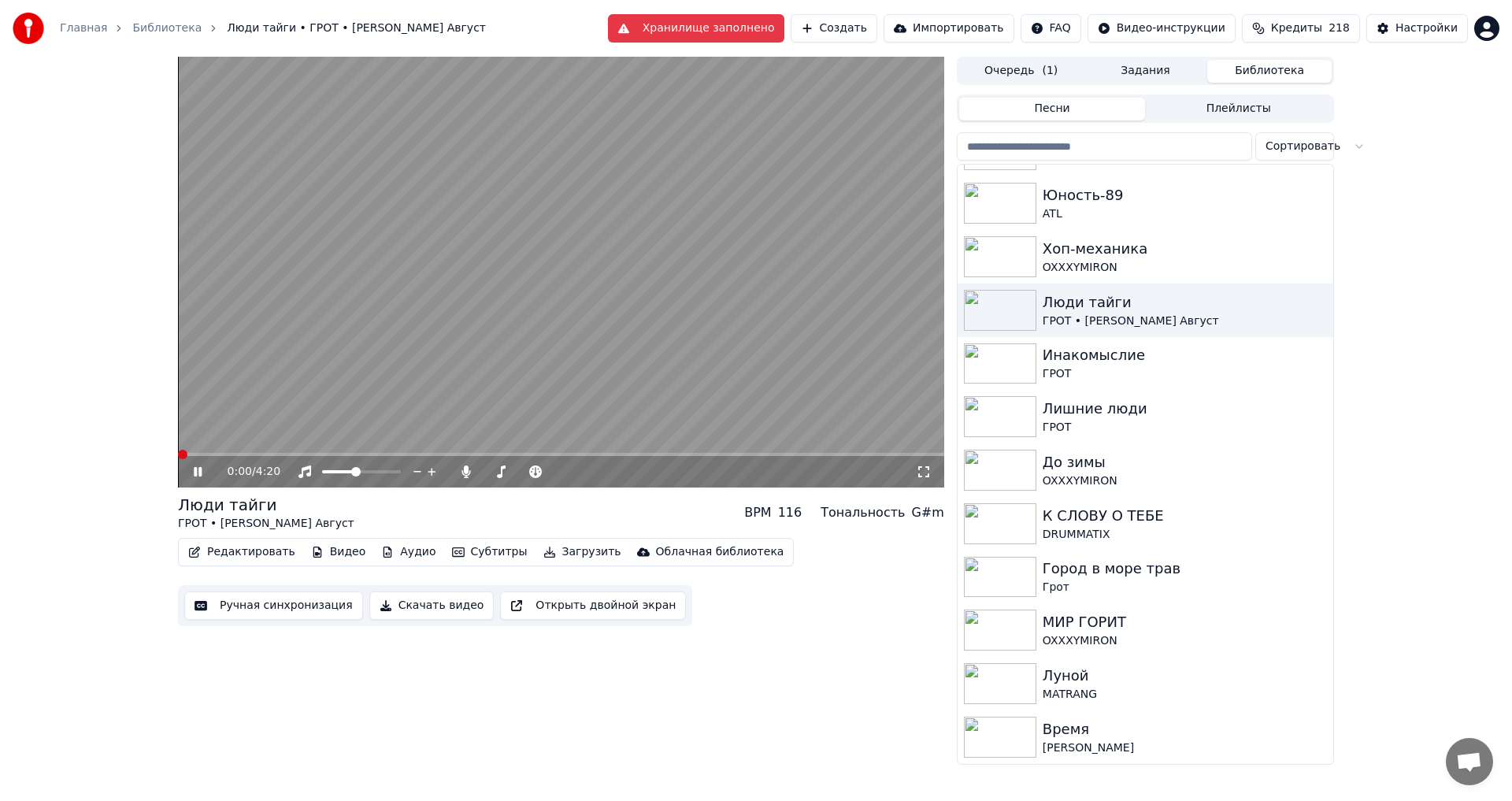
click at [178, 454] on span at bounding box center [178, 454] width 0 height 3
click at [916, 471] on icon at bounding box center [923, 471] width 15 height 13
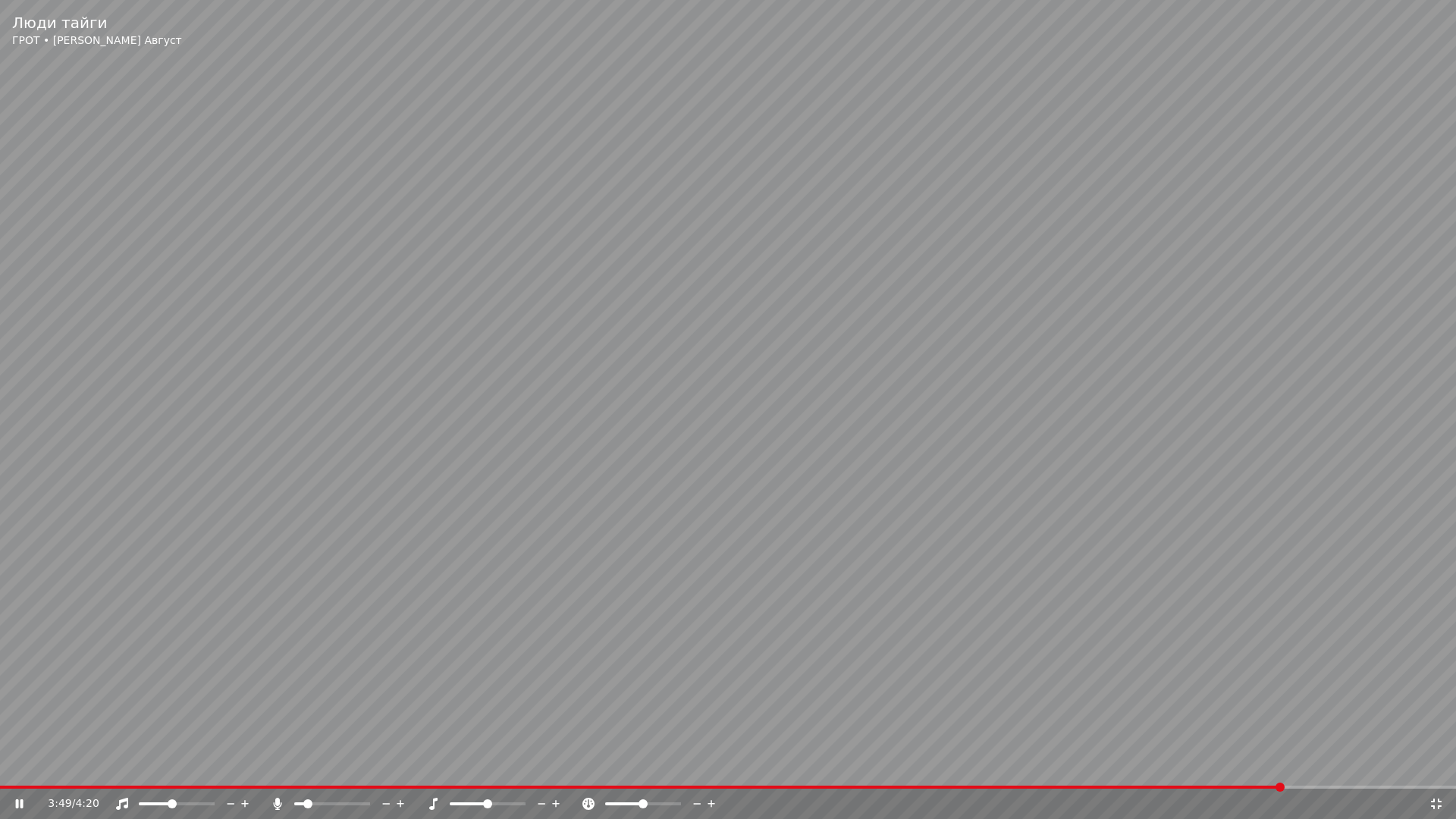
click at [699, 397] on video at bounding box center [728, 410] width 1456 height 819
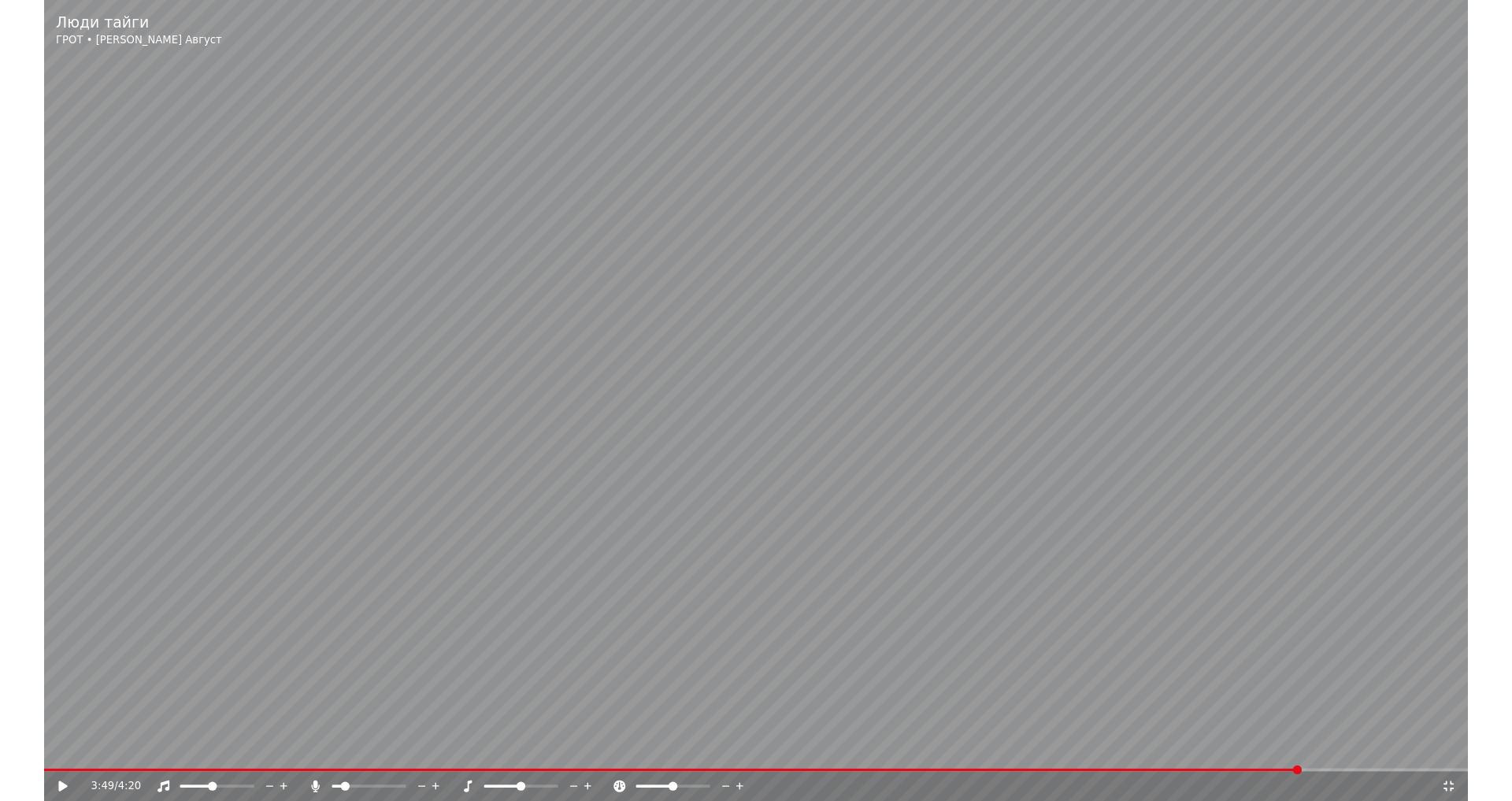
scroll to position [309, 0]
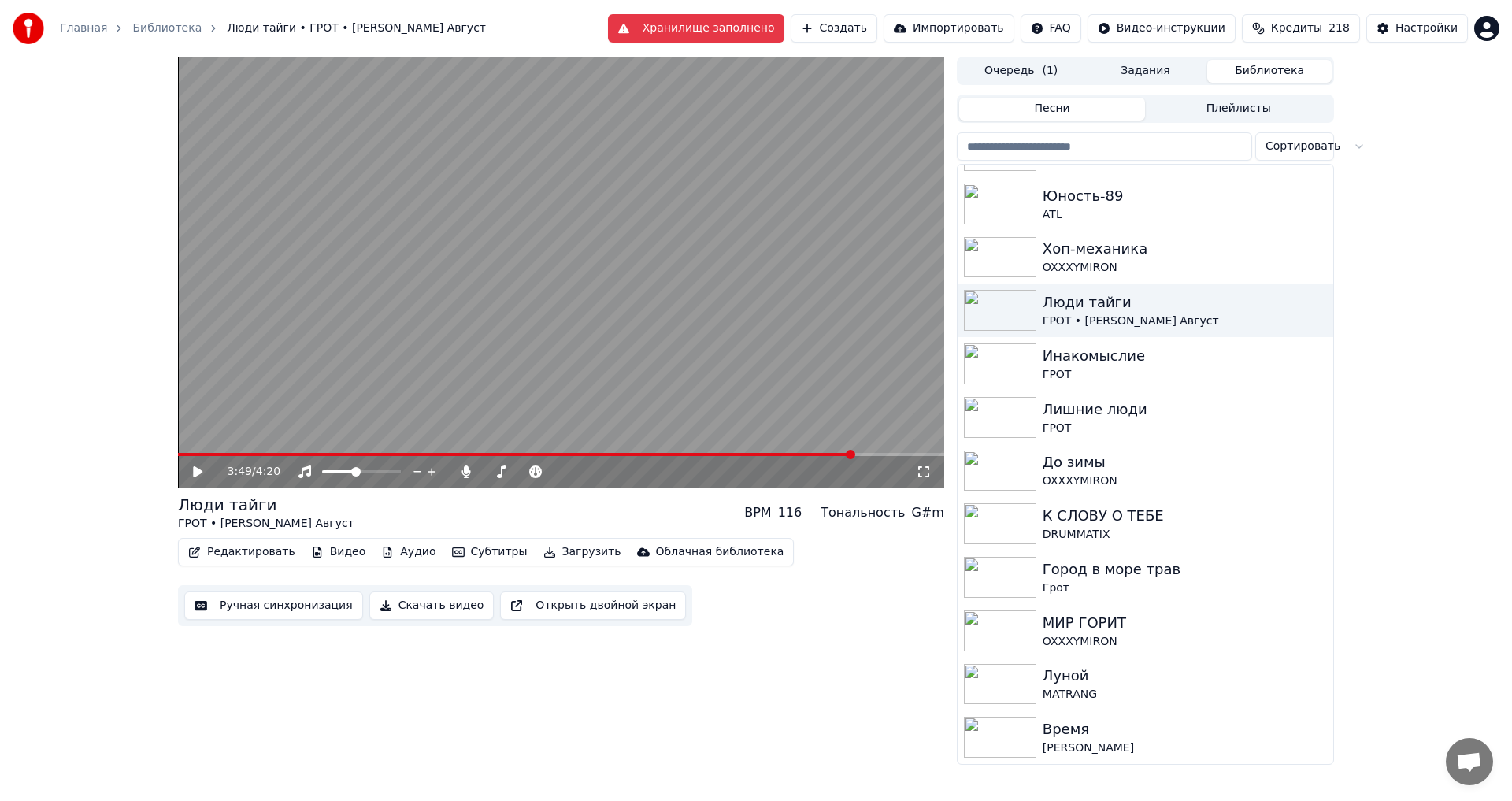
click at [878, 31] on button "Создать" at bounding box center [834, 28] width 87 height 28
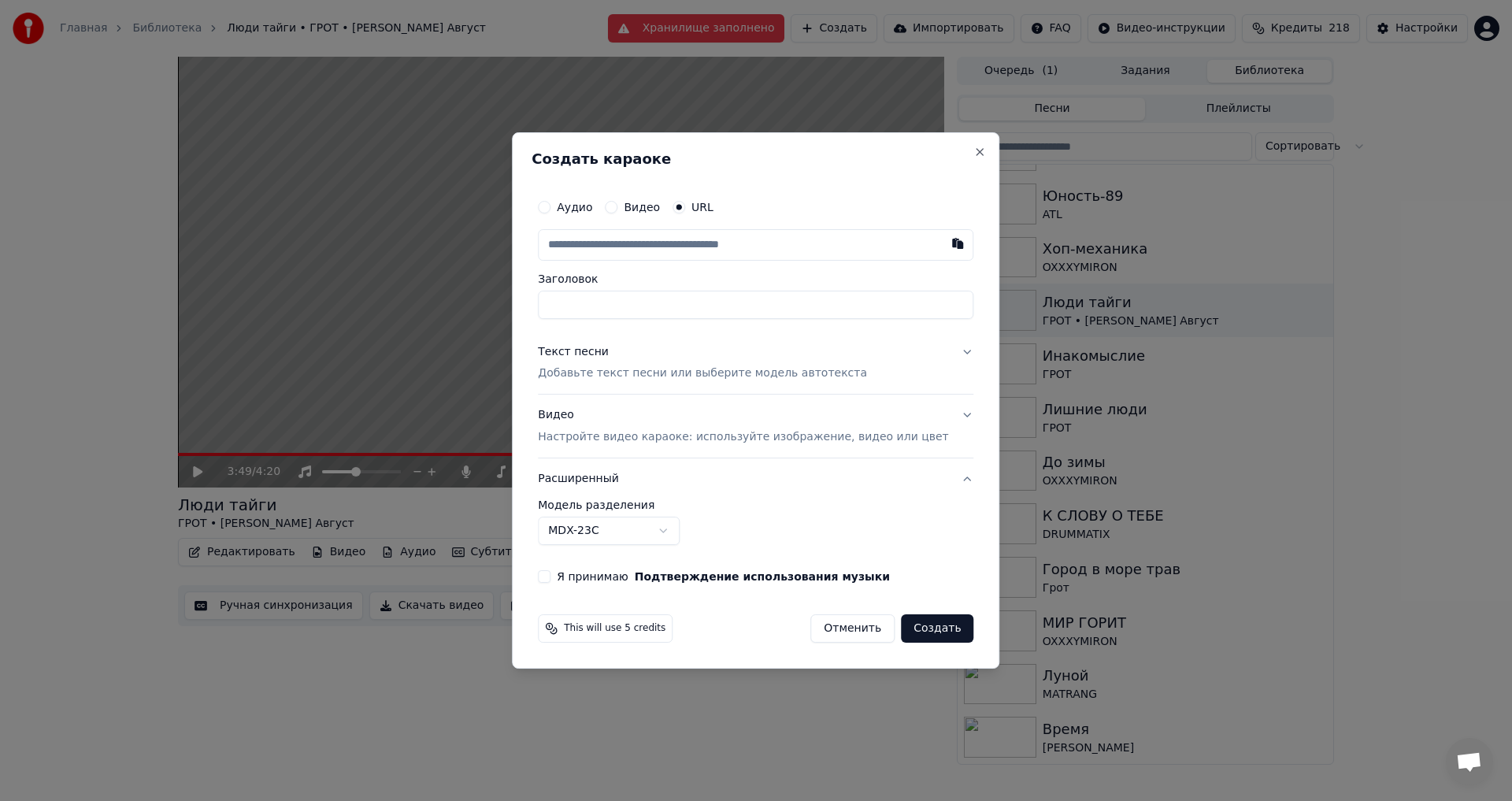
type input "**********"
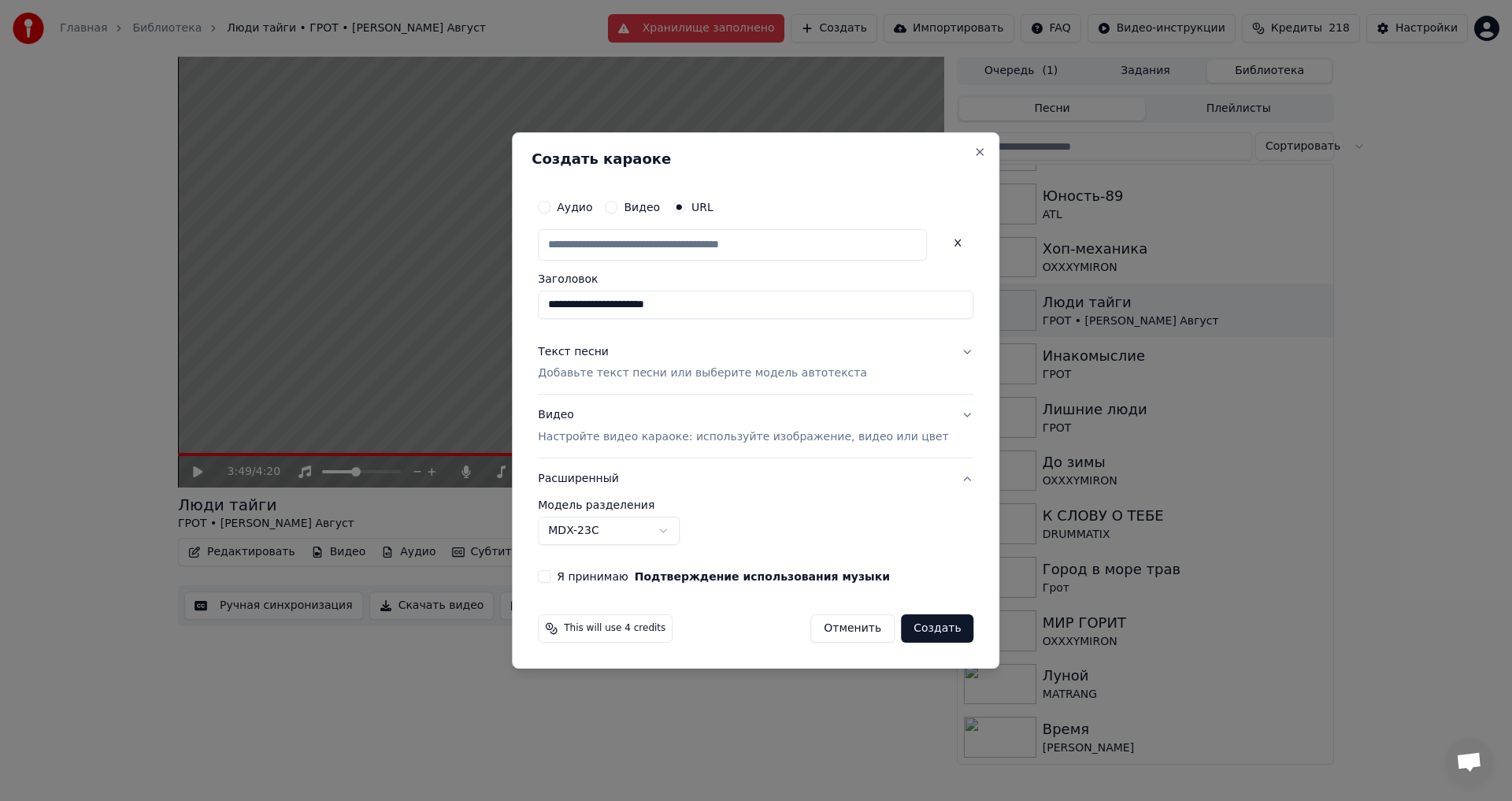
click at [753, 365] on div "Текст песни Добавьте текст песни или выберите модель автотекста" at bounding box center [702, 363] width 330 height 38
type input "**********"
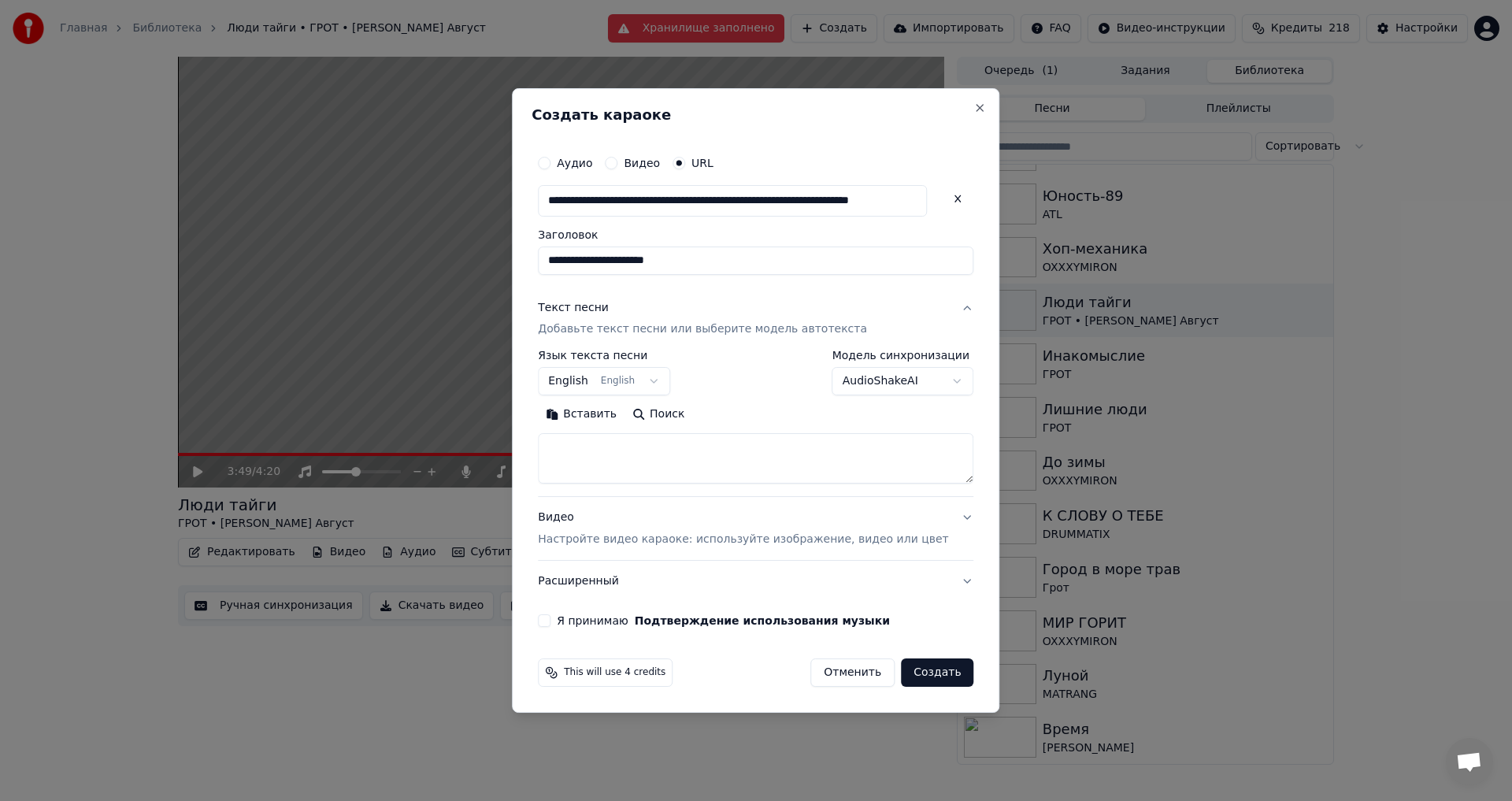
click at [633, 391] on button "English English" at bounding box center [604, 381] width 133 height 28
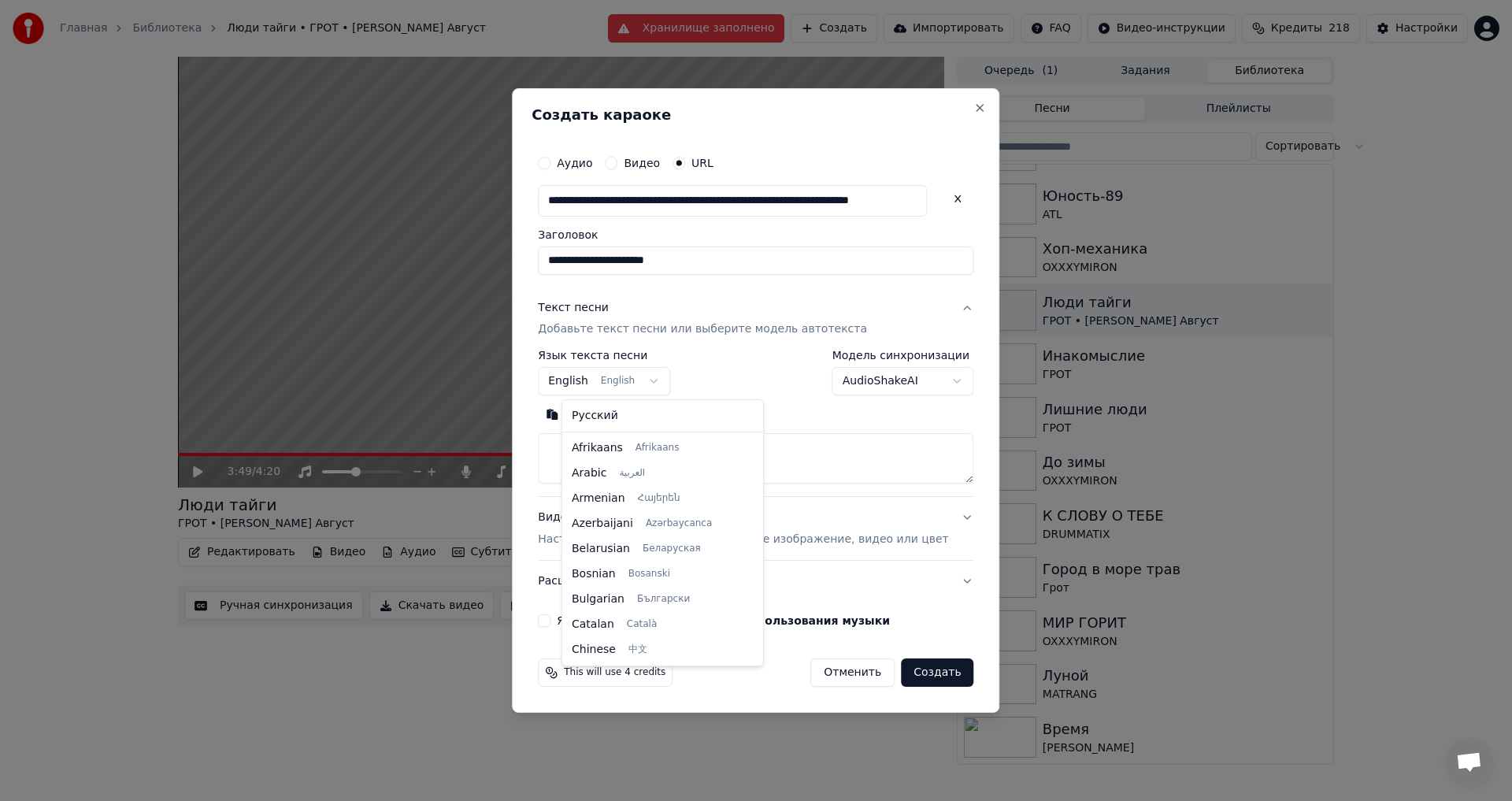
scroll to position [126, 0]
select select "**"
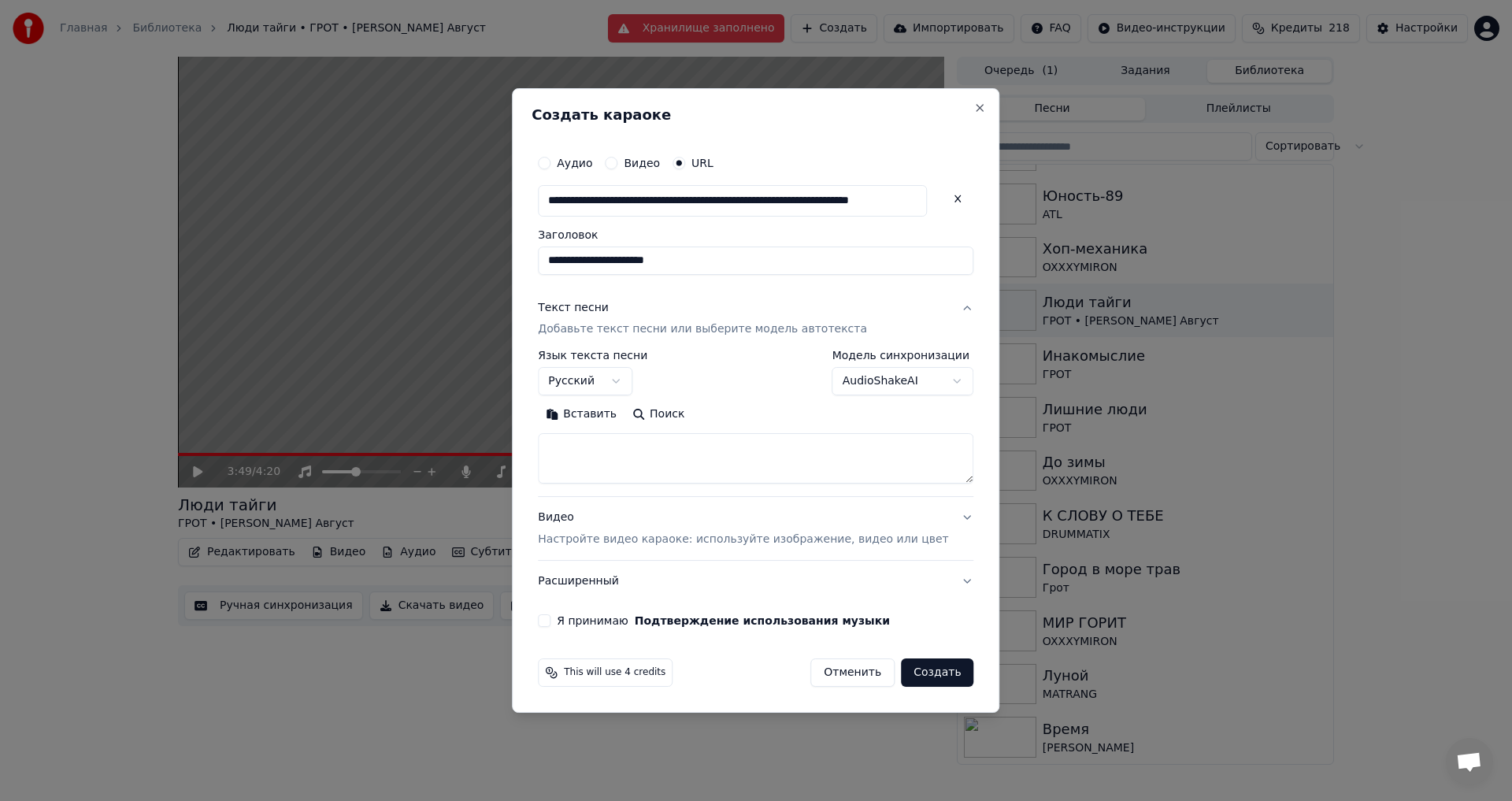
click at [689, 424] on button "Поиск" at bounding box center [658, 415] width 68 height 25
type textarea "**********"
click at [551, 620] on button "Я принимаю Подтверждение использования музыки" at bounding box center [544, 620] width 13 height 13
click at [903, 671] on button "Создать" at bounding box center [937, 672] width 72 height 28
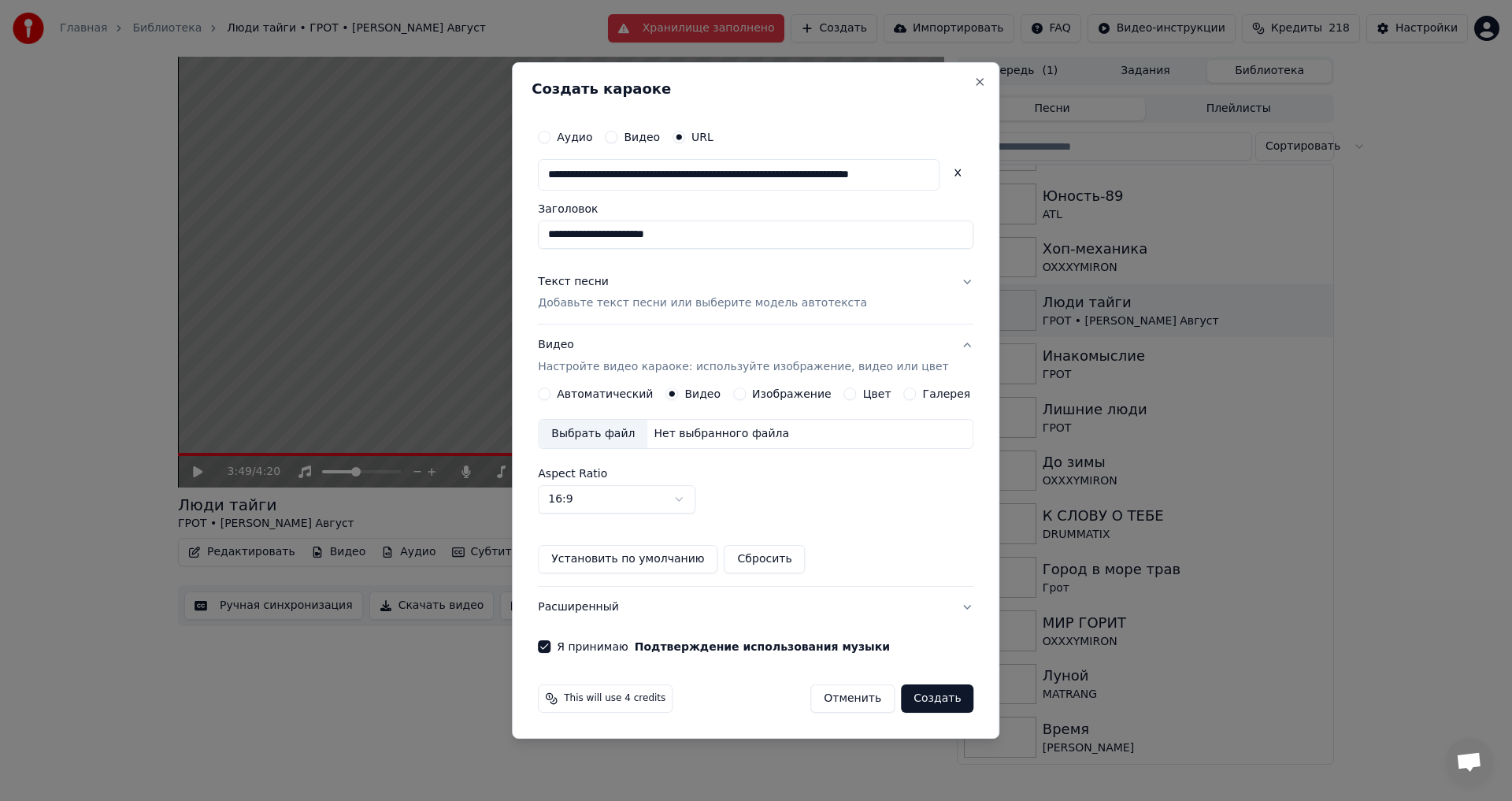
click at [632, 391] on label "Автоматический" at bounding box center [605, 393] width 96 height 11
click at [551, 391] on button "Автоматический" at bounding box center [544, 393] width 13 height 13
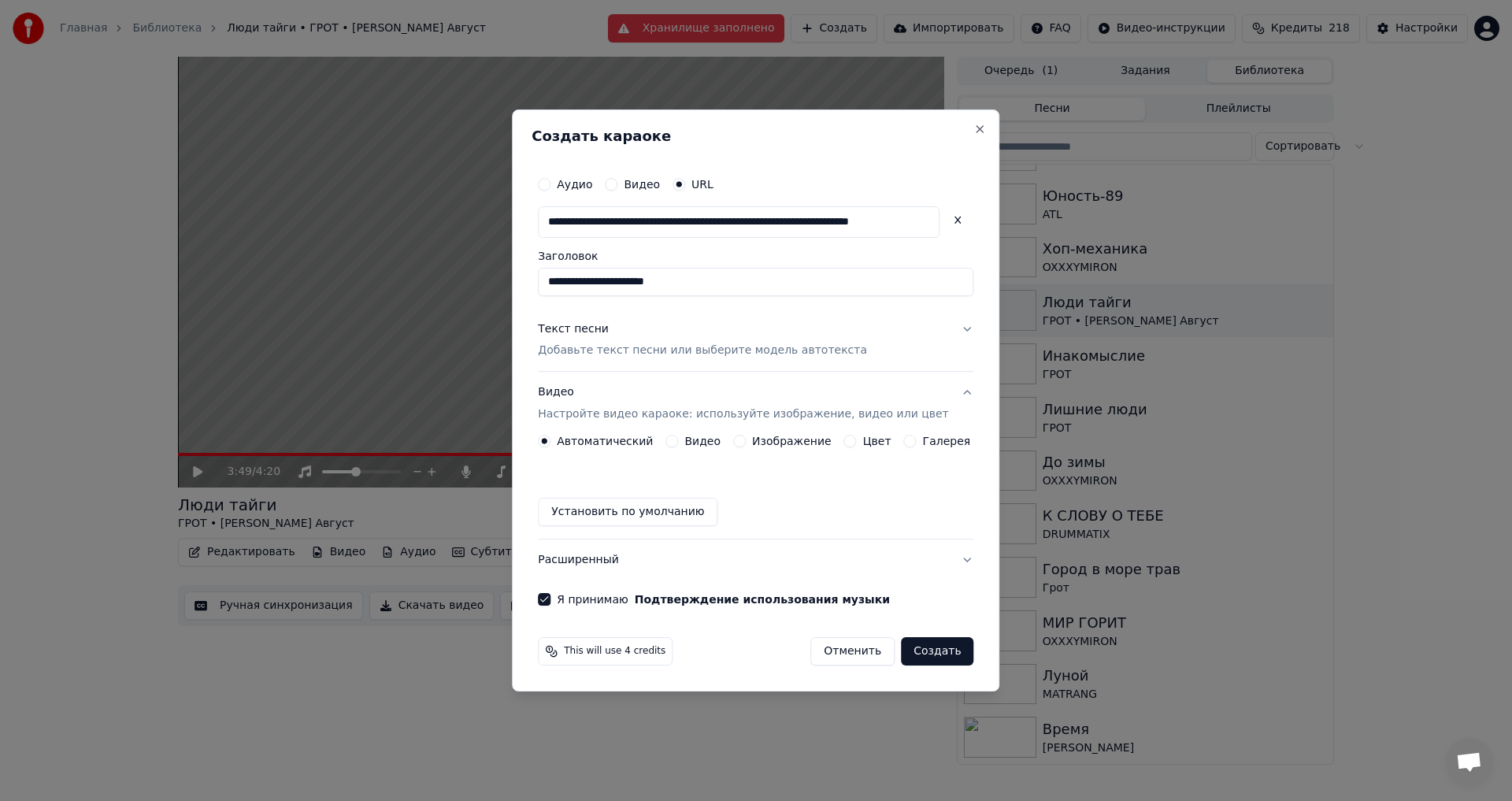
click at [546, 514] on div "**********" at bounding box center [756, 400] width 488 height 582
click at [572, 512] on button "Установить по умолчанию" at bounding box center [627, 511] width 180 height 28
click at [916, 649] on button "Создать" at bounding box center [937, 650] width 72 height 28
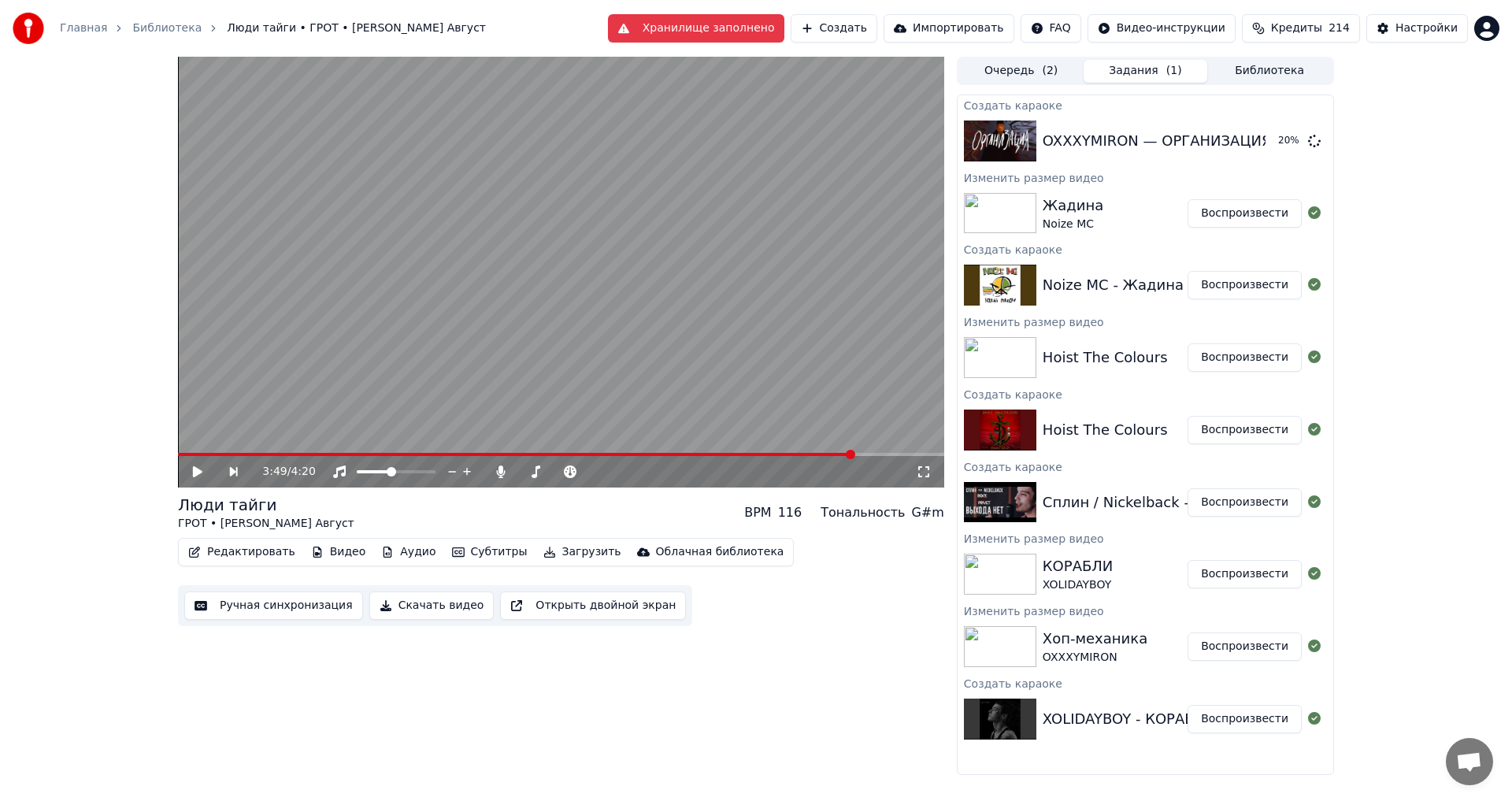
click at [1261, 71] on button "Библиотека" at bounding box center [1269, 71] width 125 height 23
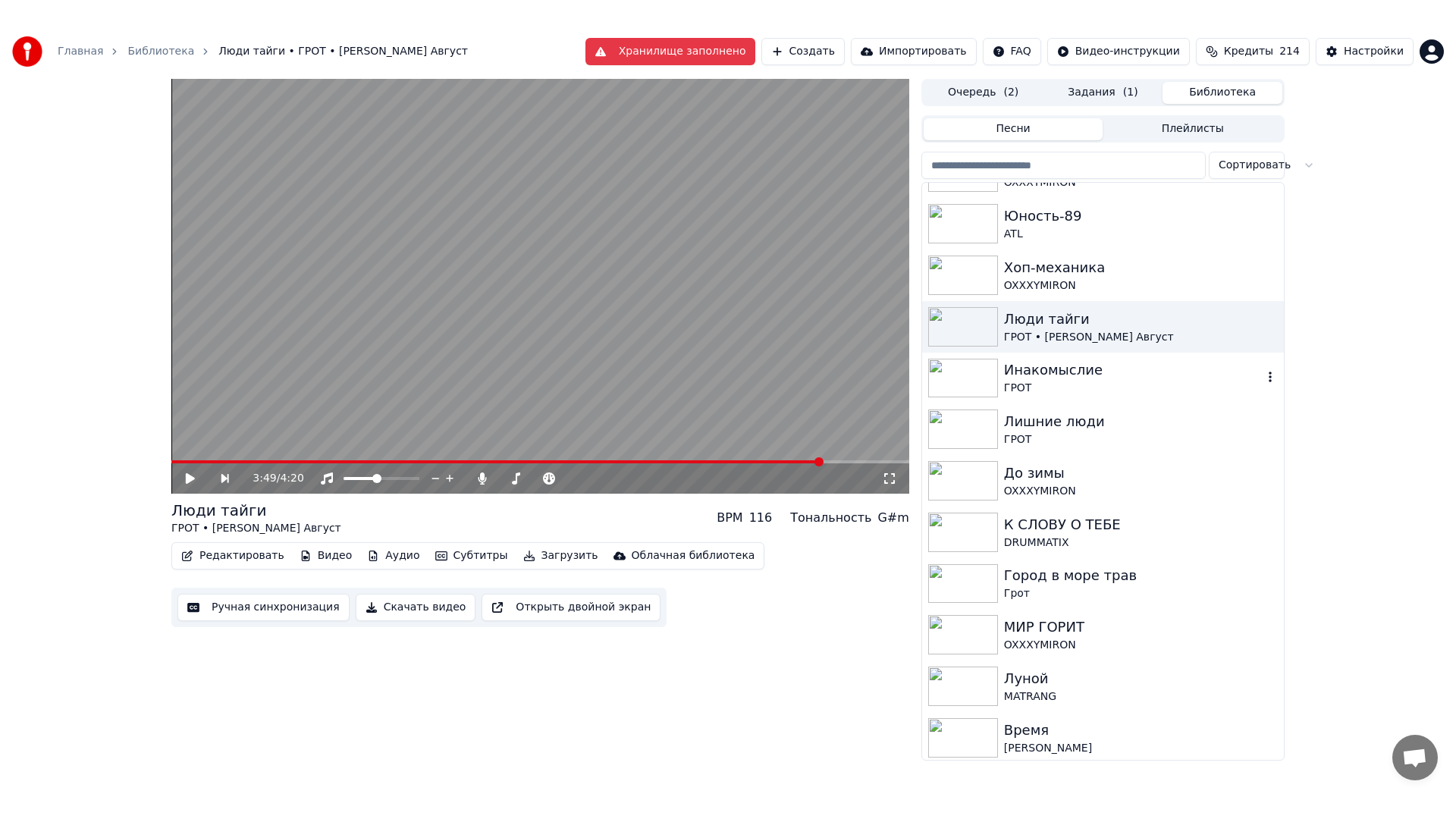
scroll to position [298, 0]
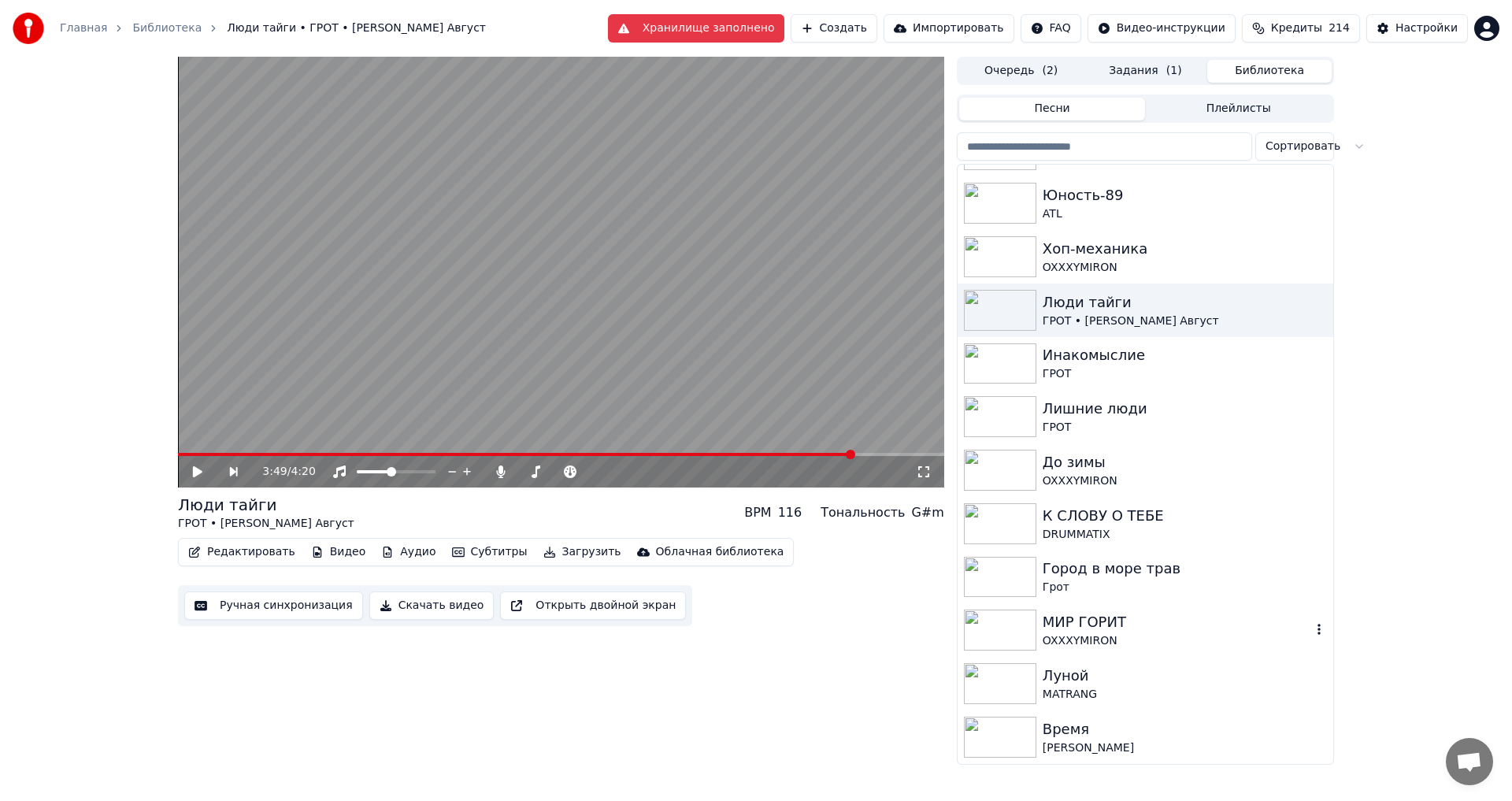
click at [1080, 637] on div "OXXXYMIRON" at bounding box center [1177, 641] width 268 height 15
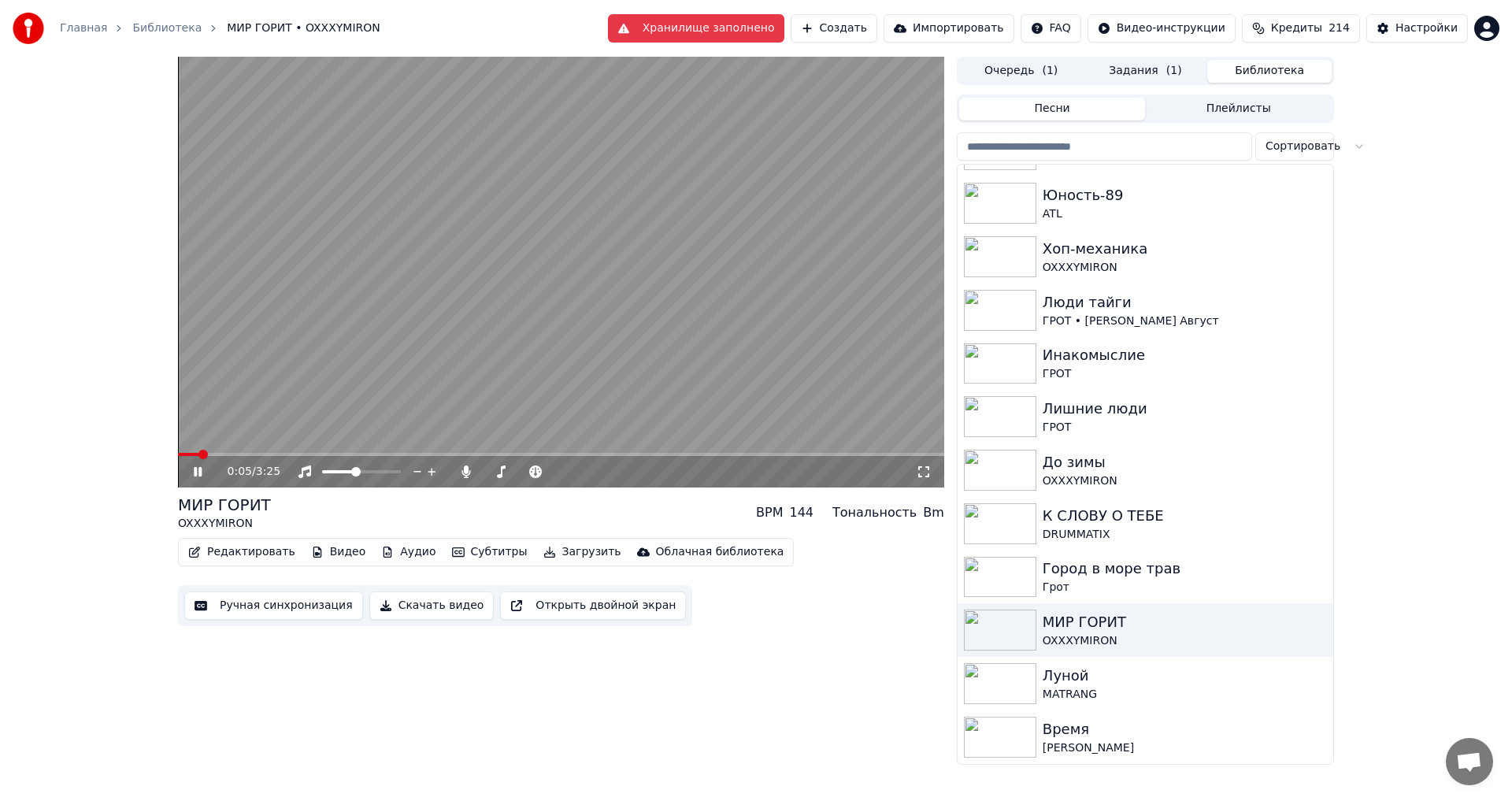
click at [926, 473] on icon at bounding box center [923, 471] width 15 height 13
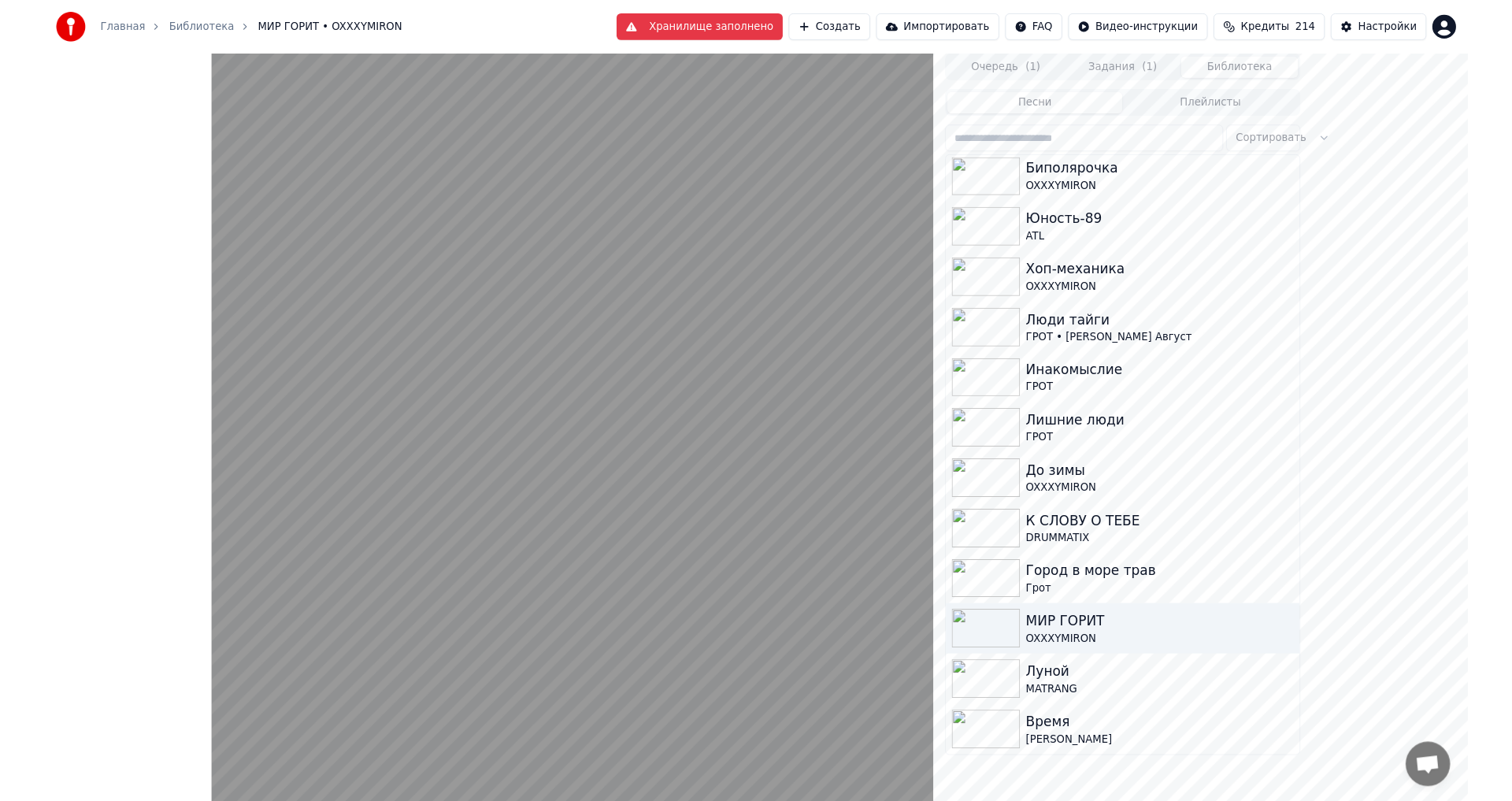
scroll to position [309, 0]
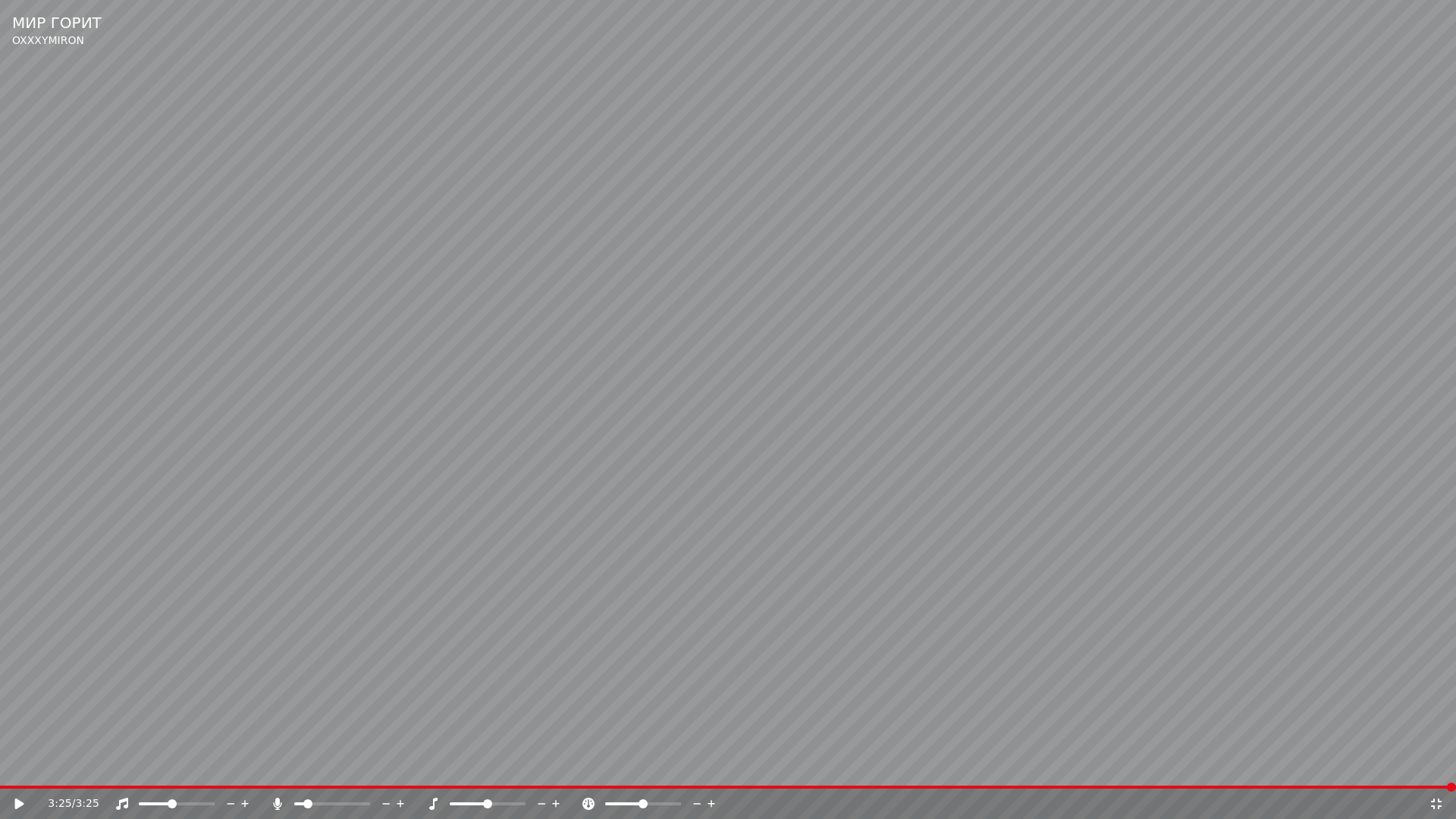
click at [1455, 552] on video at bounding box center [728, 410] width 1456 height 819
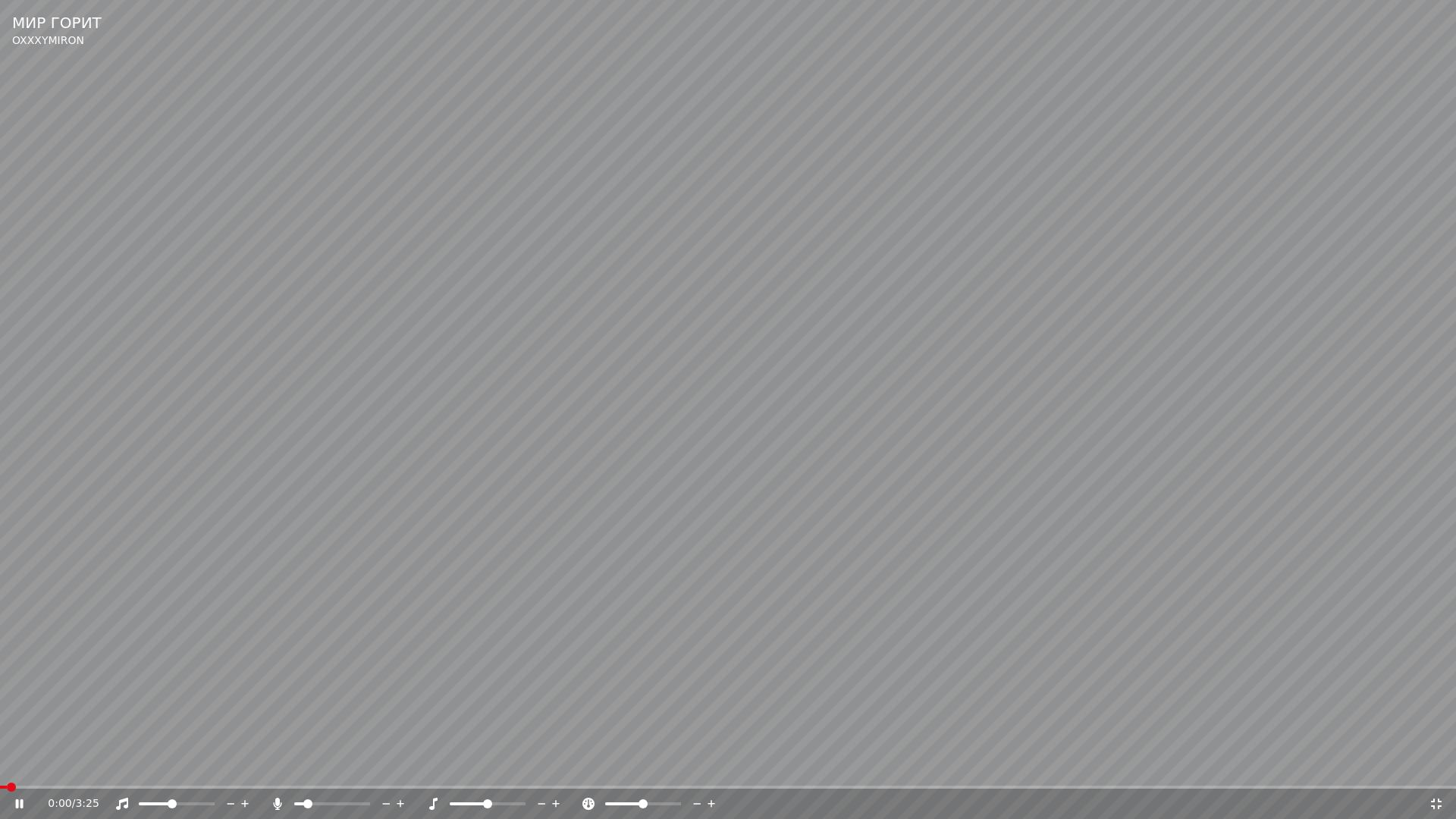
click at [1171, 598] on video at bounding box center [728, 410] width 1456 height 819
click at [1434, 771] on icon at bounding box center [1436, 804] width 11 height 11
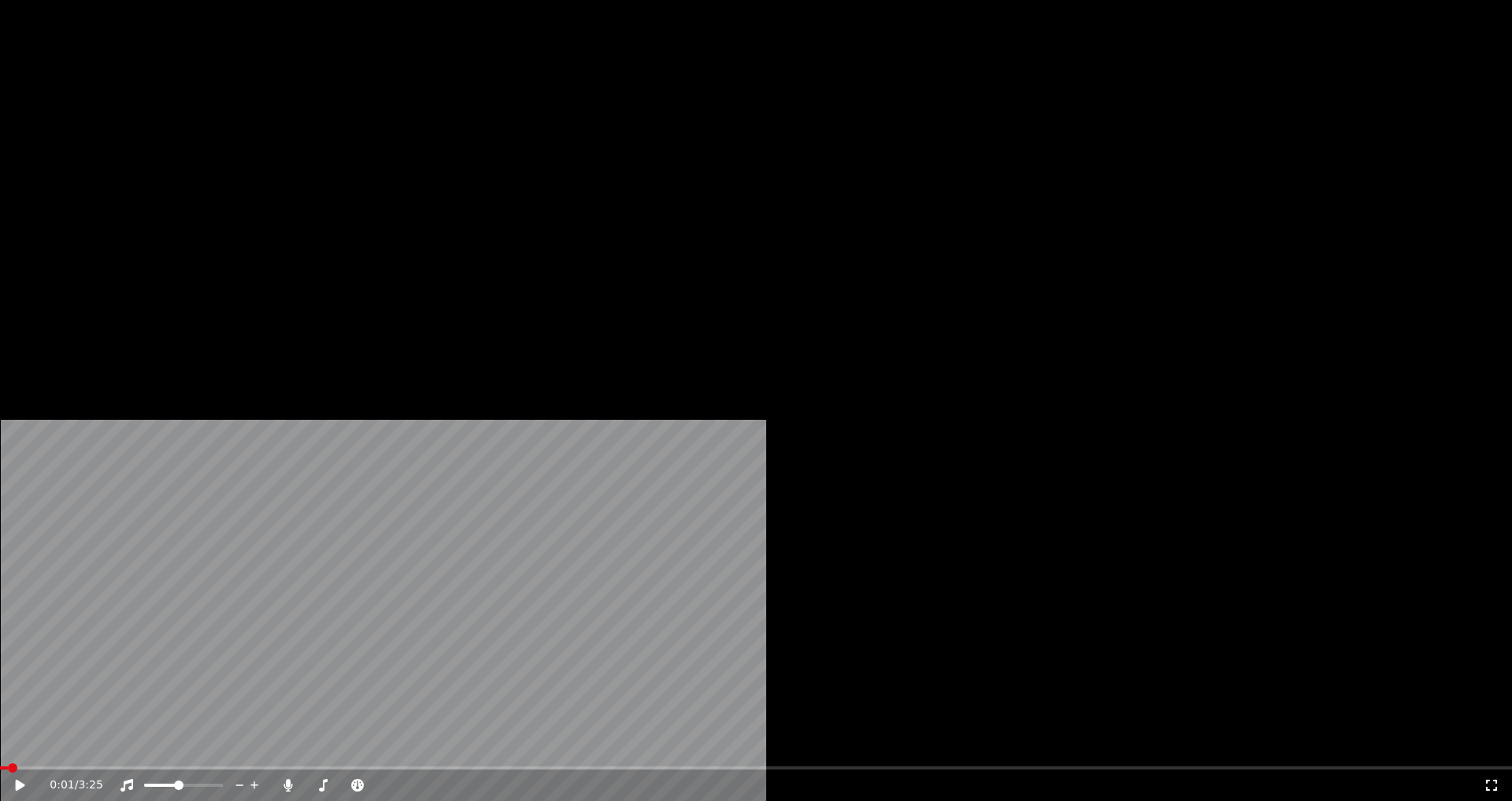
scroll to position [0, 0]
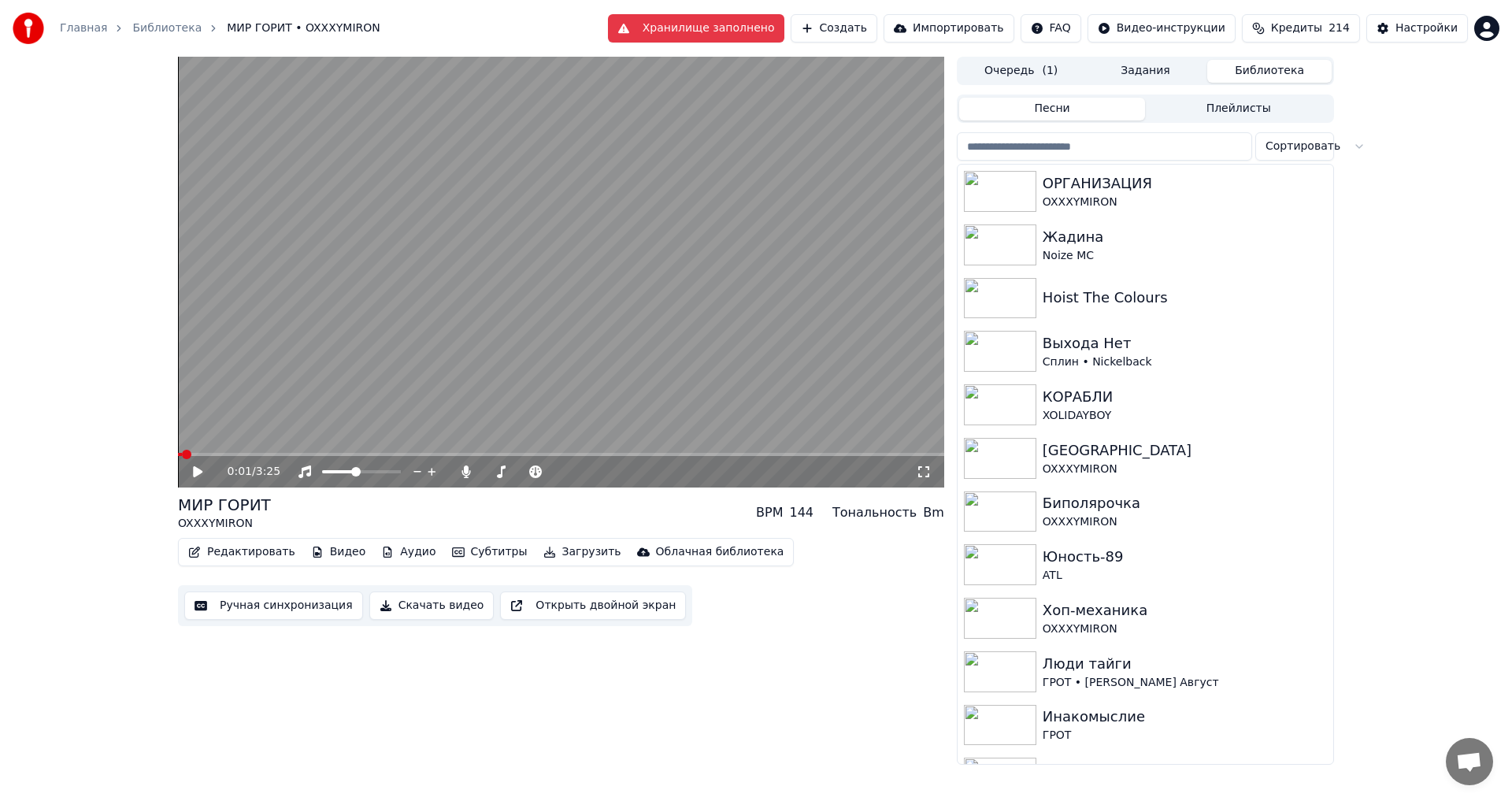
click at [1135, 69] on button "Задания" at bounding box center [1145, 71] width 125 height 23
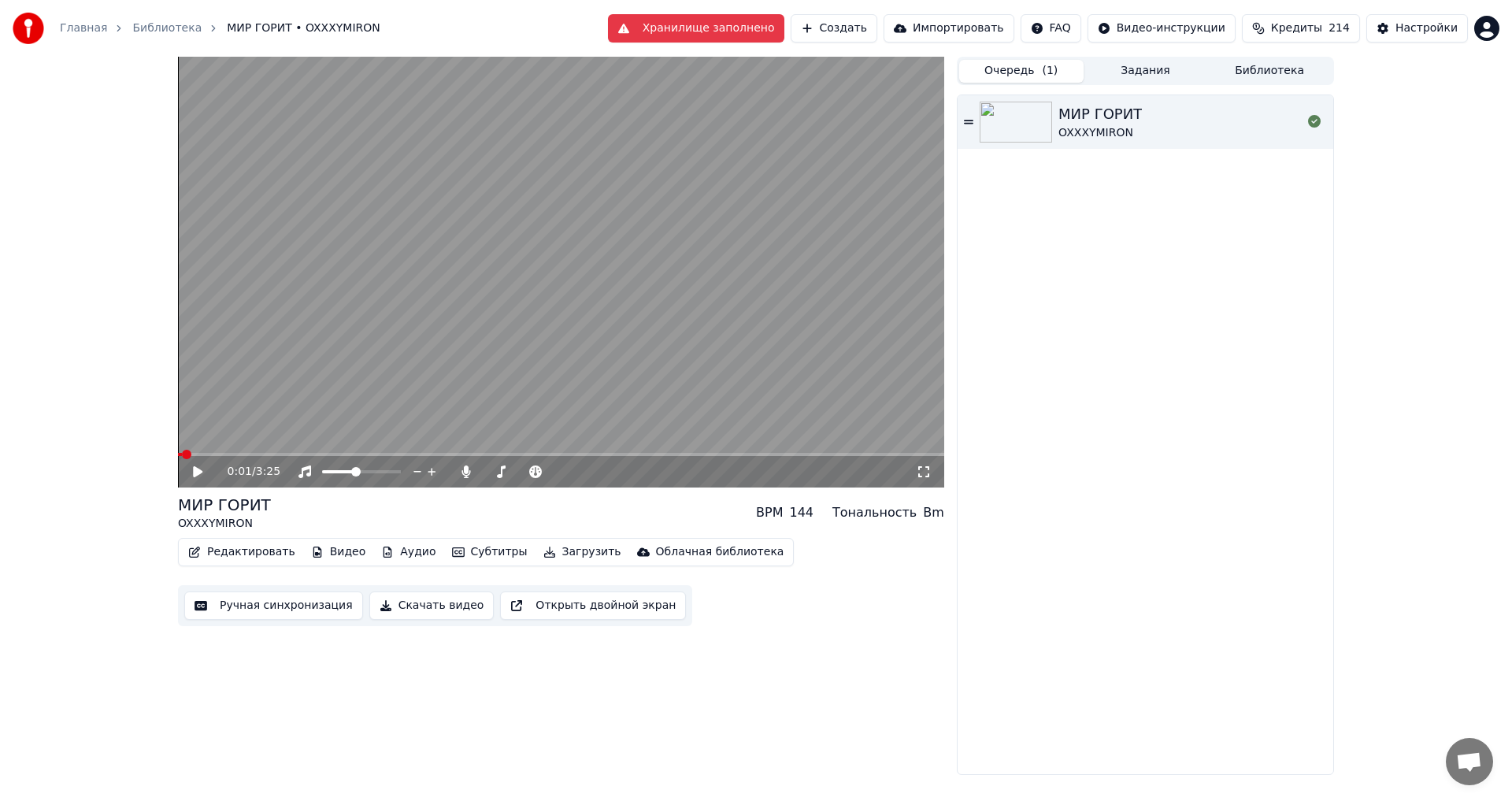
click at [1051, 73] on span "( 1 )" at bounding box center [1050, 71] width 15 height 15
click at [1252, 67] on button "Библиотека" at bounding box center [1269, 71] width 125 height 23
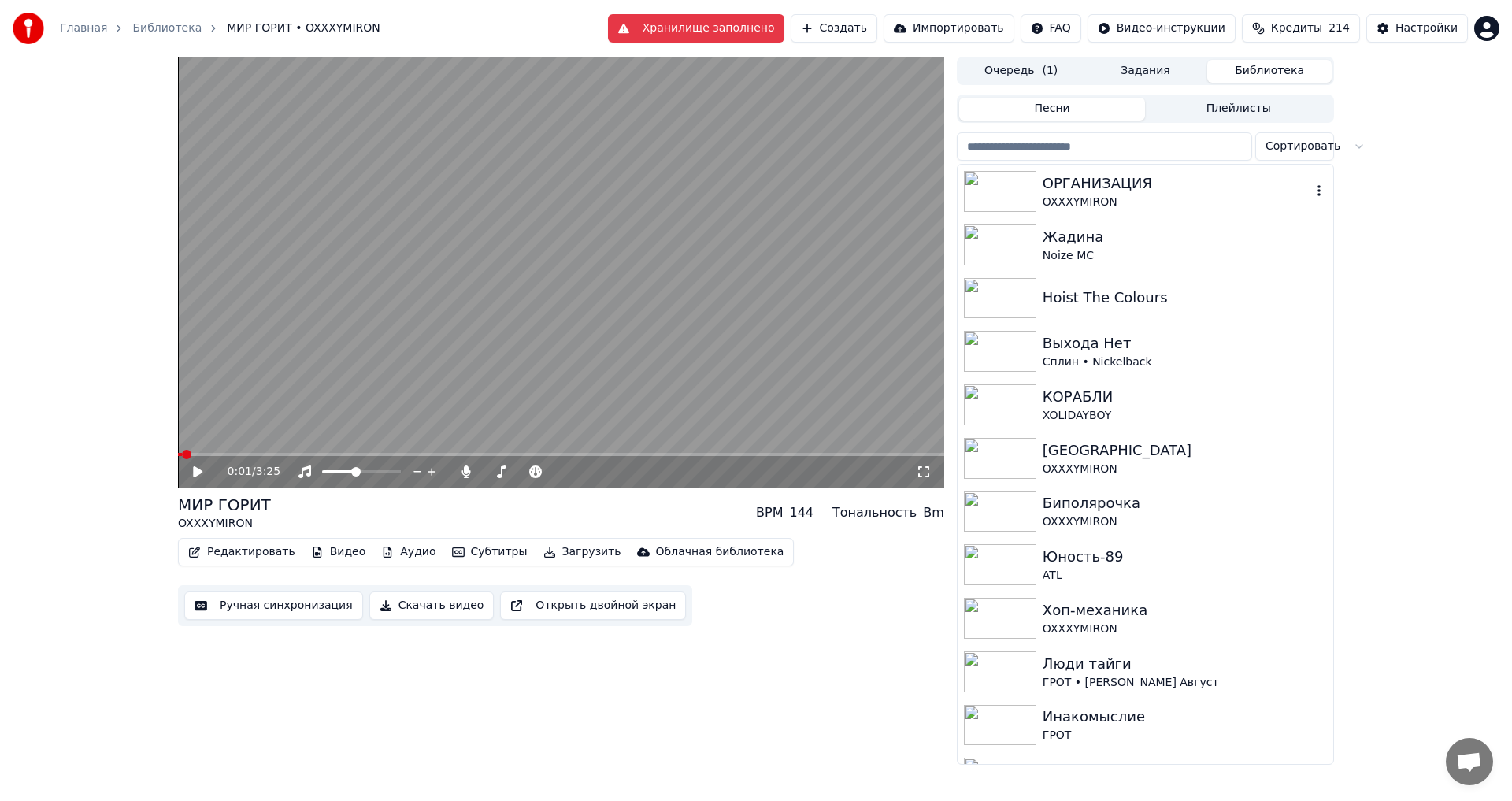
click at [1125, 180] on div "ОРГАНИЗАЦИЯ" at bounding box center [1177, 183] width 268 height 22
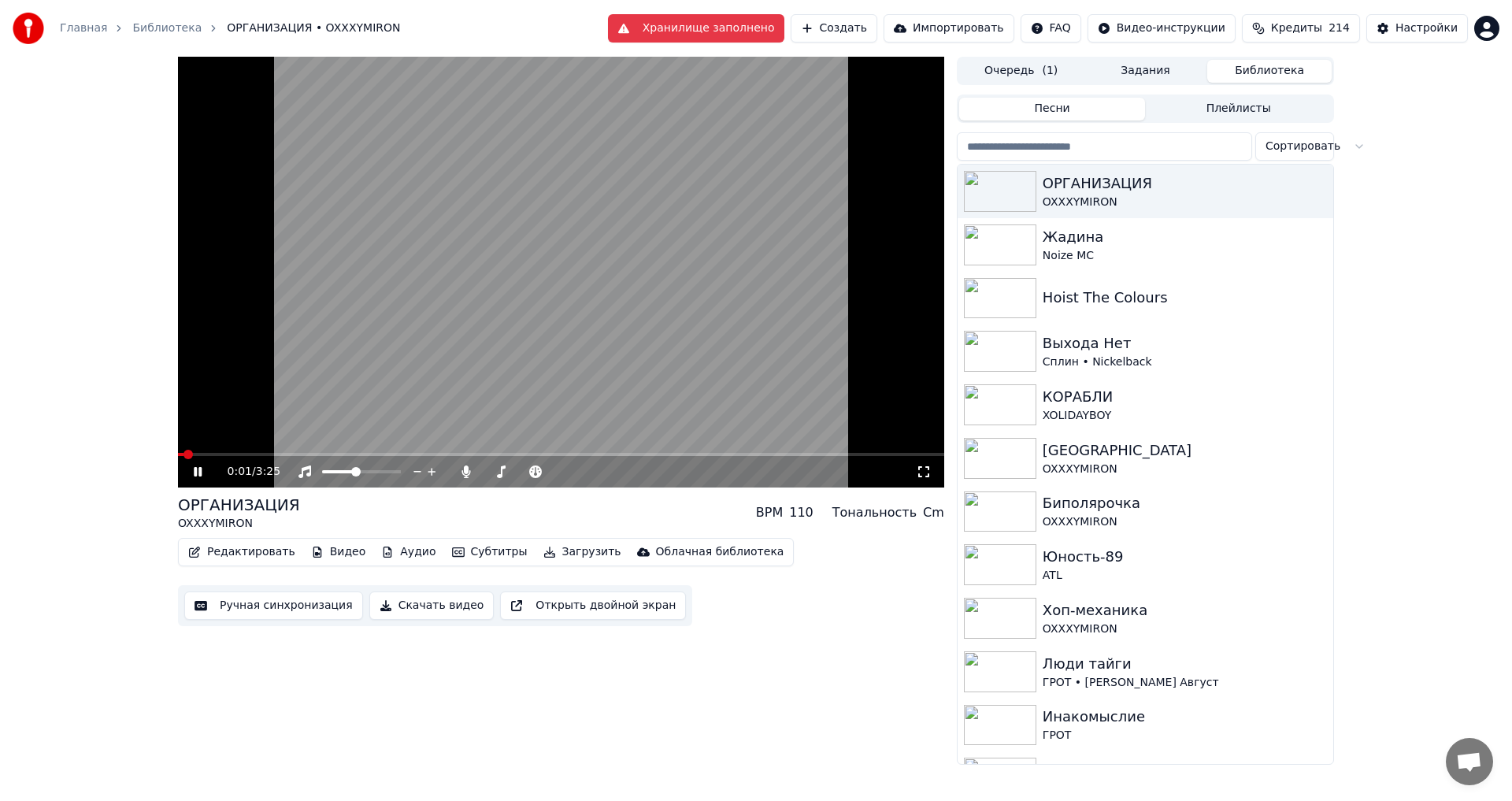
click at [929, 468] on icon at bounding box center [923, 471] width 11 height 11
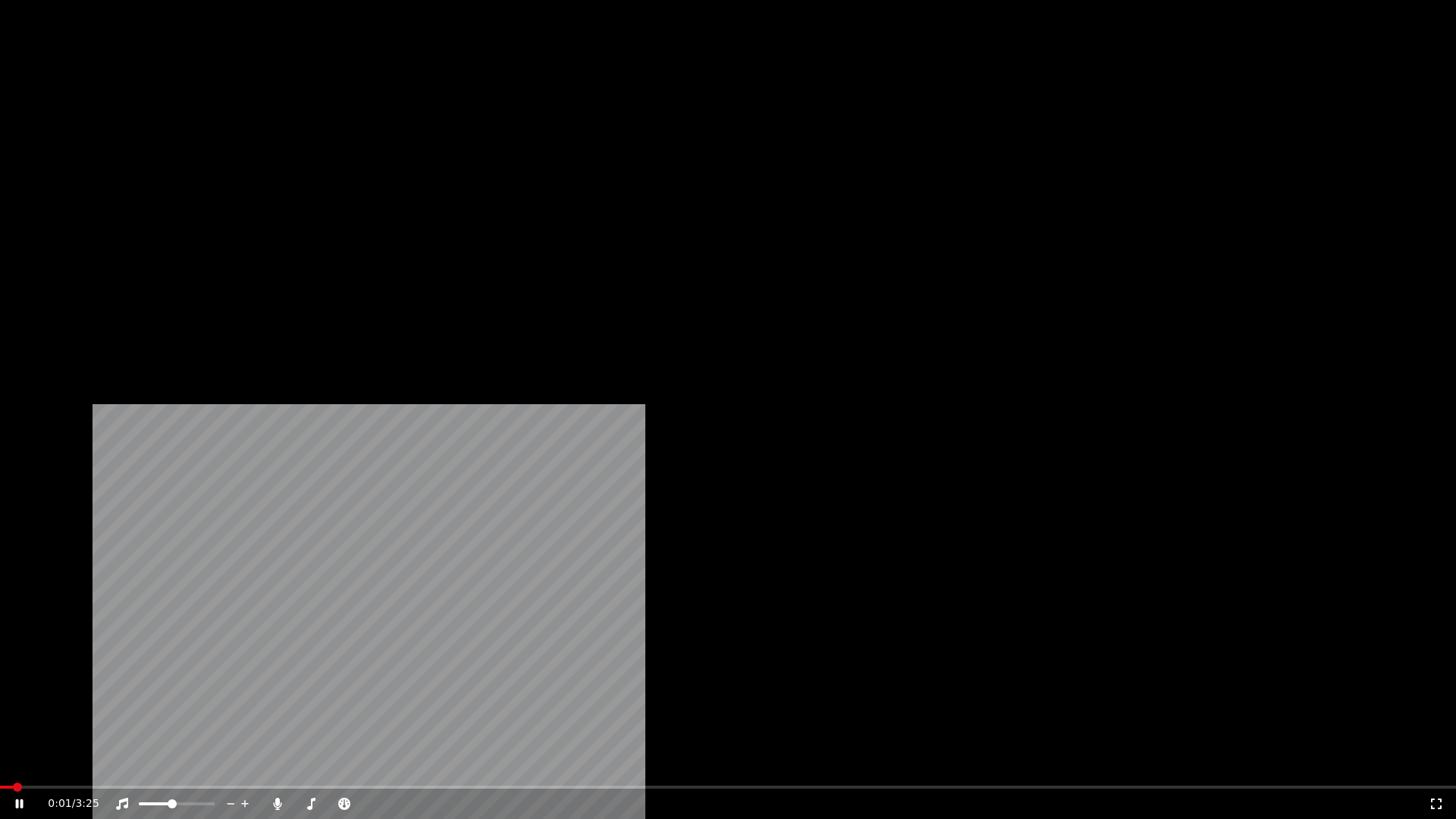
click at [892, 468] on video at bounding box center [728, 410] width 1456 height 819
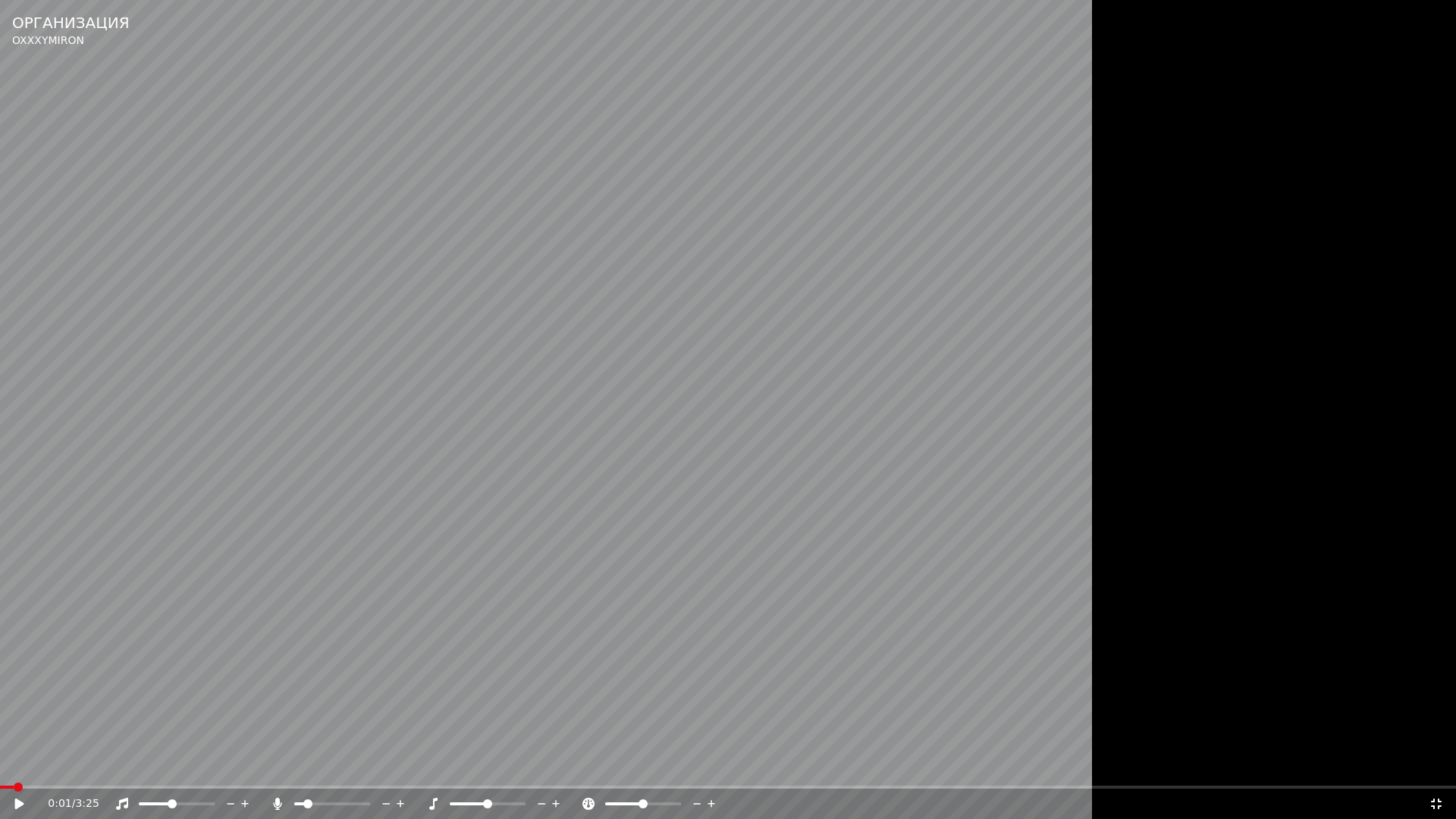
click at [1436, 771] on icon at bounding box center [1436, 804] width 15 height 12
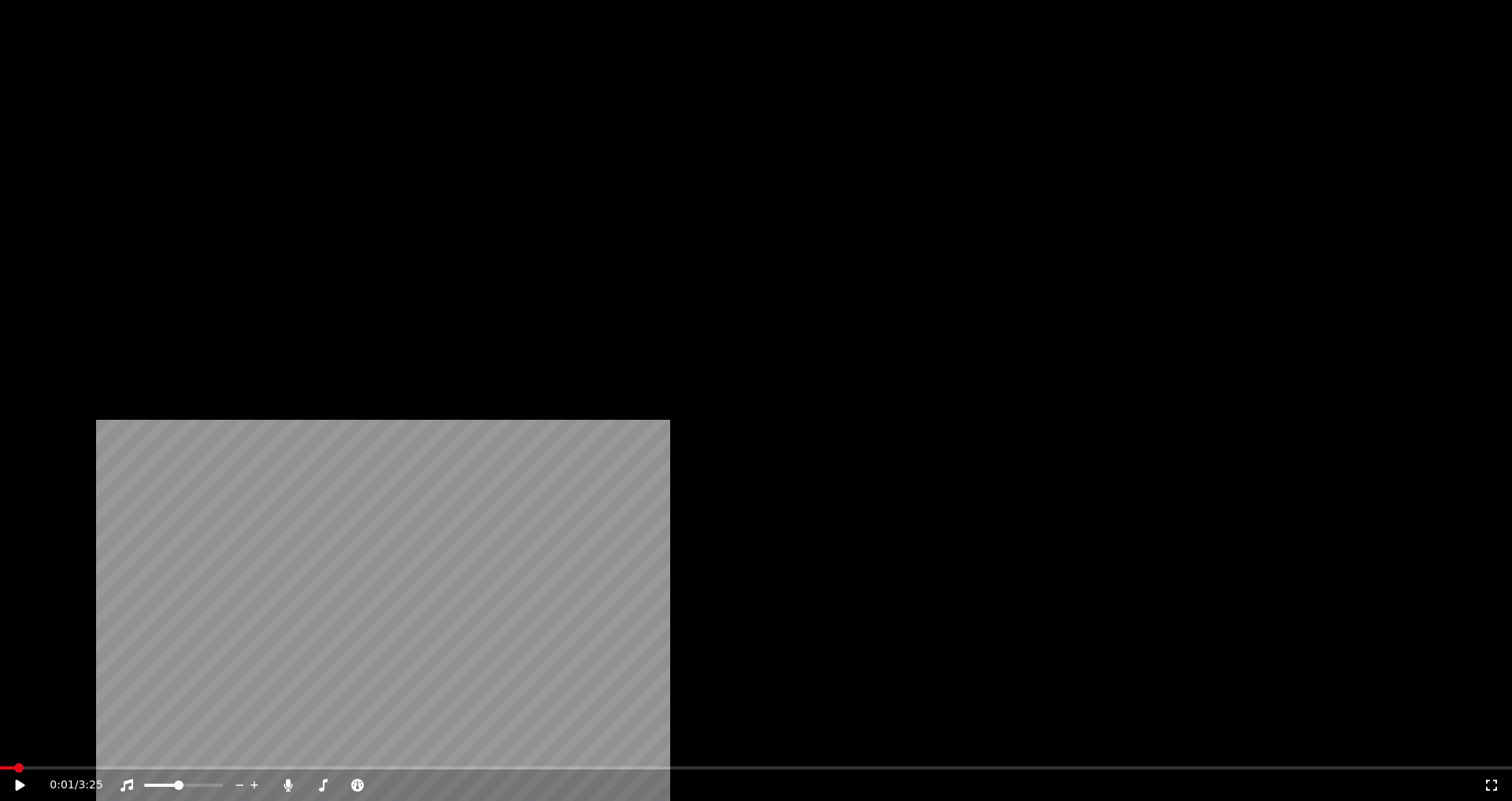
click at [329, 132] on button "Видео" at bounding box center [338, 121] width 68 height 22
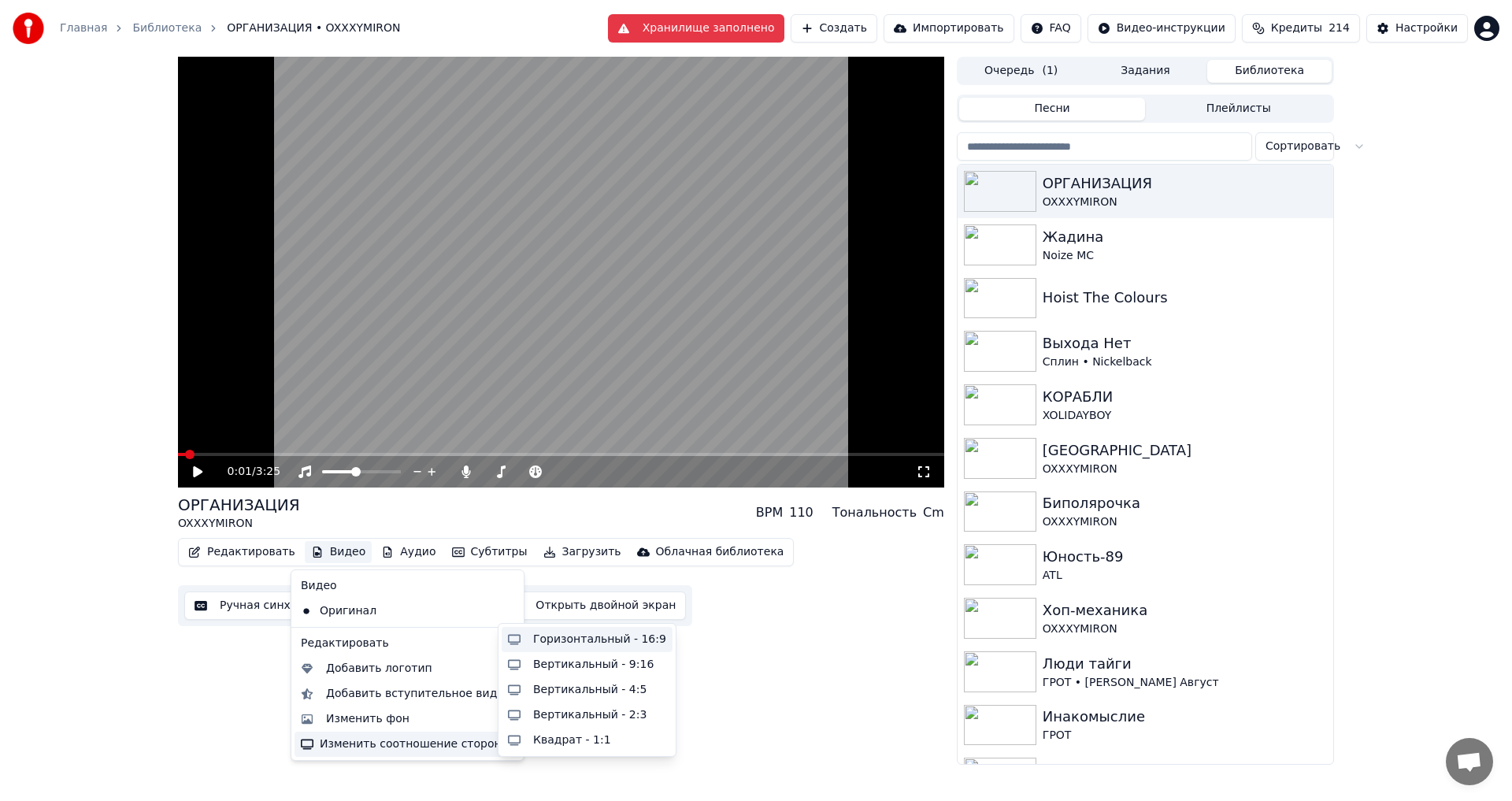
click at [550, 644] on div "Горизонтальный - 16:9" at bounding box center [600, 639] width 133 height 15
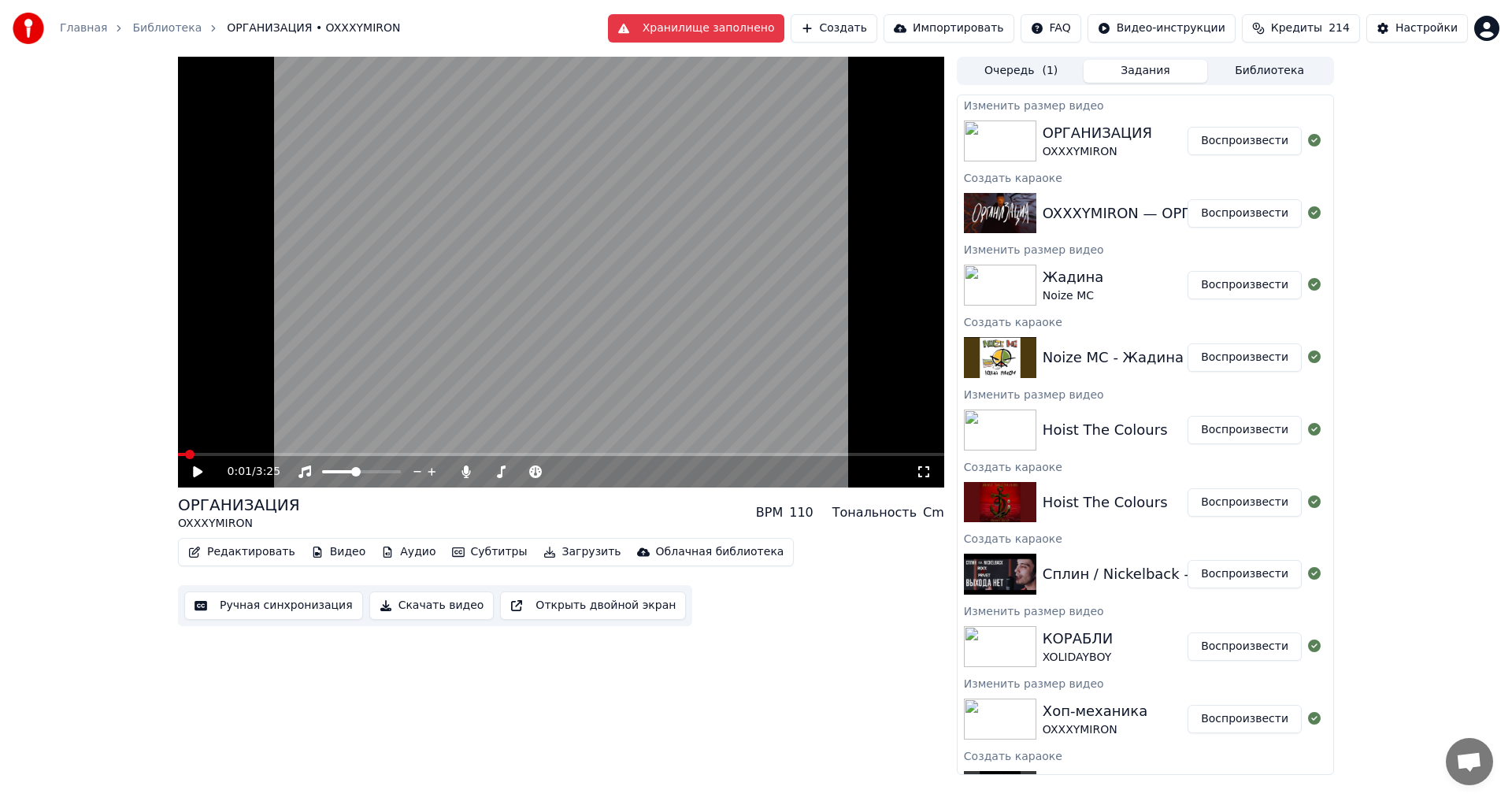
click at [1213, 144] on button "Воспроизвести" at bounding box center [1244, 140] width 114 height 28
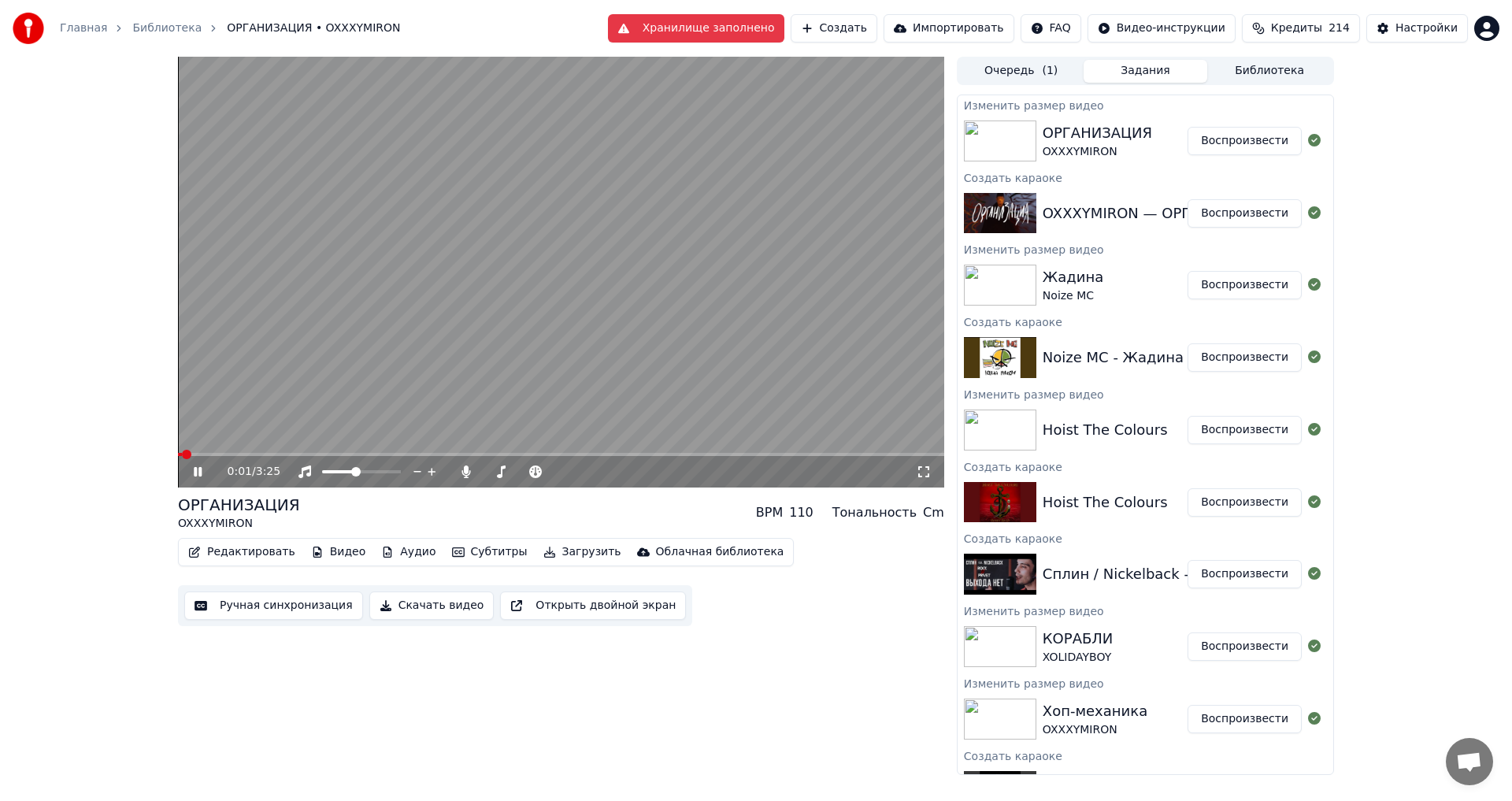
click at [931, 471] on icon at bounding box center [923, 471] width 15 height 13
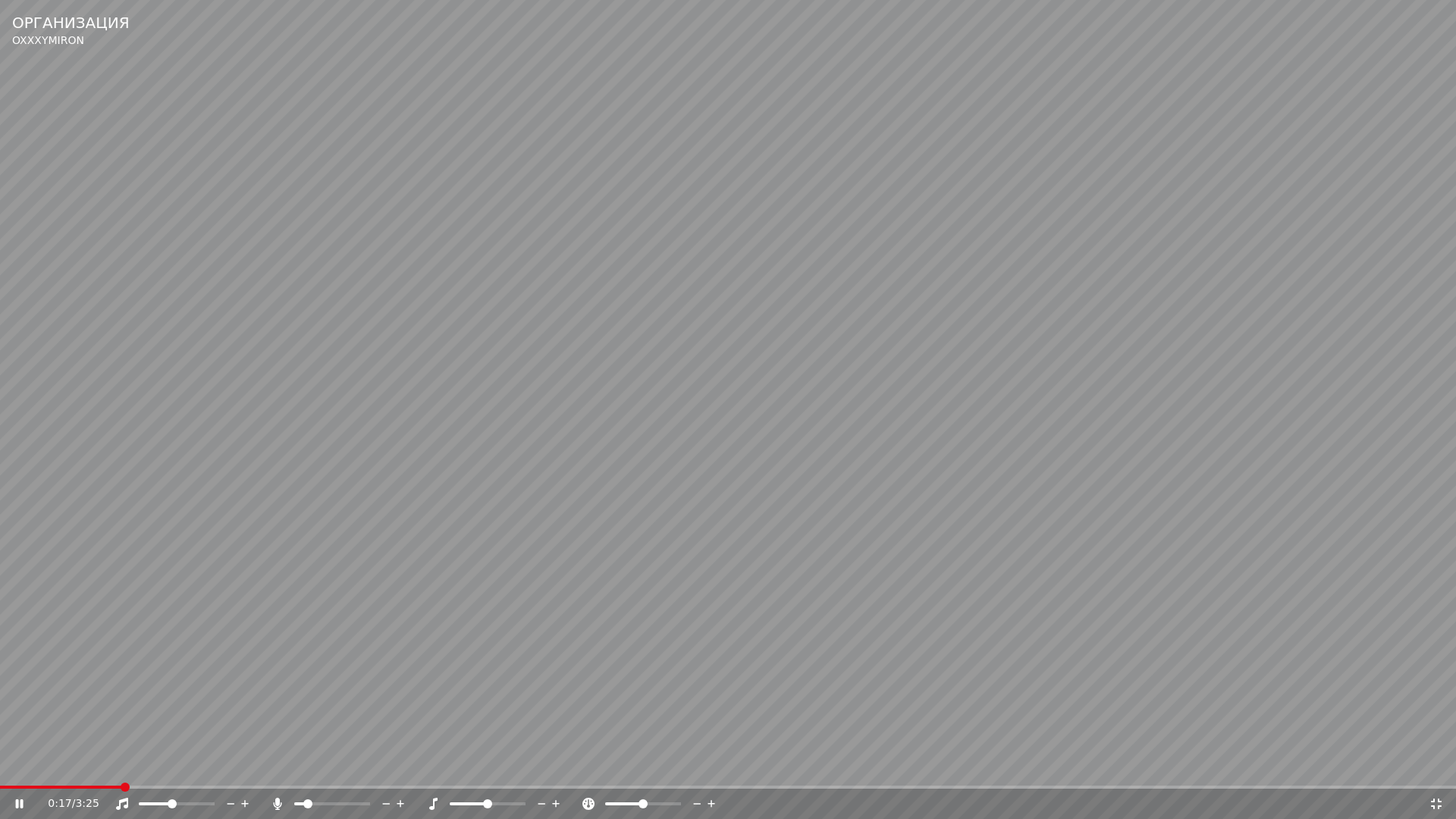
click at [446, 613] on video at bounding box center [728, 410] width 1456 height 819
click at [294, 771] on span at bounding box center [298, 804] width 9 height 9
click at [0, 771] on span at bounding box center [4, 788] width 9 height 9
click at [823, 385] on video at bounding box center [728, 410] width 1456 height 819
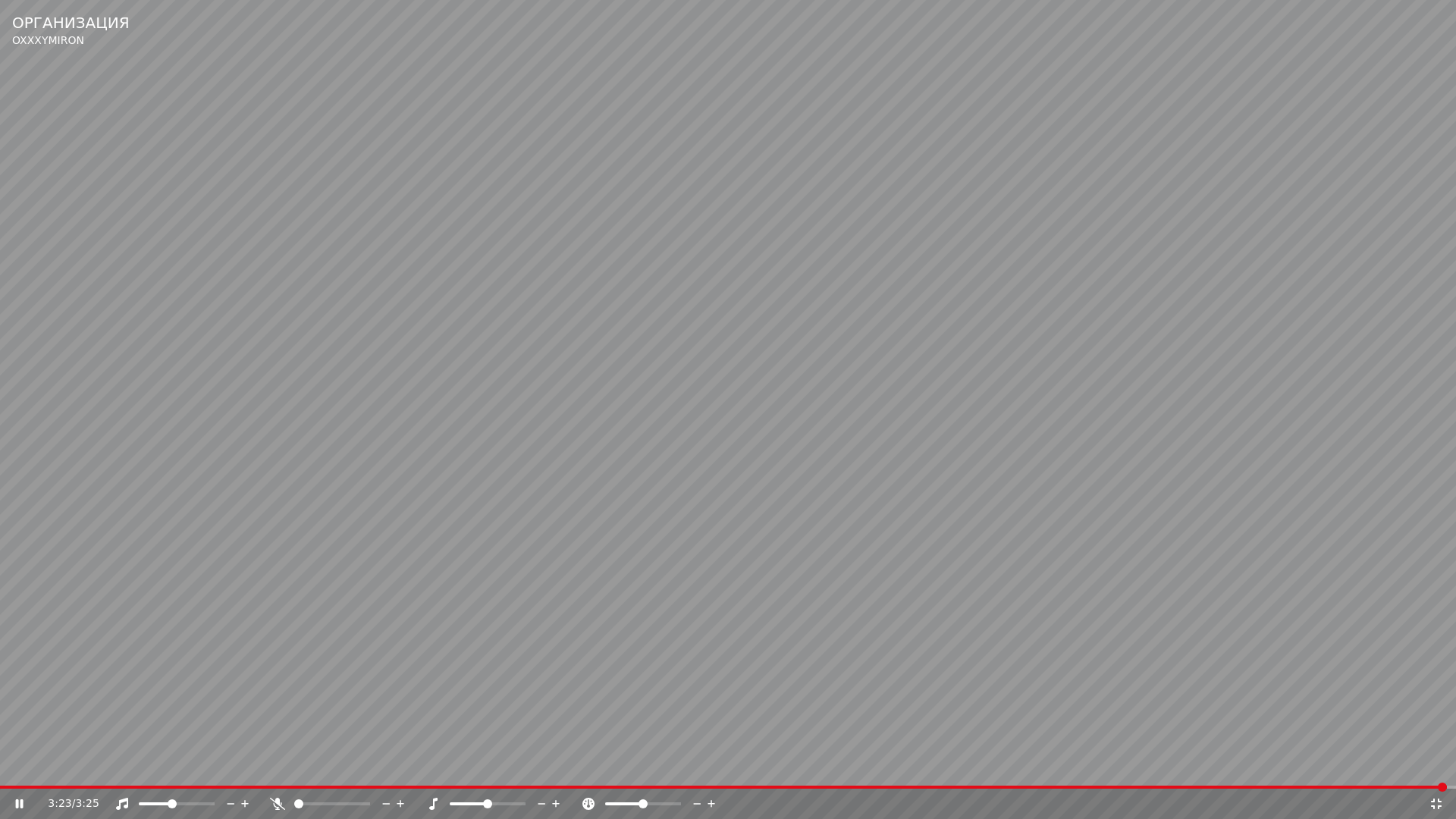
click at [1436, 771] on icon at bounding box center [1436, 804] width 15 height 12
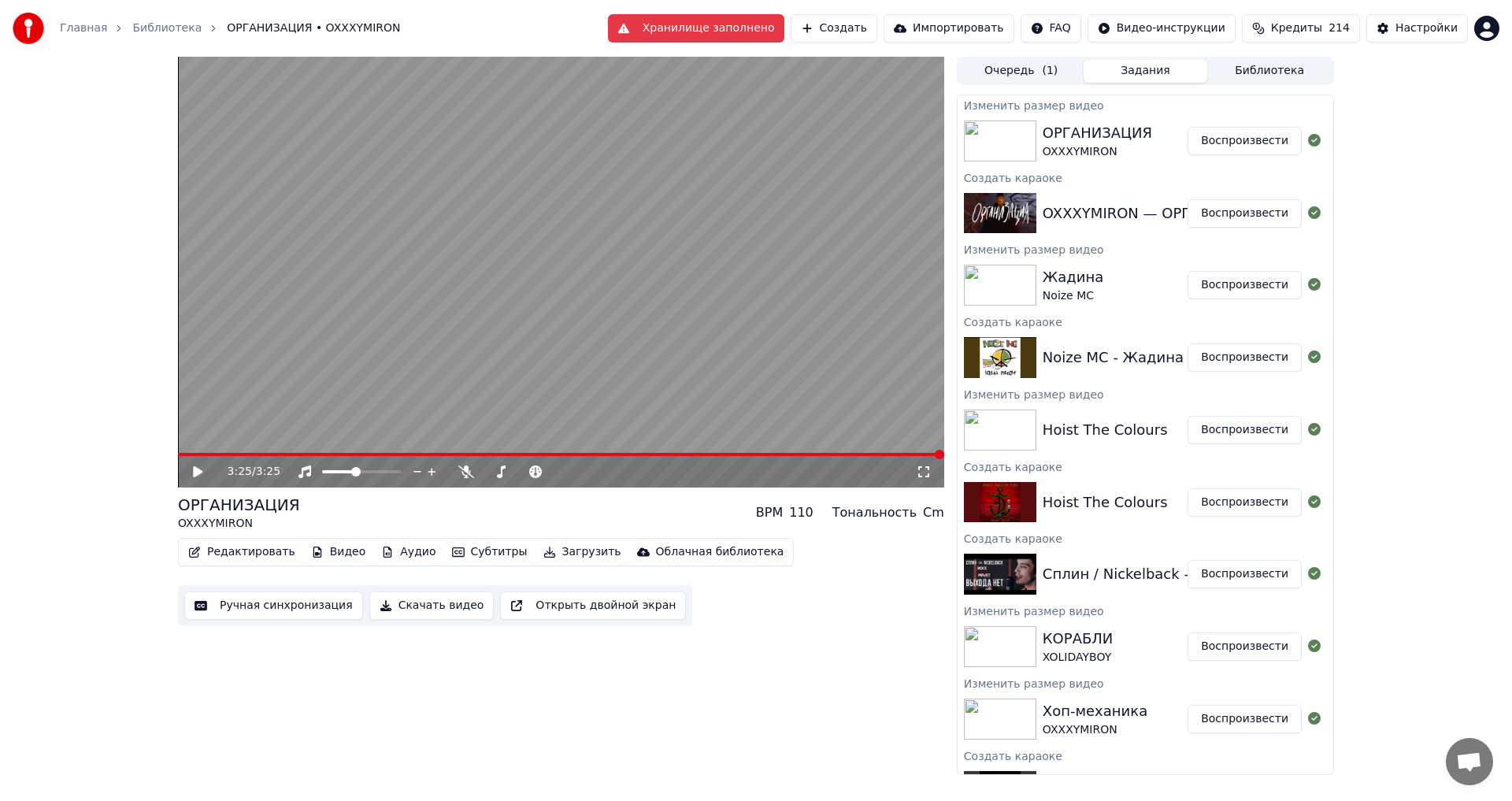
click at [878, 24] on button "Создать" at bounding box center [834, 28] width 87 height 28
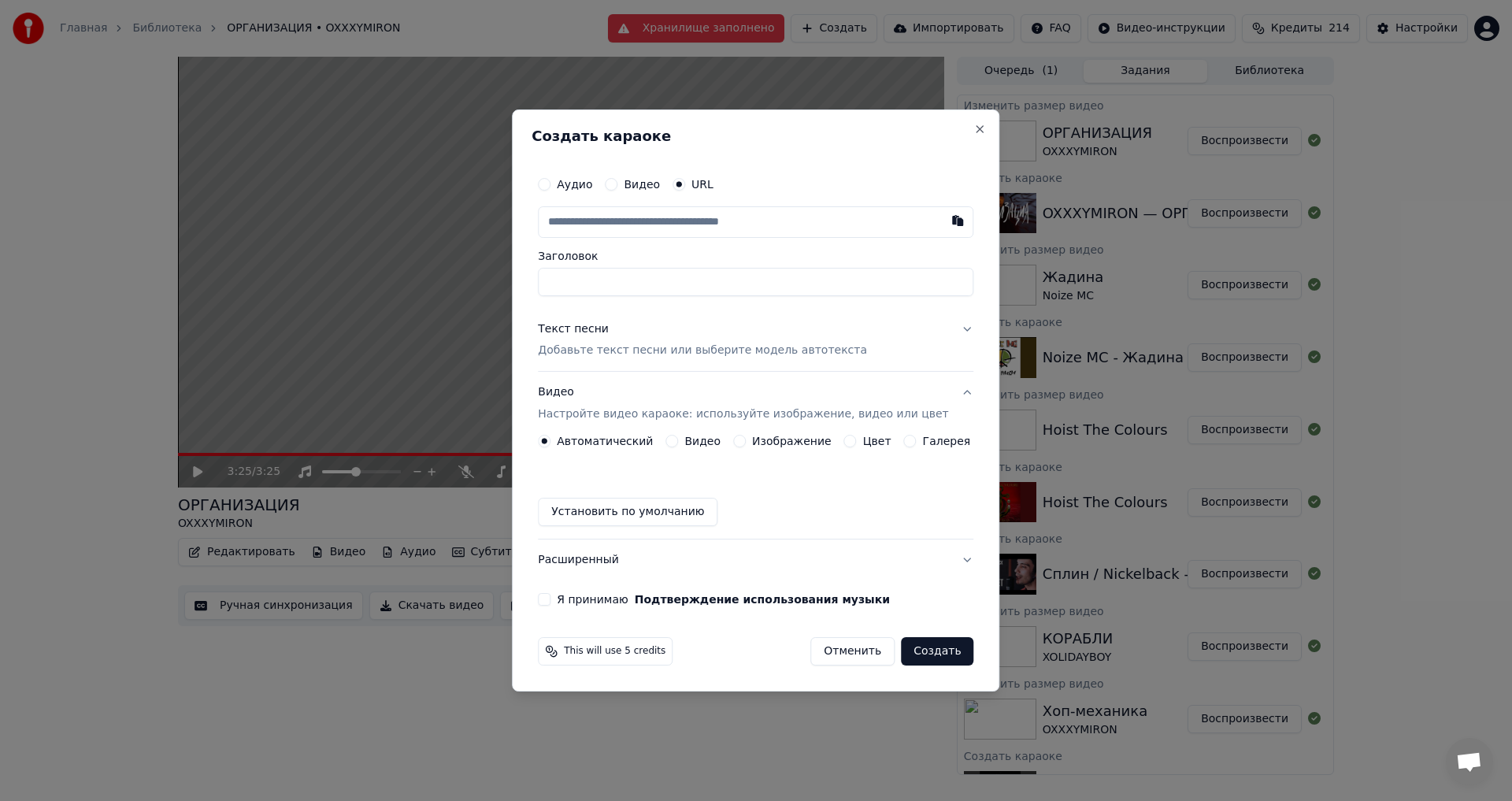
type input "**********"
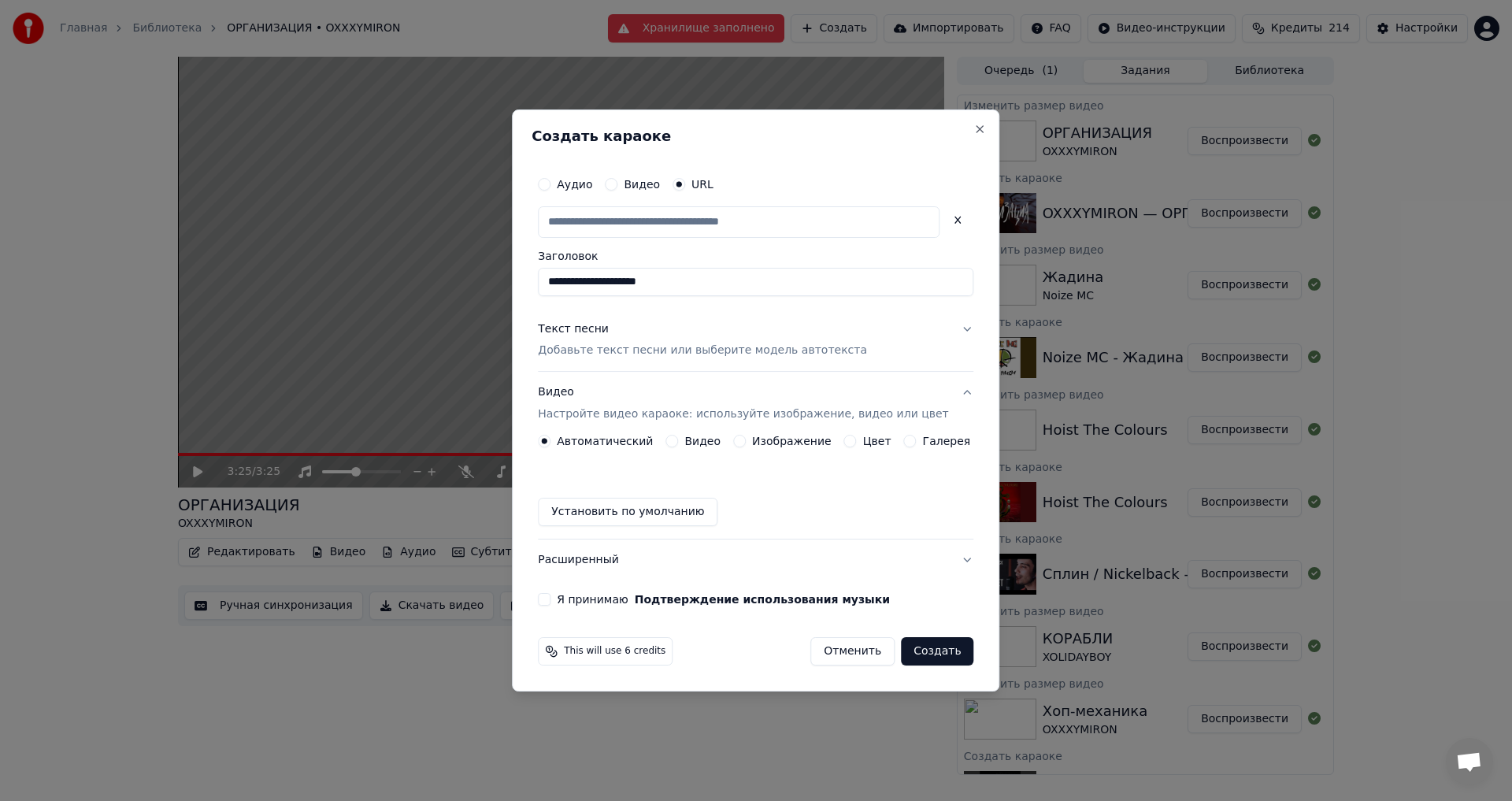
click at [668, 350] on p "Добавьте текст песни или выберите модель автотекста" at bounding box center [702, 351] width 330 height 15
type input "**********"
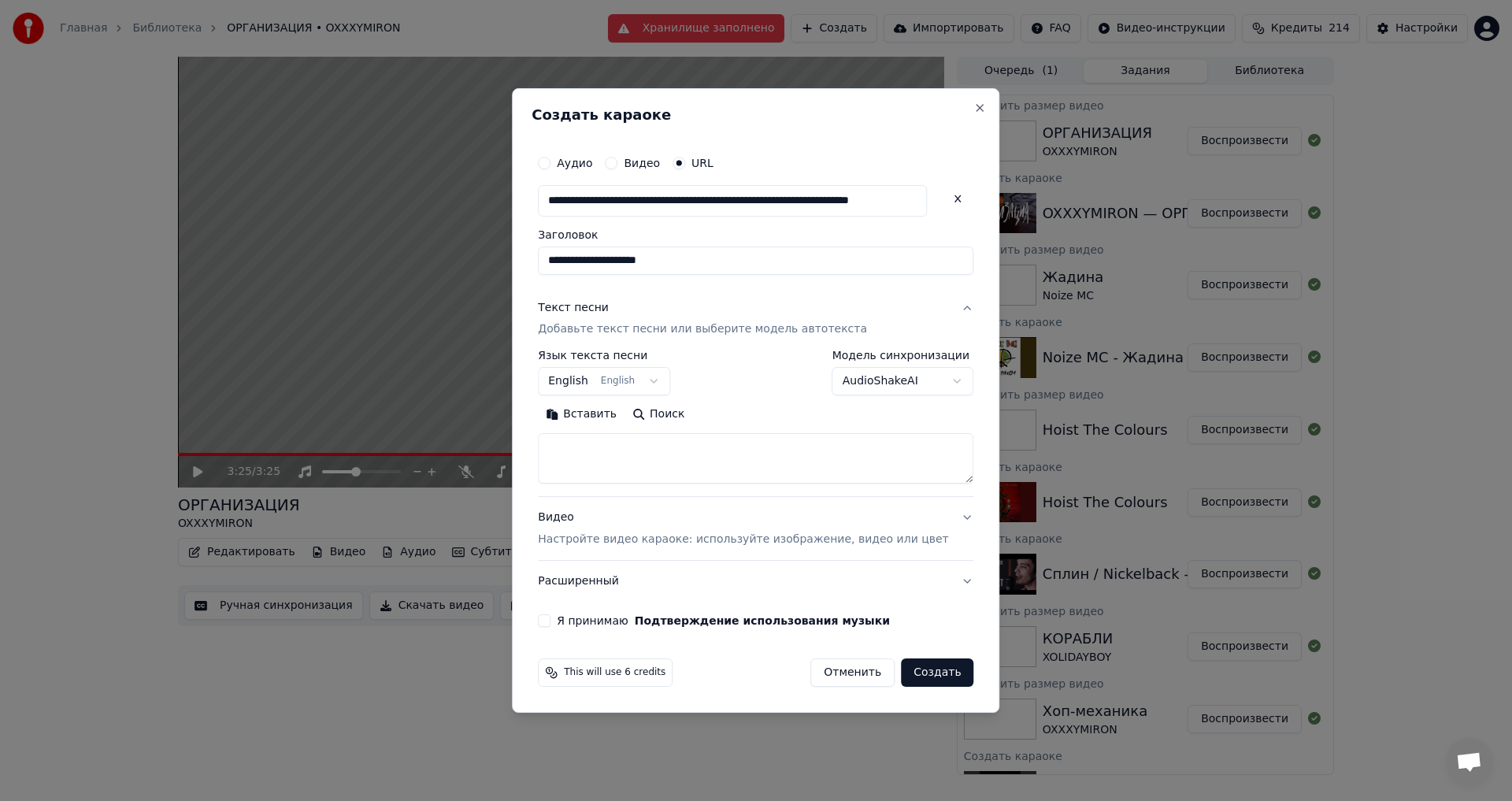
click at [677, 413] on button "Поиск" at bounding box center [658, 415] width 68 height 25
click at [551, 622] on button "Я принимаю Подтверждение использования музыки" at bounding box center [544, 620] width 13 height 13
type textarea "**********"
click at [918, 669] on button "Создать" at bounding box center [937, 672] width 72 height 28
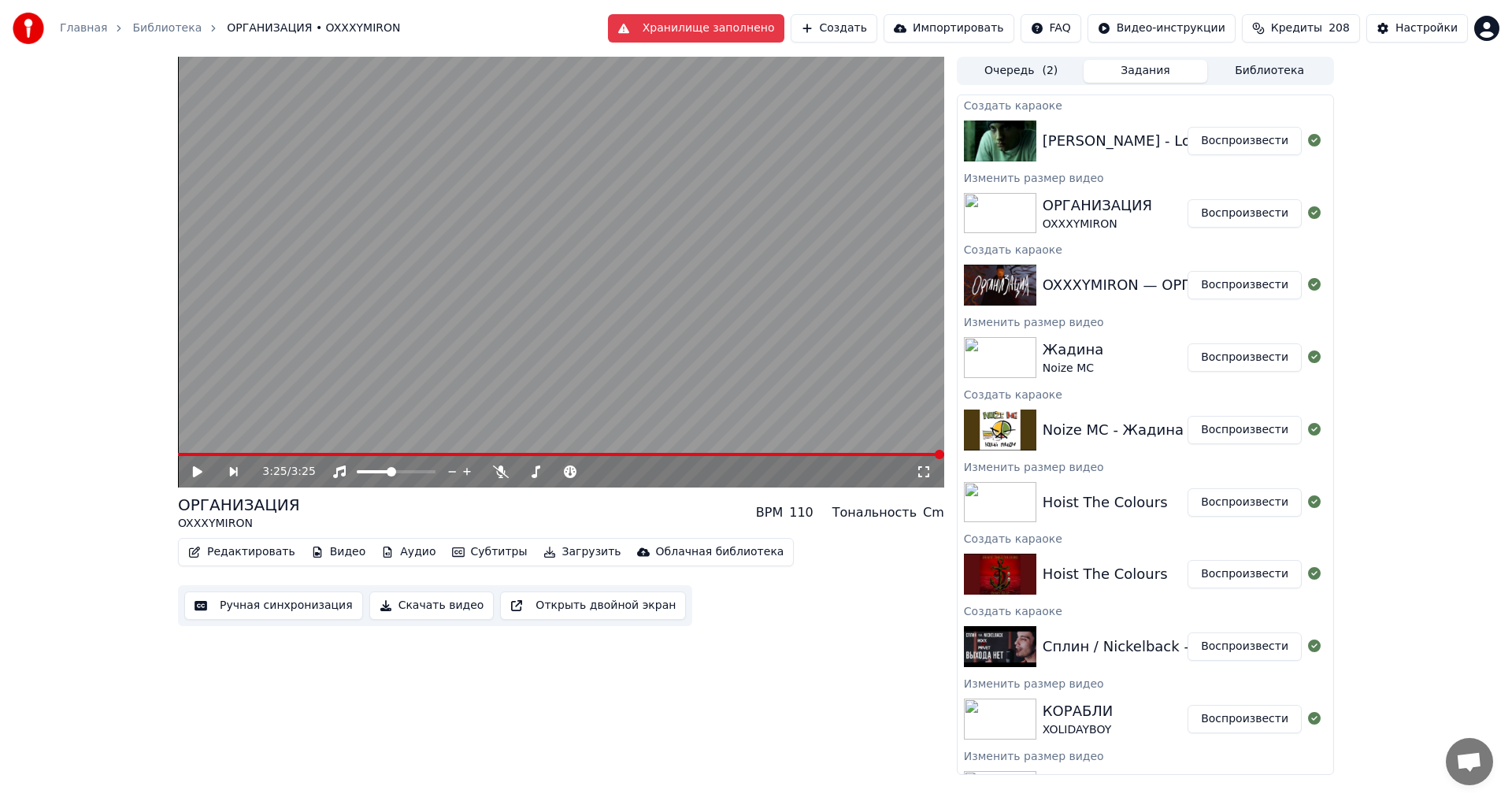
click at [1232, 144] on button "Воспроизвести" at bounding box center [1244, 140] width 114 height 28
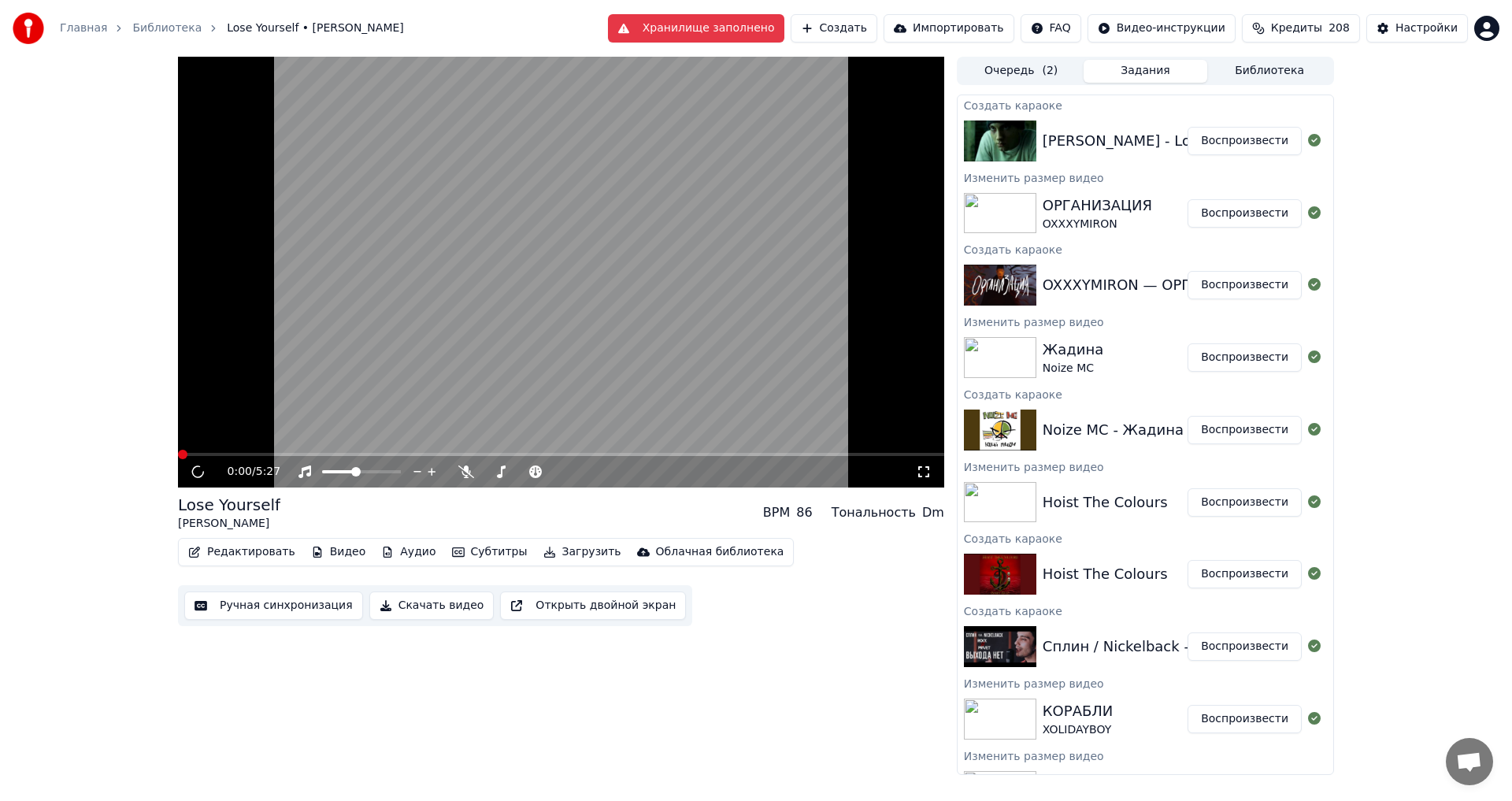
click at [928, 459] on div "0:00 / 5:27" at bounding box center [561, 471] width 767 height 32
click at [927, 471] on icon at bounding box center [923, 471] width 15 height 13
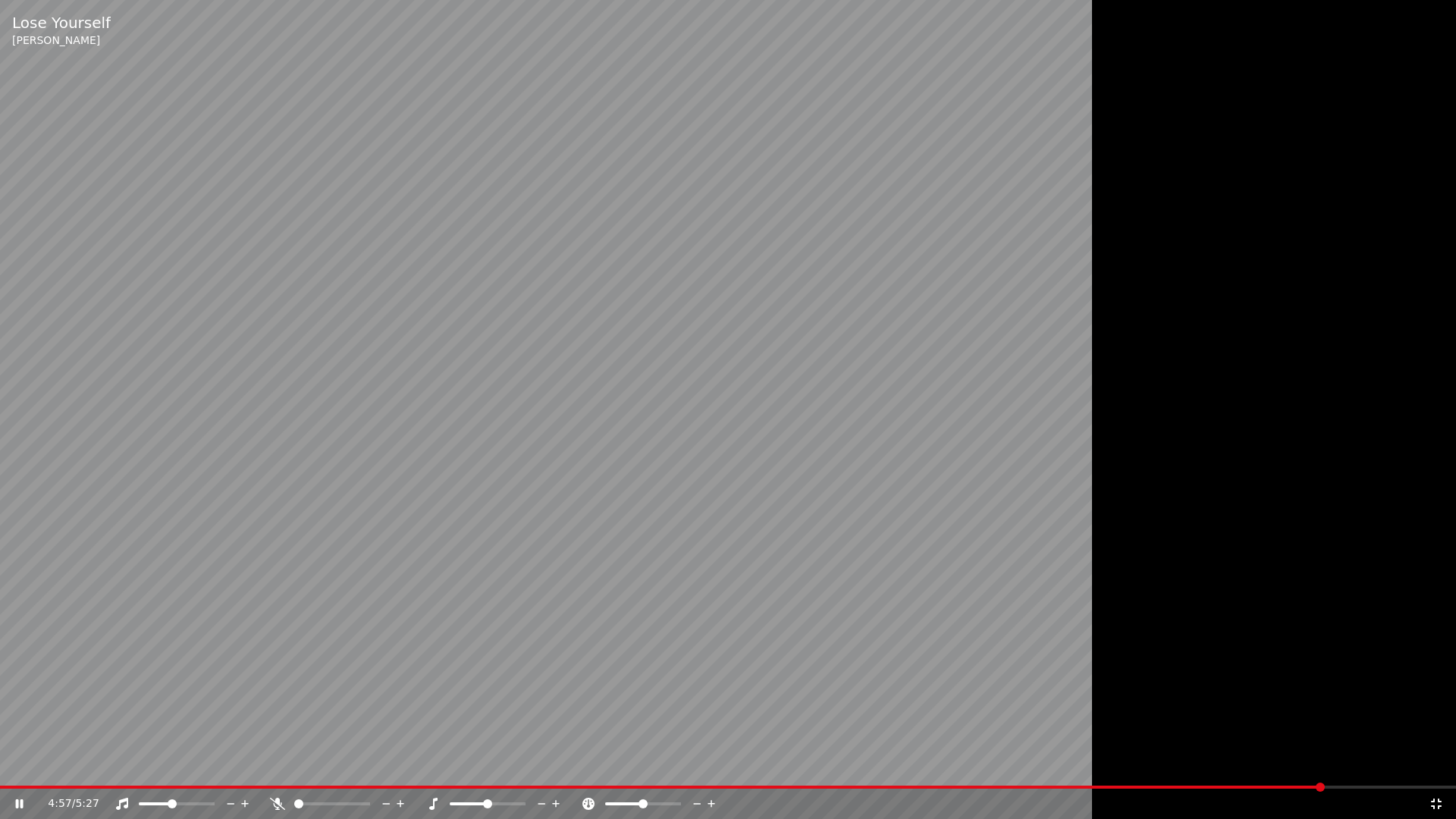
drag, startPoint x: 1112, startPoint y: 417, endPoint x: 1191, endPoint y: 579, distance: 180.2
click at [1112, 418] on div at bounding box center [728, 410] width 1456 height 819
click at [1435, 771] on icon at bounding box center [1436, 804] width 15 height 12
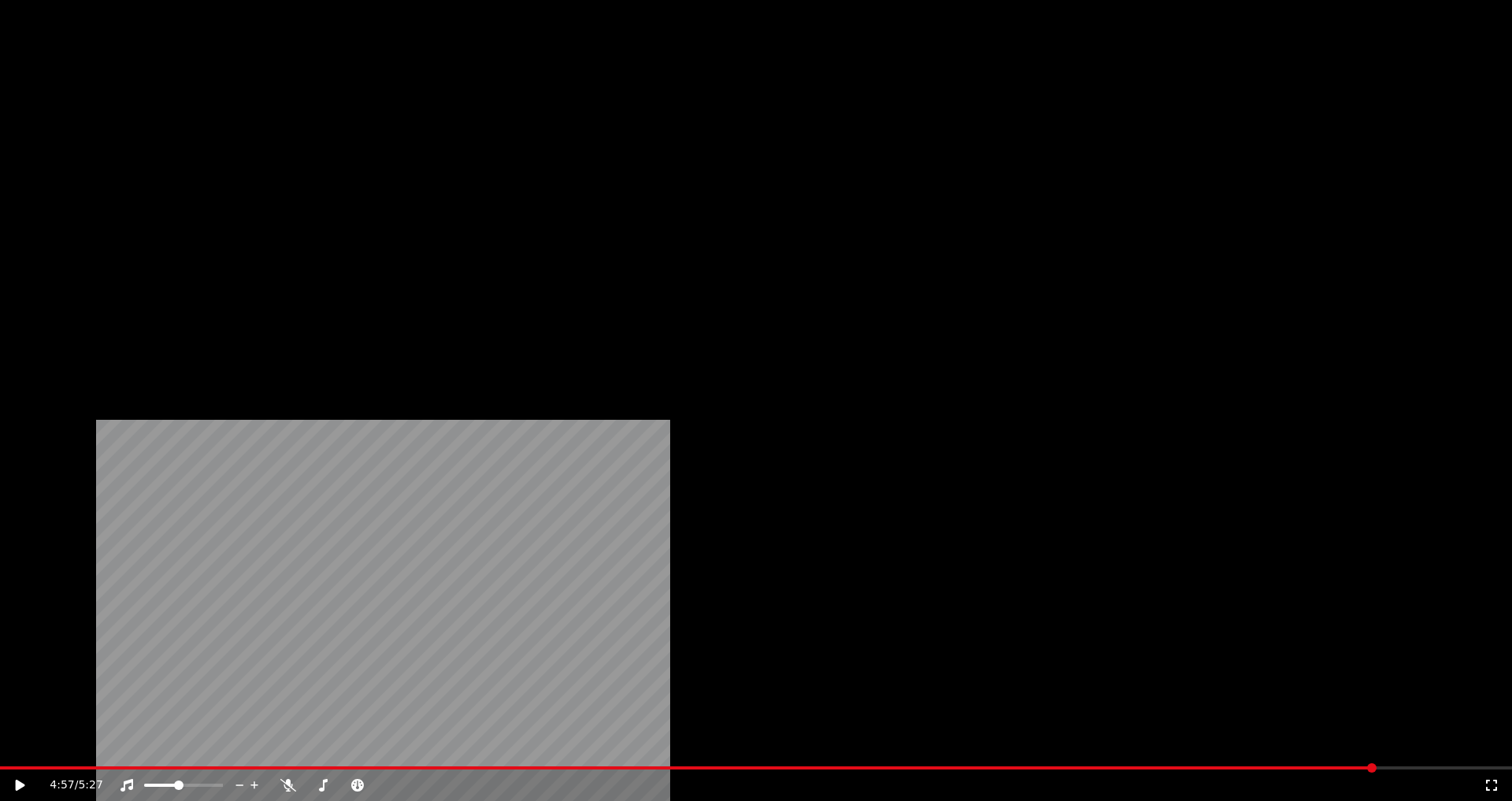
scroll to position [116, 0]
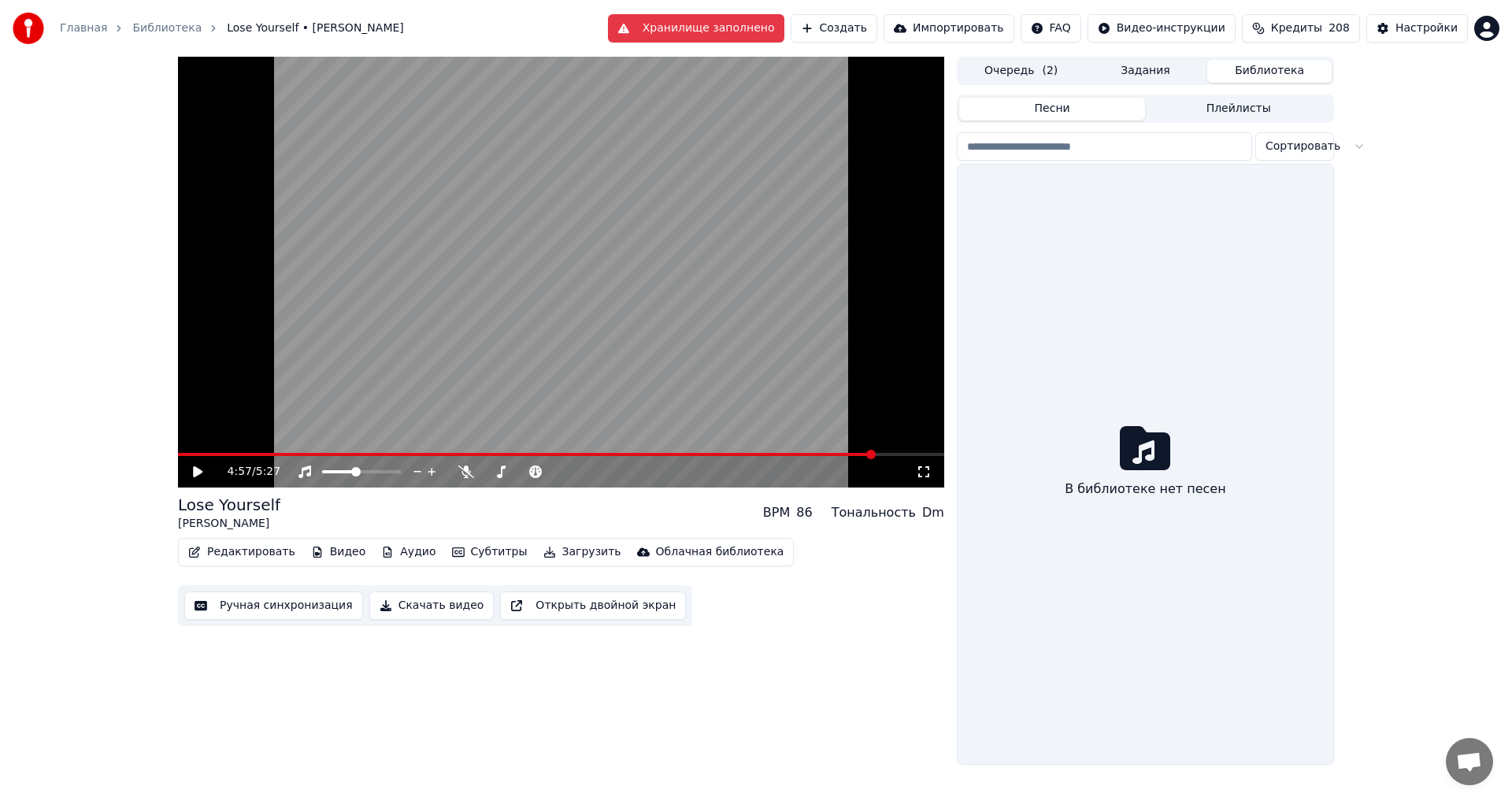
click at [1251, 75] on button "Библиотека" at bounding box center [1269, 71] width 125 height 23
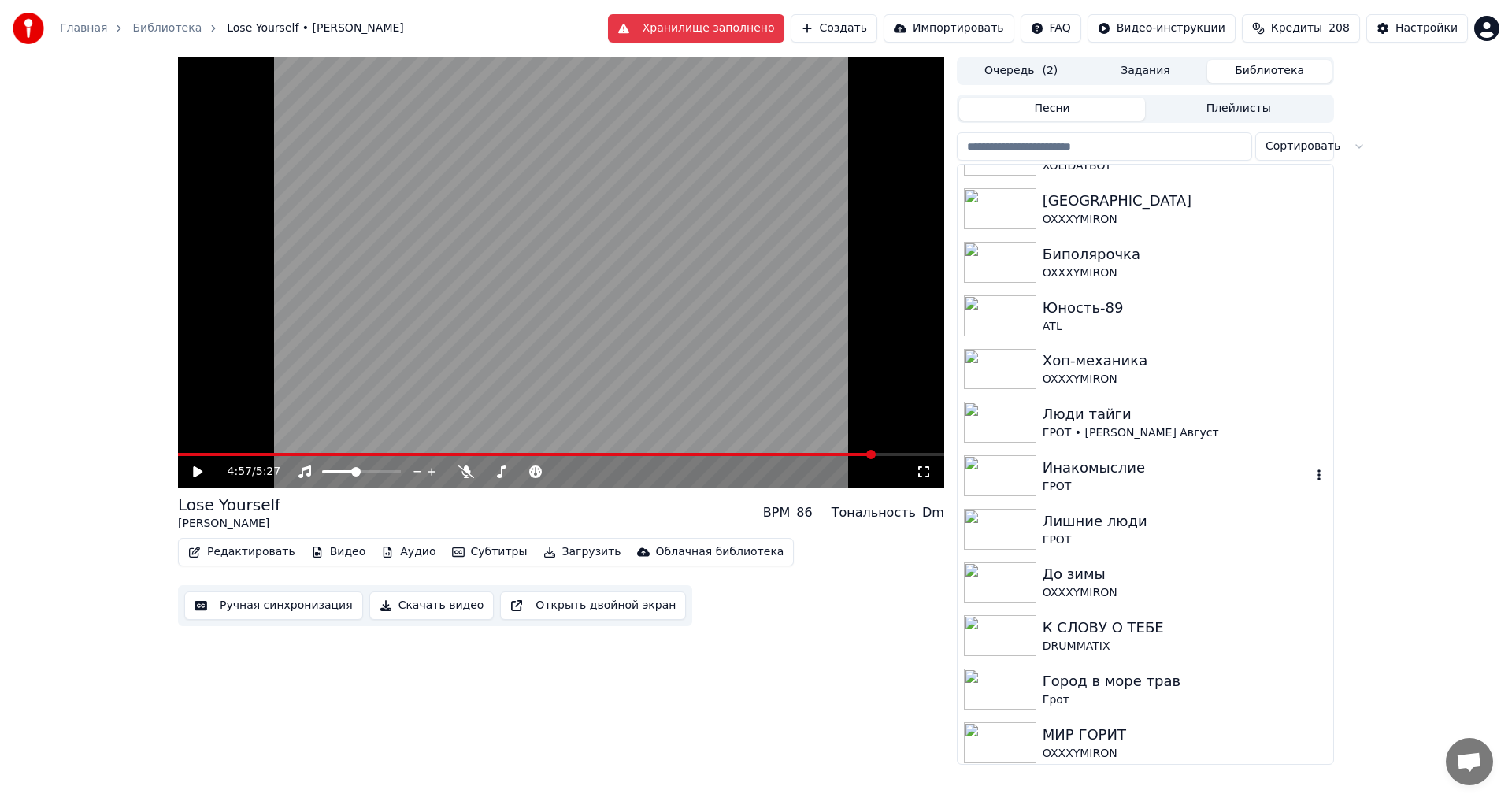
scroll to position [315, 0]
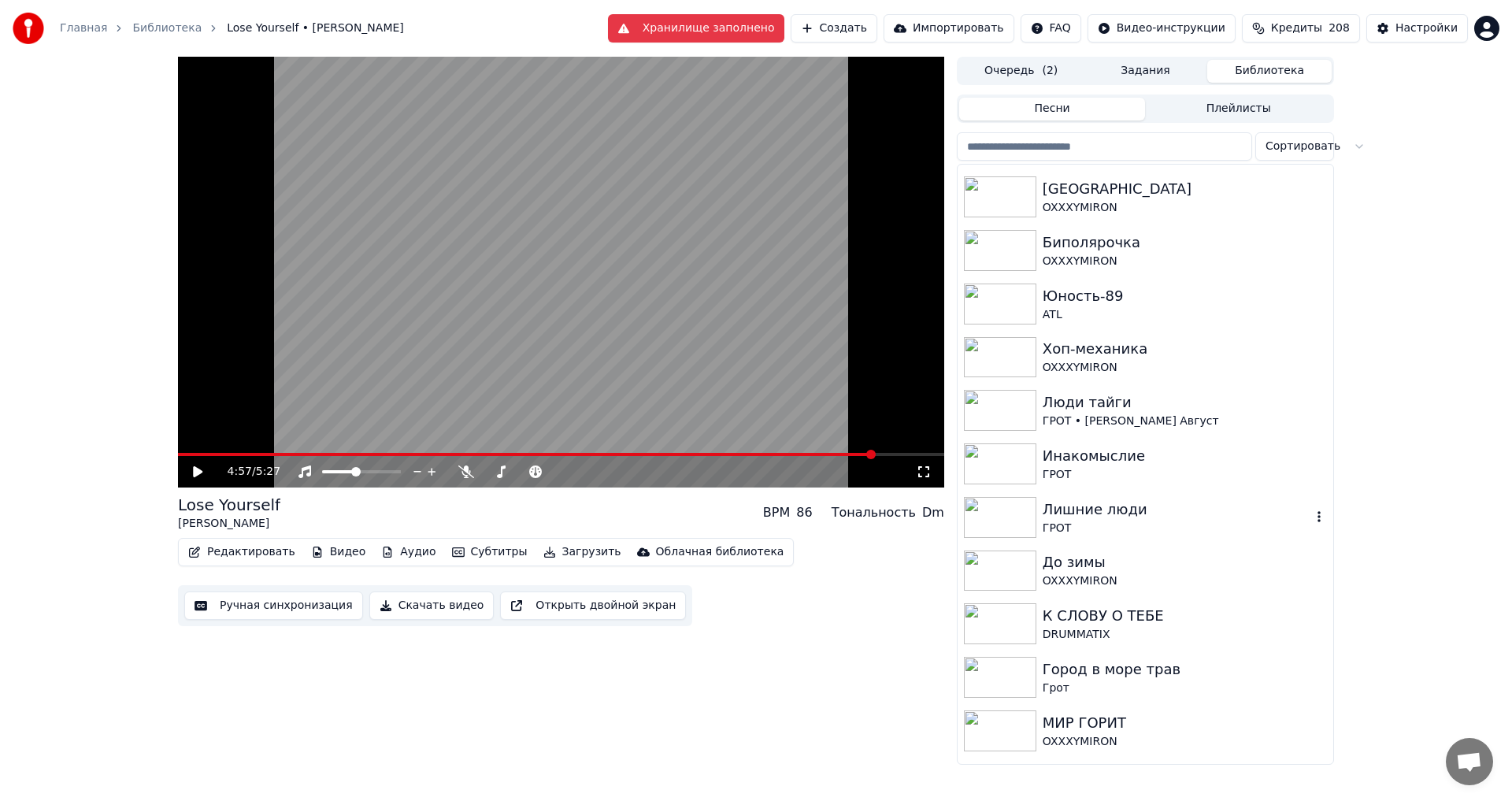
click at [1101, 528] on div "ГРОТ" at bounding box center [1177, 528] width 268 height 15
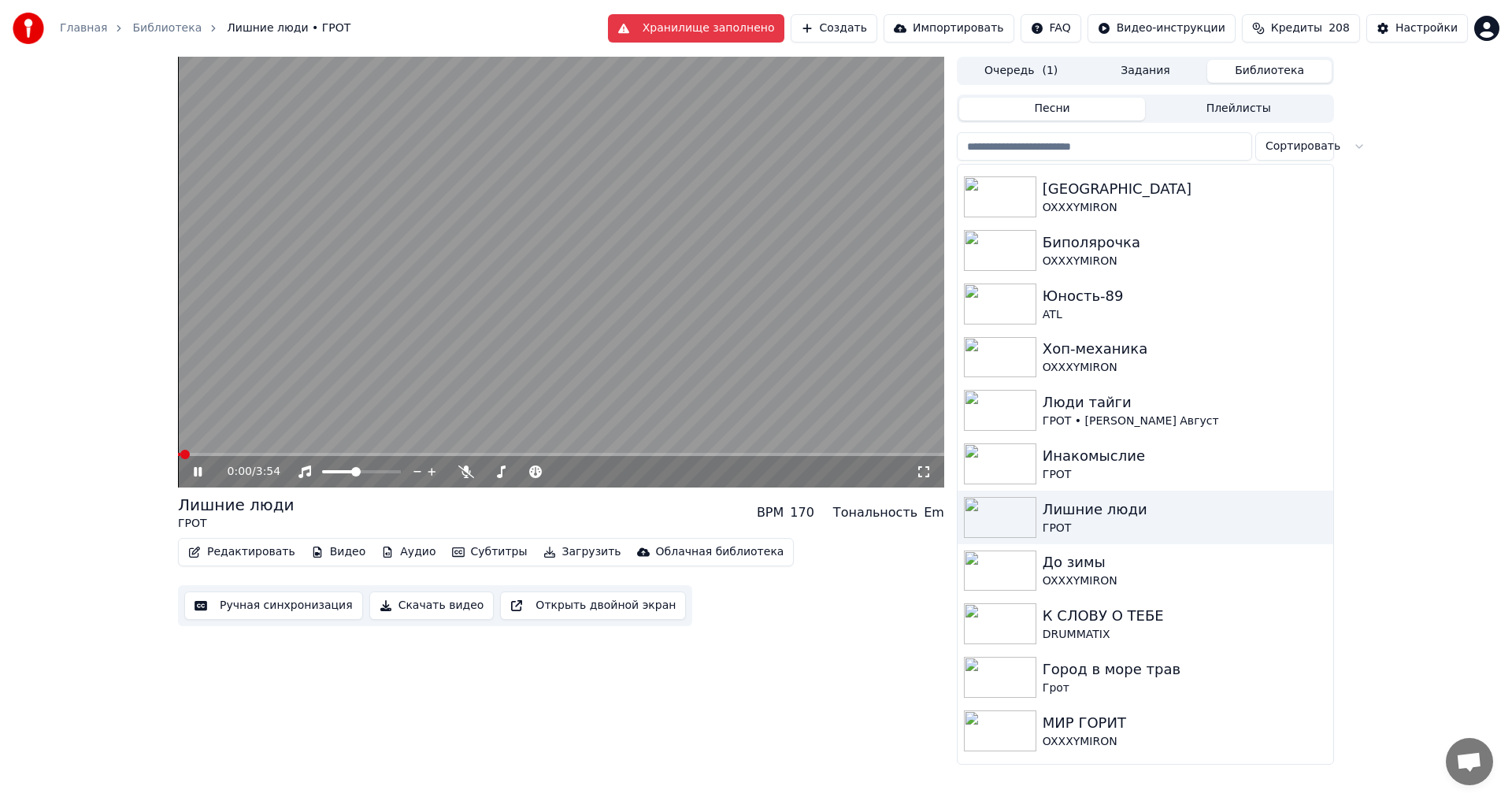
click at [930, 469] on icon at bounding box center [923, 471] width 15 height 13
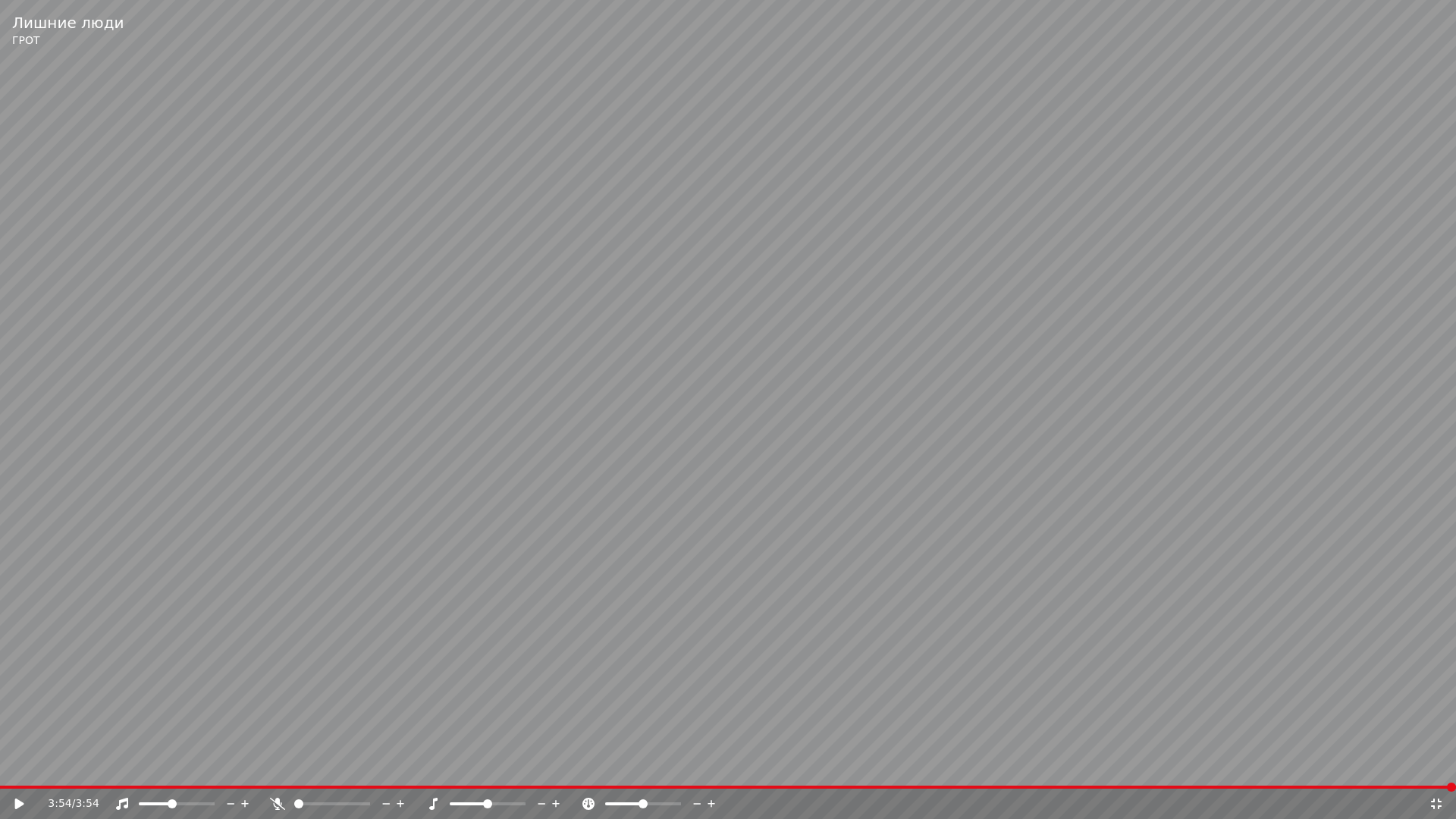
click at [60, 349] on video at bounding box center [728, 410] width 1456 height 819
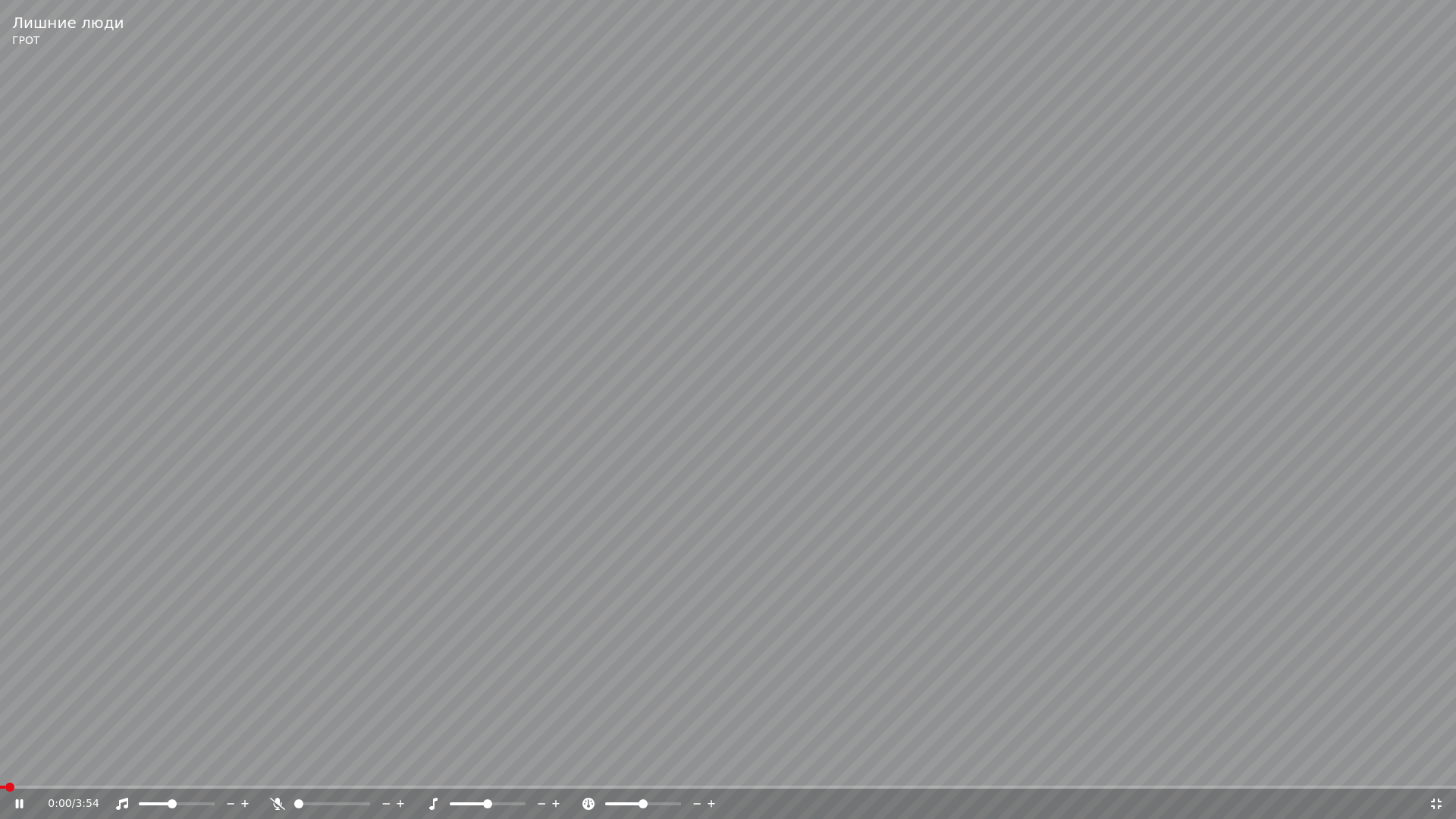
click at [201, 397] on video at bounding box center [728, 410] width 1456 height 819
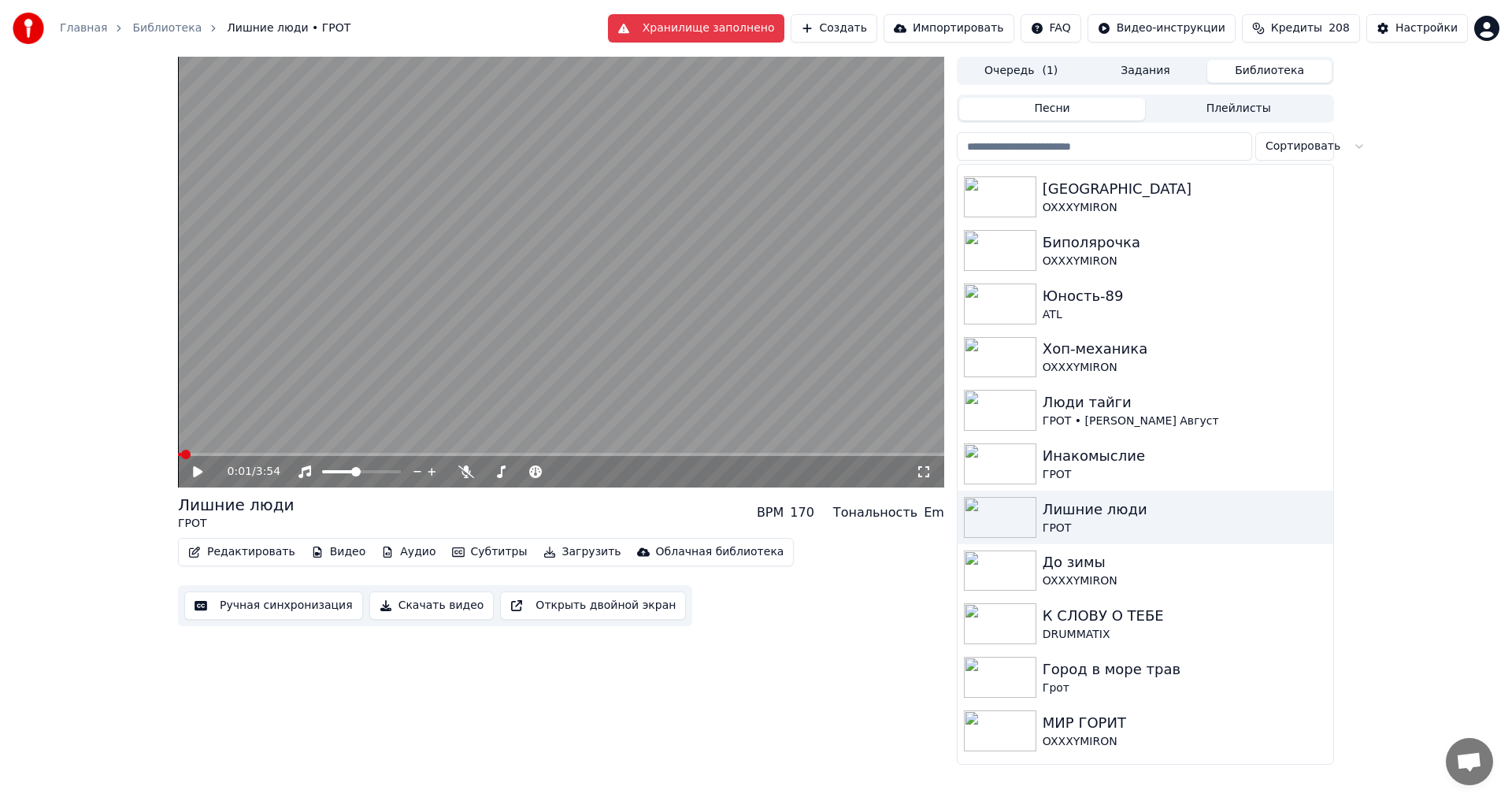
click at [878, 29] on button "Создать" at bounding box center [834, 28] width 87 height 28
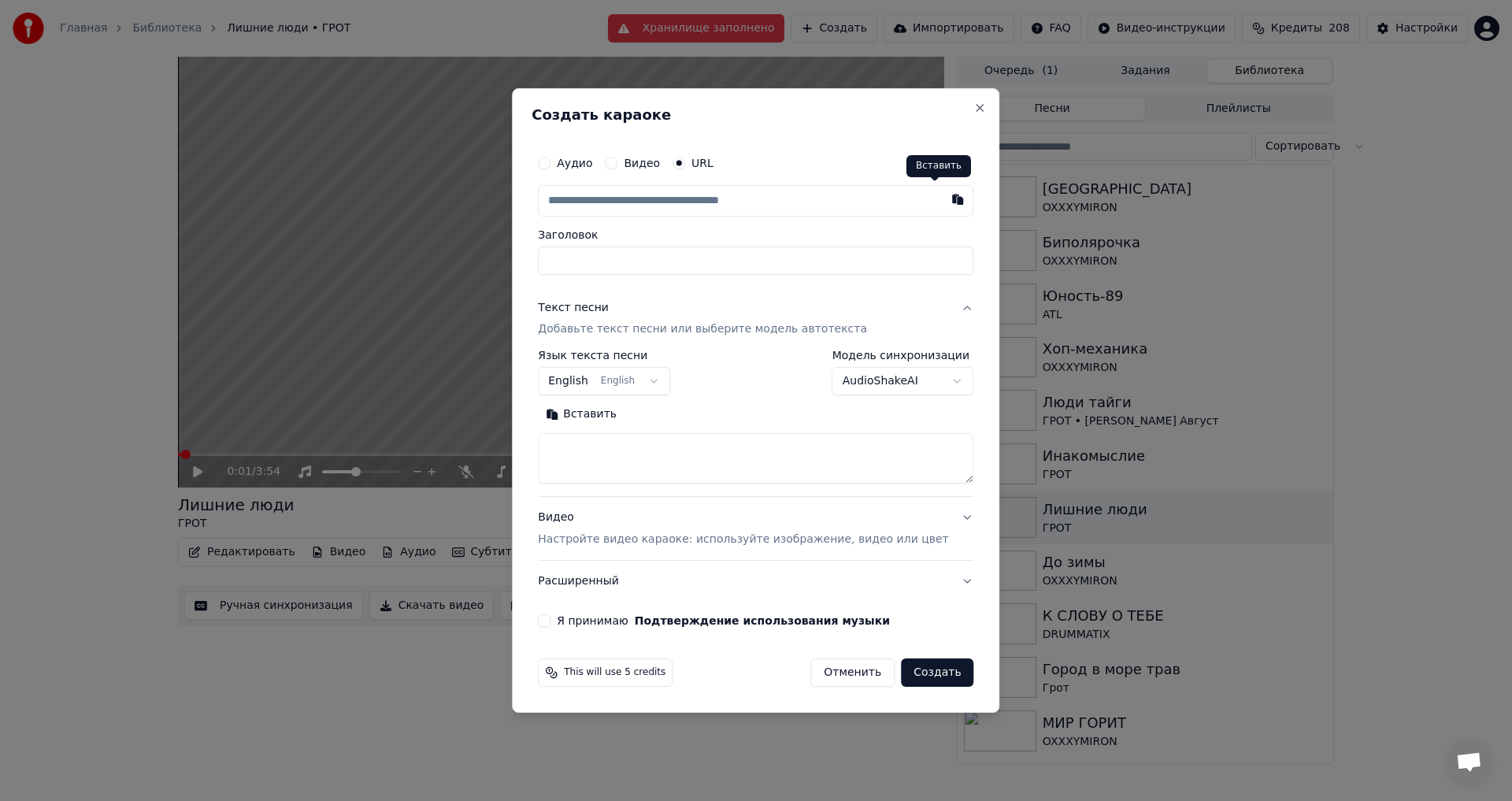
type input "**********"
type input "*********"
type input "**********"
click at [575, 264] on input "*********" at bounding box center [756, 260] width 435 height 28
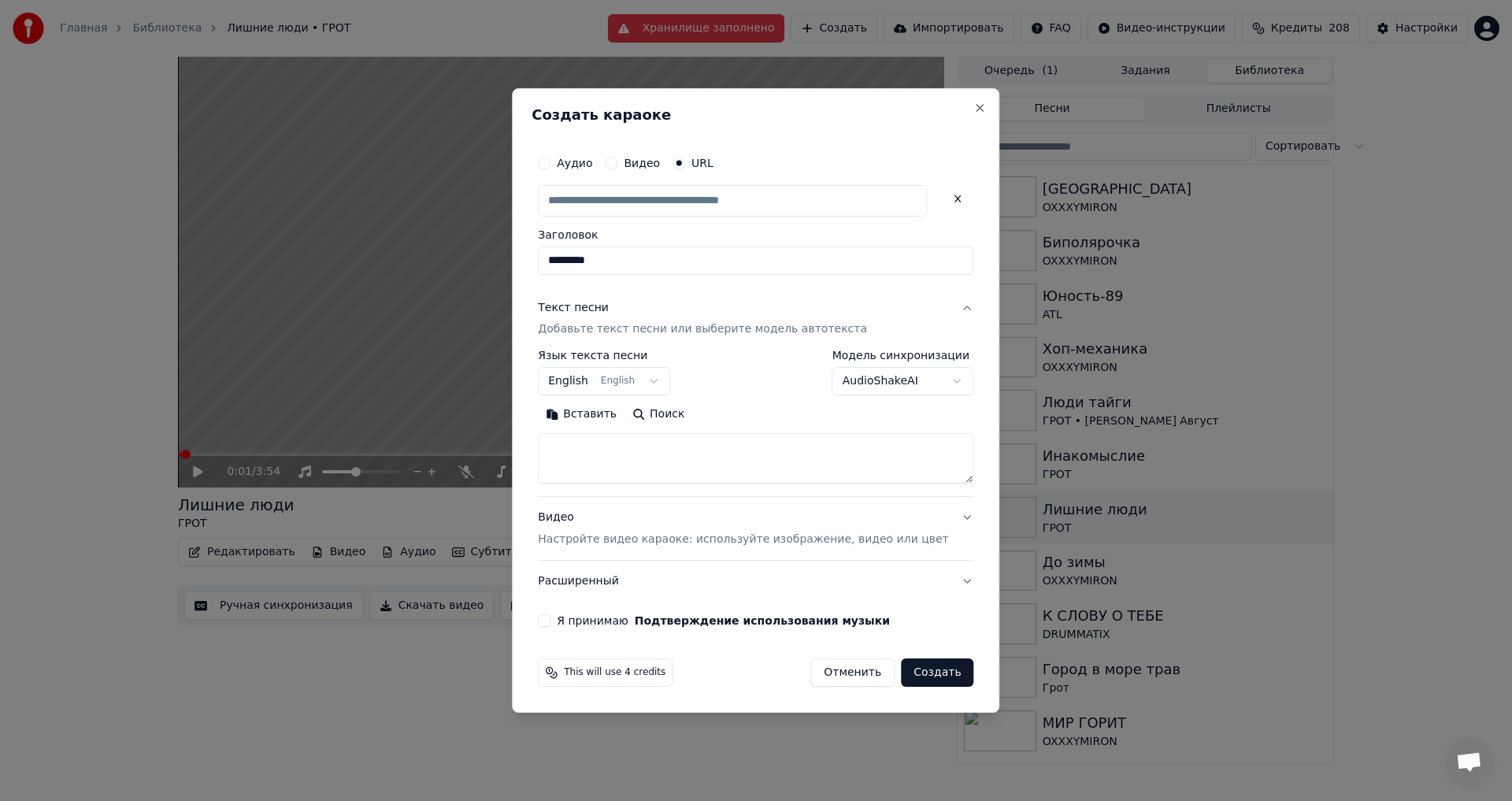
scroll to position [0, 0]
type input "**********"
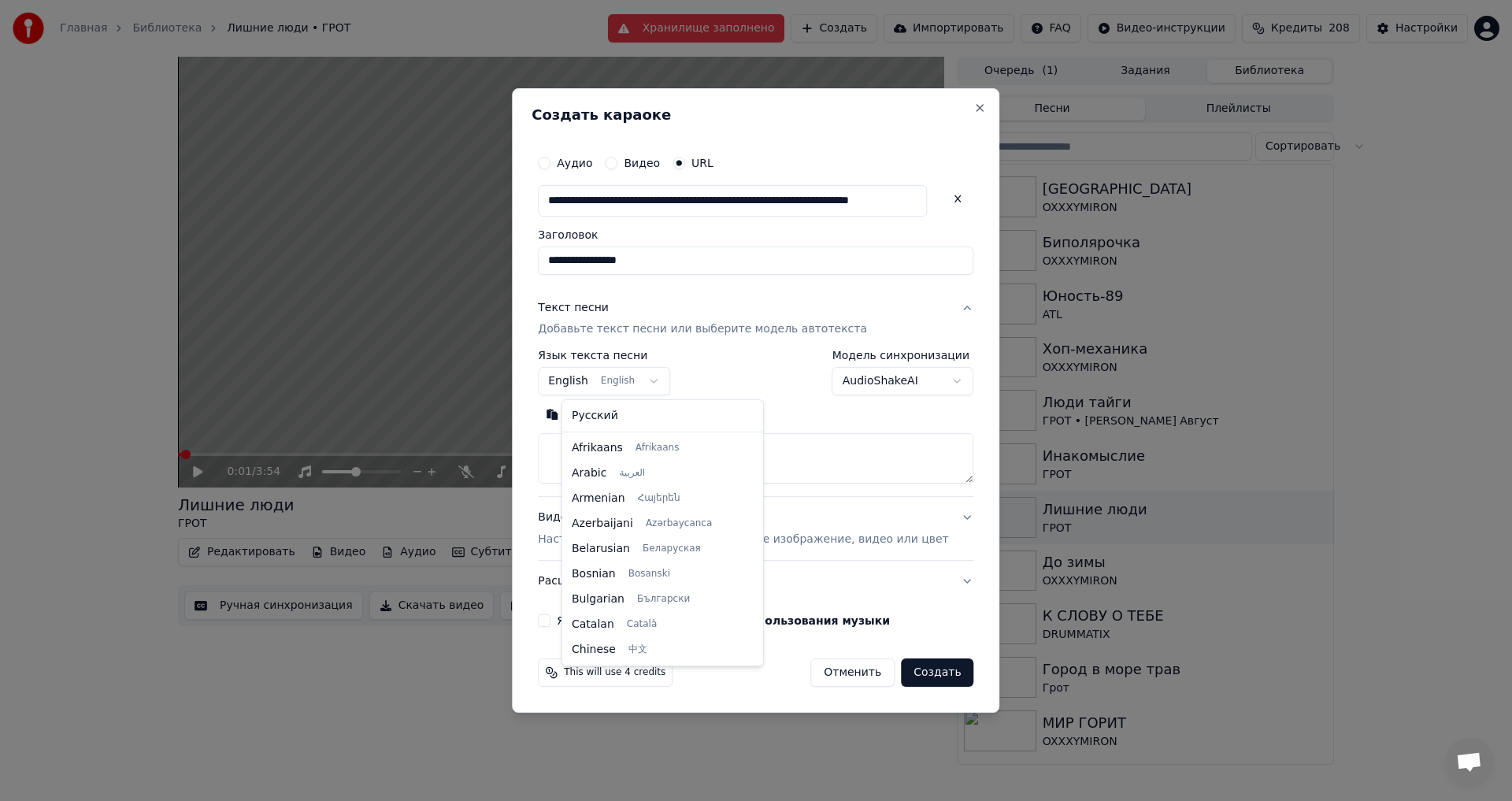
click at [626, 387] on body "Главная Библиотека Лишние люди • ГРОТ Хранилище заполнено Создать Импортировать…" at bounding box center [756, 400] width 1512 height 801
select select "**"
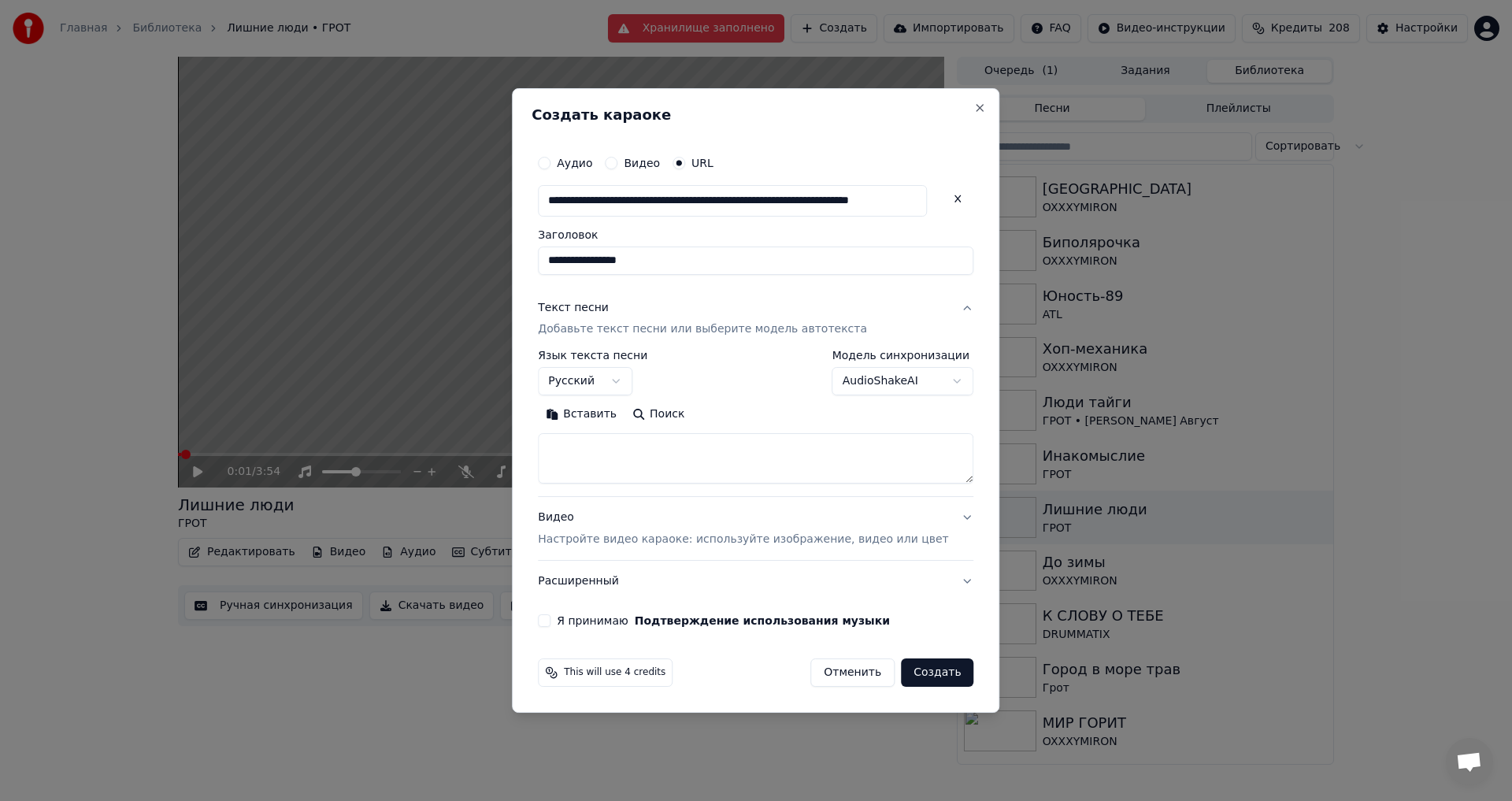
click at [667, 416] on button "Поиск" at bounding box center [658, 415] width 68 height 25
drag, startPoint x: 564, startPoint y: 617, endPoint x: 589, endPoint y: 614, distance: 25.2
click at [551, 617] on button "Я принимаю Подтверждение использования музыки" at bounding box center [544, 620] width 13 height 13
type textarea "**********"
click at [779, 418] on button "Развернуть" at bounding box center [743, 415] width 99 height 25
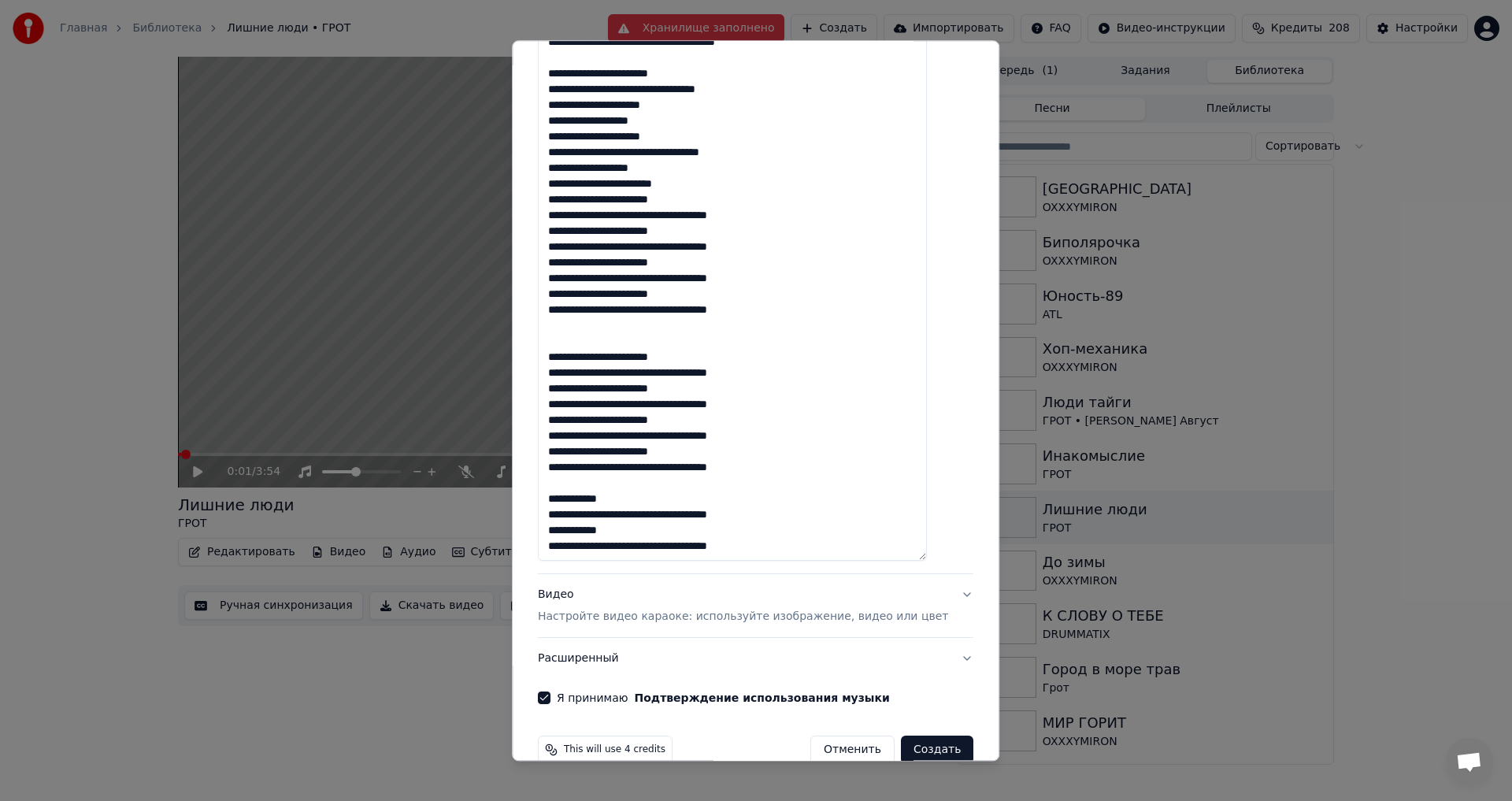
scroll to position [606, 0]
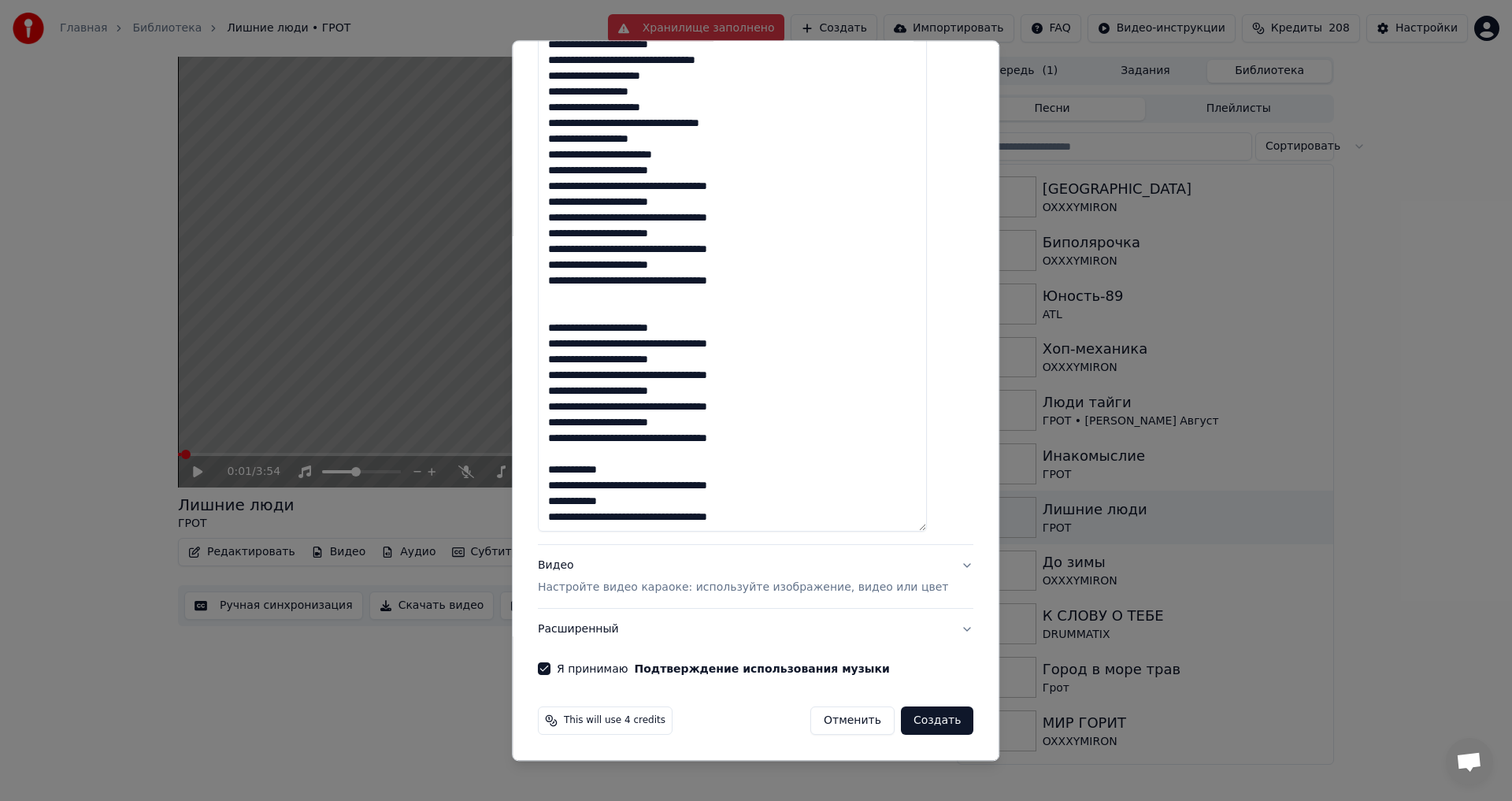
click at [901, 712] on button "Создать" at bounding box center [937, 721] width 72 height 28
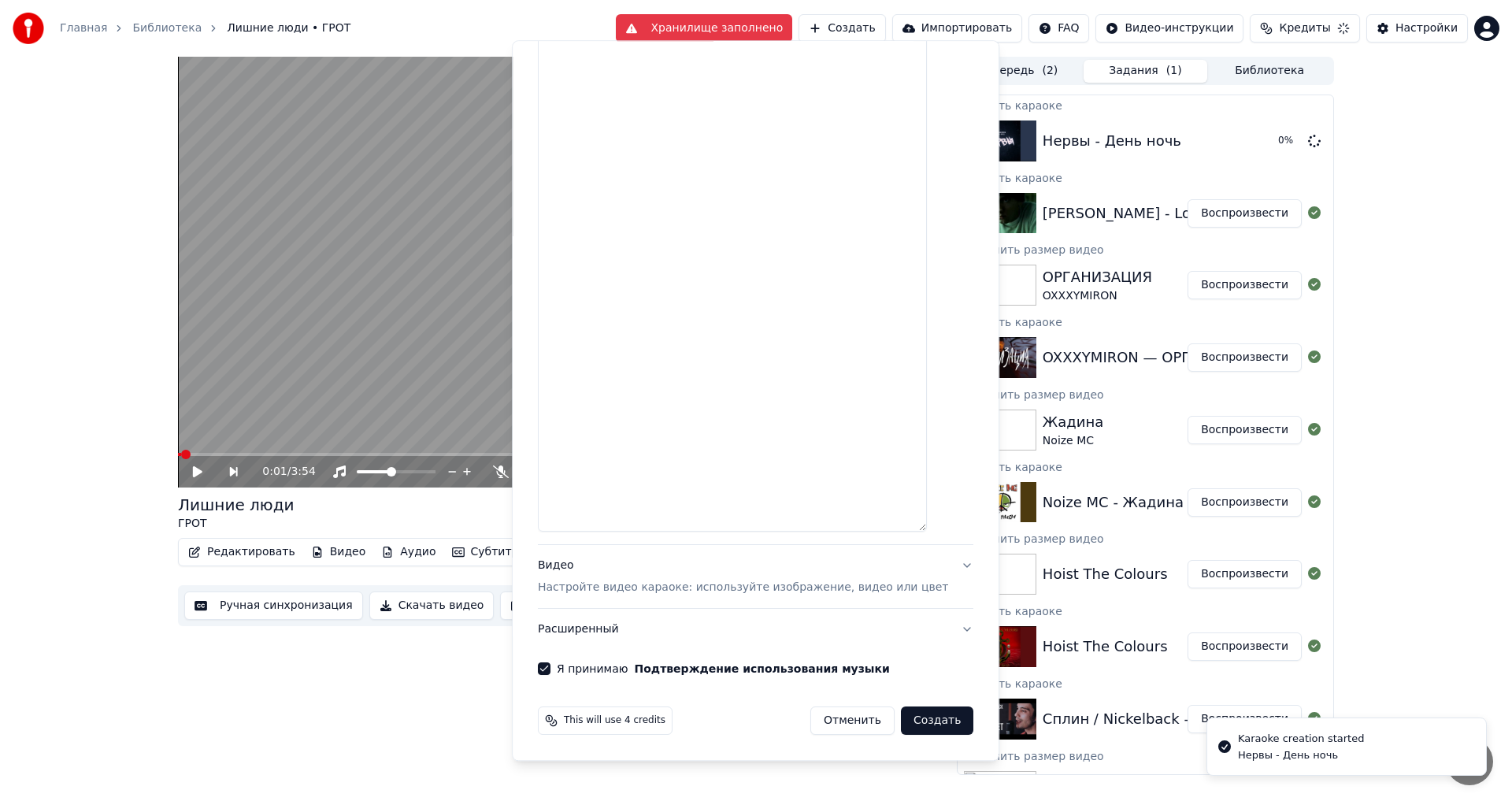
scroll to position [607, 0]
select select
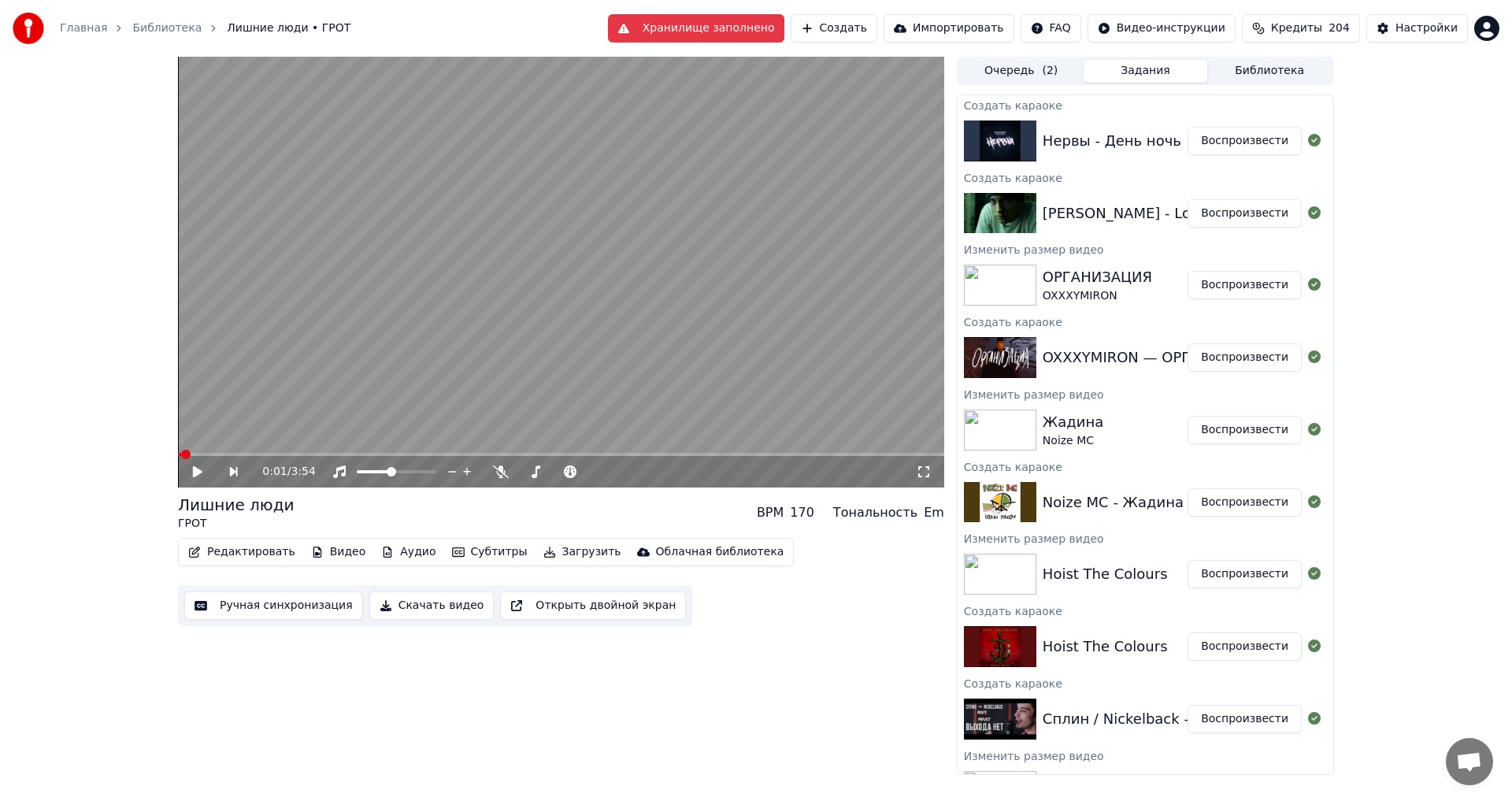
click at [1219, 141] on button "Воспроизвести" at bounding box center [1244, 140] width 114 height 28
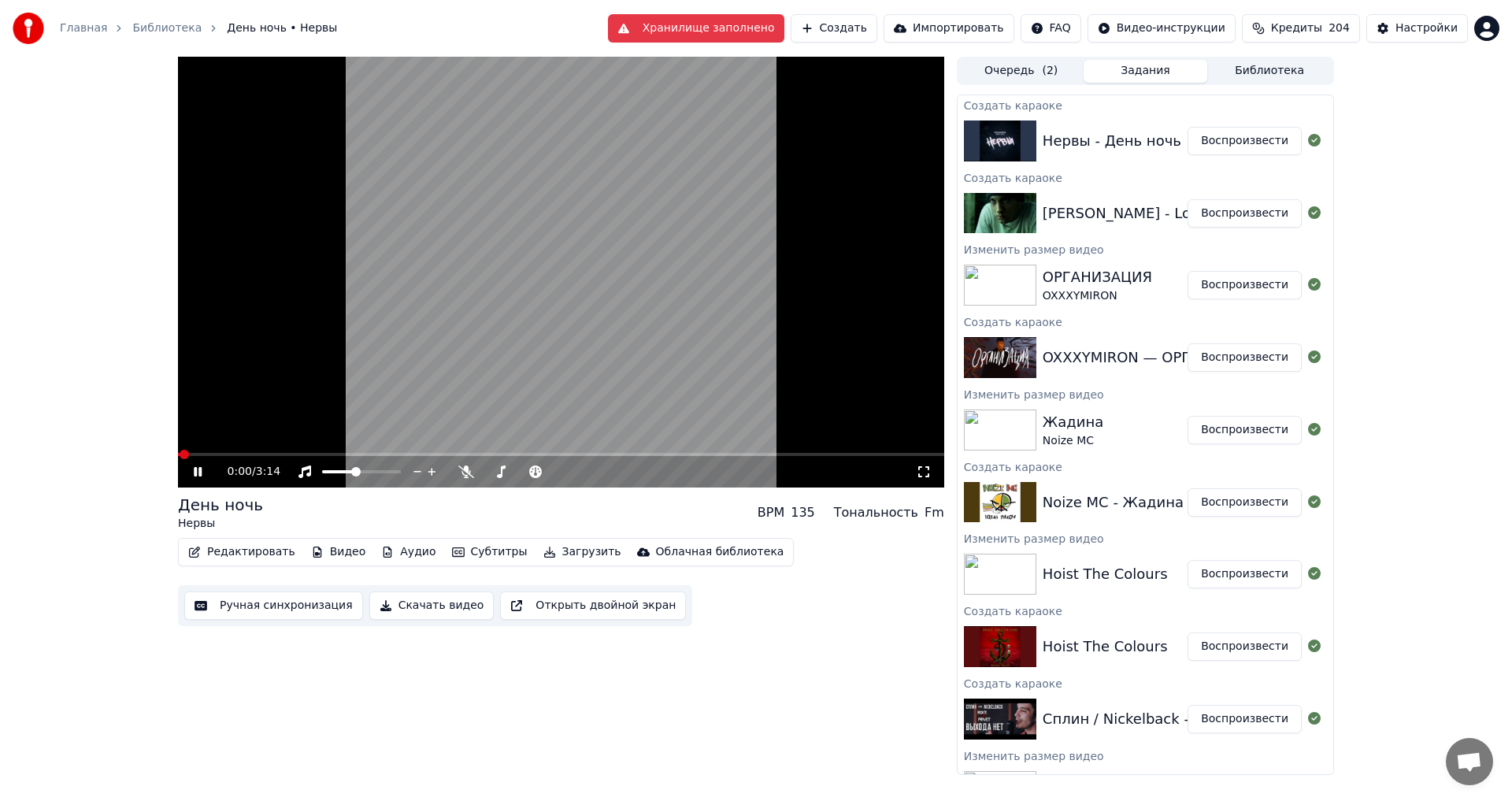
click at [927, 475] on icon at bounding box center [923, 471] width 15 height 13
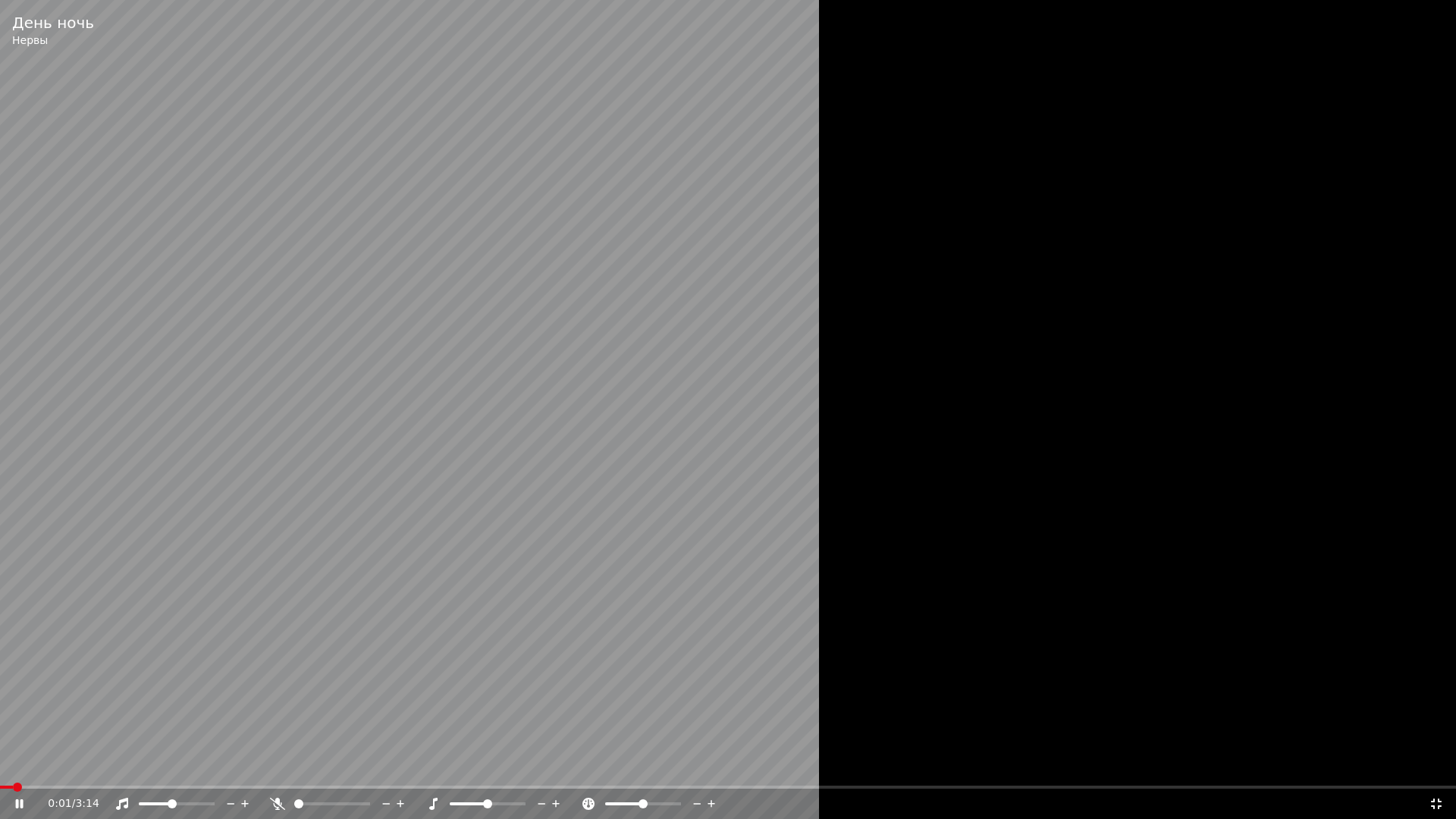
click at [971, 574] on div at bounding box center [728, 410] width 1456 height 819
click at [1435, 771] on icon at bounding box center [1436, 804] width 11 height 11
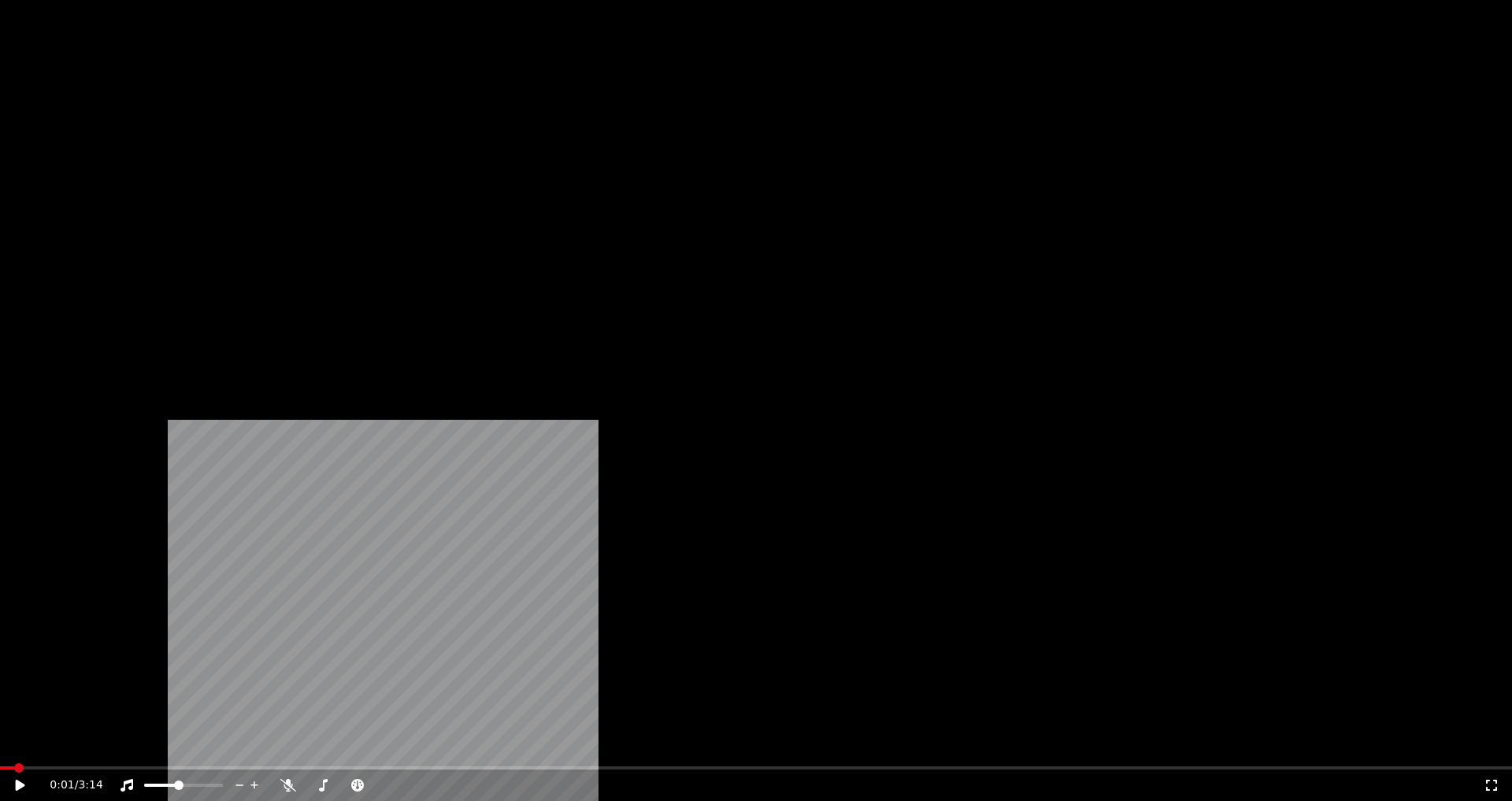
click at [324, 132] on button "Видео" at bounding box center [338, 121] width 68 height 22
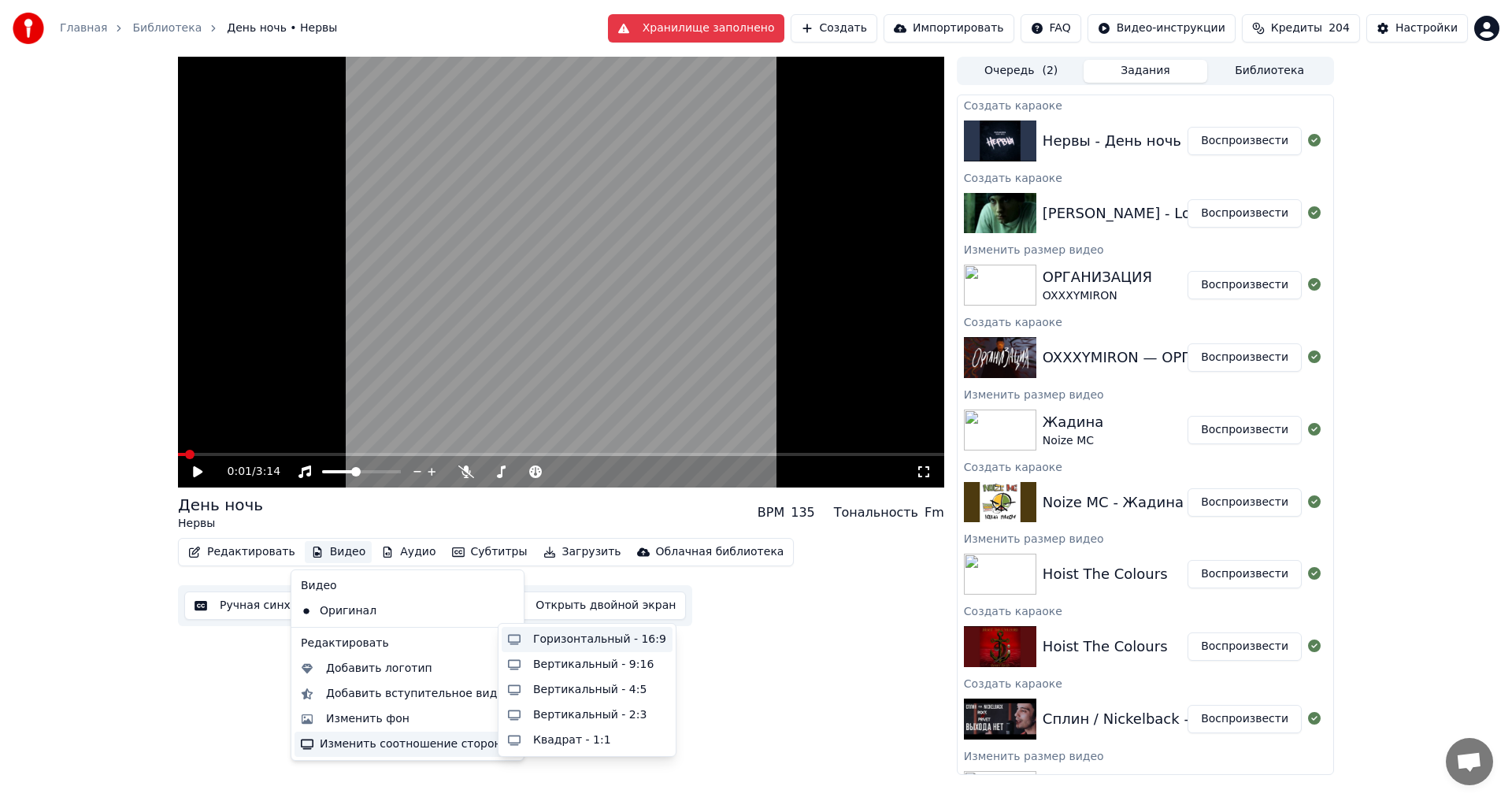
click at [557, 639] on div "Горизонтальный - 16:9" at bounding box center [600, 639] width 133 height 15
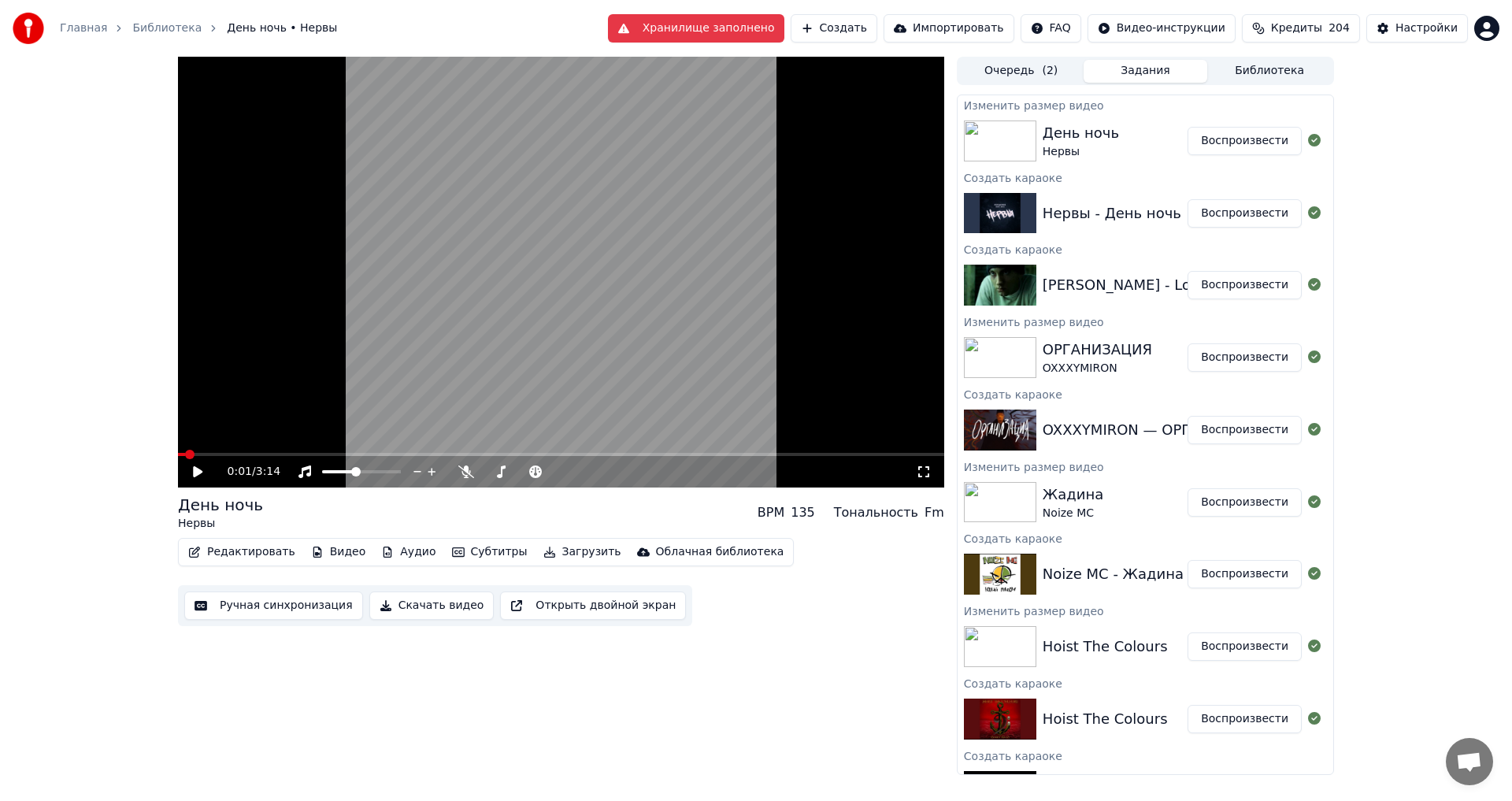
click at [1230, 141] on button "Воспроизвести" at bounding box center [1244, 140] width 114 height 28
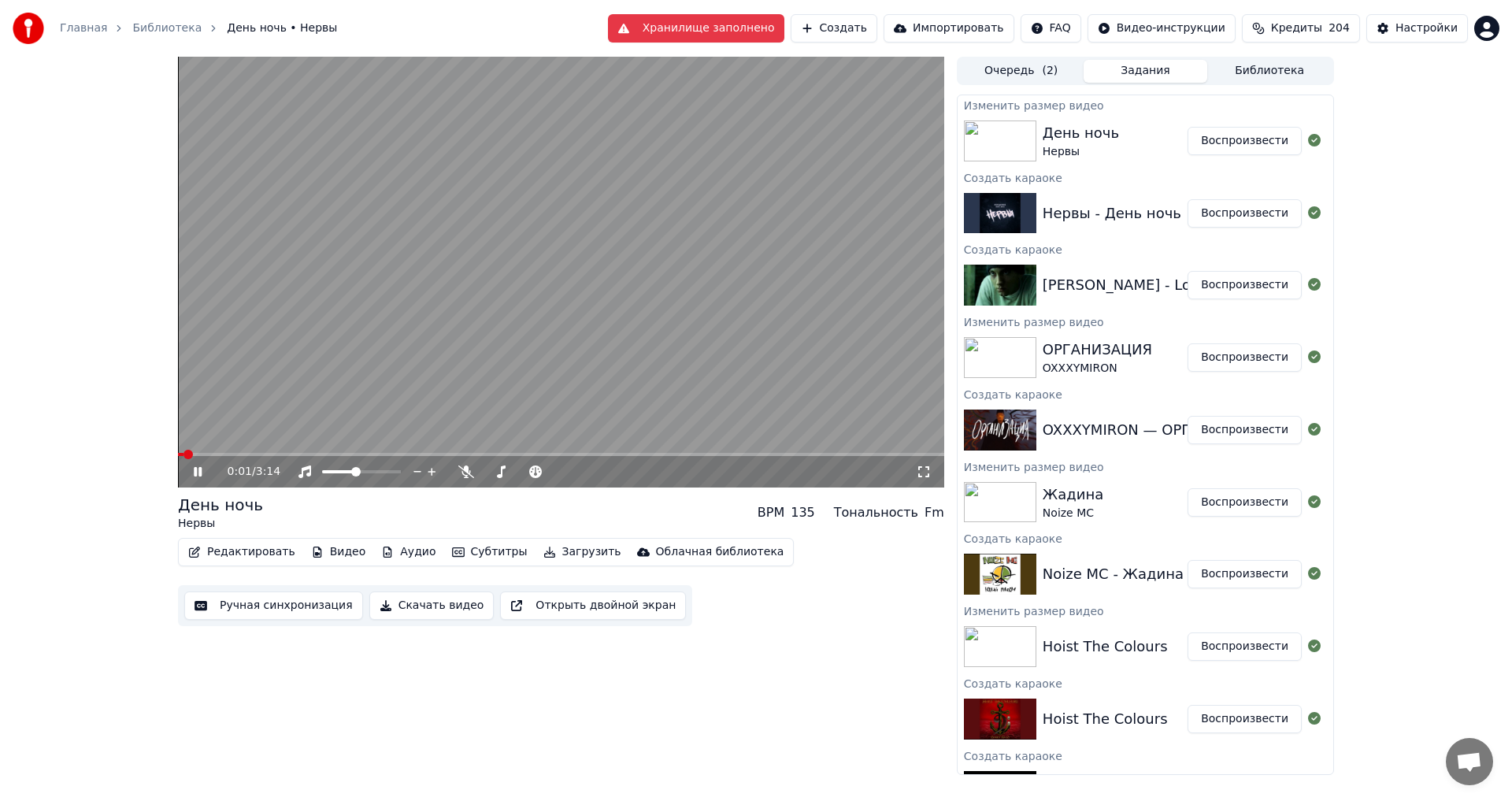
click at [921, 469] on icon at bounding box center [923, 471] width 15 height 13
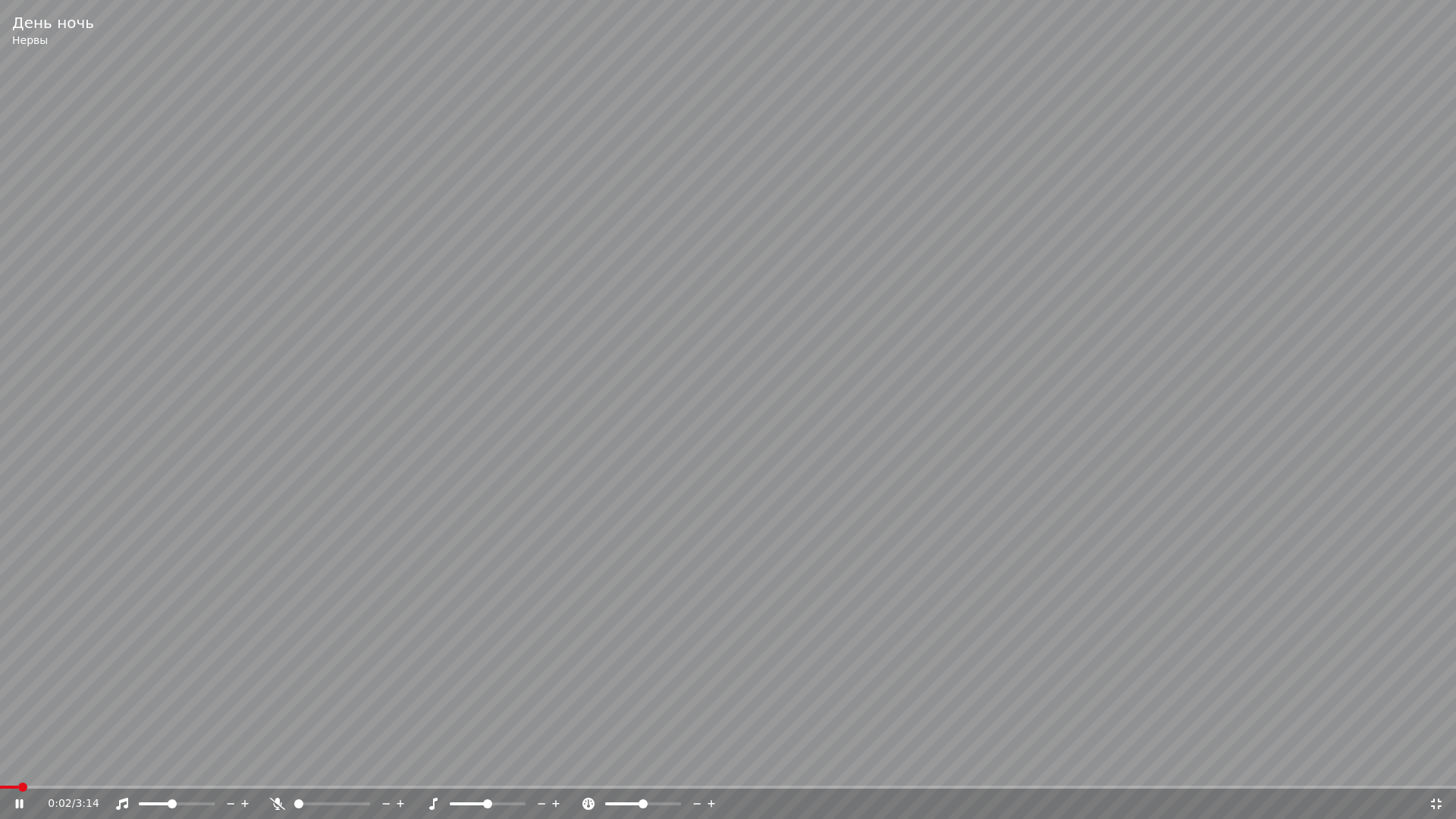
click at [882, 463] on video at bounding box center [728, 410] width 1456 height 819
click at [308, 771] on span at bounding box center [311, 804] width 9 height 9
click at [515, 296] on video at bounding box center [728, 410] width 1456 height 819
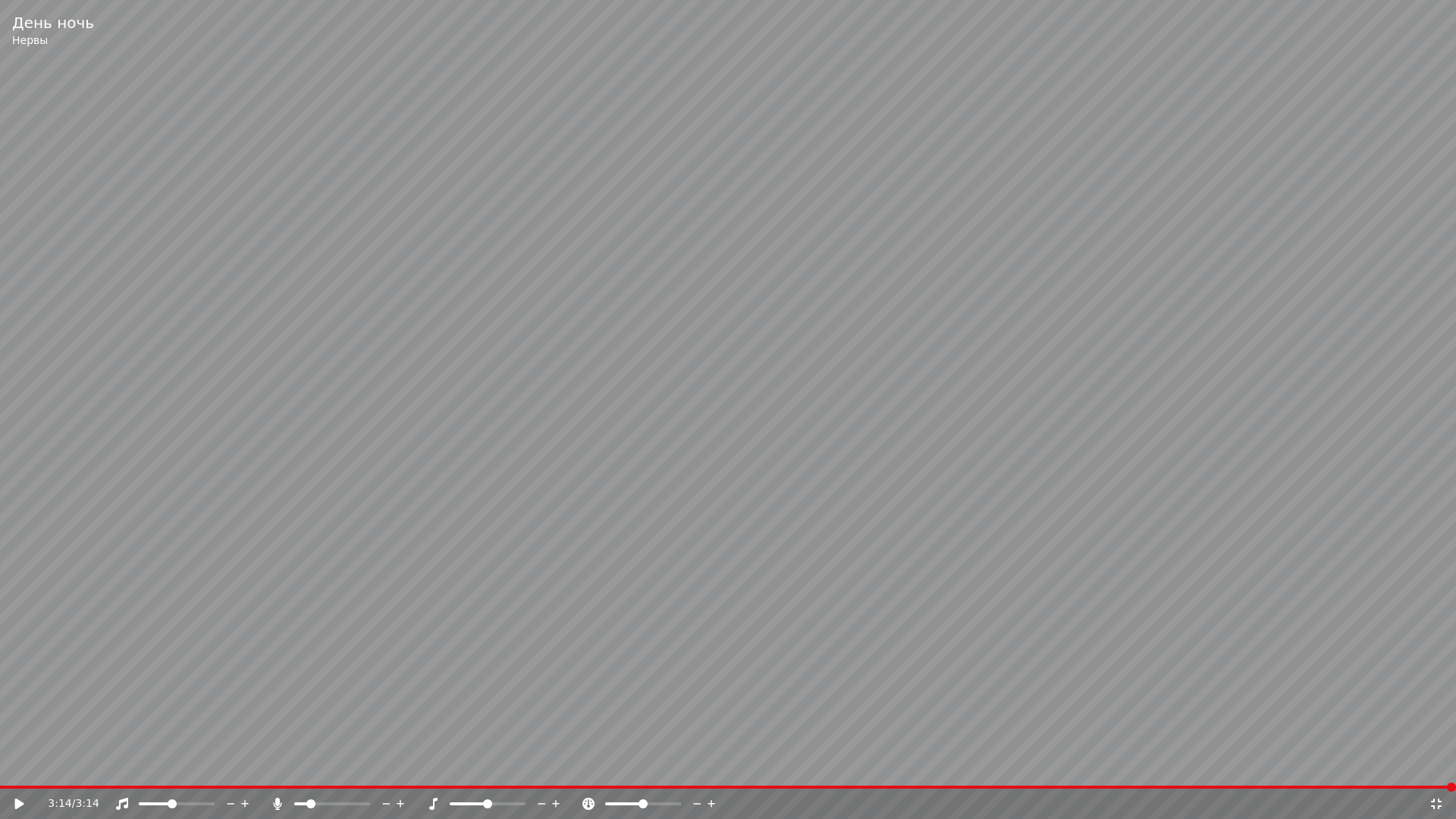
click at [1436, 771] on icon at bounding box center [1436, 804] width 15 height 12
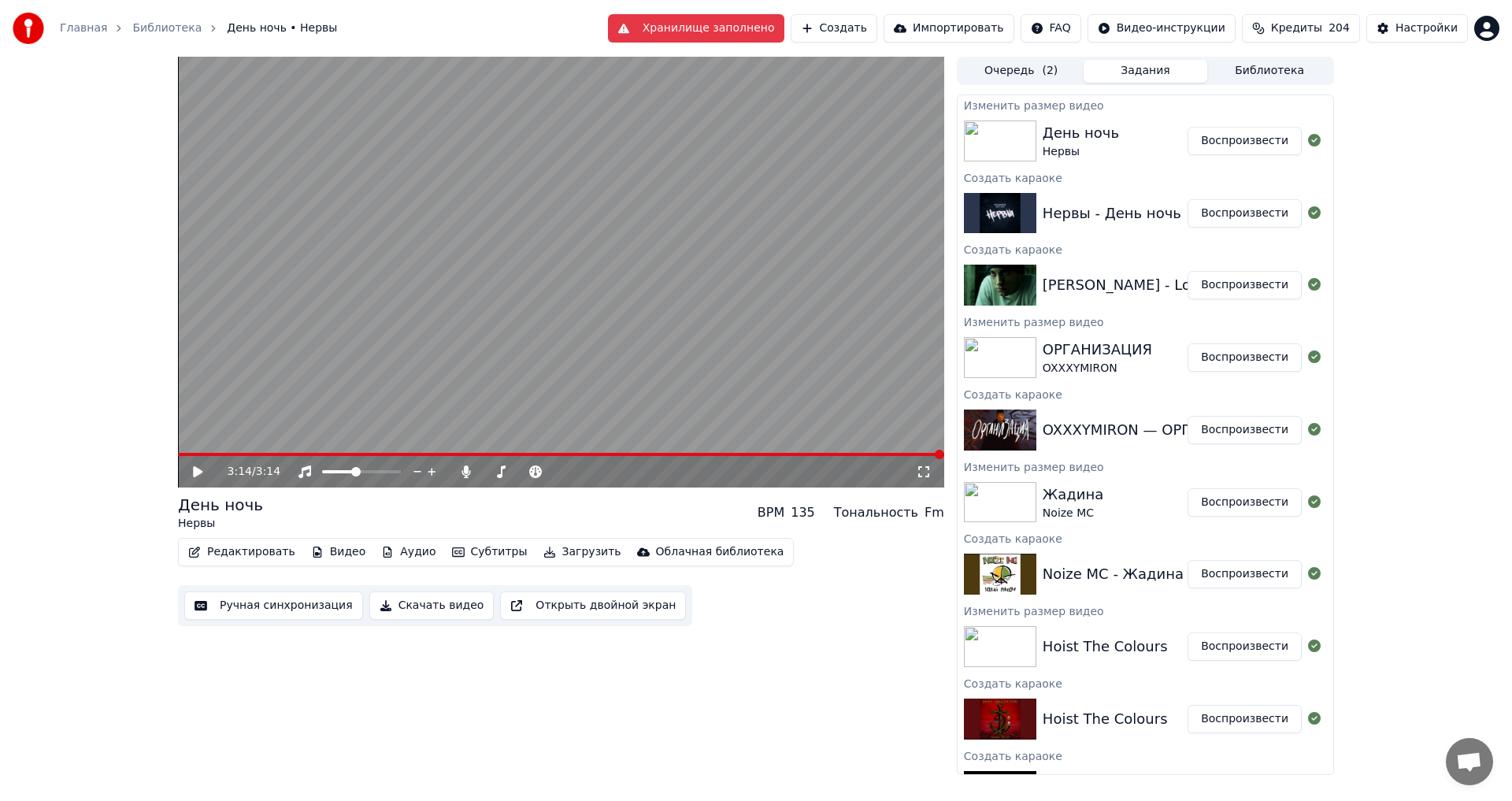
click at [1257, 60] on button "Библиотека" at bounding box center [1269, 71] width 125 height 23
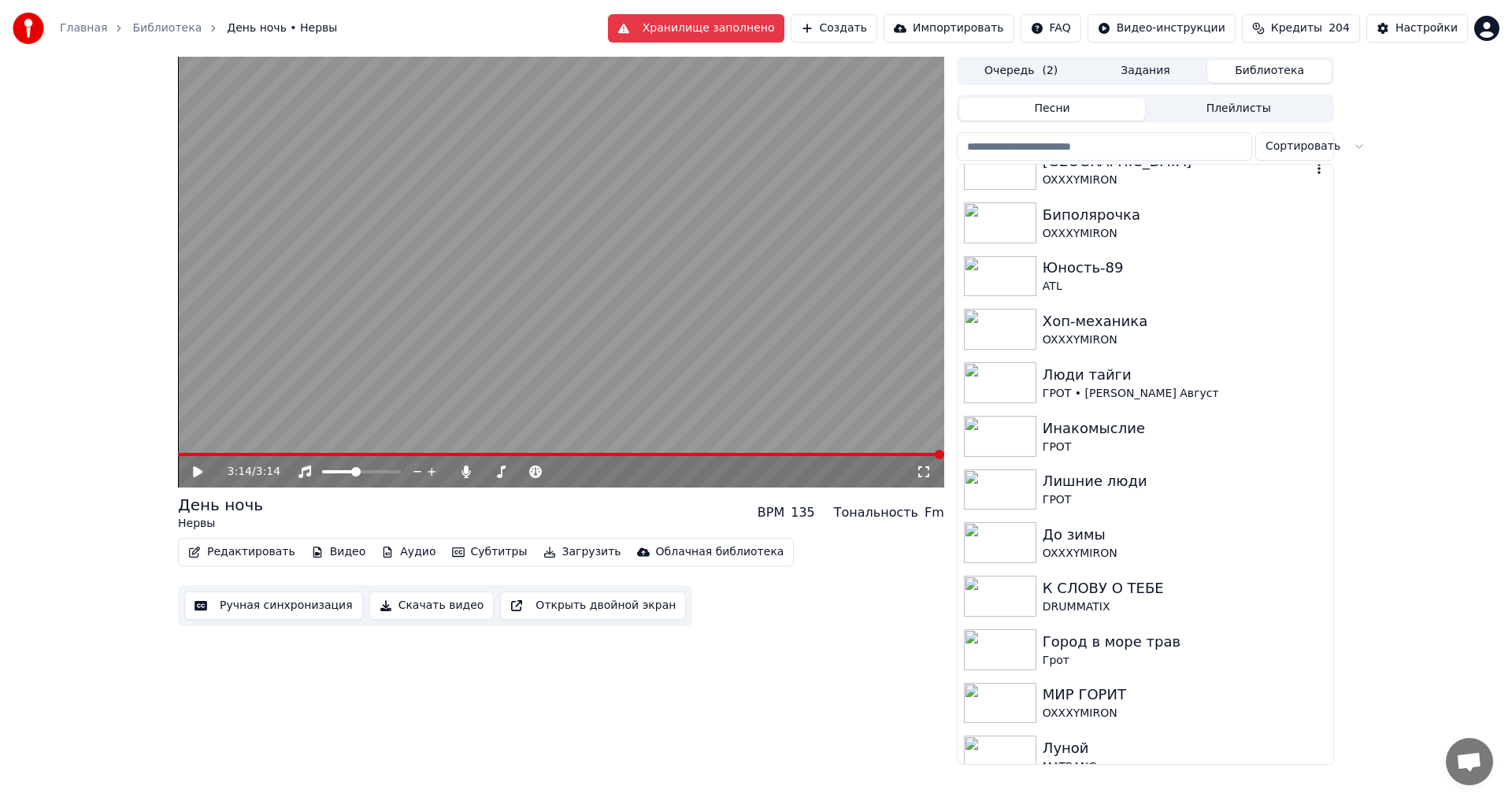
scroll to position [469, 0]
